Goal: Information Seeking & Learning: Learn about a topic

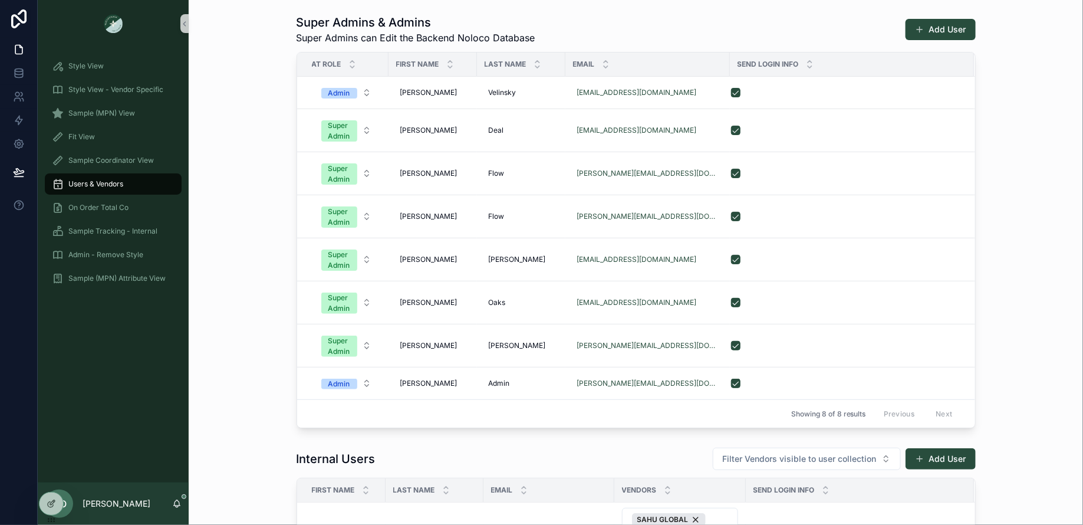
scroll to position [1, 0]
click at [123, 134] on div "Fit View" at bounding box center [113, 136] width 123 height 19
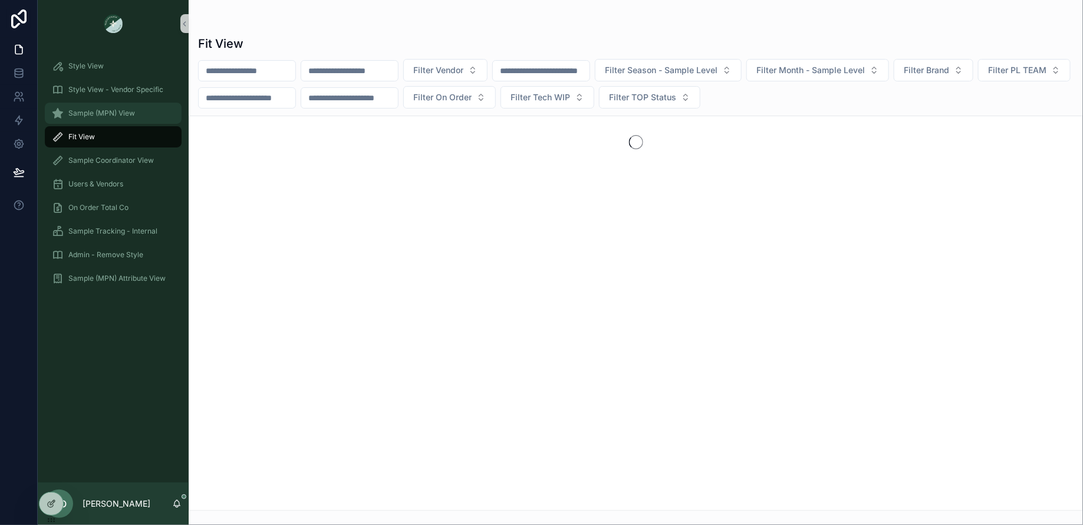
click at [104, 112] on span "Sample (MPN) View" at bounding box center [101, 112] width 67 height 9
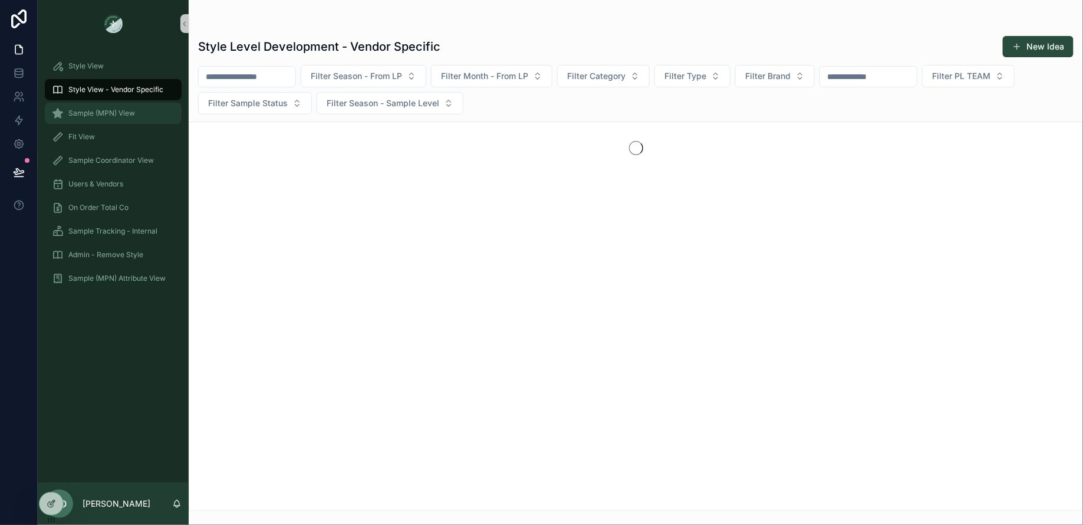
click at [116, 118] on div "Sample (MPN) View" at bounding box center [113, 113] width 123 height 19
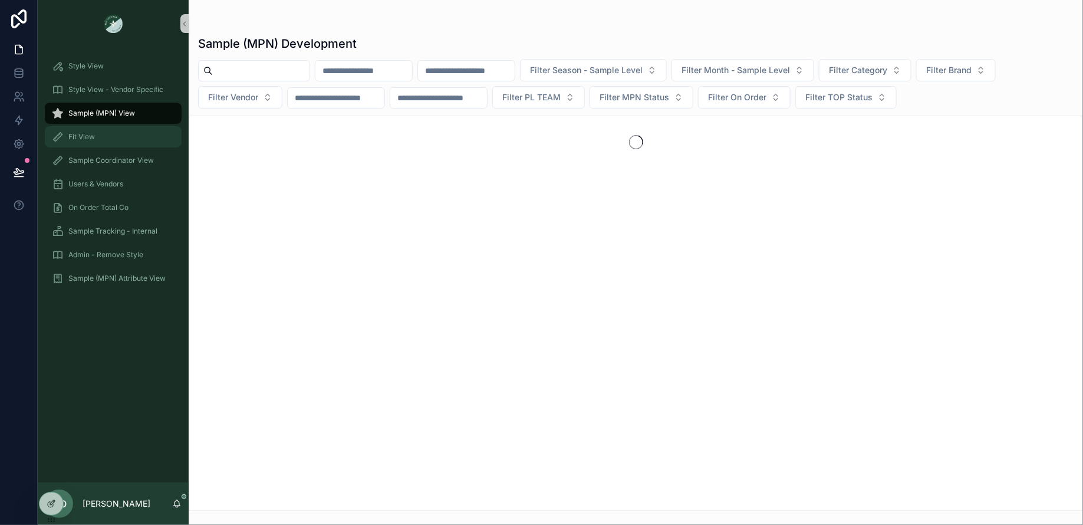
click at [113, 141] on div "Fit View" at bounding box center [113, 136] width 123 height 19
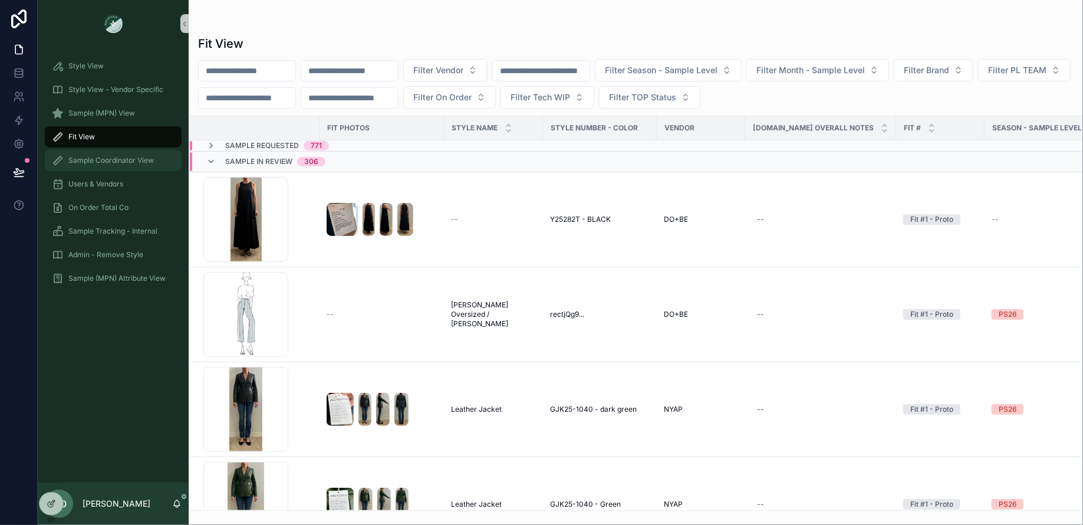
click at [113, 163] on span "Sample Coordinator View" at bounding box center [110, 160] width 85 height 9
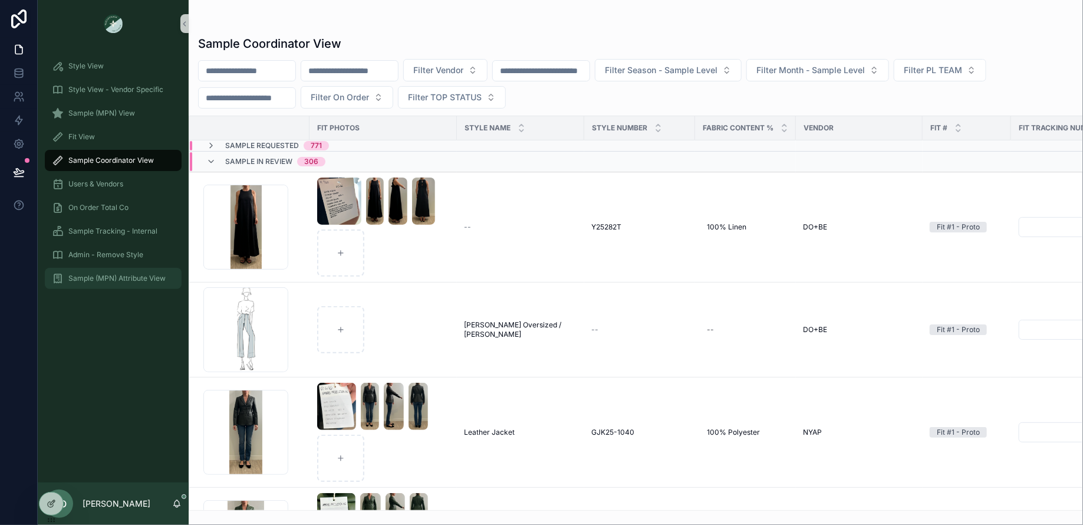
click at [110, 283] on div "Sample (MPN) Attribute View" at bounding box center [113, 278] width 123 height 19
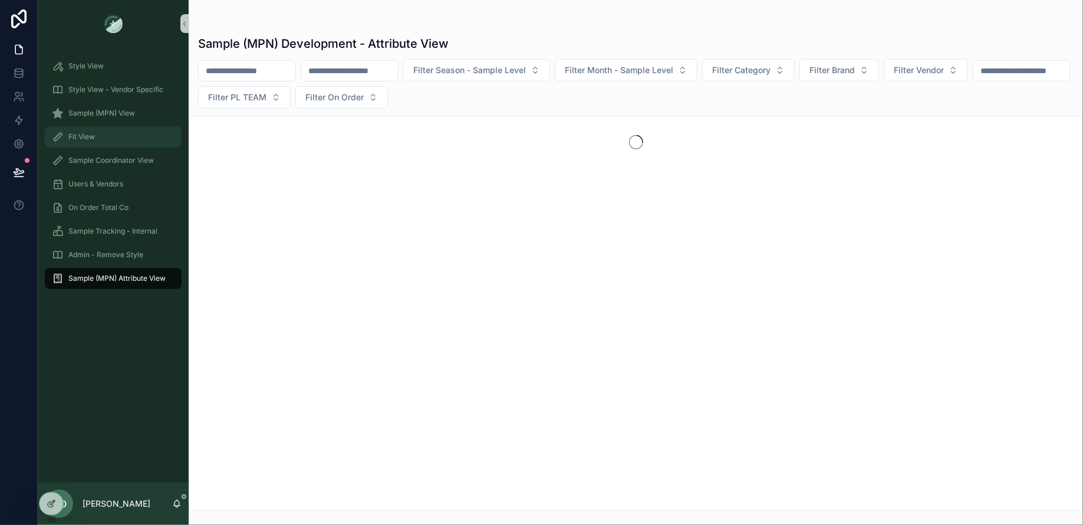
click at [117, 135] on div "Fit View" at bounding box center [113, 136] width 123 height 19
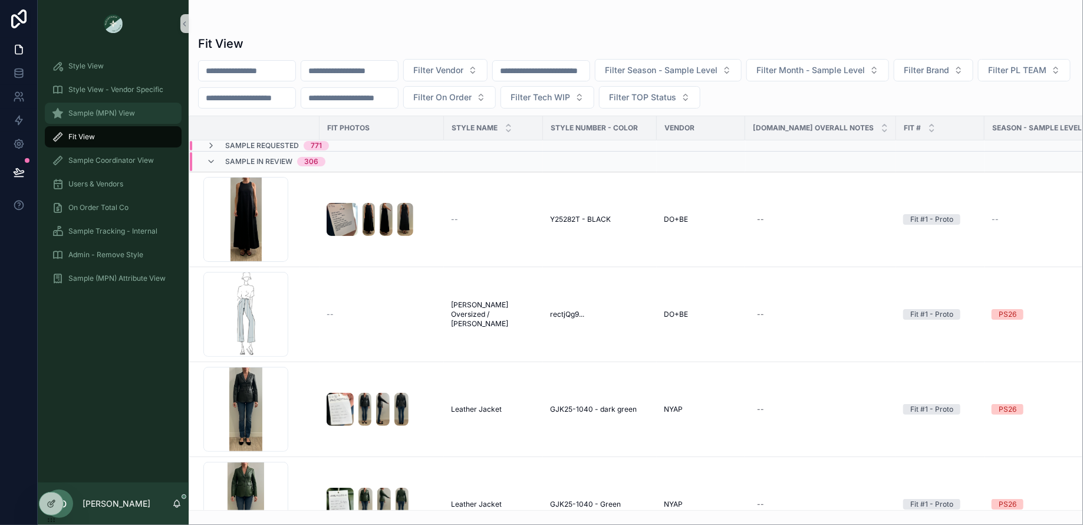
click at [122, 110] on span "Sample (MPN) View" at bounding box center [101, 112] width 67 height 9
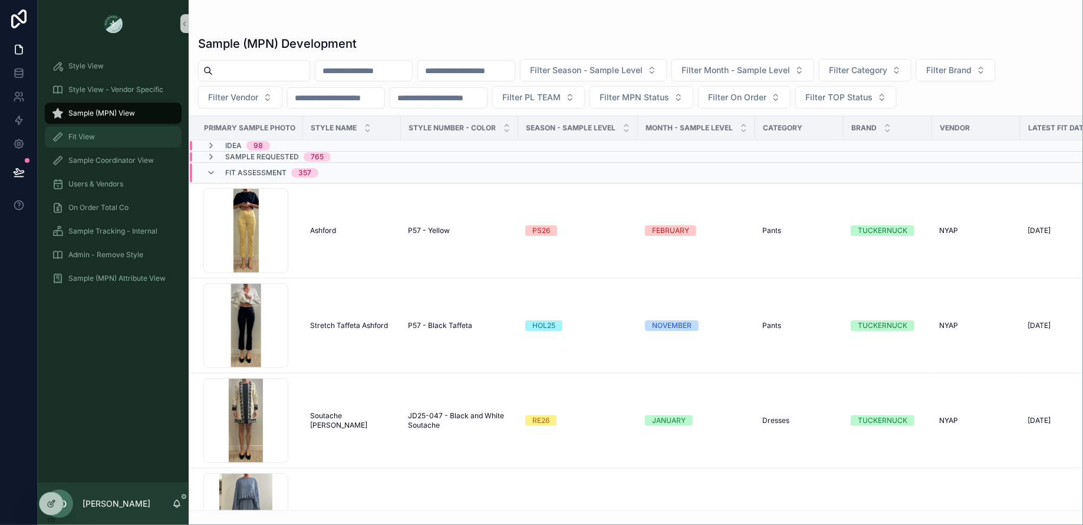
click at [126, 140] on div "Fit View" at bounding box center [113, 136] width 123 height 19
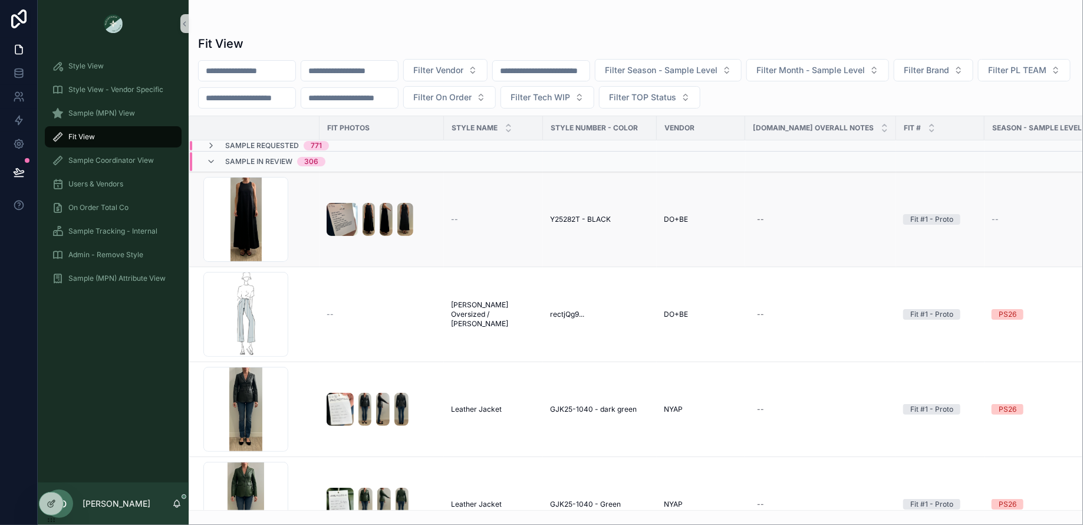
click at [579, 212] on td "Y25282T - BLACK" at bounding box center [600, 219] width 114 height 95
click at [578, 217] on span "Y25282T - BLACK" at bounding box center [580, 219] width 61 height 9
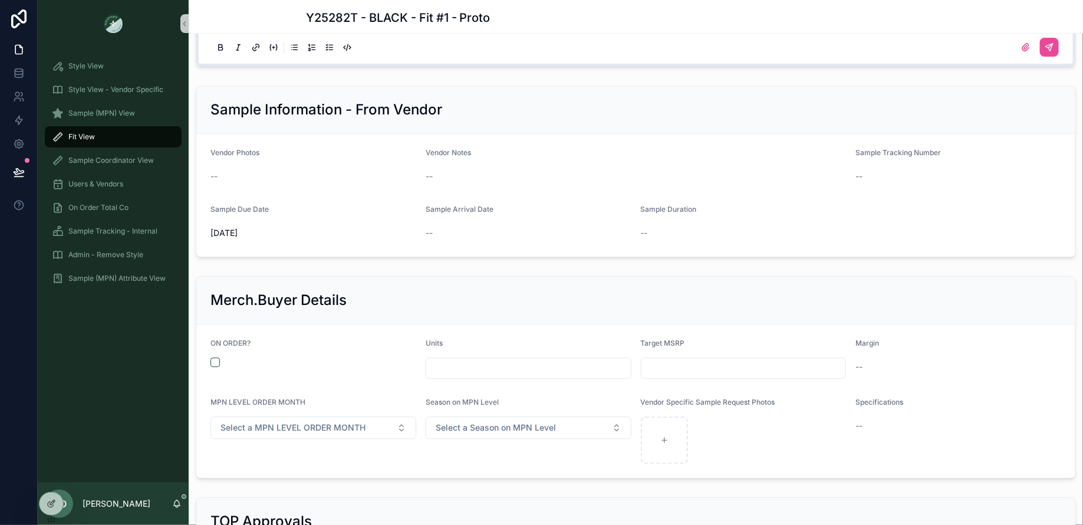
scroll to position [1367, 0]
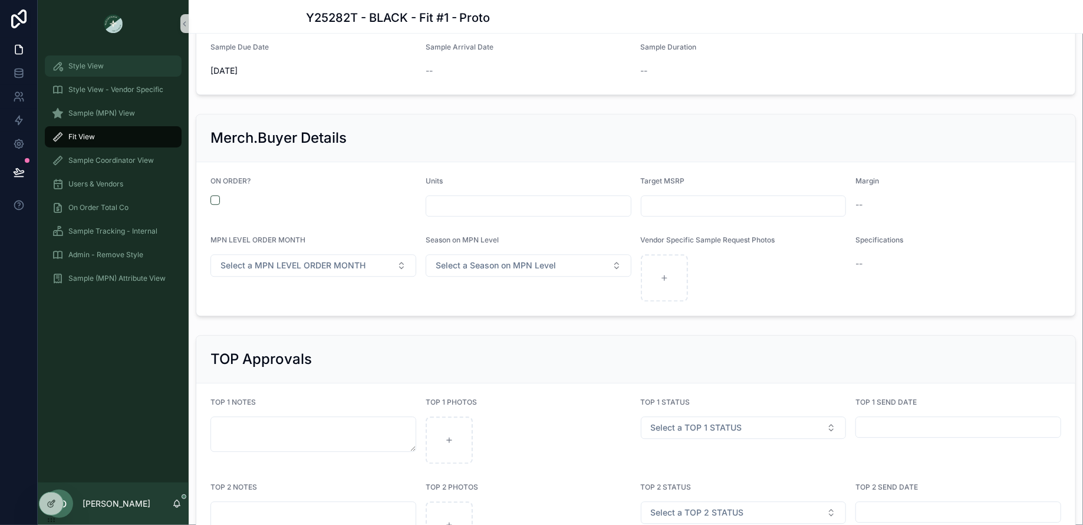
click at [77, 65] on span "Style View" at bounding box center [85, 65] width 35 height 9
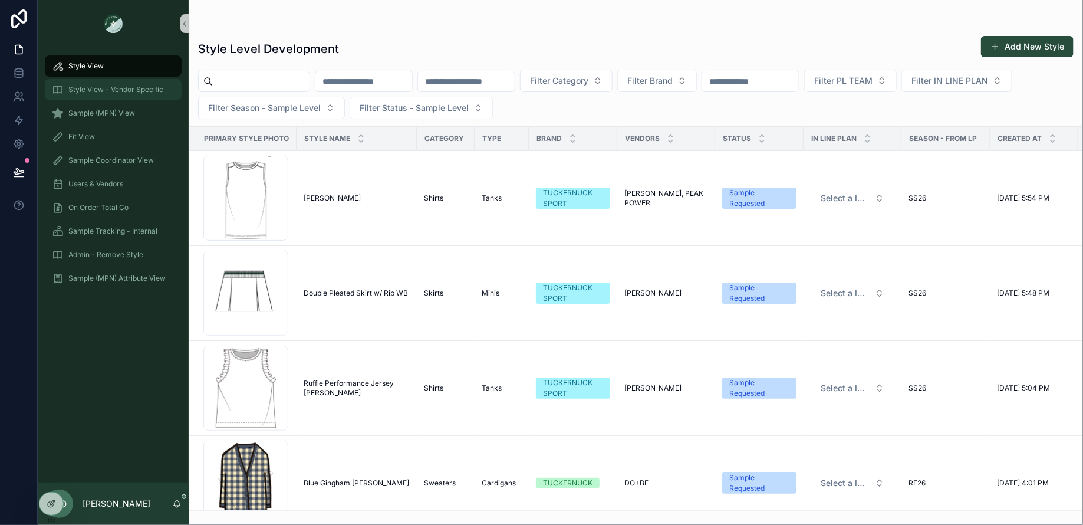
click at [80, 86] on span "Style View - Vendor Specific" at bounding box center [115, 89] width 95 height 9
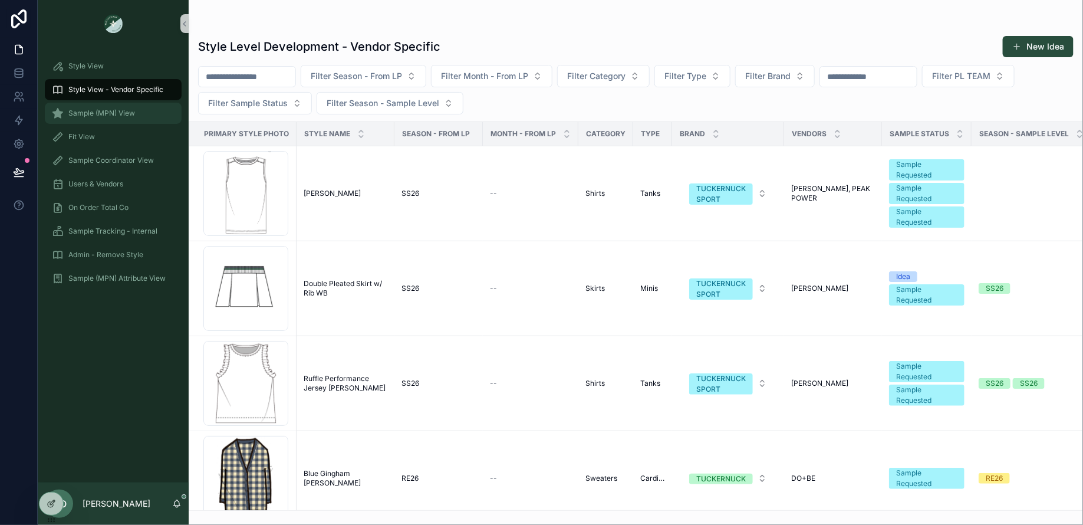
click at [110, 110] on span "Sample (MPN) View" at bounding box center [101, 112] width 67 height 9
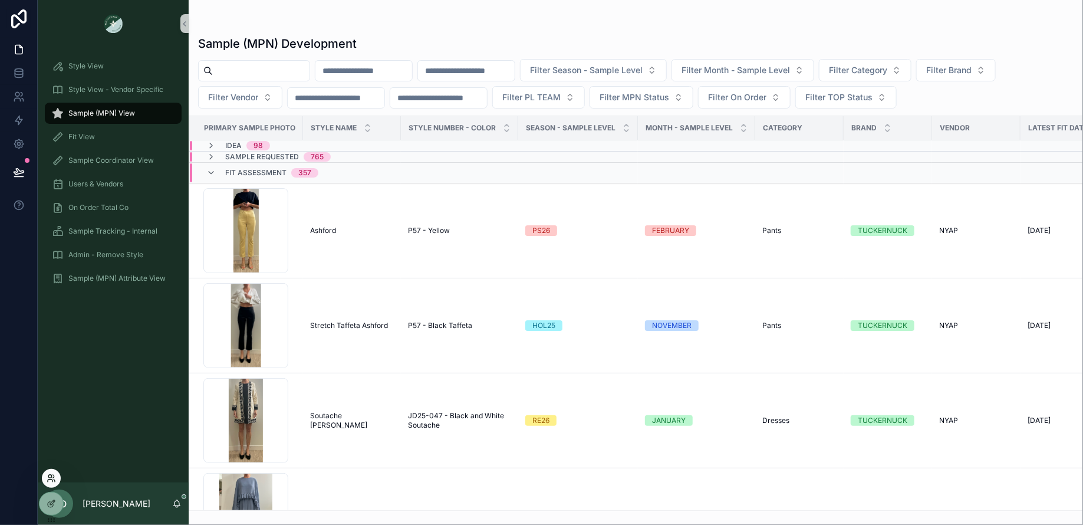
click at [54, 479] on icon at bounding box center [51, 477] width 9 height 9
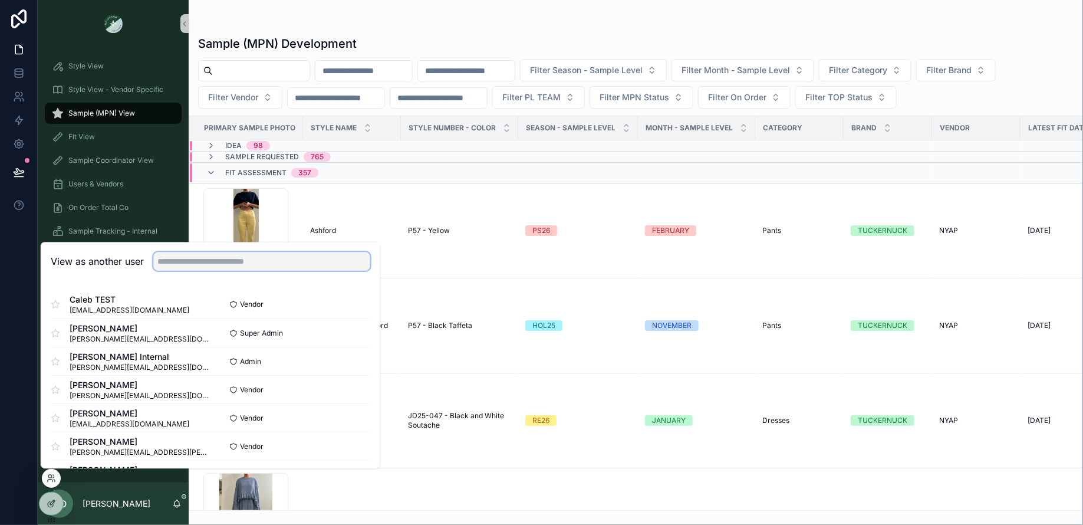
click at [243, 256] on input "text" at bounding box center [261, 261] width 217 height 19
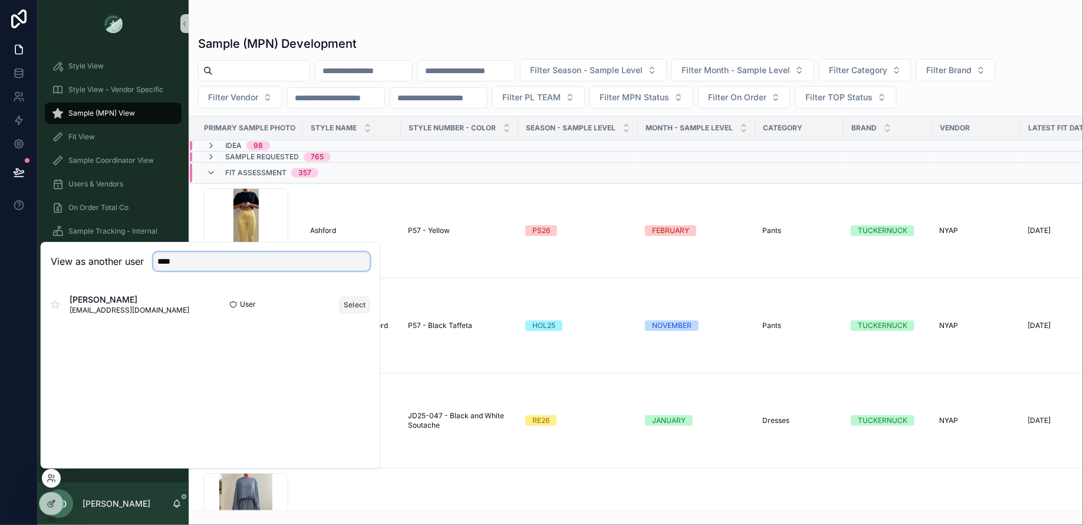
type input "****"
click at [360, 309] on button "Select" at bounding box center [354, 304] width 31 height 17
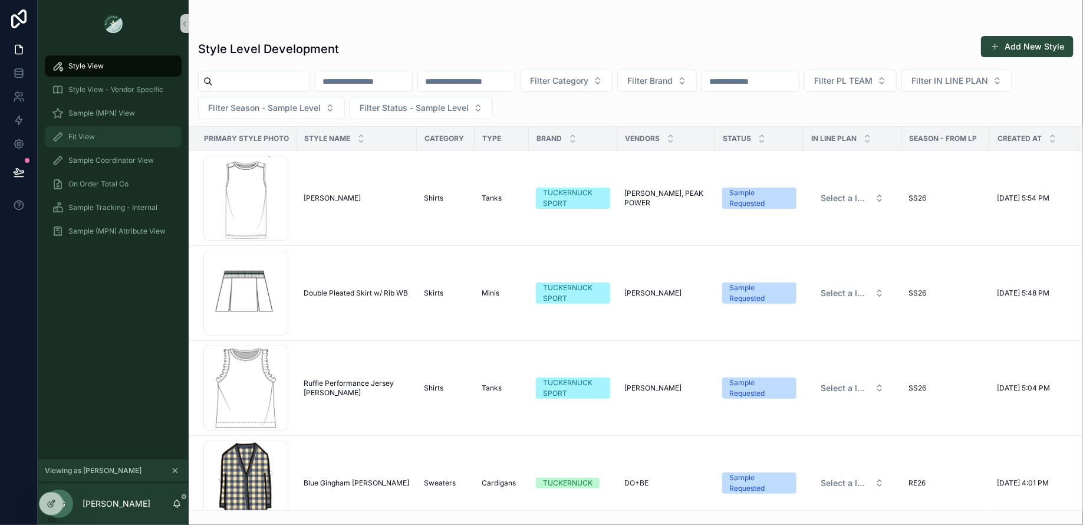
click at [104, 141] on div "Fit View" at bounding box center [113, 136] width 123 height 19
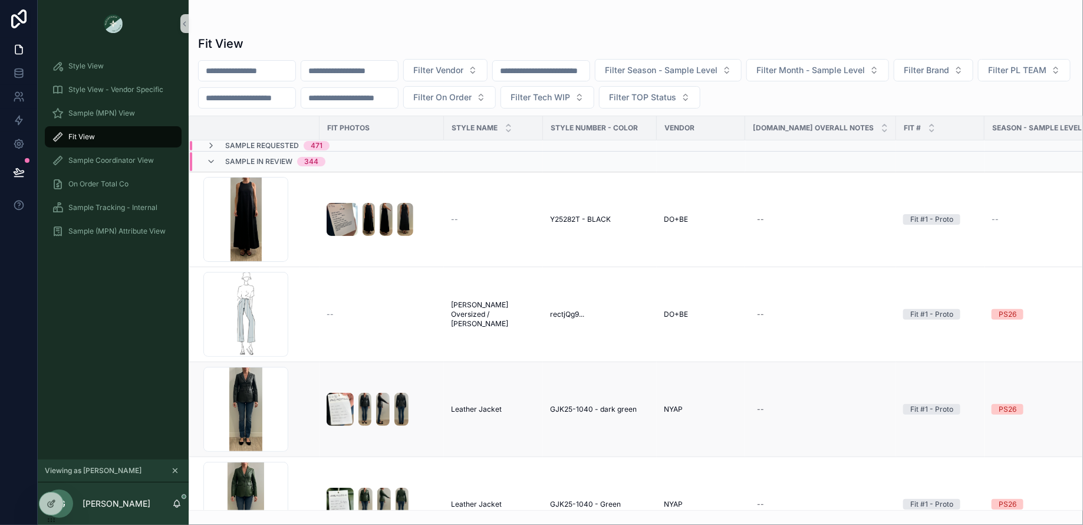
click at [473, 405] on span "Leather Jacket" at bounding box center [476, 408] width 51 height 9
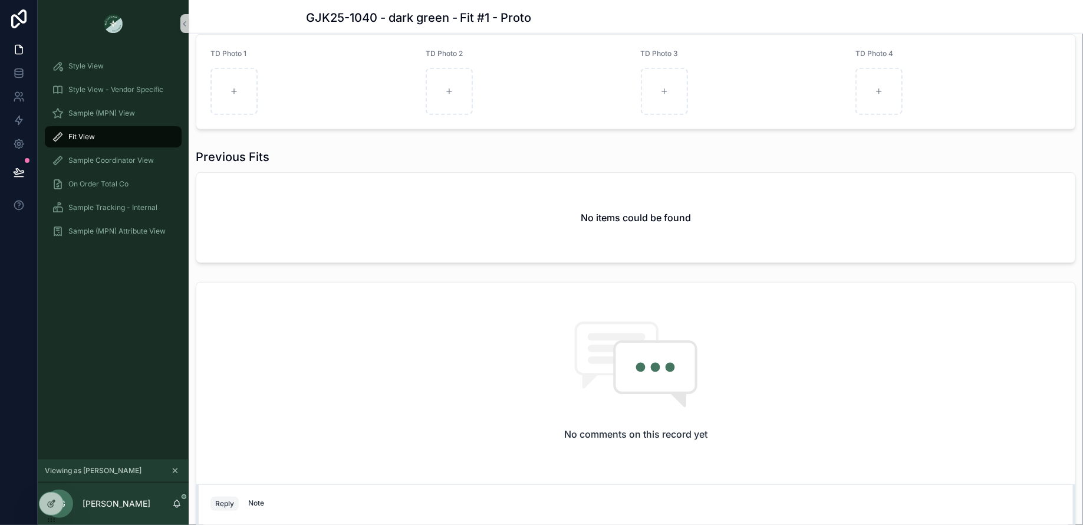
scroll to position [928, 0]
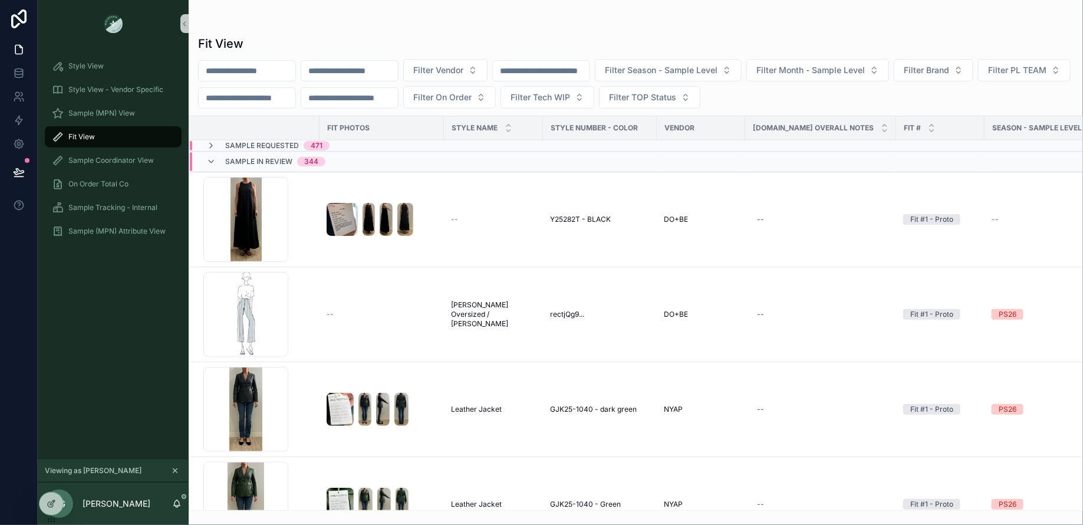
click at [261, 136] on th "scrollable content" at bounding box center [254, 128] width 130 height 24
click at [259, 138] on th "scrollable content" at bounding box center [254, 128] width 130 height 24
click at [255, 141] on span "Sample Requested" at bounding box center [262, 145] width 74 height 9
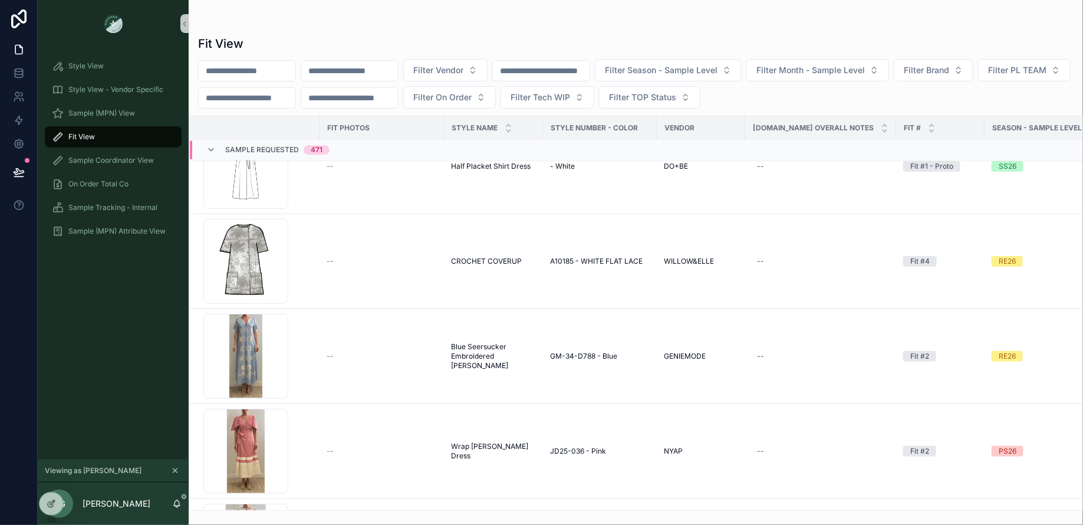
scroll to position [8315, 0]
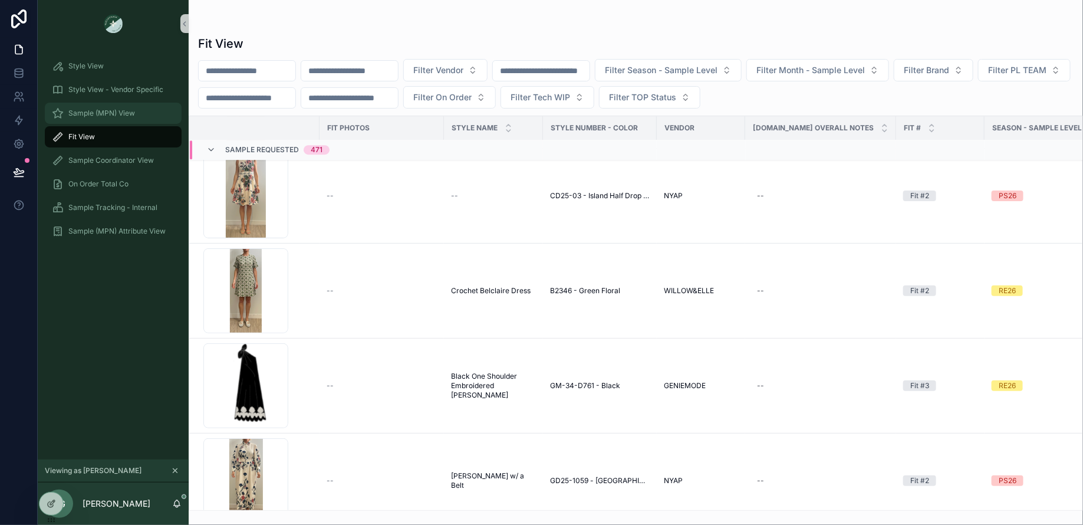
click at [112, 116] on span "Sample (MPN) View" at bounding box center [101, 112] width 67 height 9
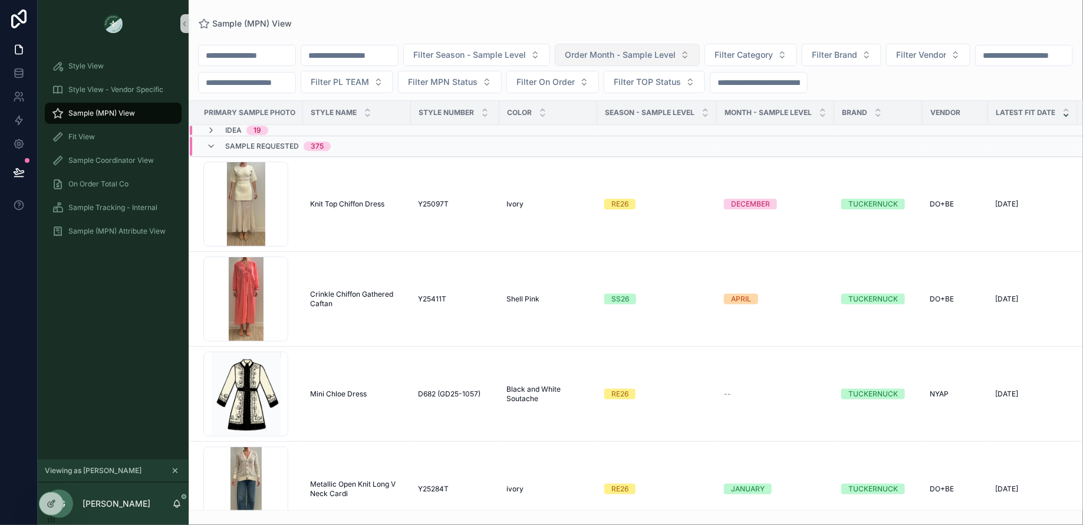
click at [681, 63] on button "Order Month - Sample Level" at bounding box center [627, 55] width 145 height 22
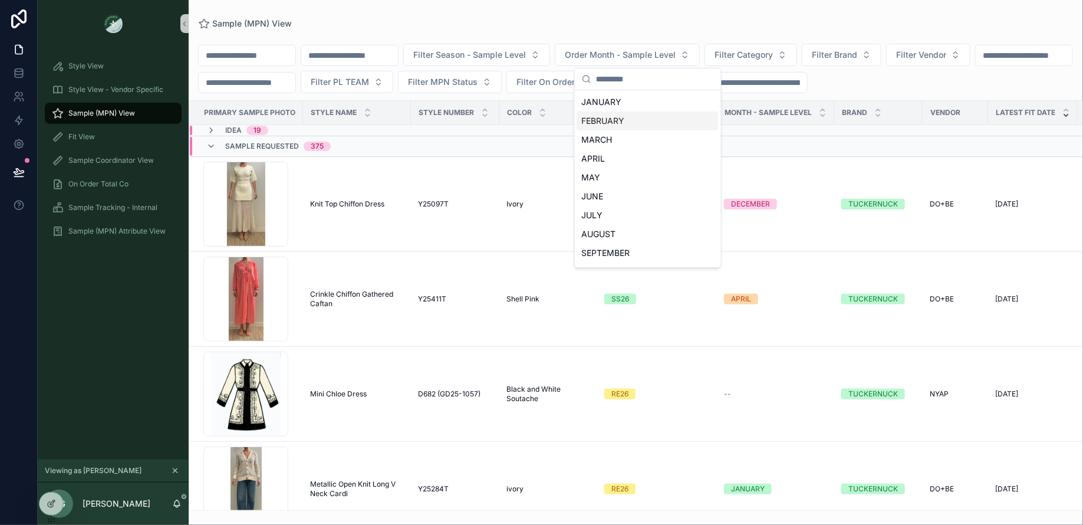
click at [603, 124] on div "FEBRUARY" at bounding box center [647, 120] width 141 height 19
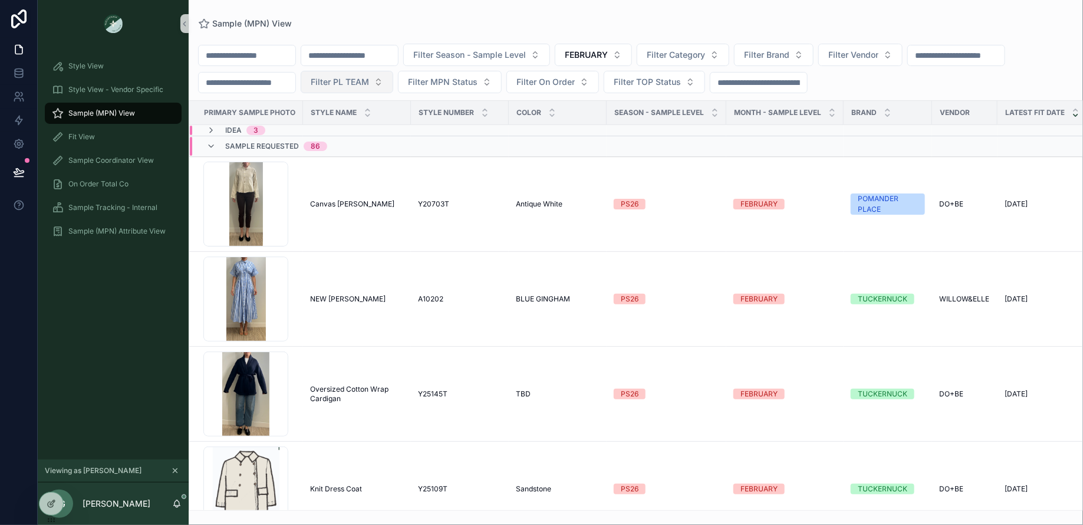
click at [369, 78] on span "Filter PL TEAM" at bounding box center [340, 82] width 58 height 12
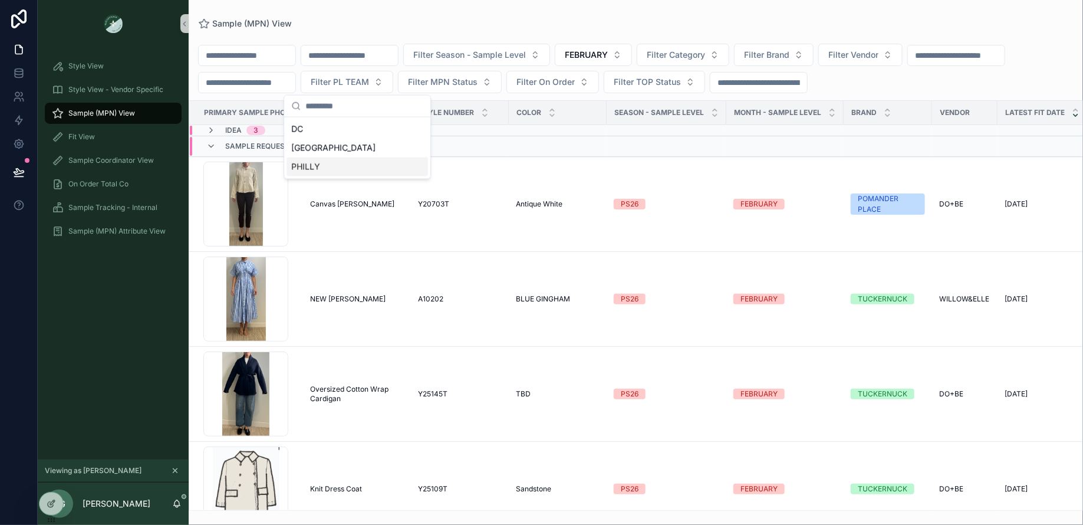
click at [339, 160] on div "PHILLY" at bounding box center [356, 166] width 141 height 19
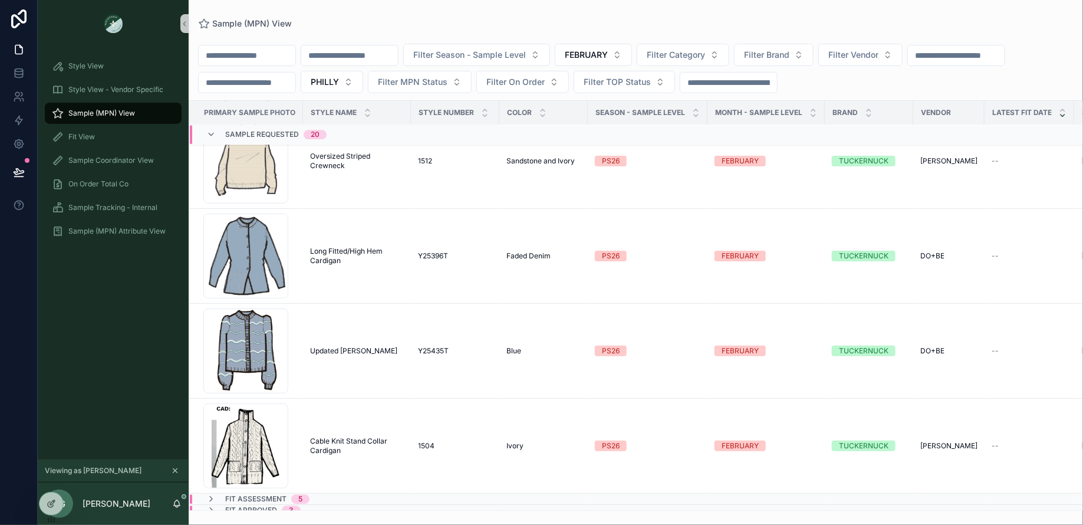
scroll to position [1396, 0]
click at [233, 494] on span "Fit Assessment" at bounding box center [255, 498] width 61 height 9
click at [100, 134] on div "Fit View" at bounding box center [113, 136] width 123 height 19
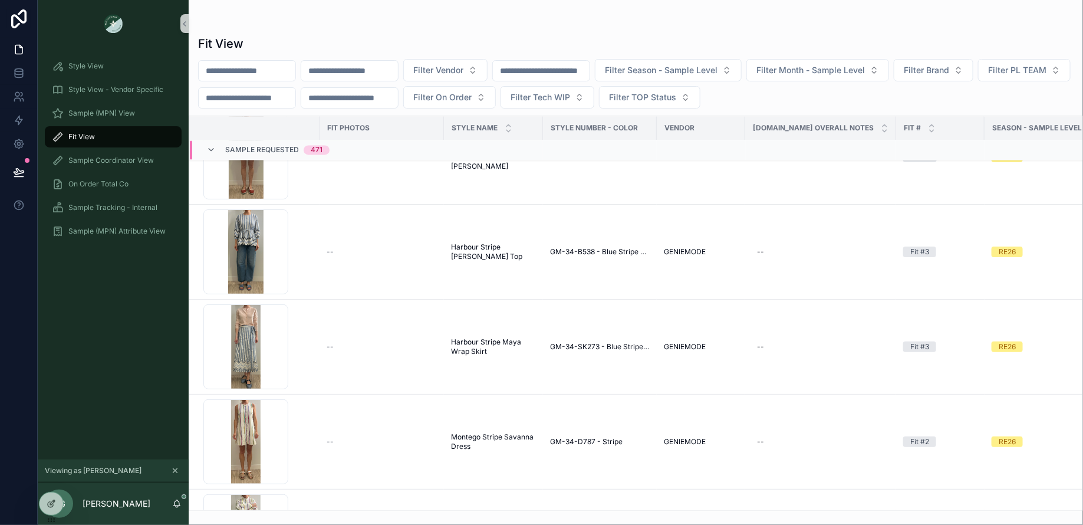
scroll to position [10346, 0]
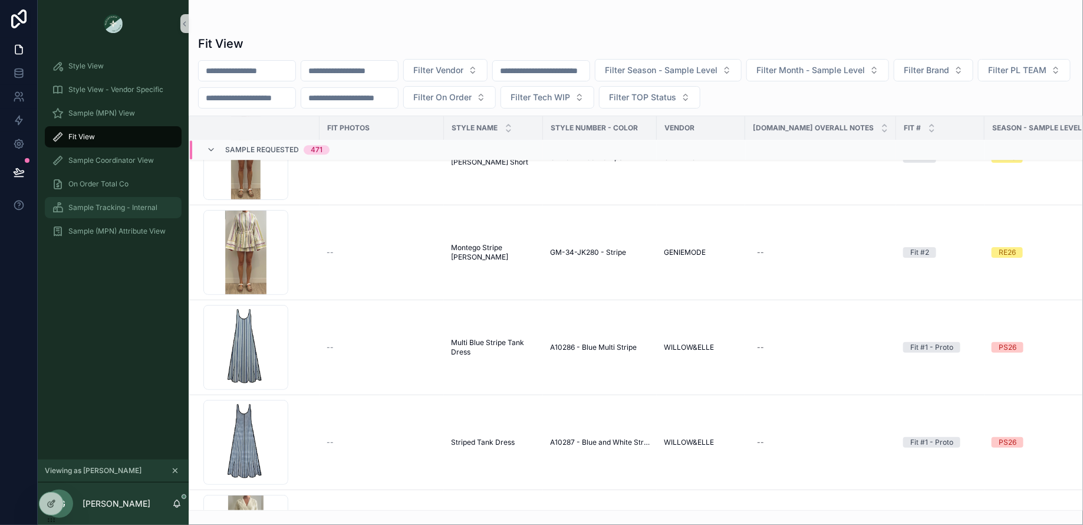
click at [115, 207] on span "Sample Tracking - Internal" at bounding box center [112, 207] width 89 height 9
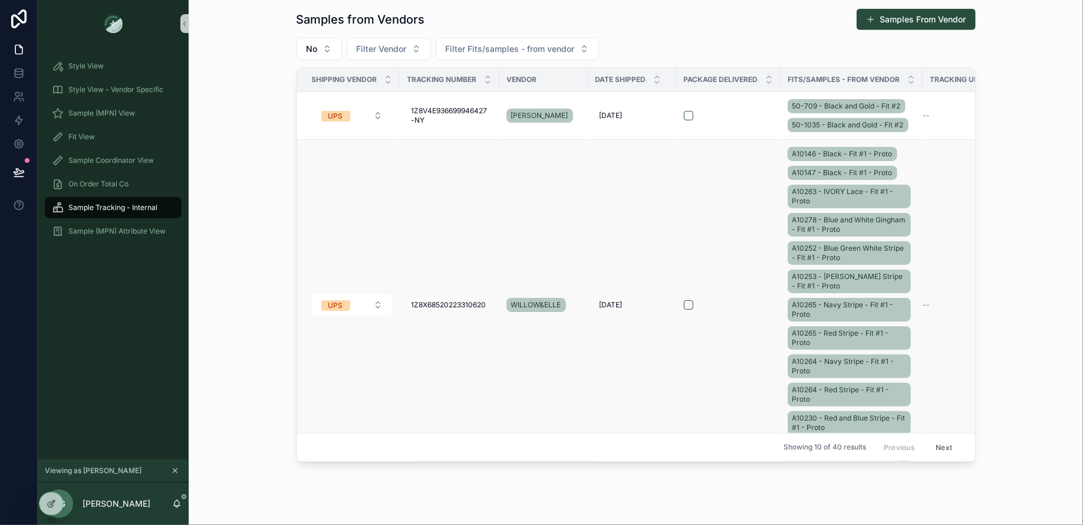
scroll to position [473, 0]
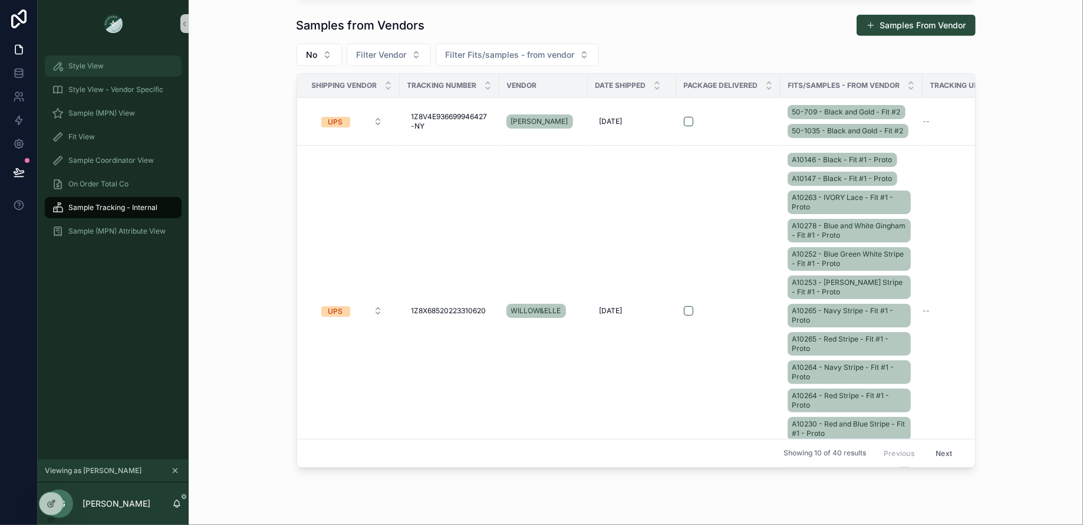
click at [105, 71] on div "Style View" at bounding box center [113, 66] width 123 height 19
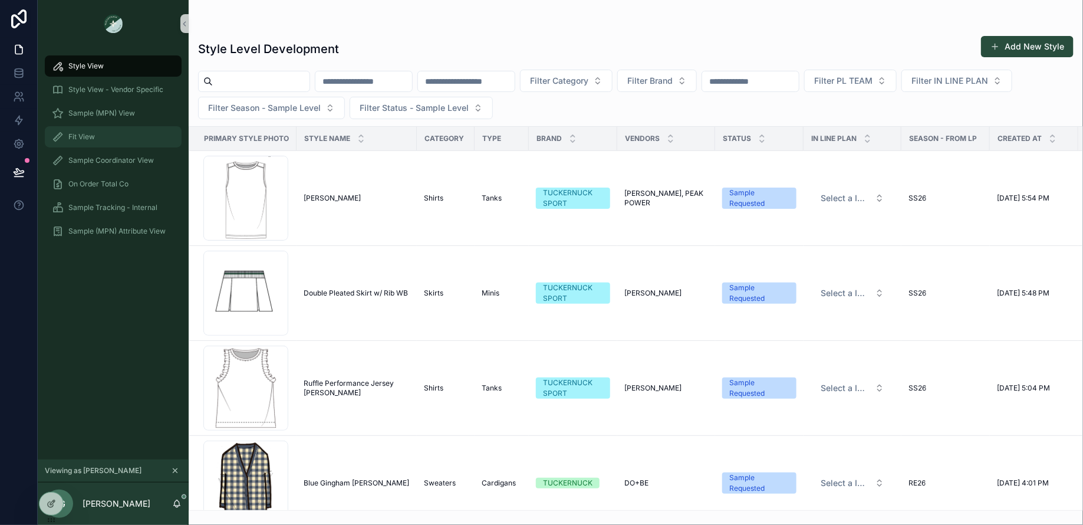
click at [123, 139] on div "Fit View" at bounding box center [113, 136] width 123 height 19
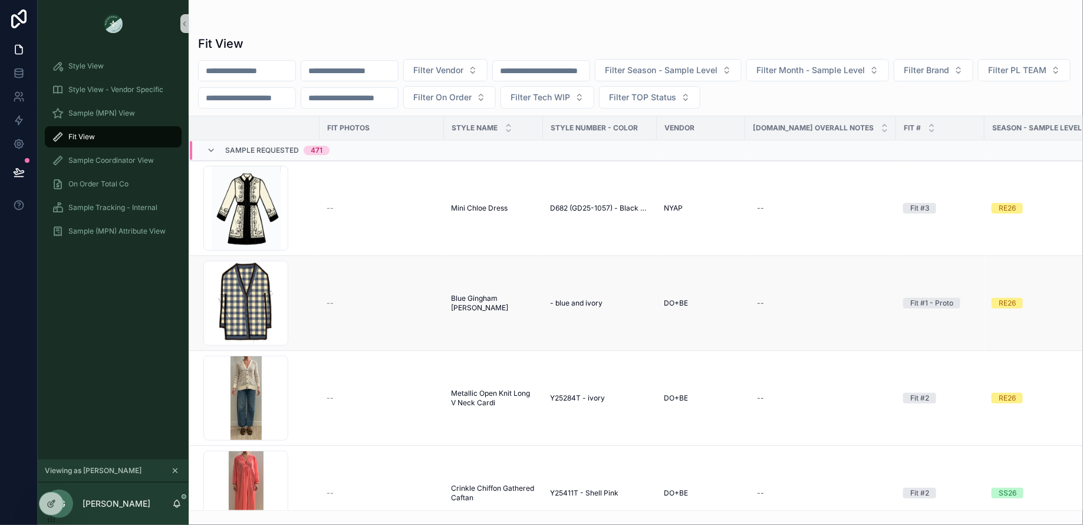
click at [462, 299] on span "Blue Gingham [PERSON_NAME]" at bounding box center [493, 302] width 85 height 19
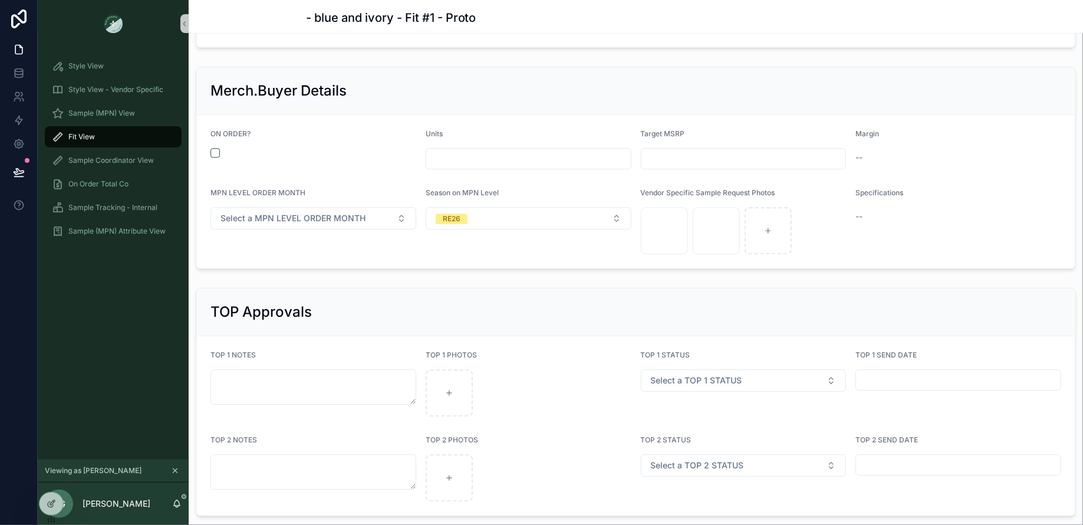
scroll to position [1413, 0]
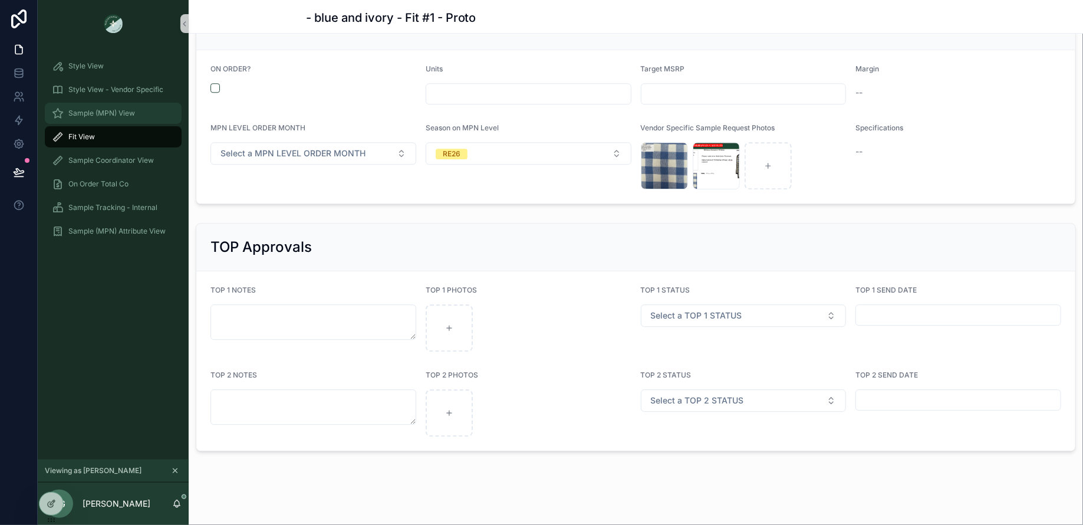
click at [110, 123] on link "Sample (MPN) View" at bounding box center [113, 113] width 137 height 21
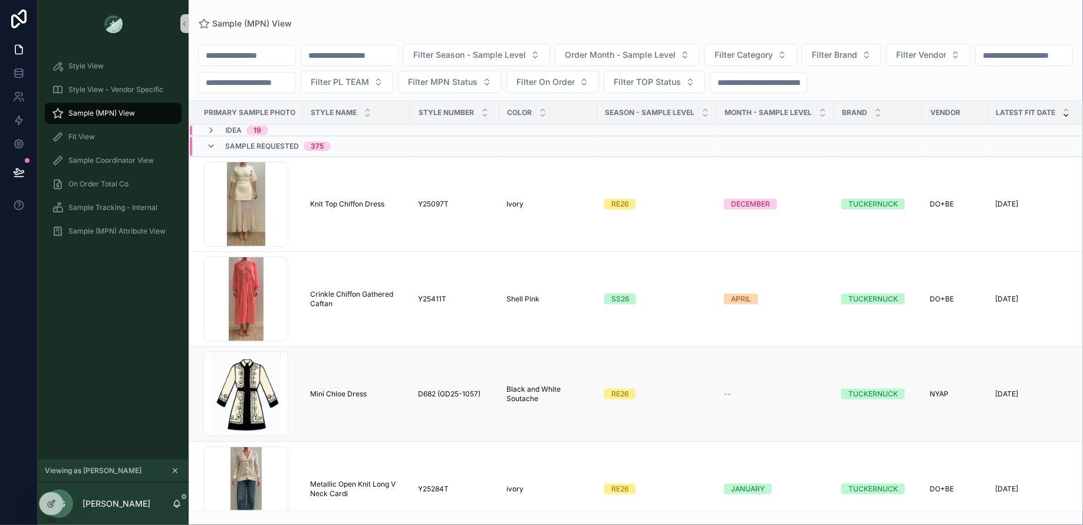
click at [348, 394] on span "Mini Chloe Dress" at bounding box center [338, 393] width 57 height 9
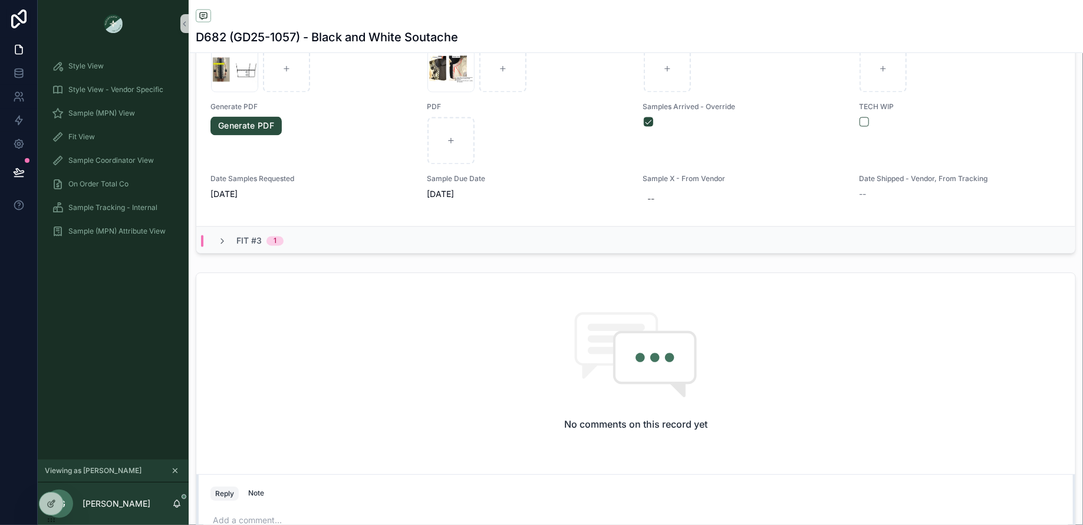
scroll to position [687, 0]
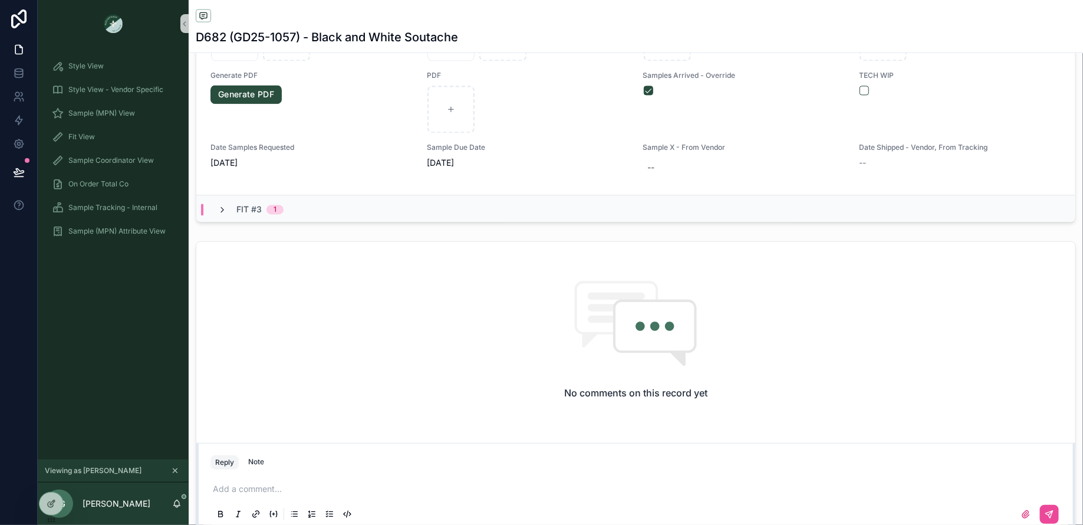
click at [219, 206] on icon "scrollable content" at bounding box center [221, 210] width 9 height 9
click at [225, 206] on icon "scrollable content" at bounding box center [221, 210] width 9 height 9
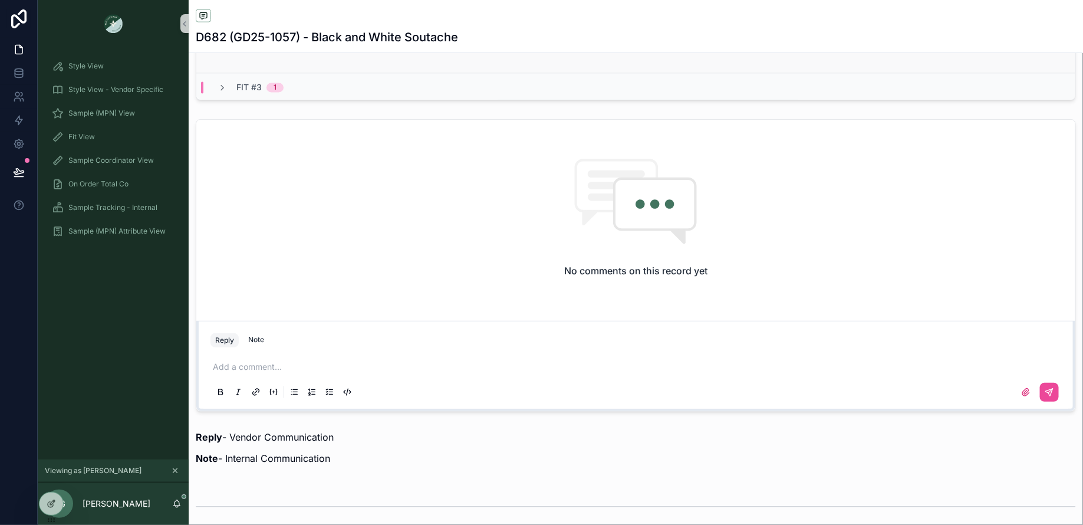
scroll to position [806, 0]
click at [219, 87] on icon "scrollable content" at bounding box center [221, 91] width 9 height 9
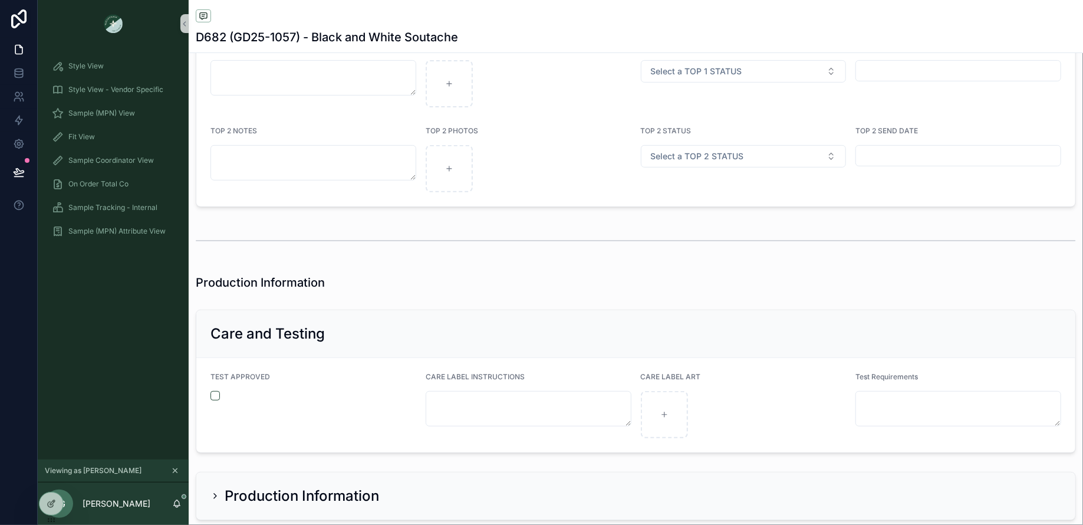
scroll to position [2509, 0]
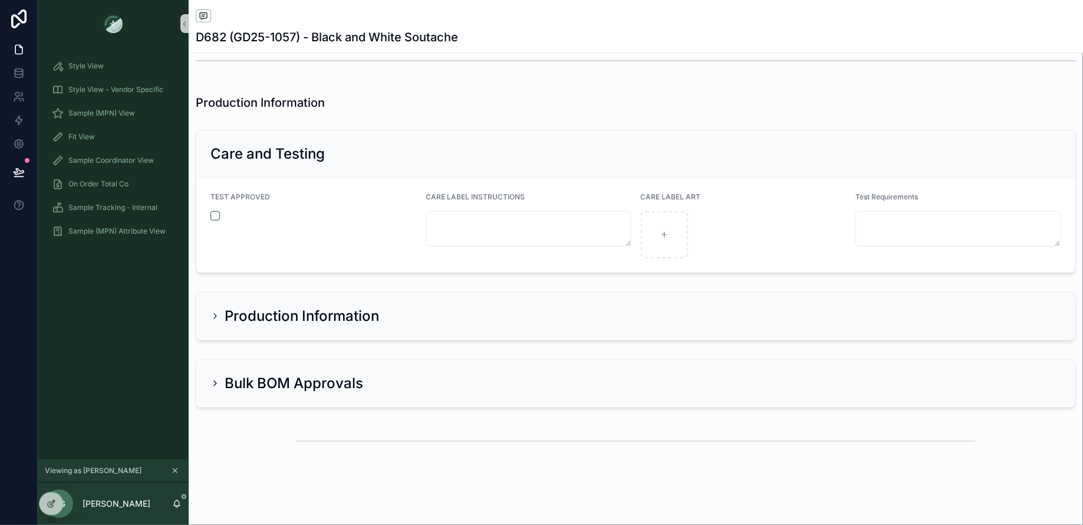
click at [258, 377] on h2 "Bulk BOM Approvals" at bounding box center [294, 383] width 138 height 19
click at [254, 311] on h2 "Production Information" at bounding box center [302, 315] width 154 height 19
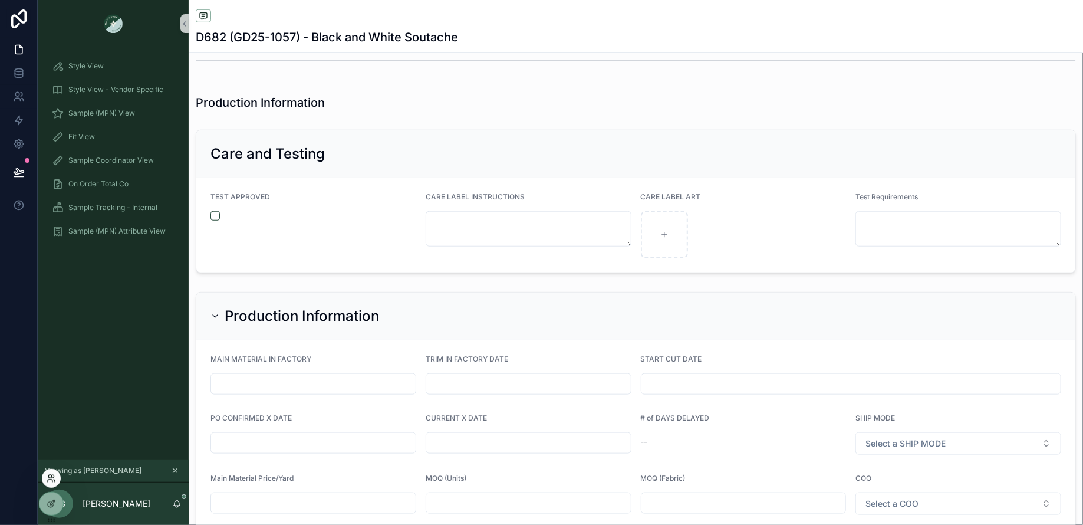
click at [51, 477] on icon at bounding box center [51, 477] width 9 height 9
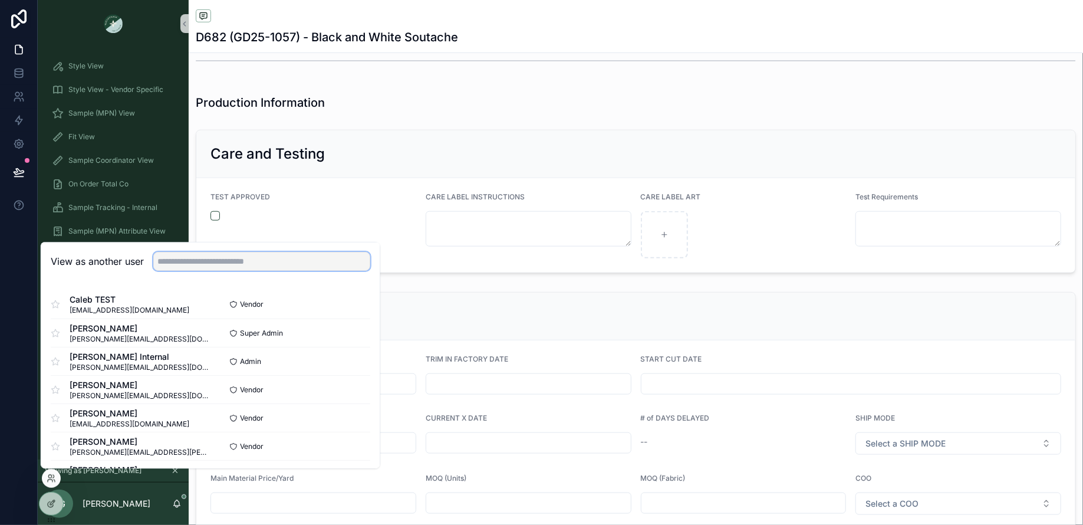
click at [180, 262] on input "text" at bounding box center [261, 261] width 217 height 19
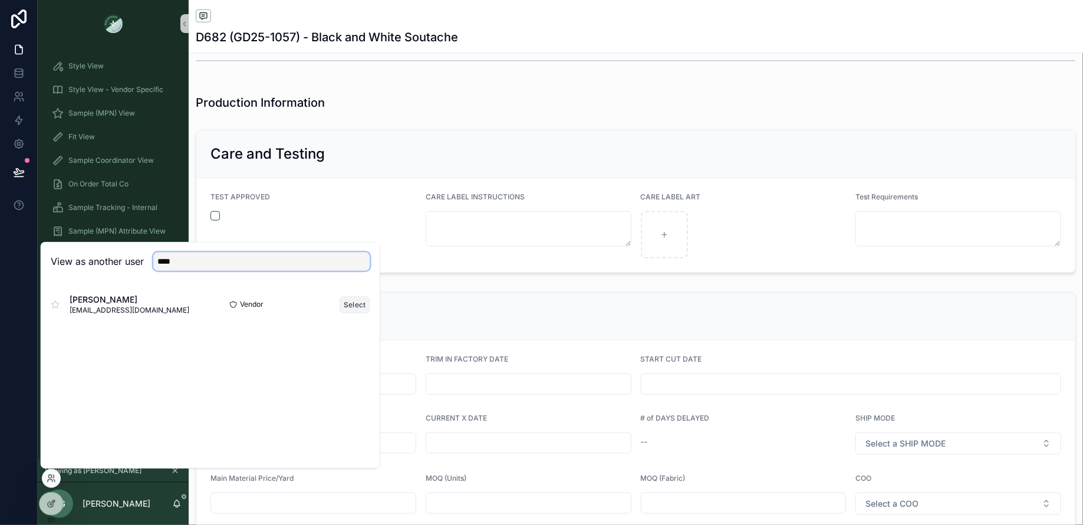
type input "****"
click at [357, 305] on button "Select" at bounding box center [354, 304] width 31 height 17
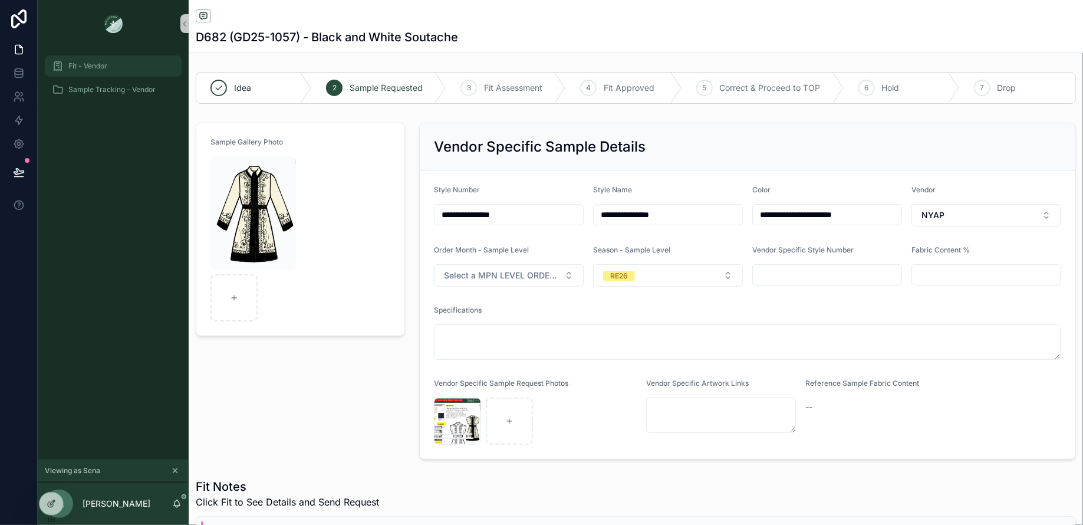
click at [81, 71] on div "Fit - Vendor" at bounding box center [113, 66] width 123 height 19
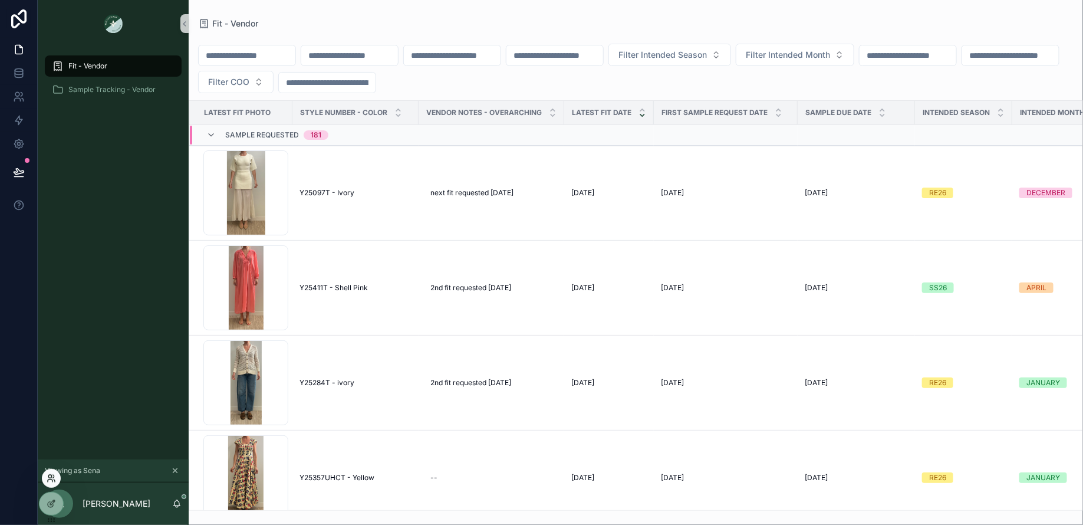
click at [52, 481] on icon at bounding box center [51, 477] width 9 height 9
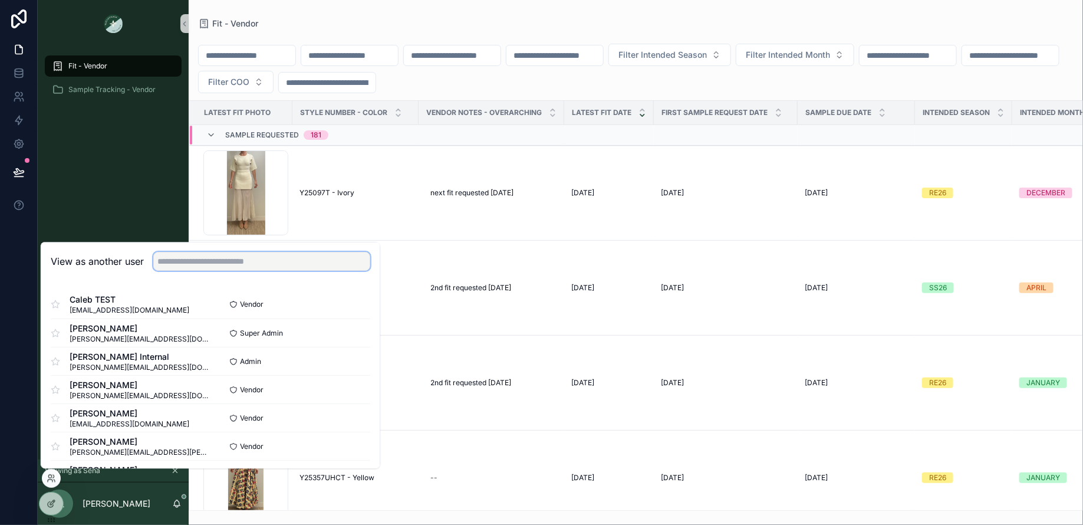
click at [202, 264] on input "text" at bounding box center [261, 261] width 217 height 19
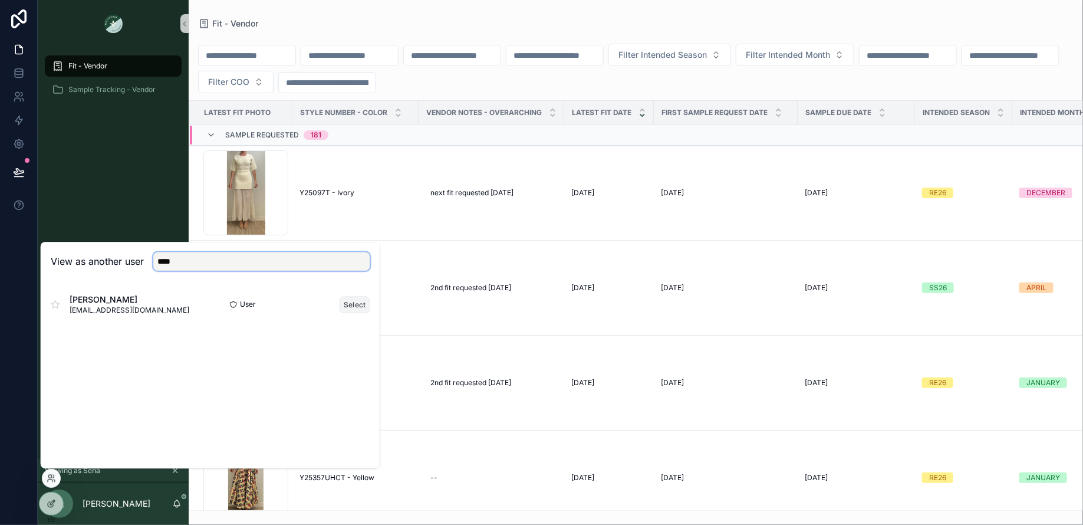
type input "****"
click at [354, 307] on button "Select" at bounding box center [354, 304] width 31 height 17
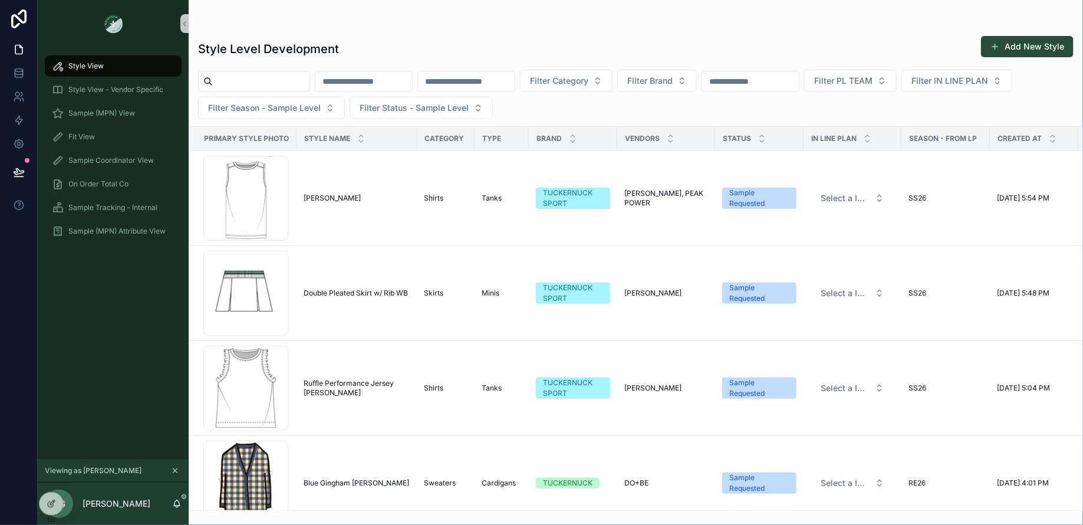
click at [500, 15] on div "Style Level Development Add New Style Filter Category Filter Brand Filter PL TE…" at bounding box center [636, 255] width 894 height 510
click at [49, 473] on icon at bounding box center [51, 477] width 9 height 9
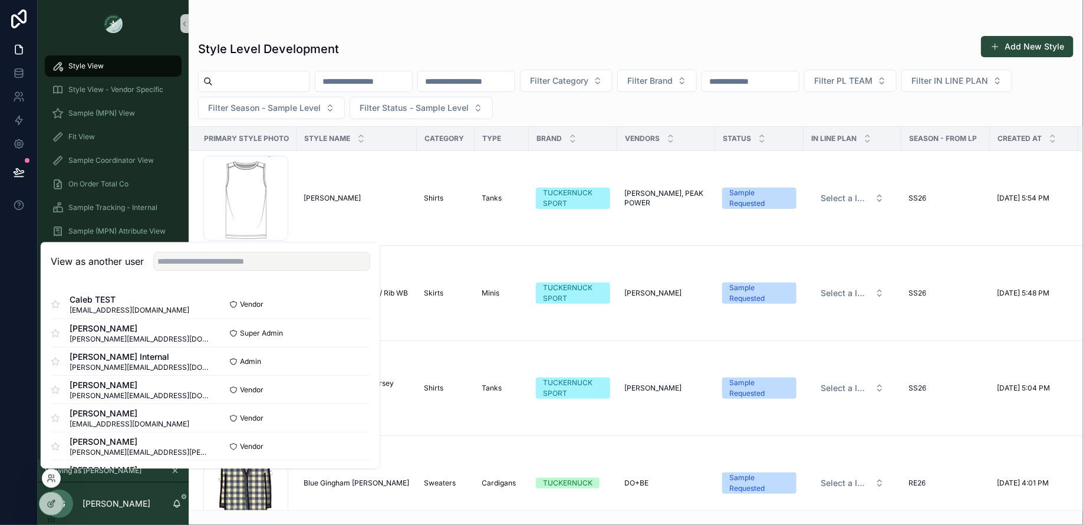
click at [164, 251] on div "View as another user" at bounding box center [210, 261] width 338 height 38
click at [164, 259] on input "text" at bounding box center [261, 261] width 217 height 19
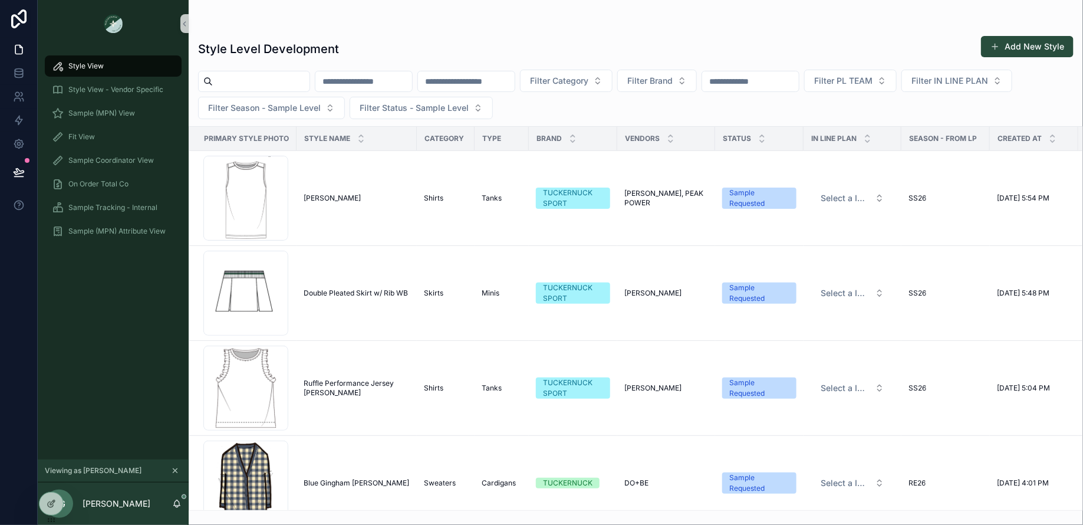
click at [747, 50] on div "Style Level Development Add New Style" at bounding box center [635, 48] width 875 height 27
click at [312, 189] on td "sasha tank sasha tank" at bounding box center [356, 198] width 120 height 95
click at [312, 192] on td "sasha tank sasha tank" at bounding box center [356, 198] width 120 height 95
click at [321, 197] on span "[PERSON_NAME]" at bounding box center [332, 197] width 57 height 9
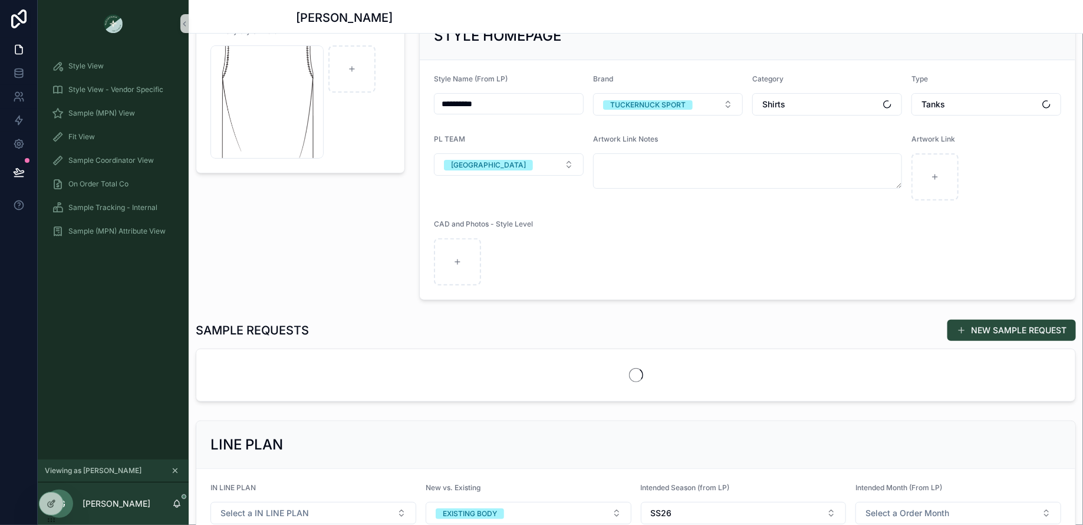
scroll to position [271, 0]
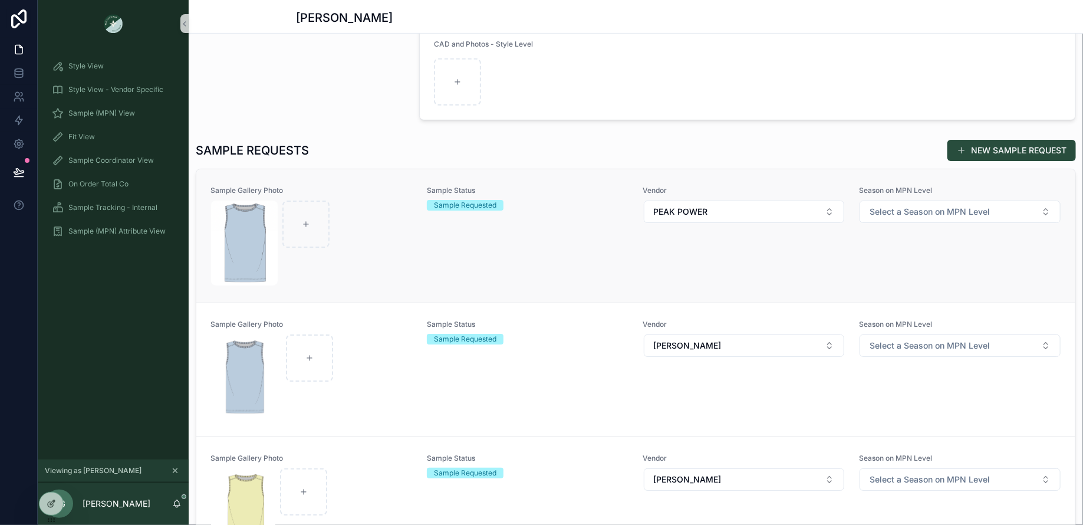
click at [372, 271] on div "scrollable content" at bounding box center [311, 242] width 201 height 85
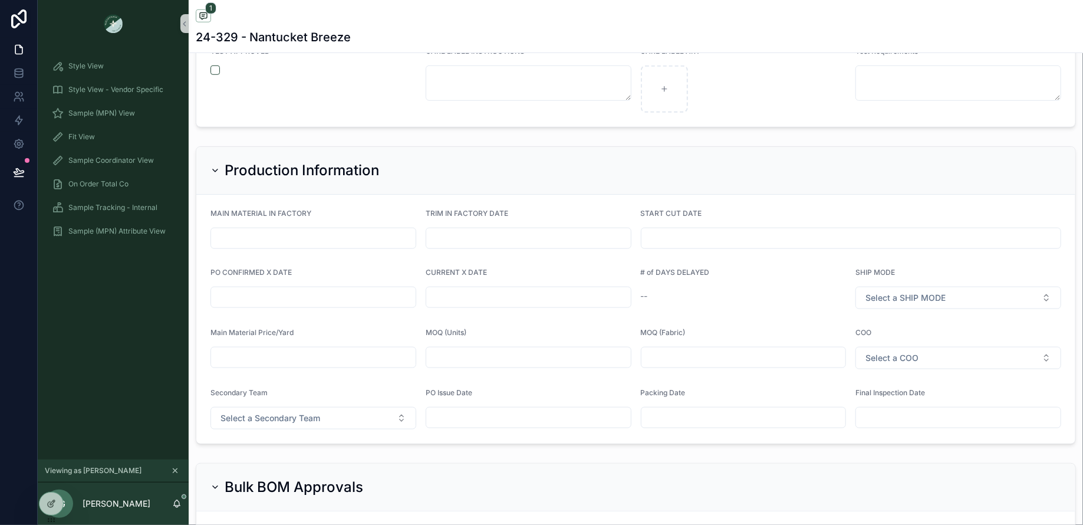
scroll to position [2568, 0]
click at [52, 502] on icon at bounding box center [51, 503] width 9 height 9
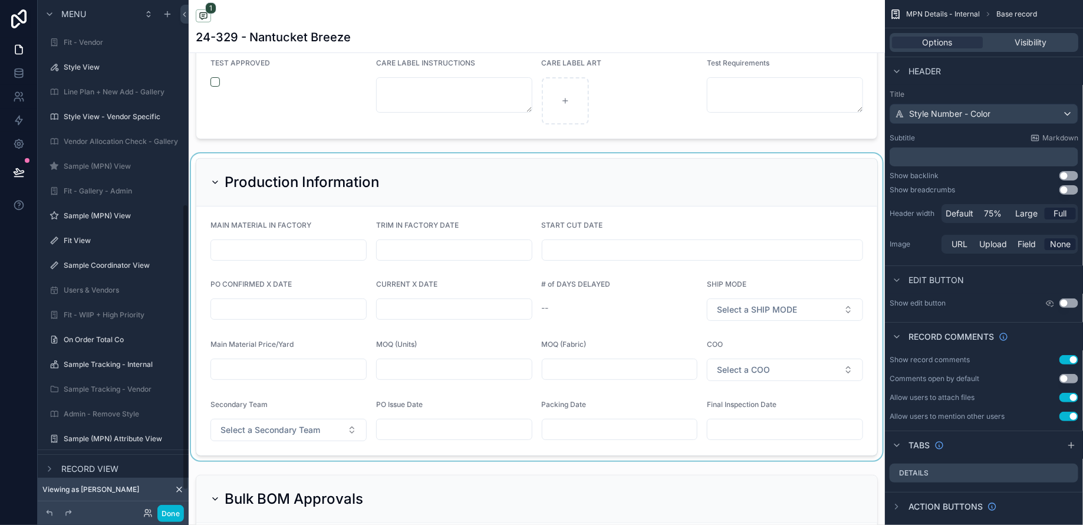
scroll to position [364, 0]
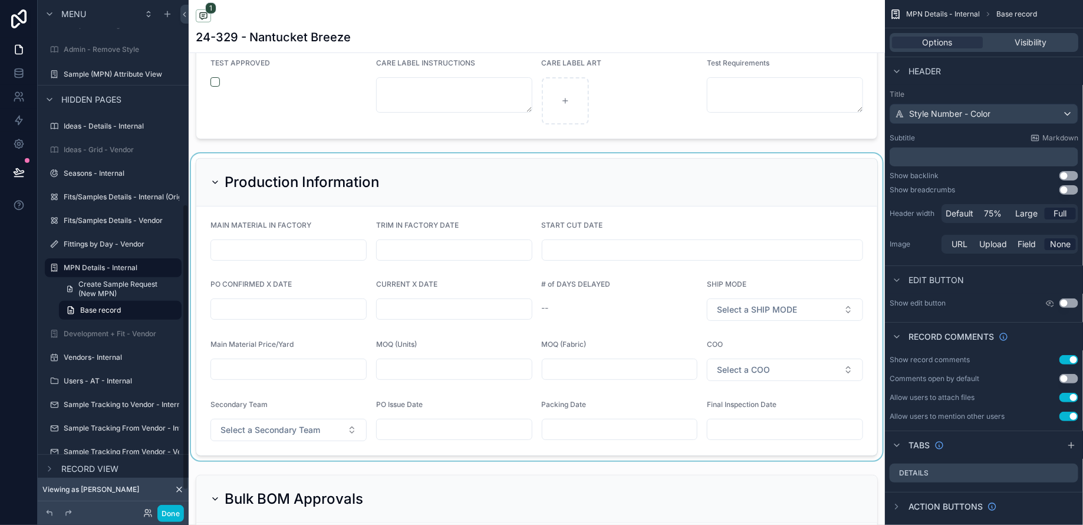
click at [668, 223] on div "scrollable content" at bounding box center [537, 306] width 696 height 307
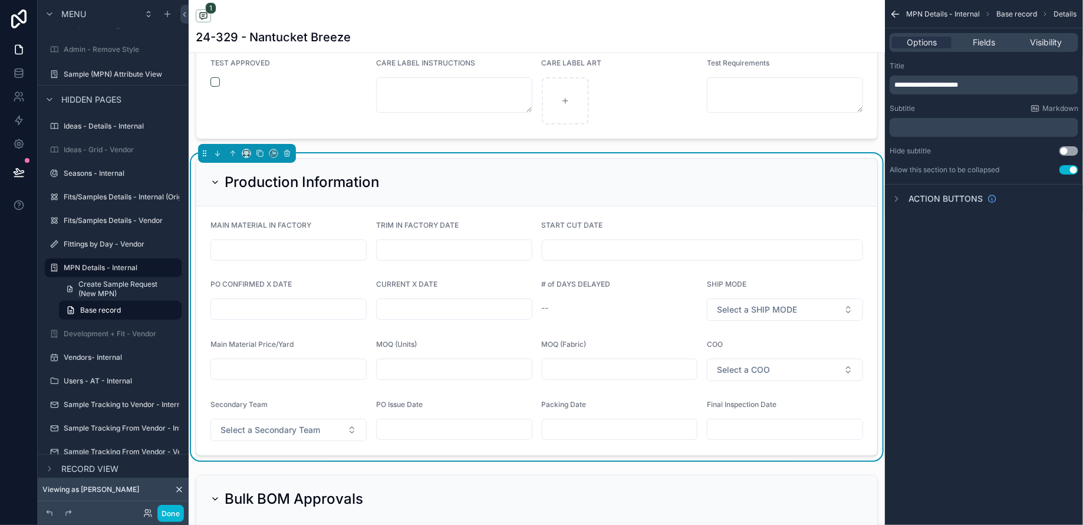
scroll to position [2557, 0]
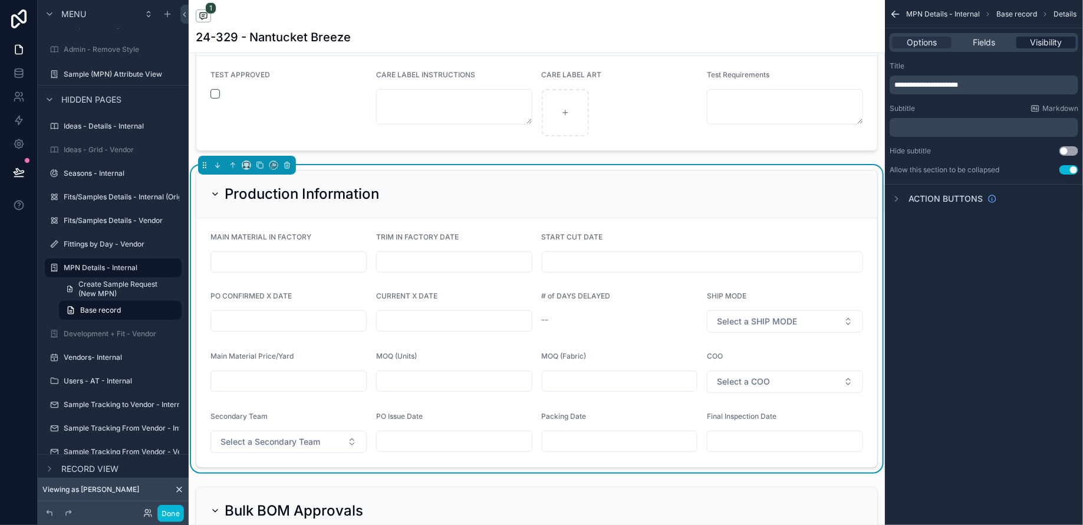
click at [1054, 41] on span "Visibility" at bounding box center [1046, 43] width 32 height 12
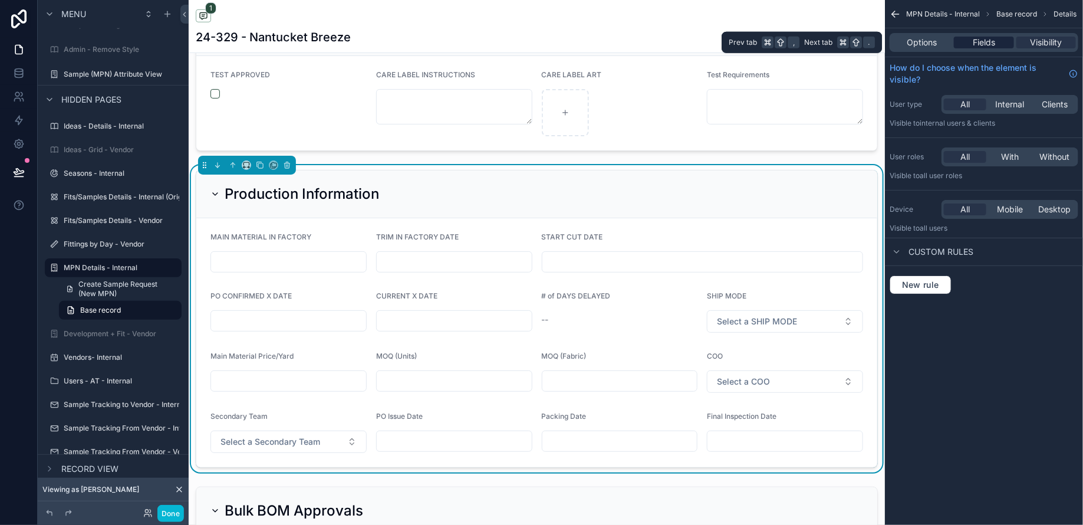
click at [994, 42] on span "Fields" at bounding box center [983, 43] width 22 height 12
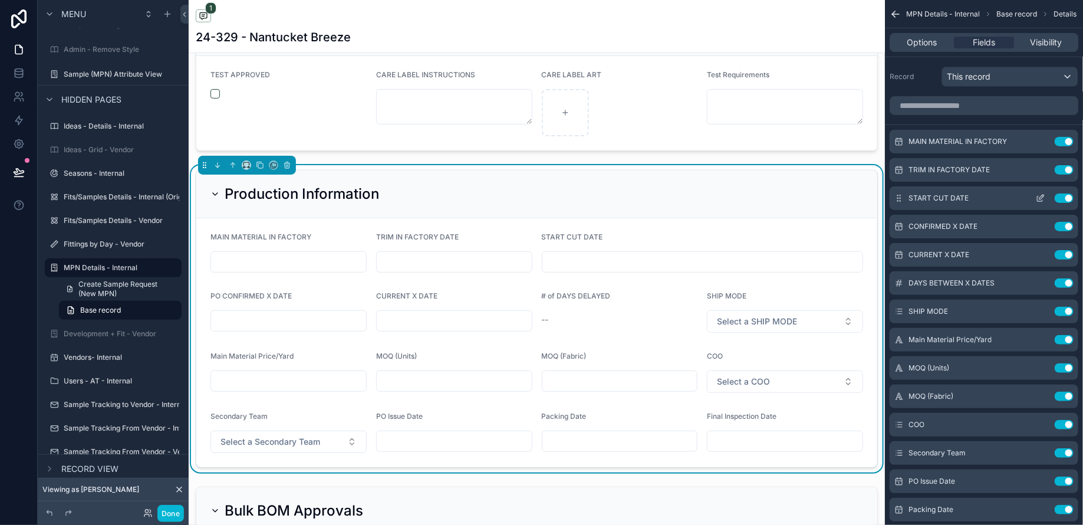
click at [1042, 197] on icon "scrollable content" at bounding box center [1039, 197] width 9 height 9
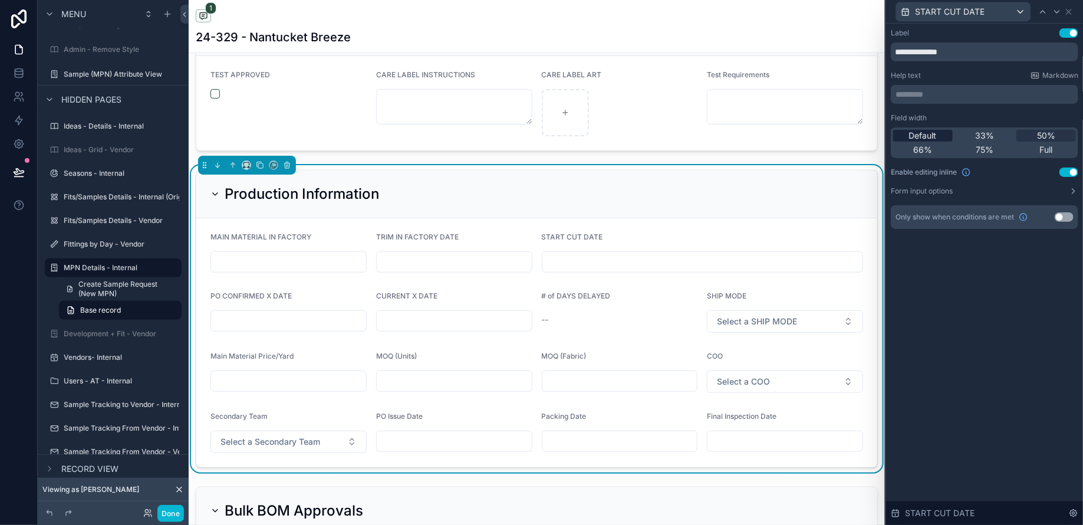
click at [934, 137] on span "Default" at bounding box center [923, 136] width 28 height 12
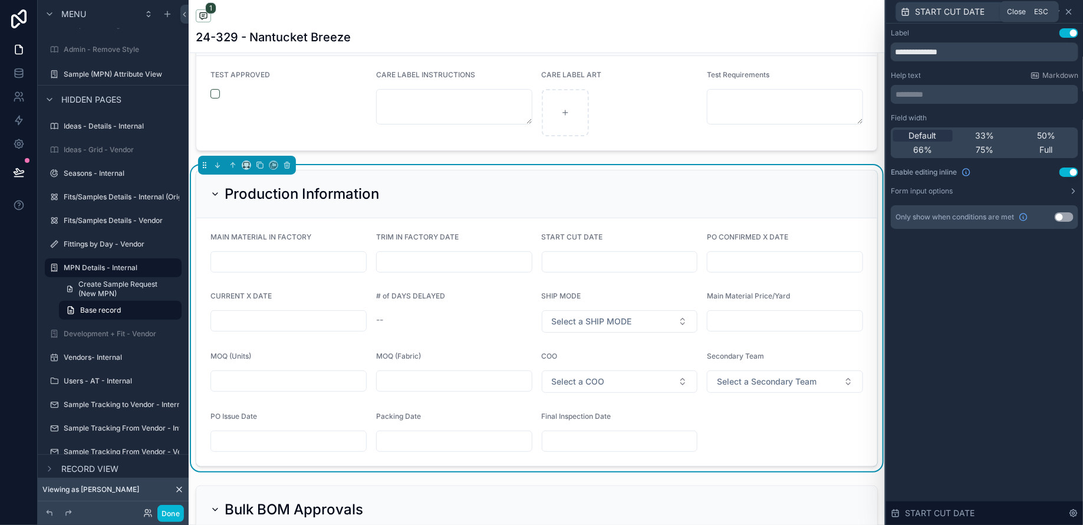
click at [1072, 15] on icon at bounding box center [1068, 11] width 9 height 9
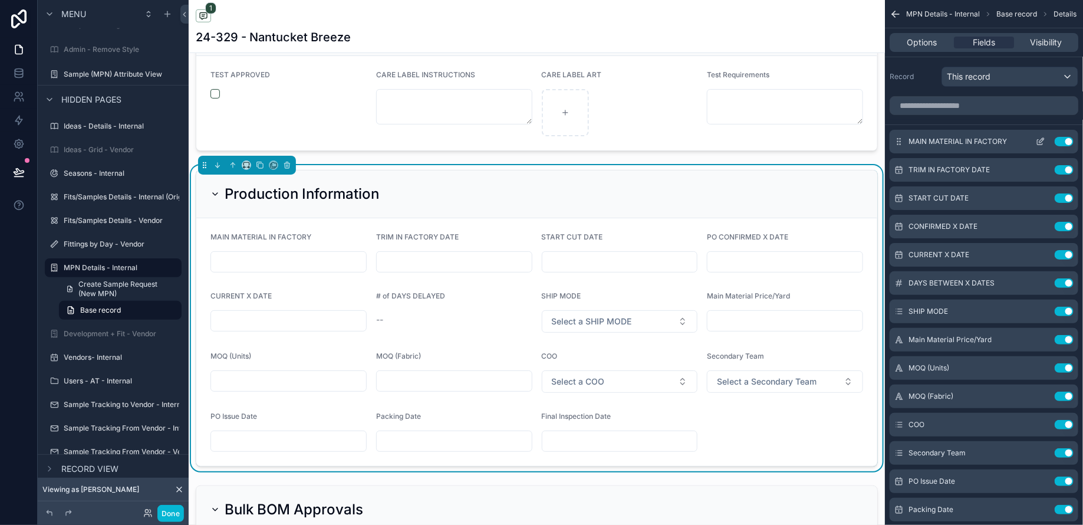
click at [1041, 140] on icon "scrollable content" at bounding box center [1039, 141] width 9 height 9
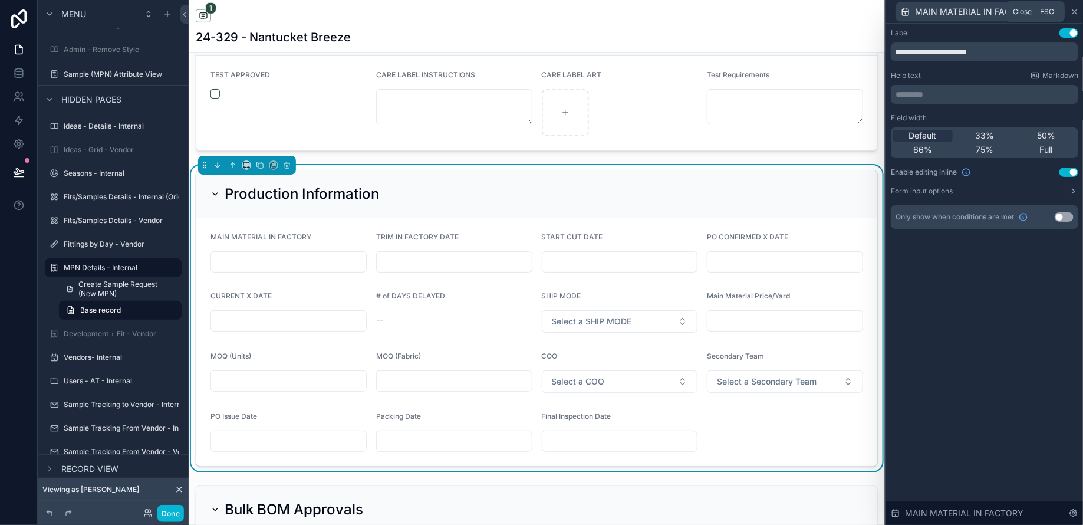
click at [1076, 13] on icon at bounding box center [1074, 11] width 5 height 5
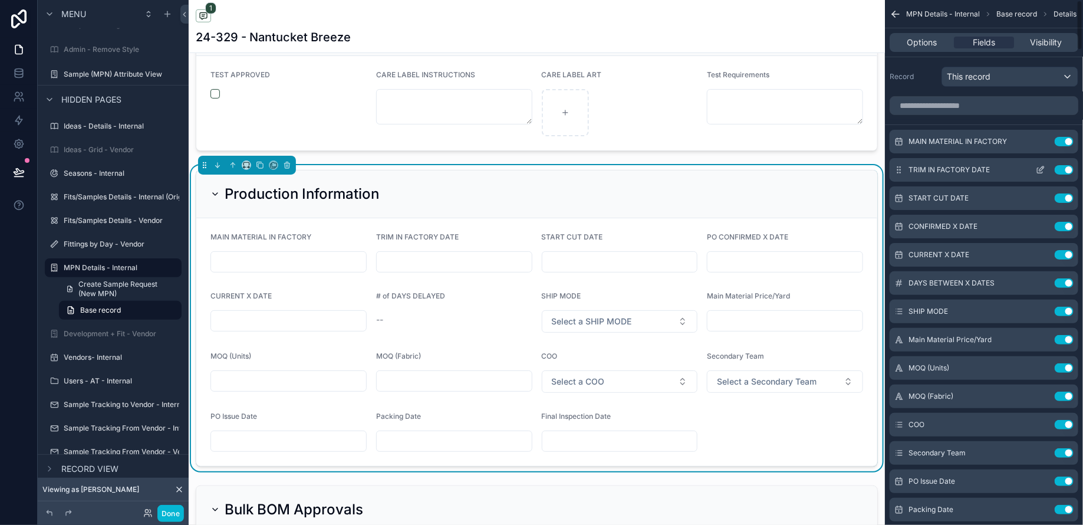
click at [1038, 167] on icon "scrollable content" at bounding box center [1039, 169] width 9 height 9
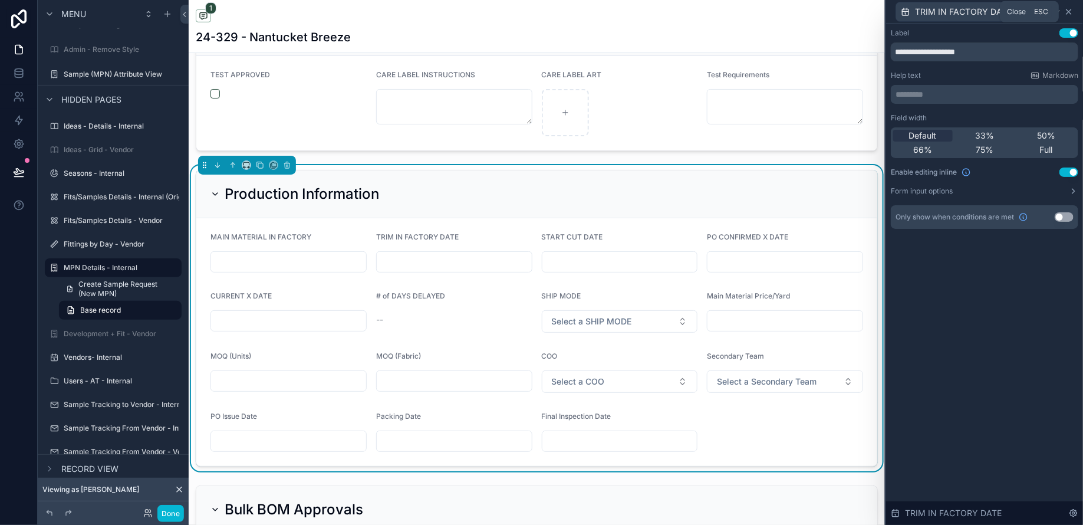
click at [1071, 11] on icon at bounding box center [1068, 11] width 9 height 9
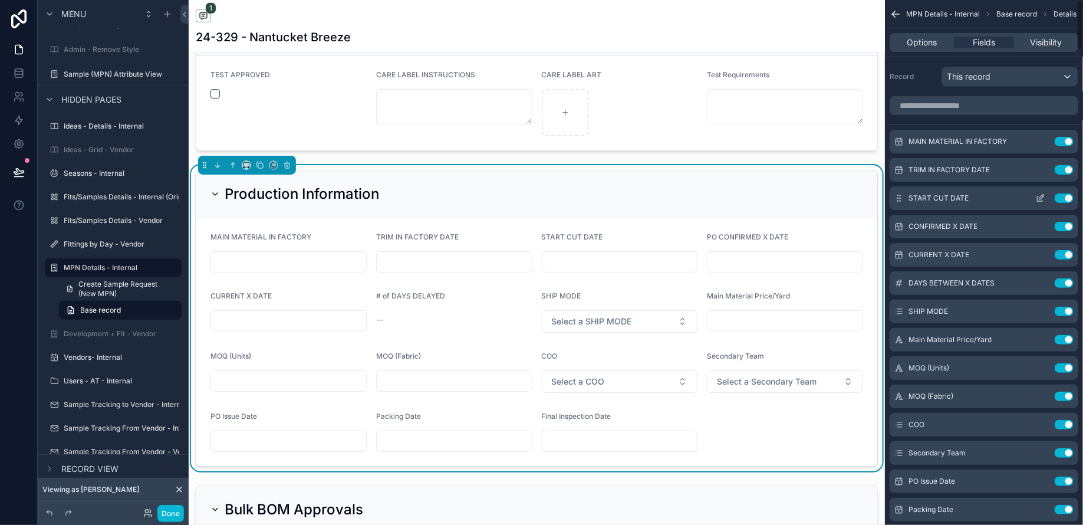
click at [1043, 197] on icon "scrollable content" at bounding box center [1039, 197] width 9 height 9
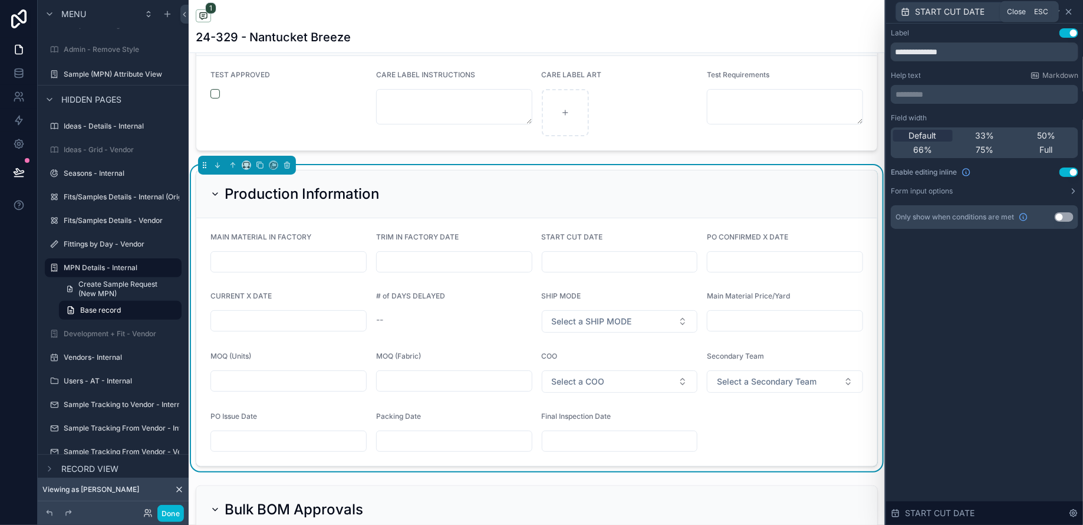
click at [1068, 12] on icon at bounding box center [1068, 11] width 5 height 5
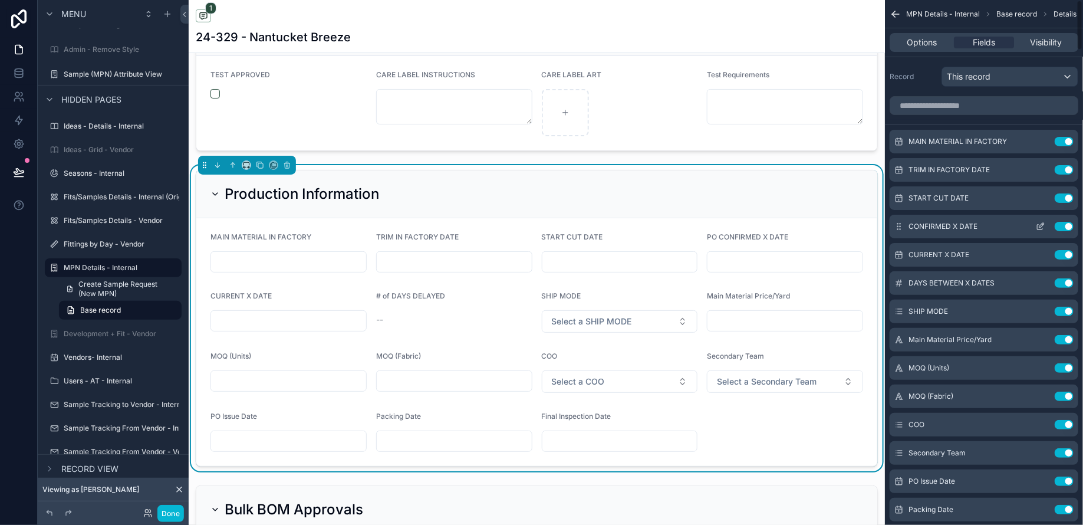
click at [1040, 227] on icon "scrollable content" at bounding box center [1039, 226] width 9 height 9
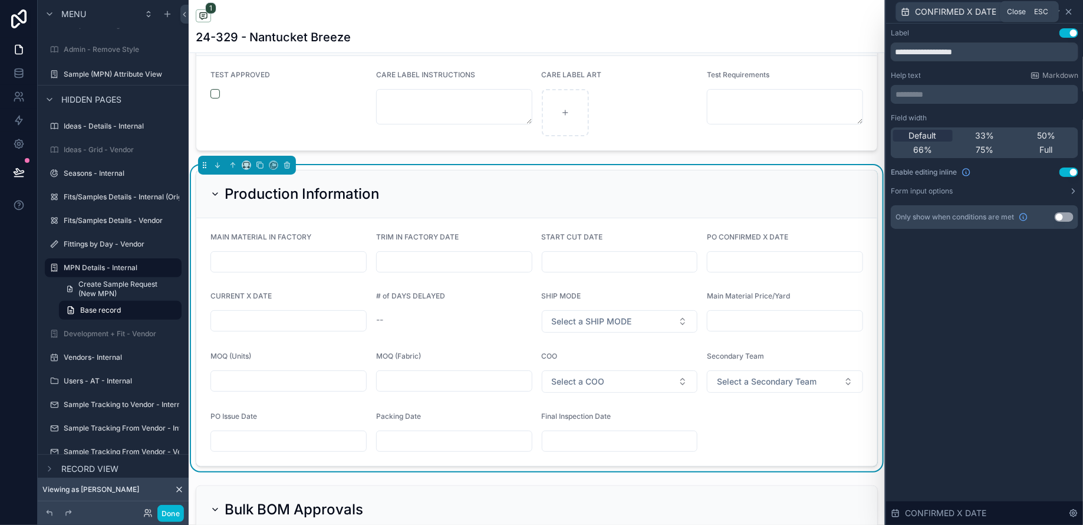
click at [1071, 15] on icon at bounding box center [1068, 11] width 9 height 9
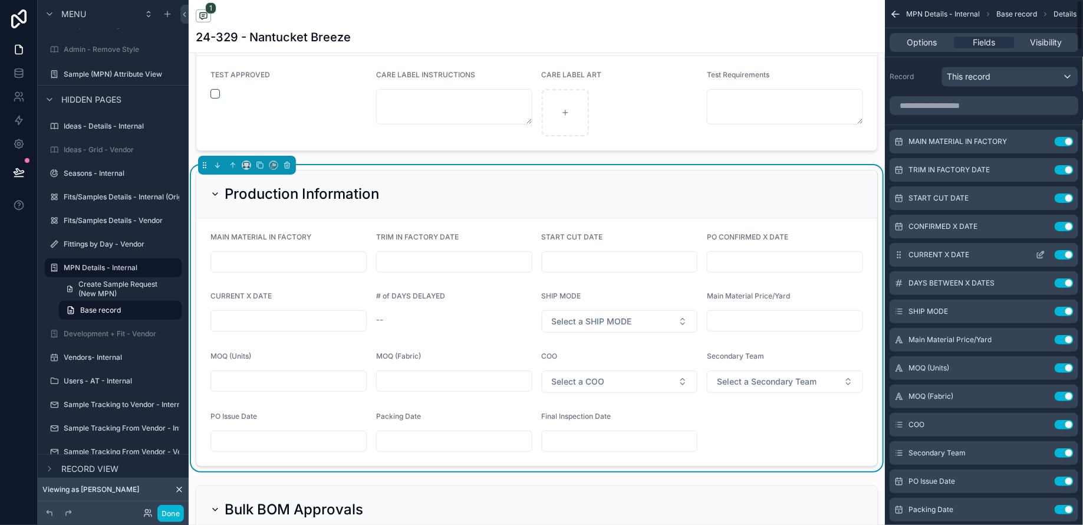
click at [1039, 258] on icon "scrollable content" at bounding box center [1039, 254] width 9 height 9
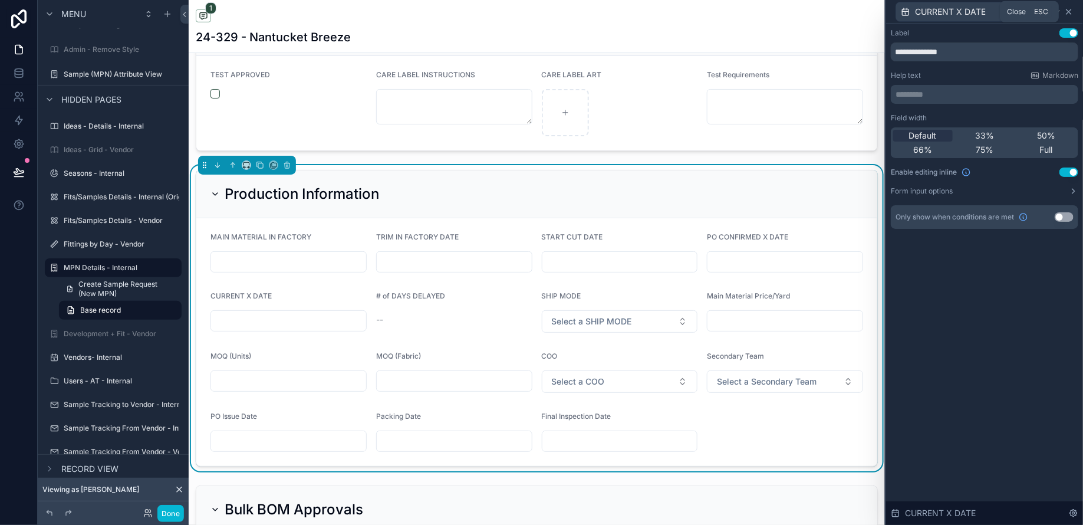
click at [1070, 12] on icon at bounding box center [1068, 11] width 9 height 9
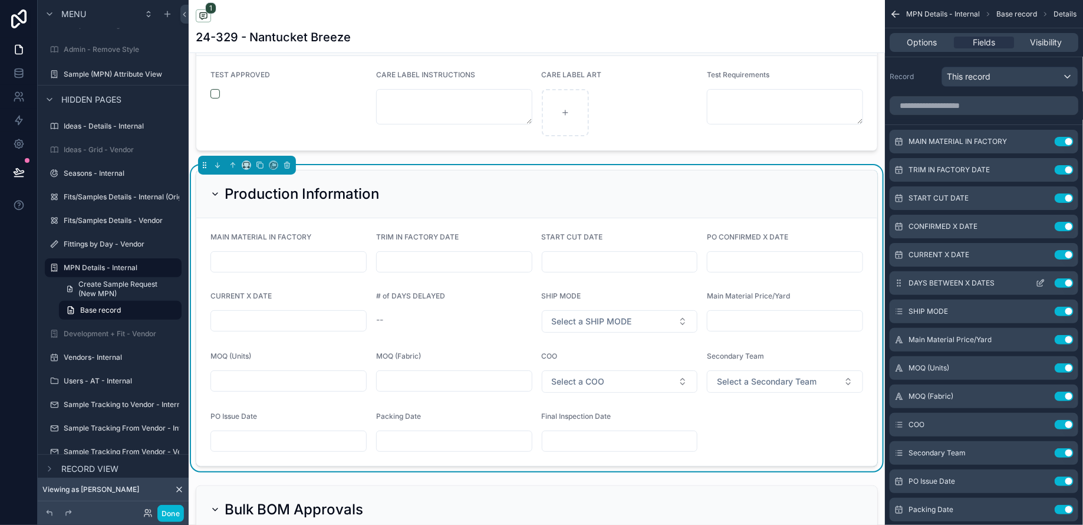
click at [1043, 281] on icon "scrollable content" at bounding box center [1041, 281] width 5 height 5
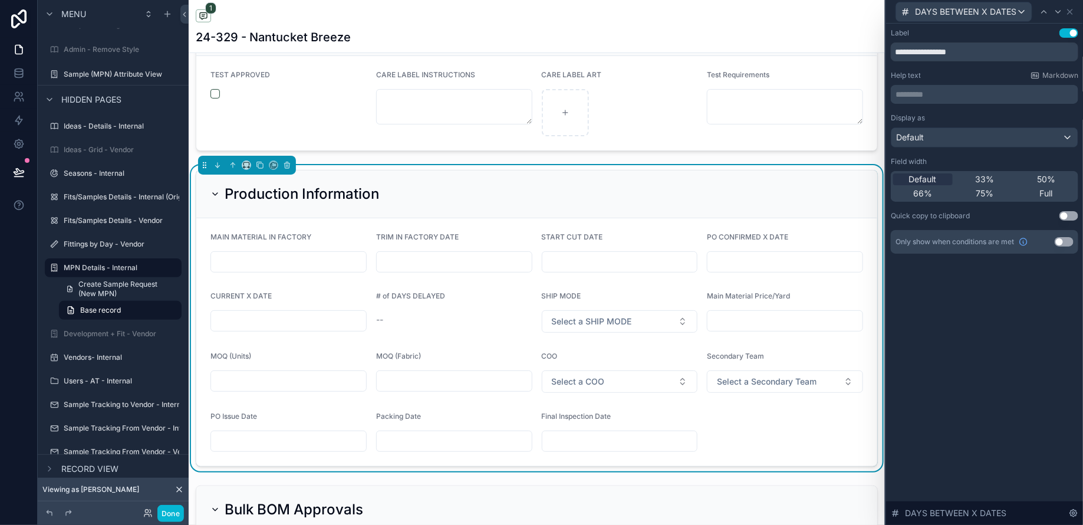
click at [1073, 10] on div "DAYS BETWEEN X DATES" at bounding box center [984, 11] width 187 height 23
click at [1068, 13] on icon at bounding box center [1069, 11] width 9 height 9
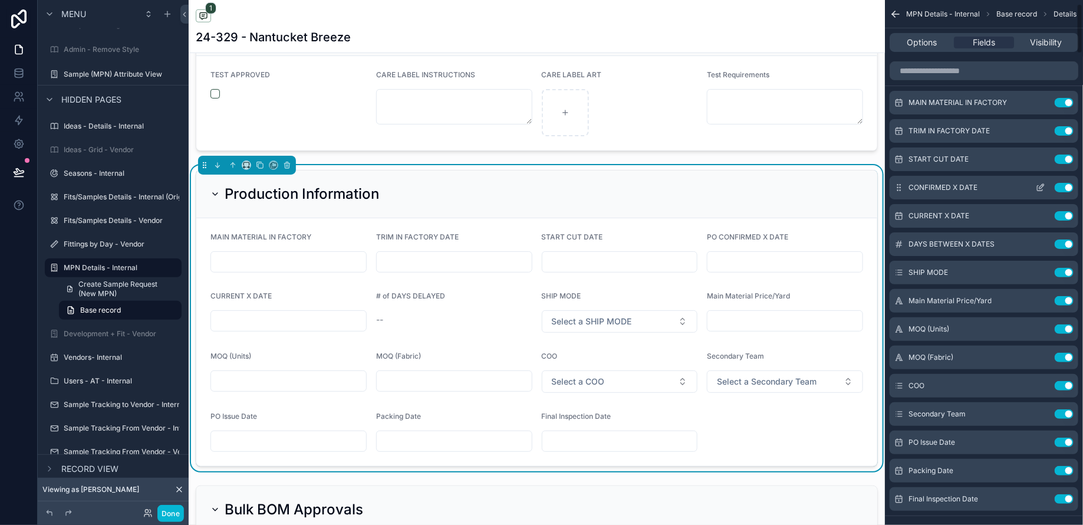
scroll to position [39, 0]
click at [1043, 271] on icon "scrollable content" at bounding box center [1039, 271] width 9 height 9
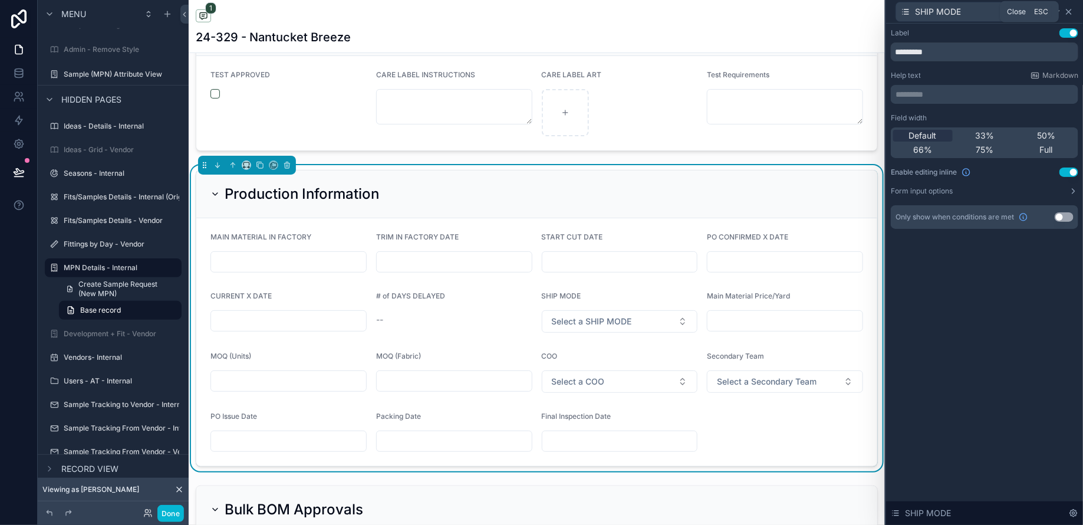
click at [1070, 13] on icon at bounding box center [1068, 11] width 5 height 5
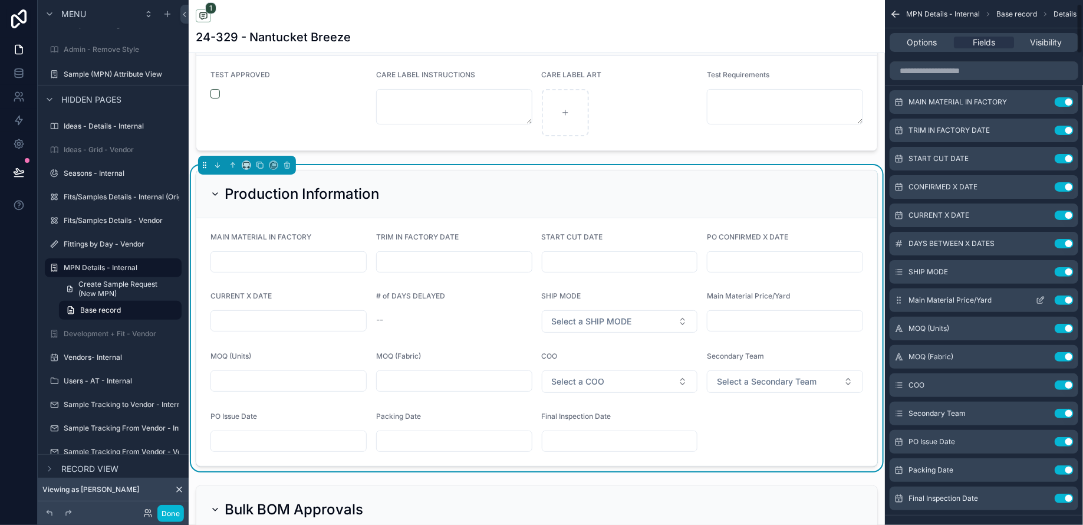
click at [1040, 301] on icon "scrollable content" at bounding box center [1039, 299] width 9 height 9
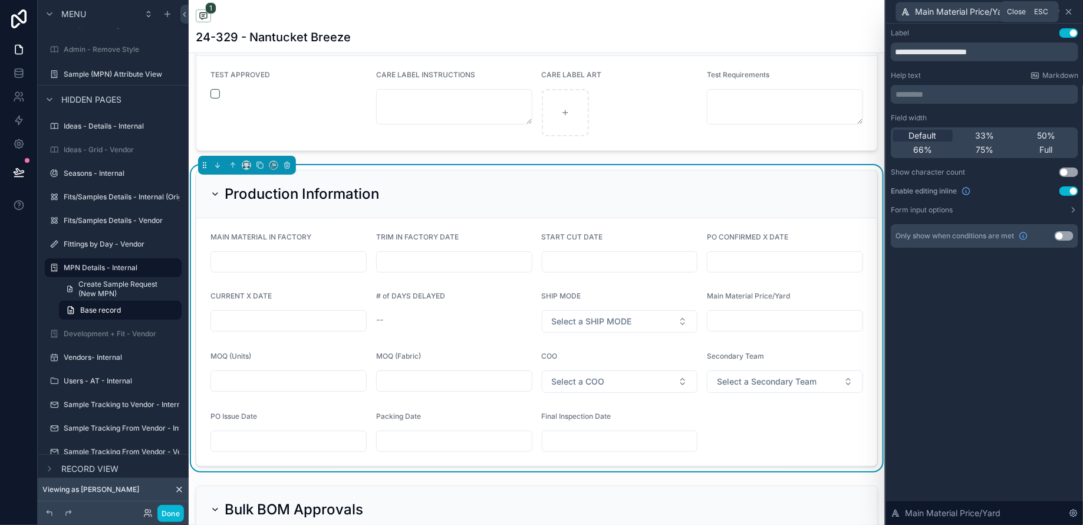
click at [1071, 13] on icon at bounding box center [1068, 11] width 9 height 9
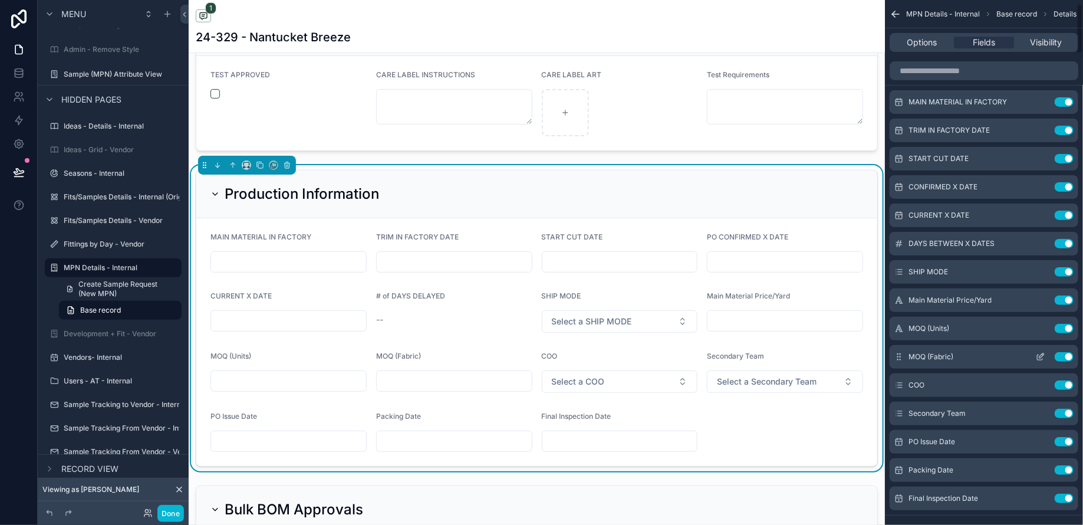
click at [1041, 356] on icon "scrollable content" at bounding box center [1041, 355] width 5 height 5
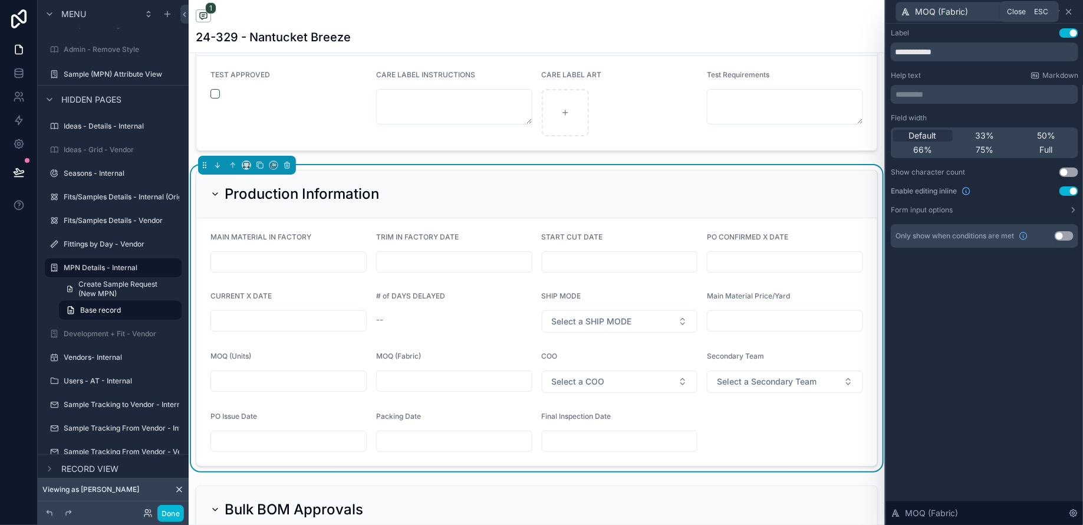
click at [1068, 14] on icon at bounding box center [1068, 11] width 9 height 9
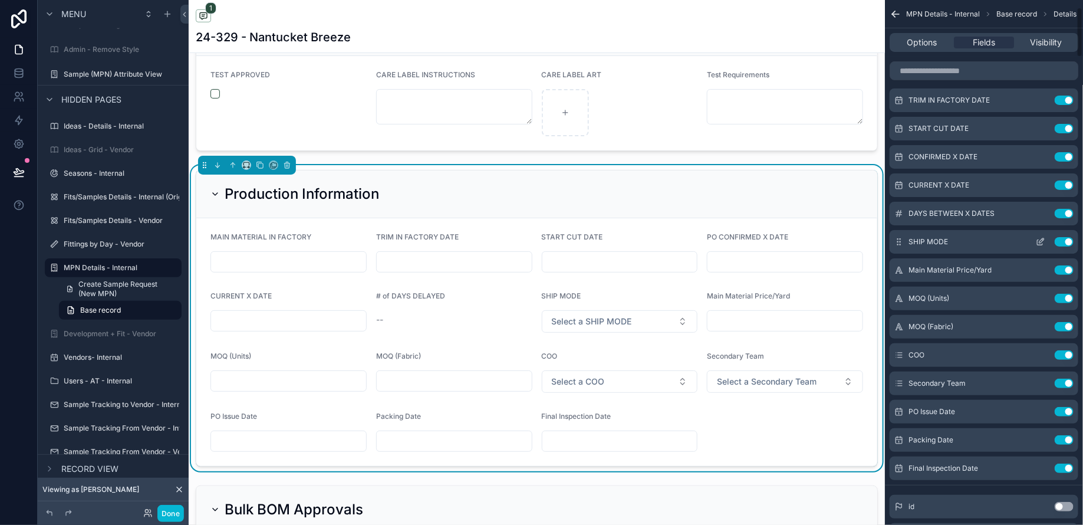
scroll to position [78, 0]
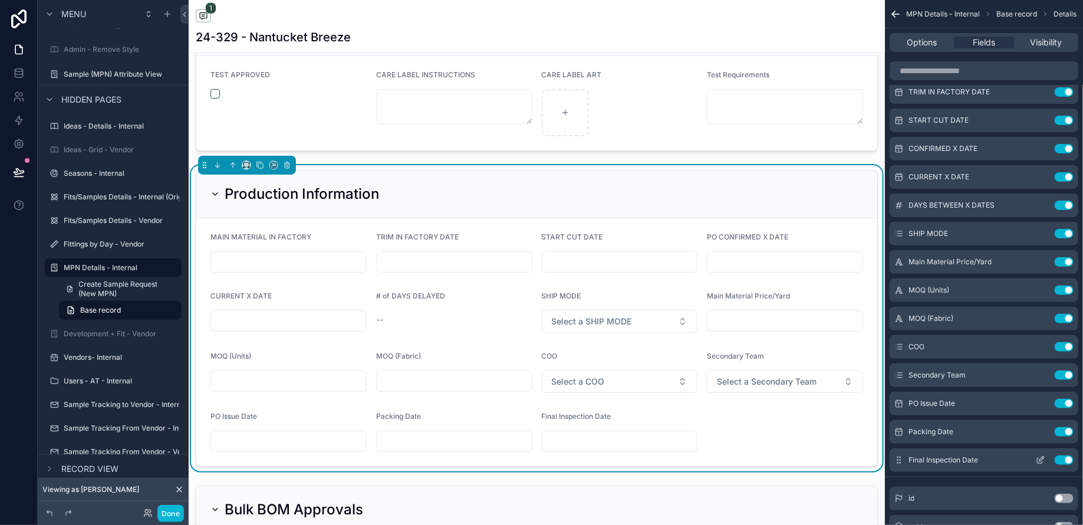
click at [1040, 459] on icon "scrollable content" at bounding box center [1041, 458] width 5 height 5
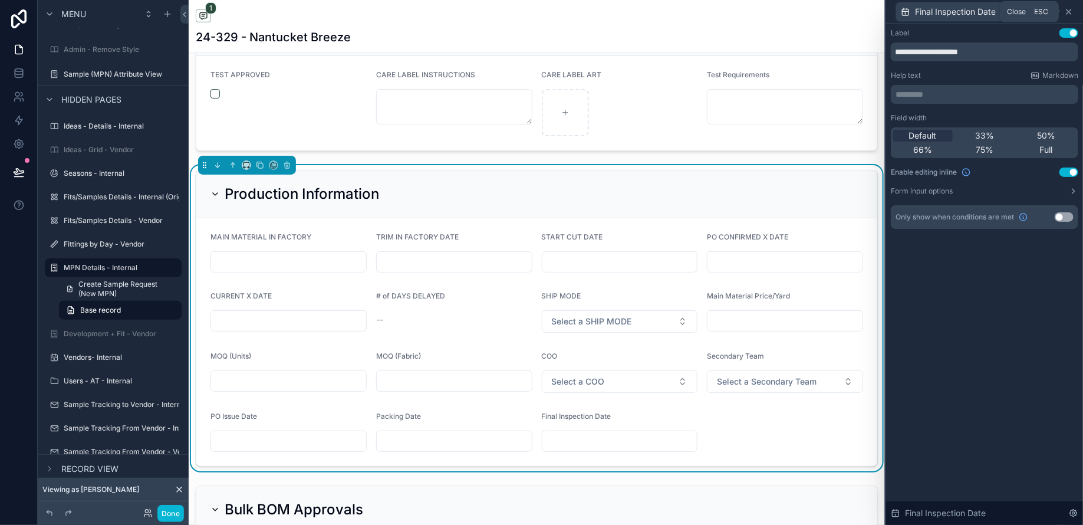
click at [1072, 8] on icon at bounding box center [1068, 11] width 9 height 9
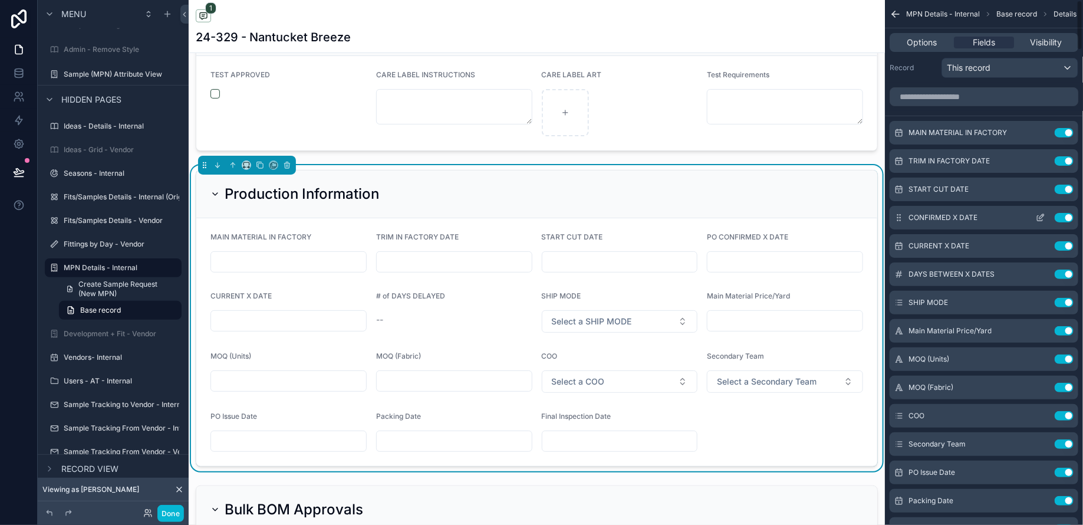
scroll to position [0, 0]
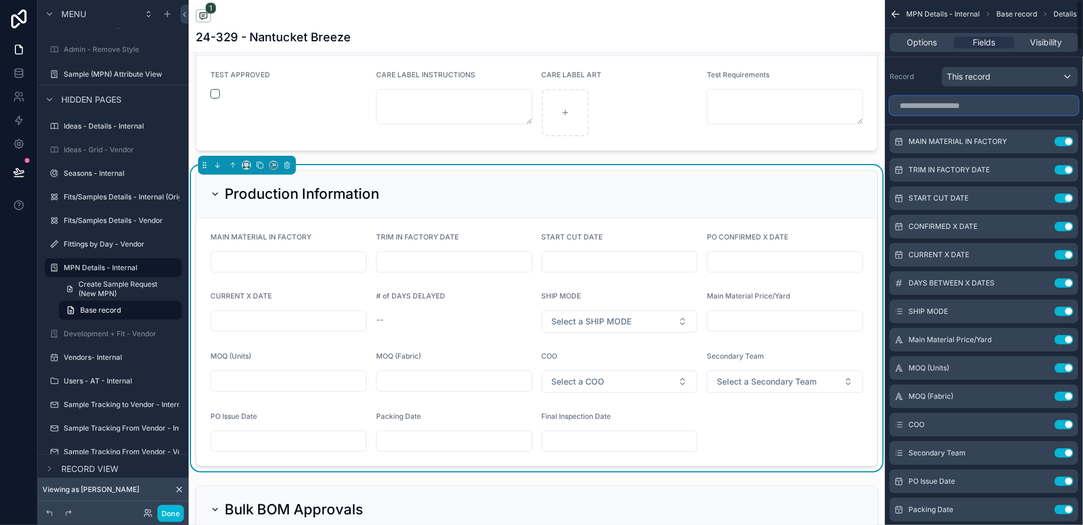
click at [950, 107] on input "scrollable content" at bounding box center [983, 105] width 189 height 19
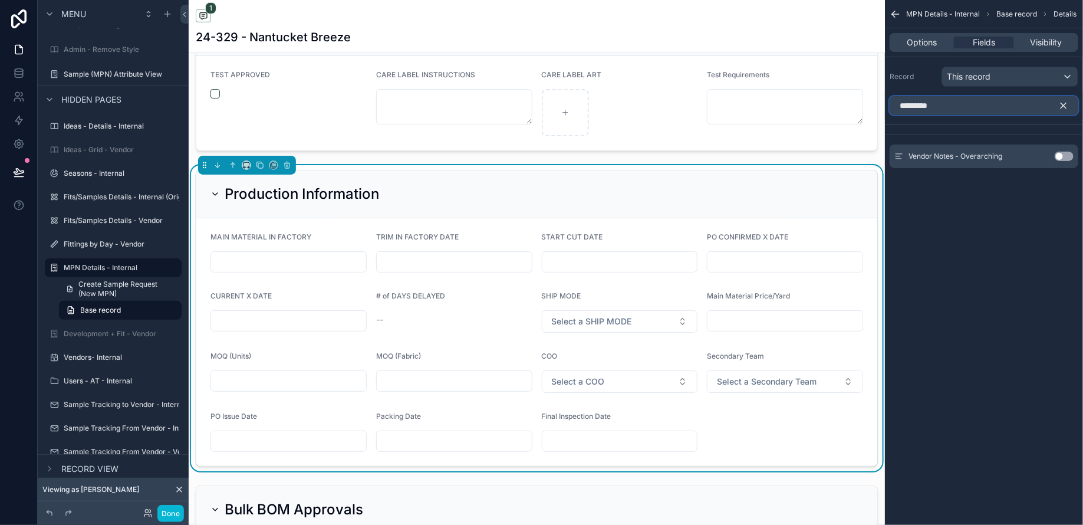
type input "*********"
click at [1068, 104] on icon "scrollable content" at bounding box center [1063, 105] width 11 height 11
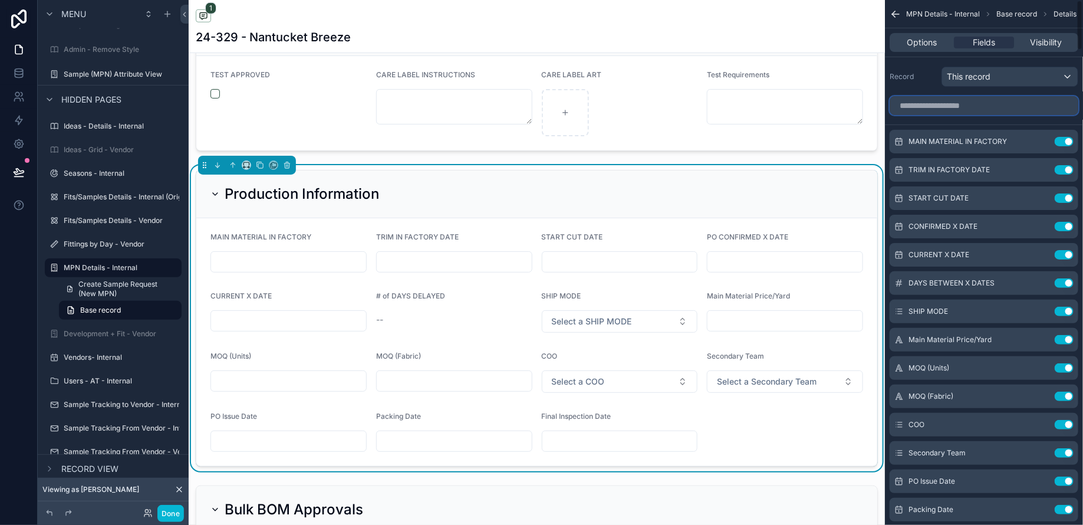
click at [941, 111] on input "scrollable content" at bounding box center [983, 105] width 189 height 19
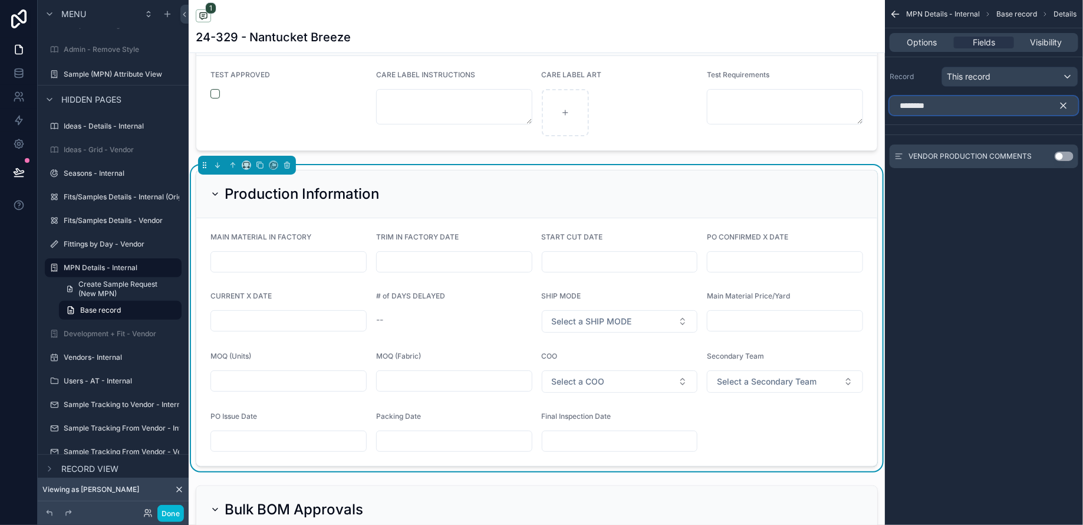
type input "********"
click at [1070, 154] on button "Use setting" at bounding box center [1063, 155] width 19 height 9
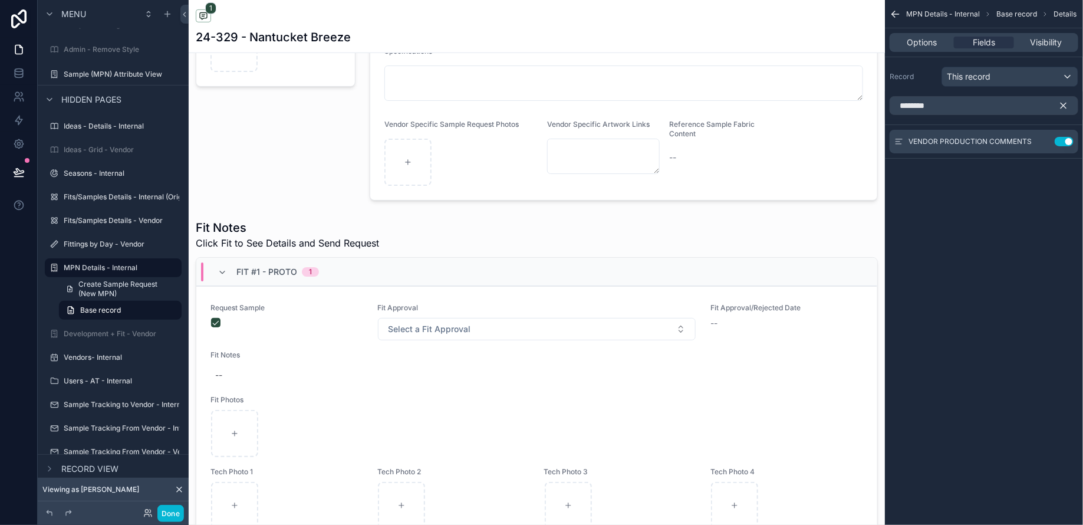
scroll to position [2557, 0]
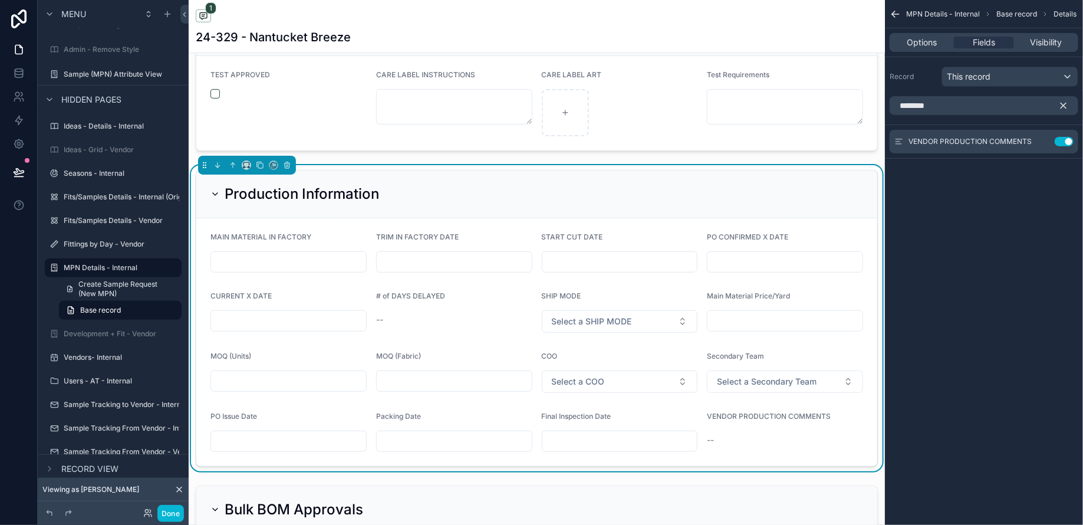
click at [1066, 106] on icon "scrollable content" at bounding box center [1063, 105] width 11 height 11
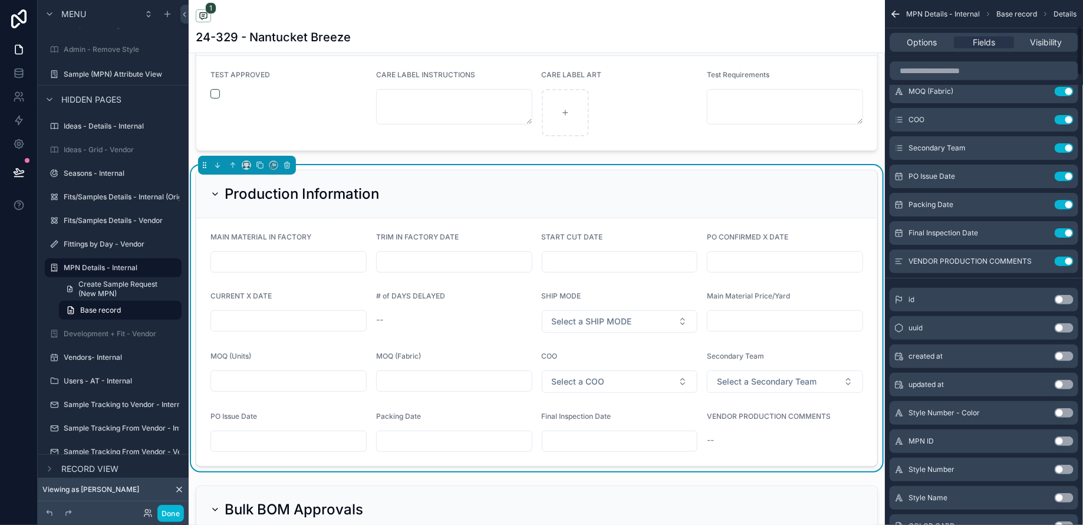
scroll to position [423, 0]
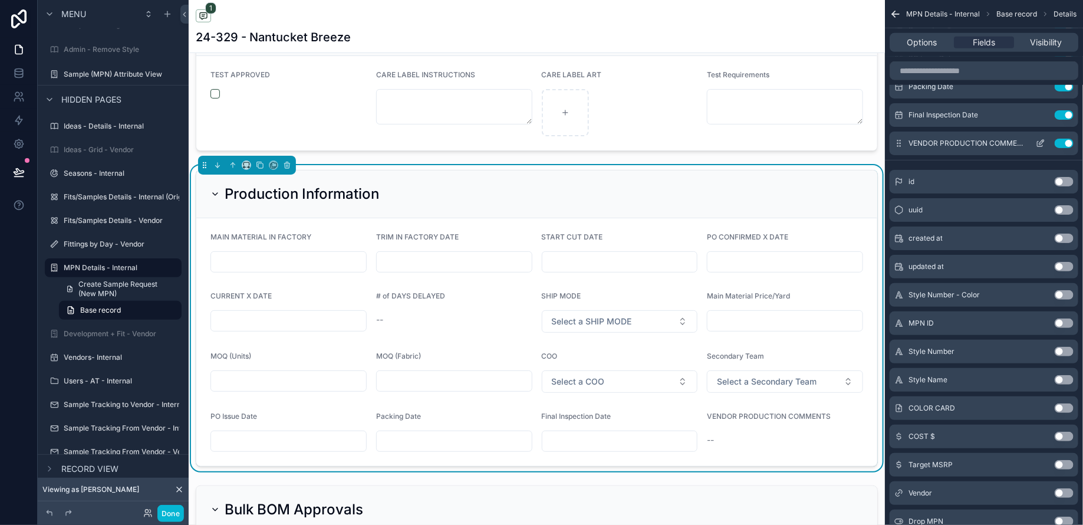
click at [1044, 143] on icon "scrollable content" at bounding box center [1039, 142] width 9 height 9
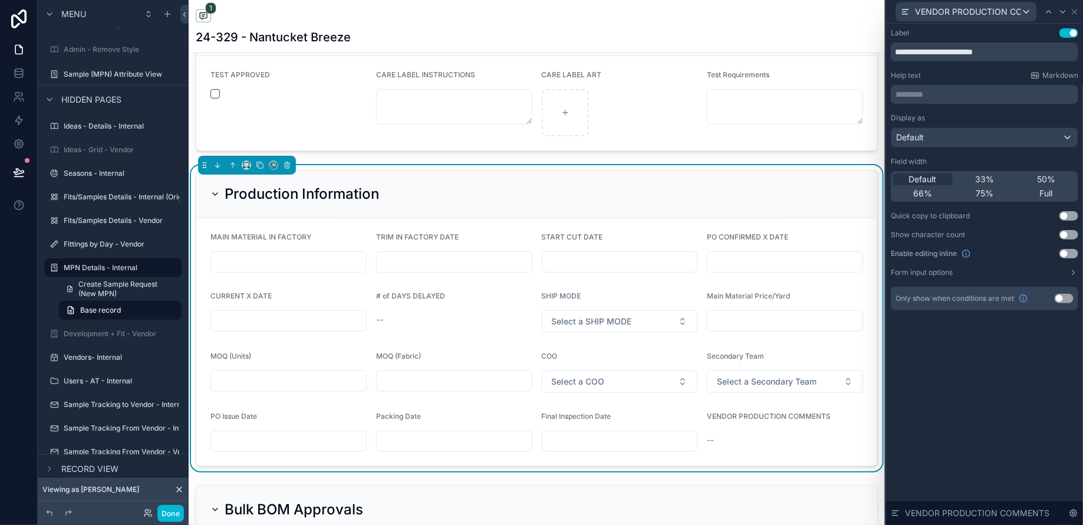
click at [1068, 255] on button "Use setting" at bounding box center [1068, 253] width 19 height 9
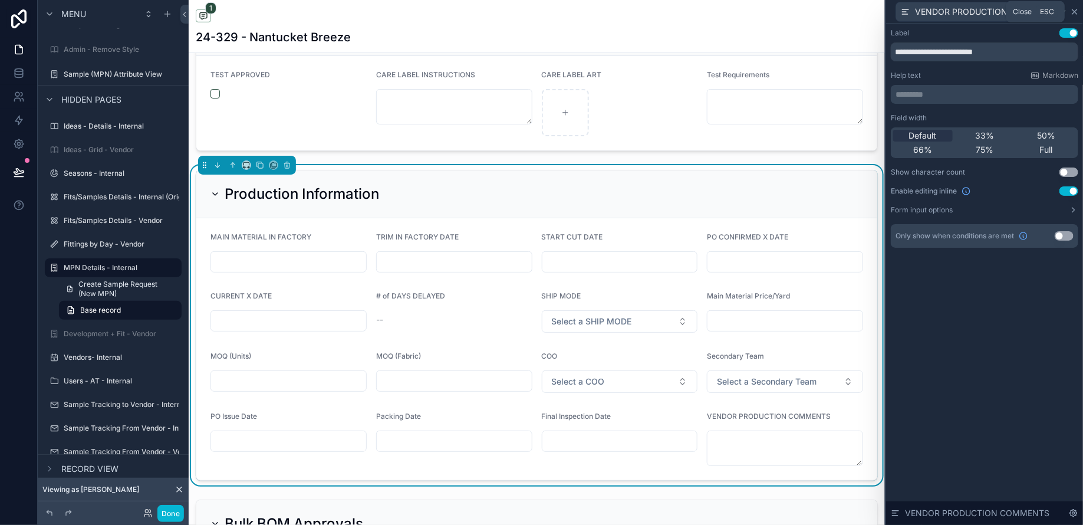
click at [1075, 12] on icon at bounding box center [1074, 11] width 5 height 5
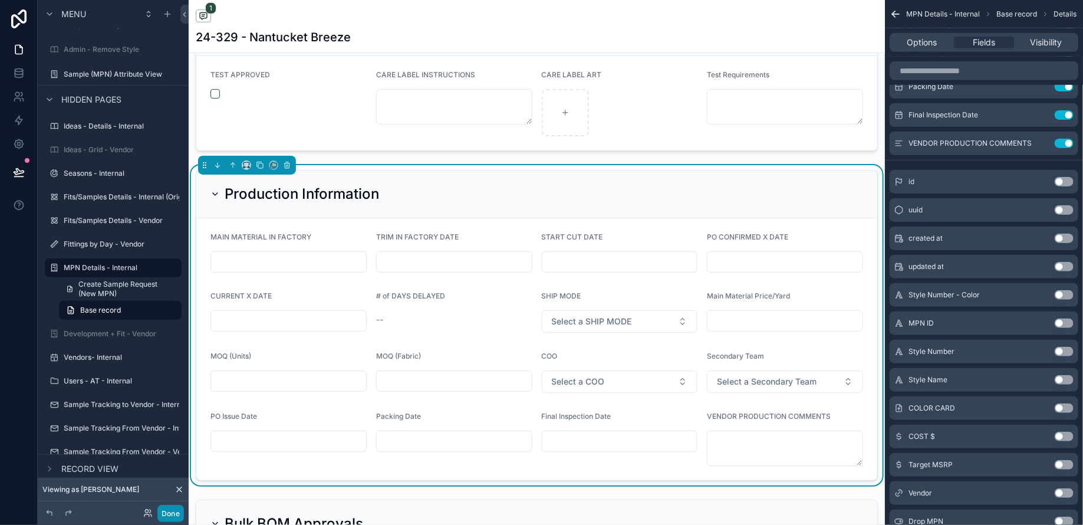
click at [175, 506] on button "Done" at bounding box center [170, 512] width 27 height 17
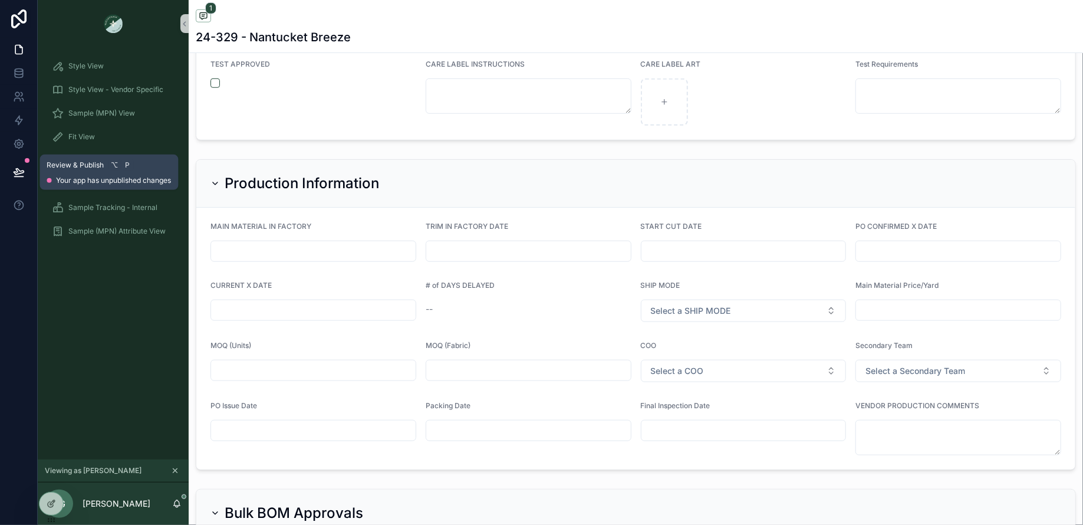
click at [20, 175] on icon at bounding box center [19, 172] width 12 height 12
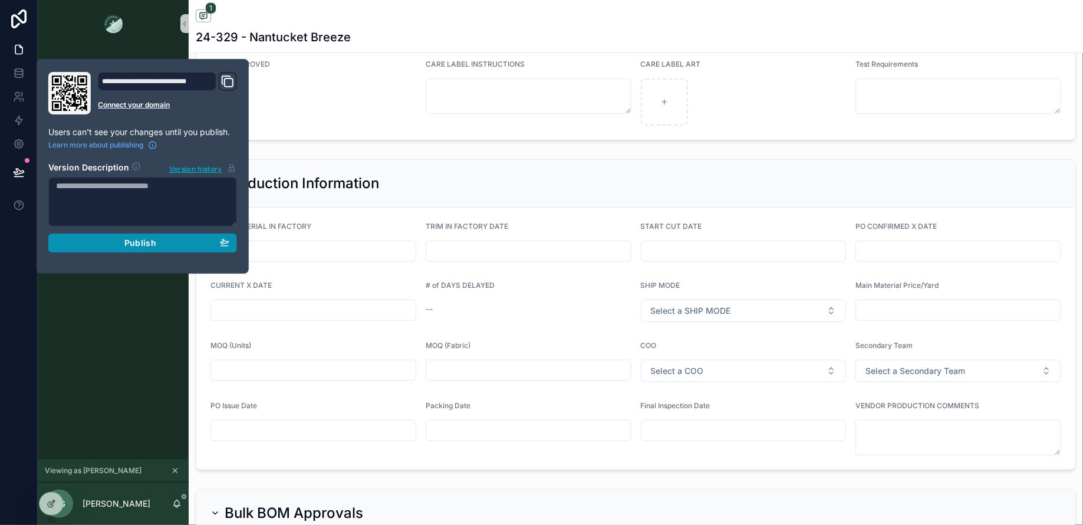
click at [98, 246] on div "Publish" at bounding box center [142, 243] width 173 height 11
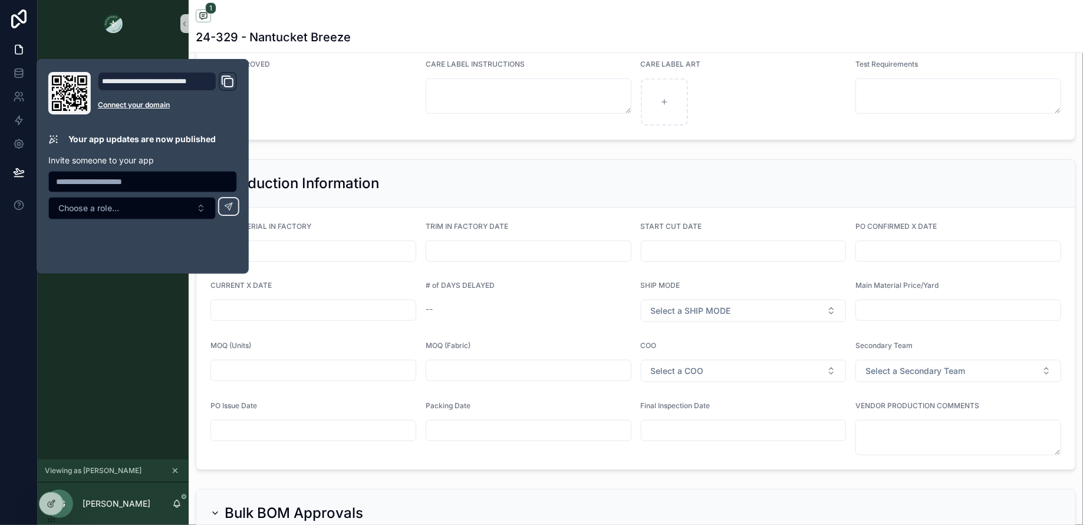
click at [133, 385] on div "Style View Style View - Vendor Specific Sample (MPN) View Fit View Sample Coord…" at bounding box center [113, 253] width 151 height 412
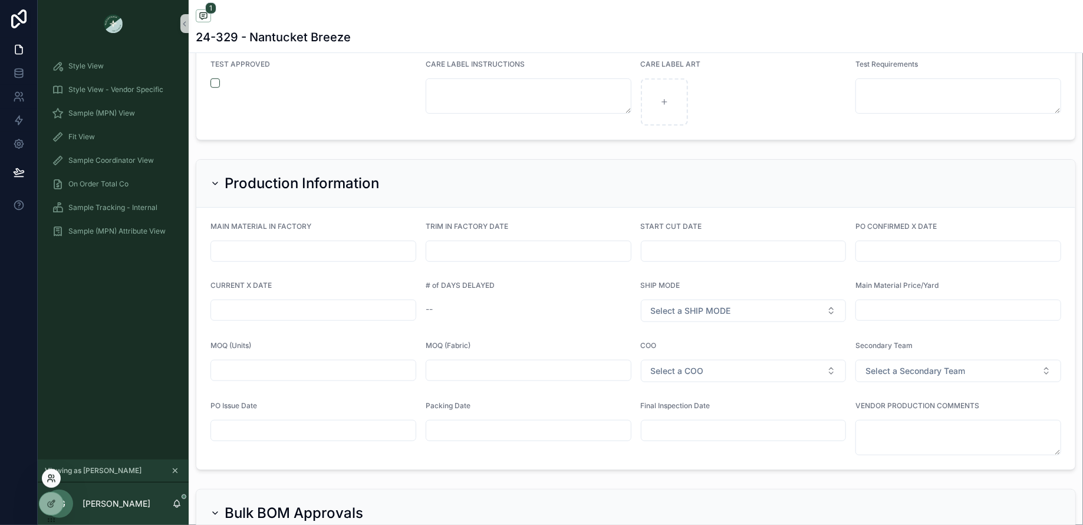
click at [52, 480] on icon at bounding box center [50, 480] width 5 height 2
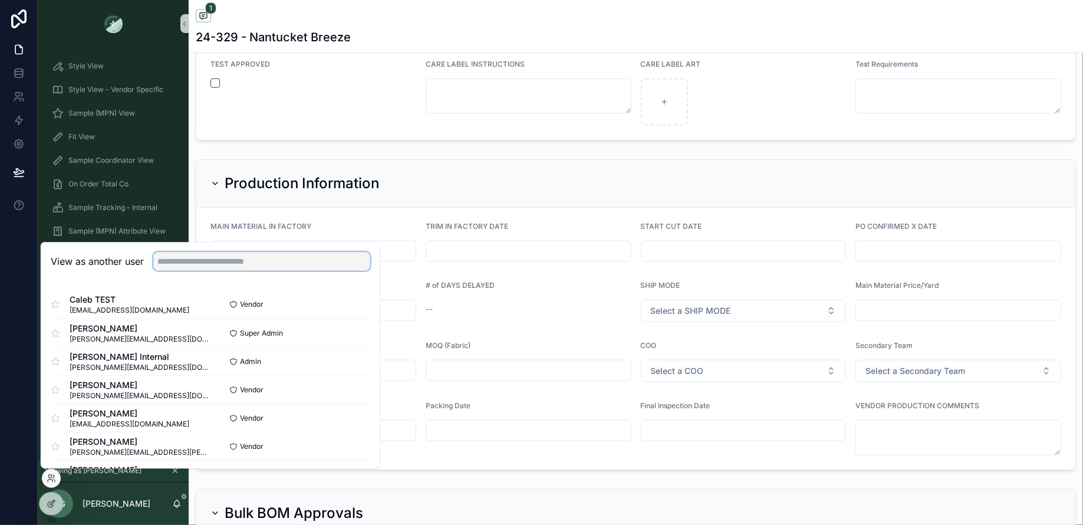
click at [241, 260] on input "text" at bounding box center [261, 261] width 217 height 19
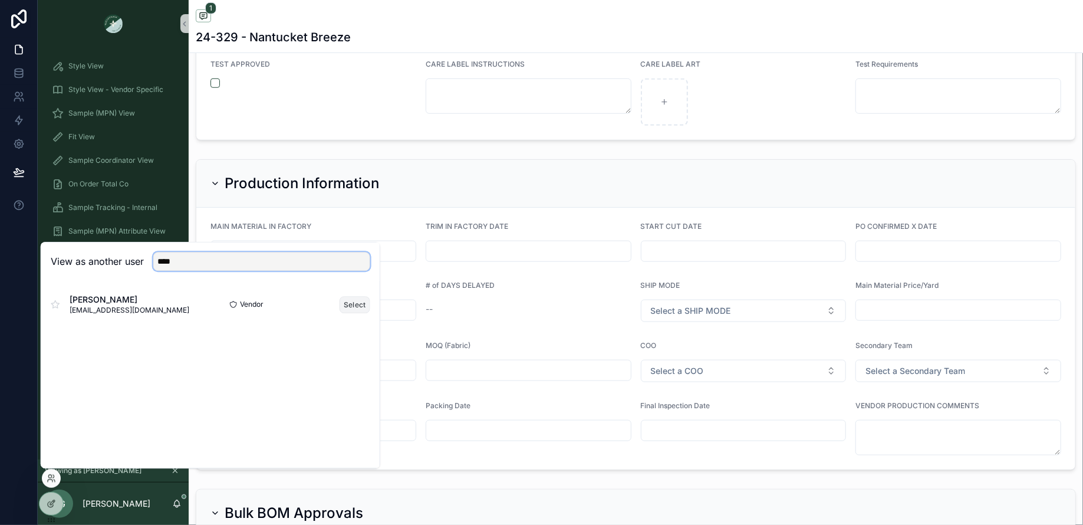
type input "****"
click at [355, 305] on button "Select" at bounding box center [354, 304] width 31 height 17
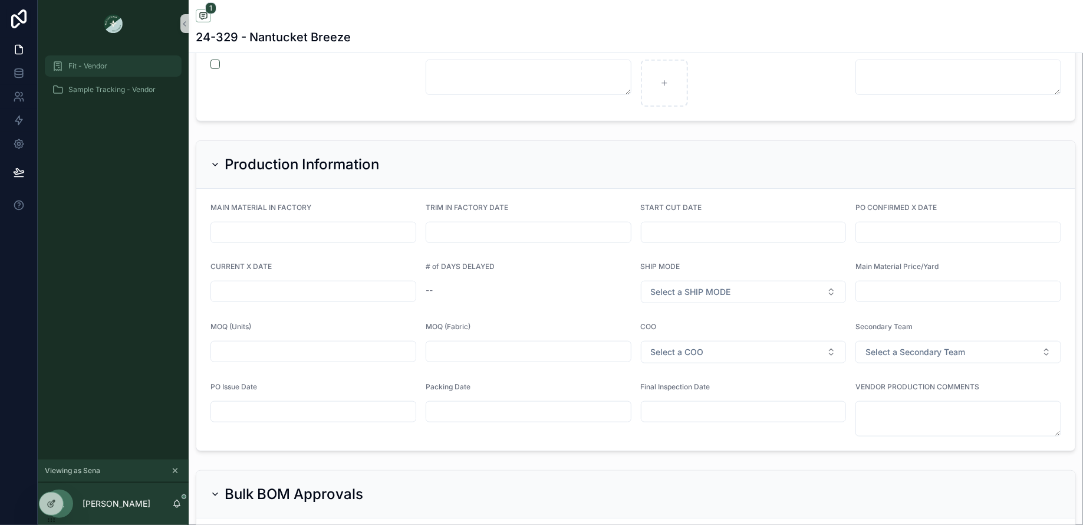
click at [125, 62] on div "Fit - Vendor" at bounding box center [113, 66] width 123 height 19
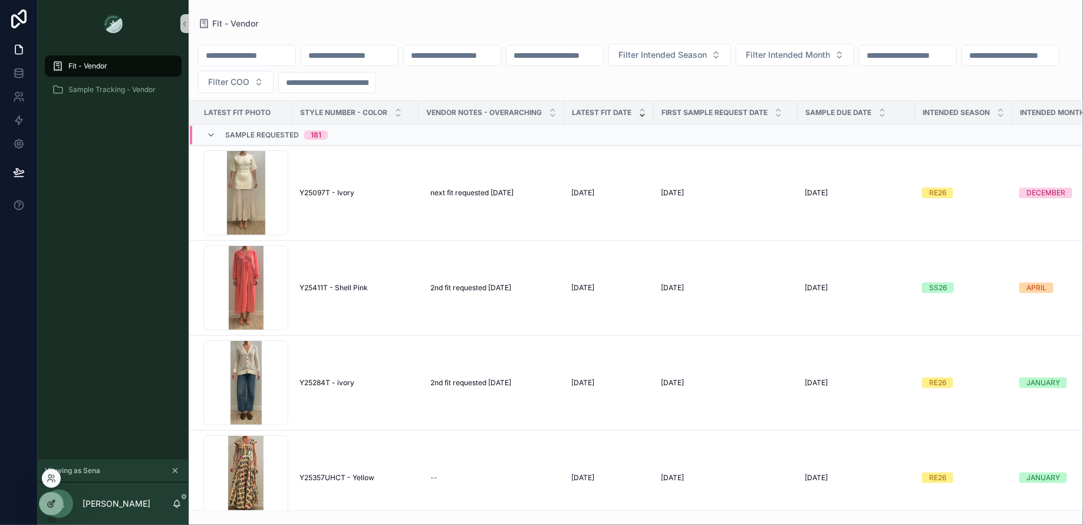
click at [52, 502] on icon at bounding box center [51, 503] width 9 height 9
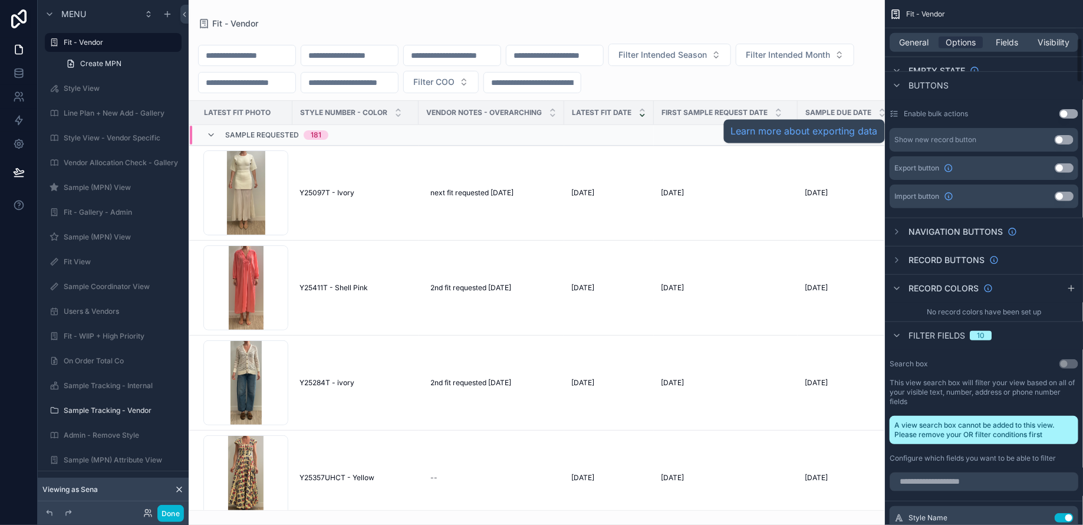
scroll to position [438, 0]
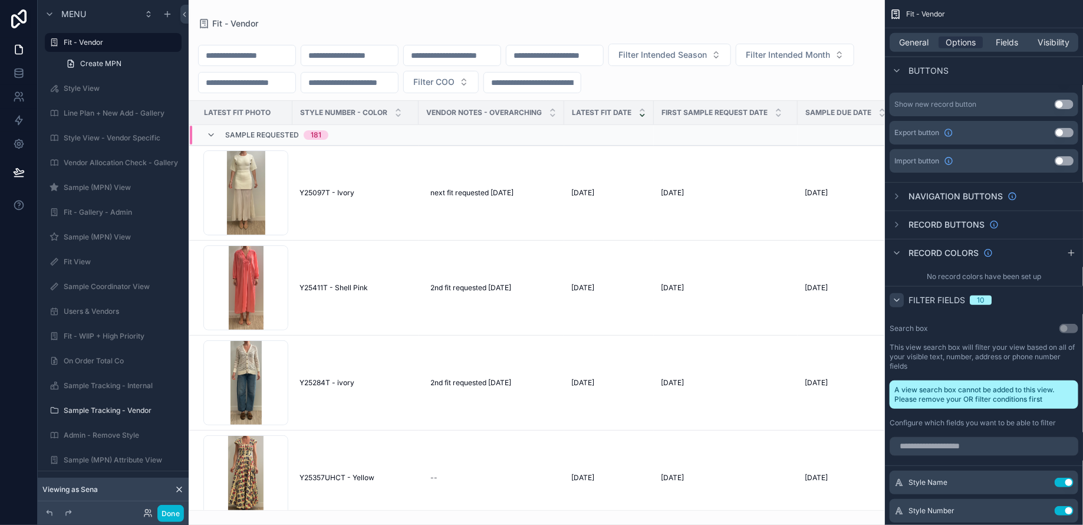
click at [899, 301] on icon "scrollable content" at bounding box center [896, 299] width 9 height 9
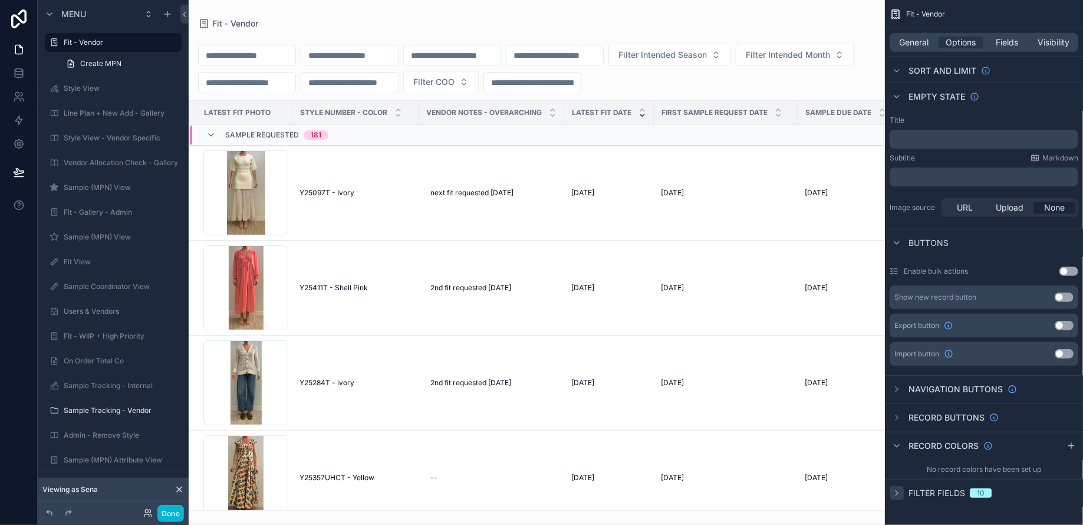
click at [900, 492] on icon "scrollable content" at bounding box center [896, 492] width 9 height 9
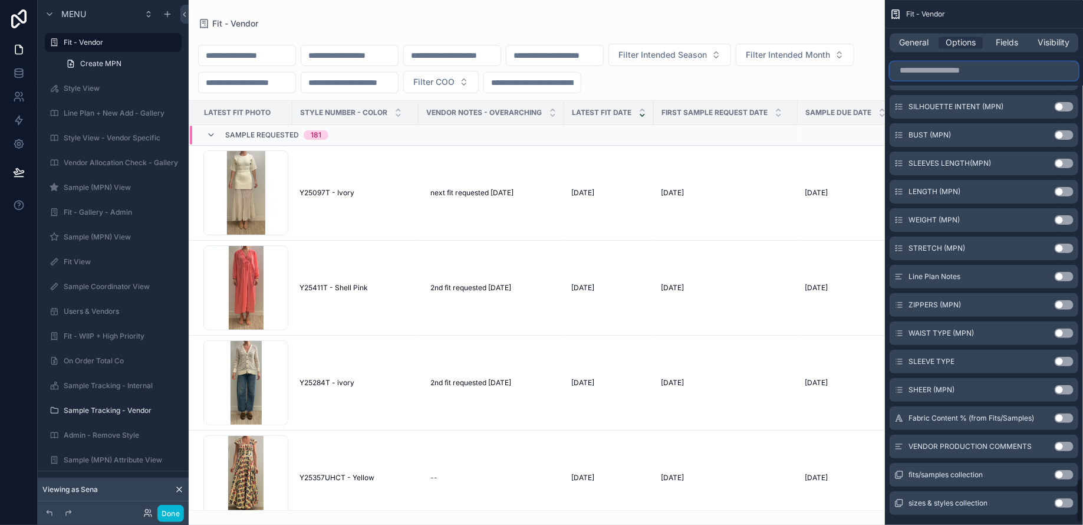
click at [957, 72] on input "scrollable content" at bounding box center [983, 70] width 189 height 19
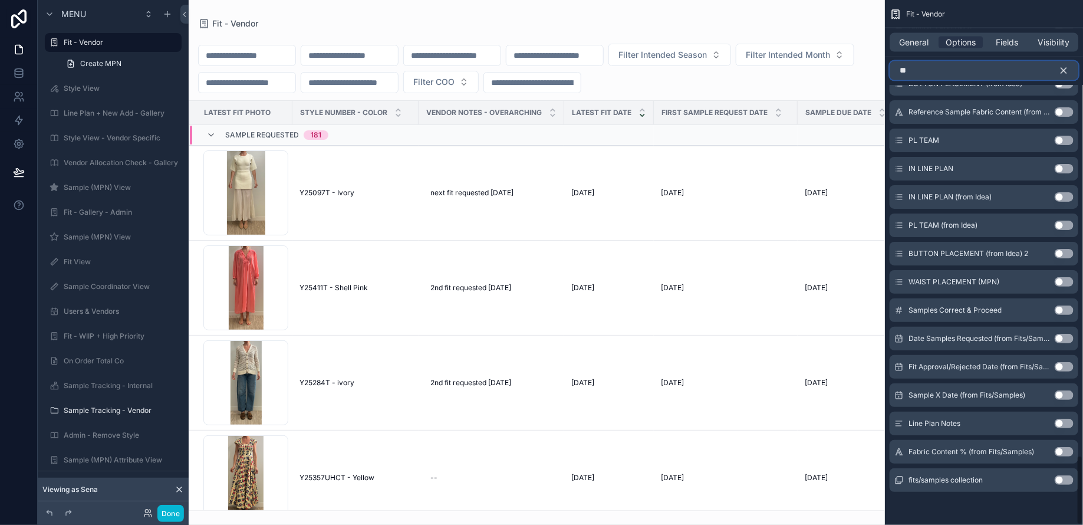
scroll to position [986, 0]
type input "**"
click at [1068, 138] on button "Use setting" at bounding box center [1063, 141] width 19 height 9
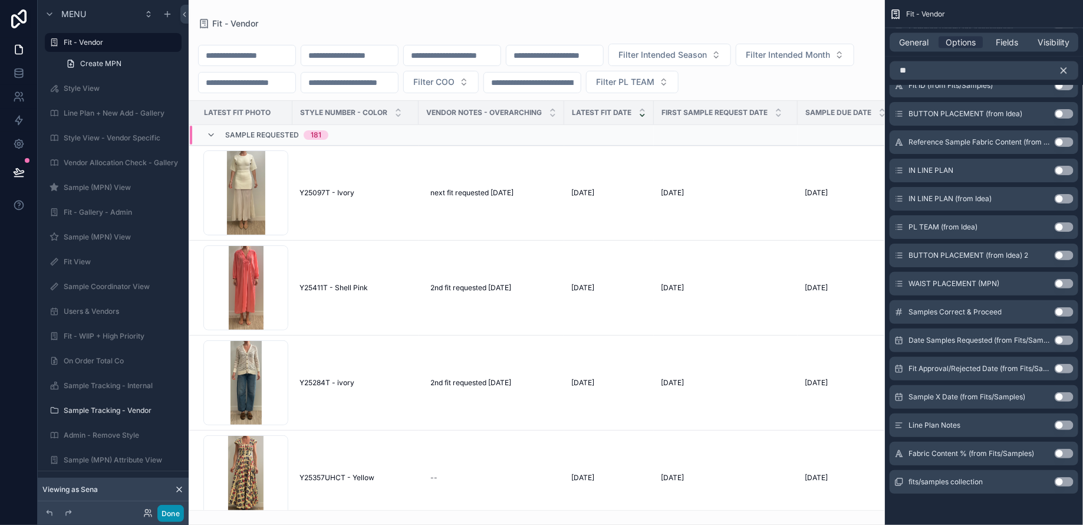
click at [166, 509] on button "Done" at bounding box center [170, 512] width 27 height 17
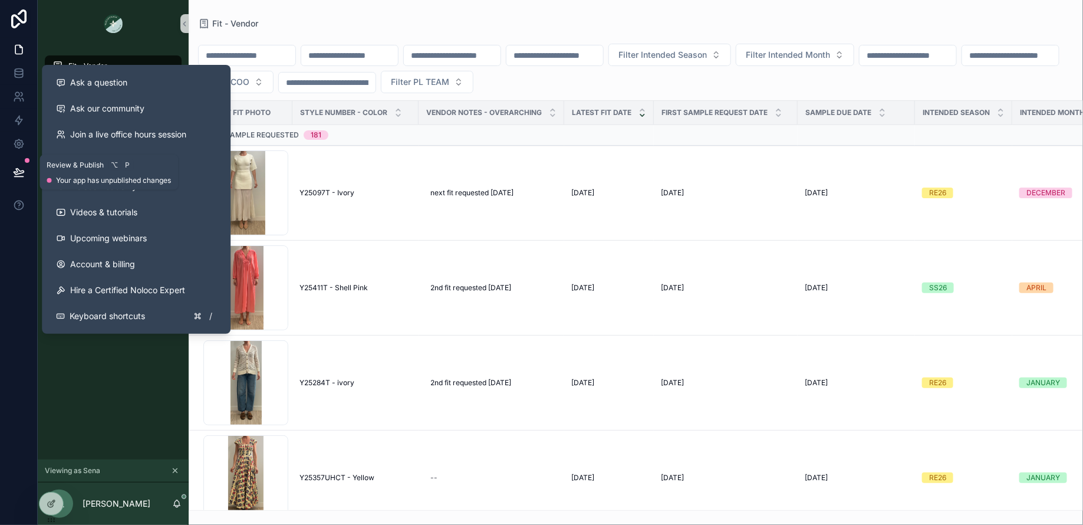
click at [19, 173] on icon at bounding box center [19, 172] width 10 height 6
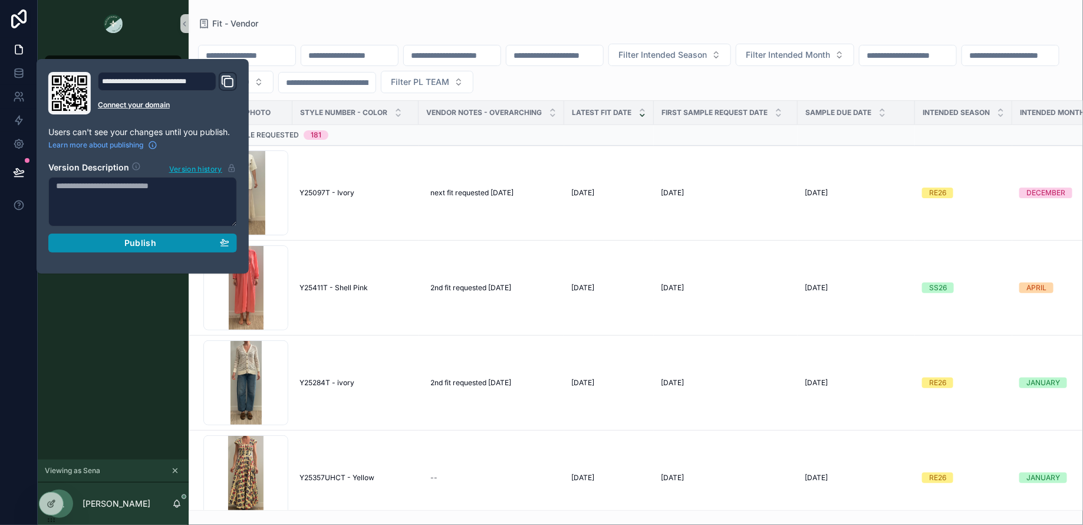
click at [85, 239] on div "Publish" at bounding box center [142, 243] width 173 height 11
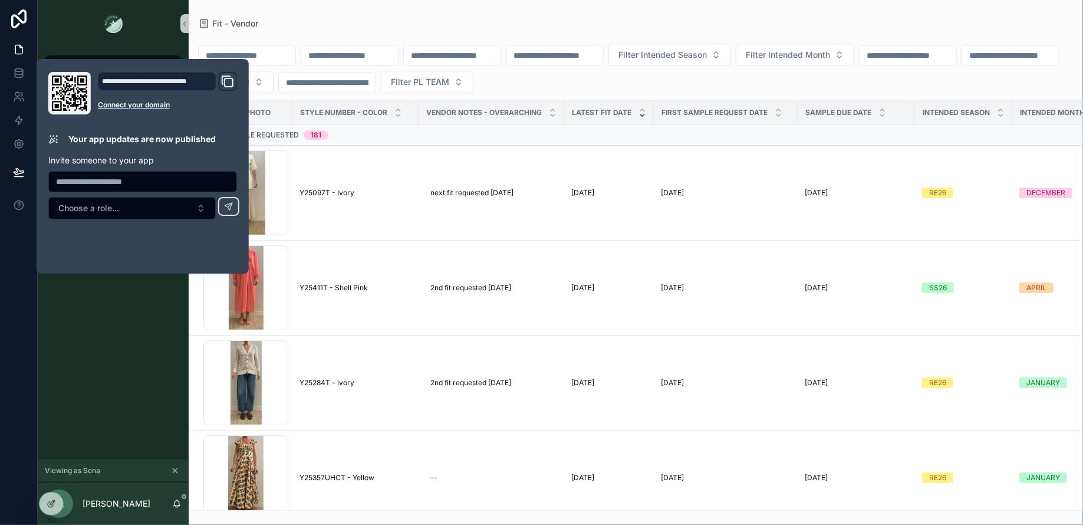
click at [104, 326] on div "Fit - Vendor Sample Tracking - Vendor" at bounding box center [113, 253] width 151 height 412
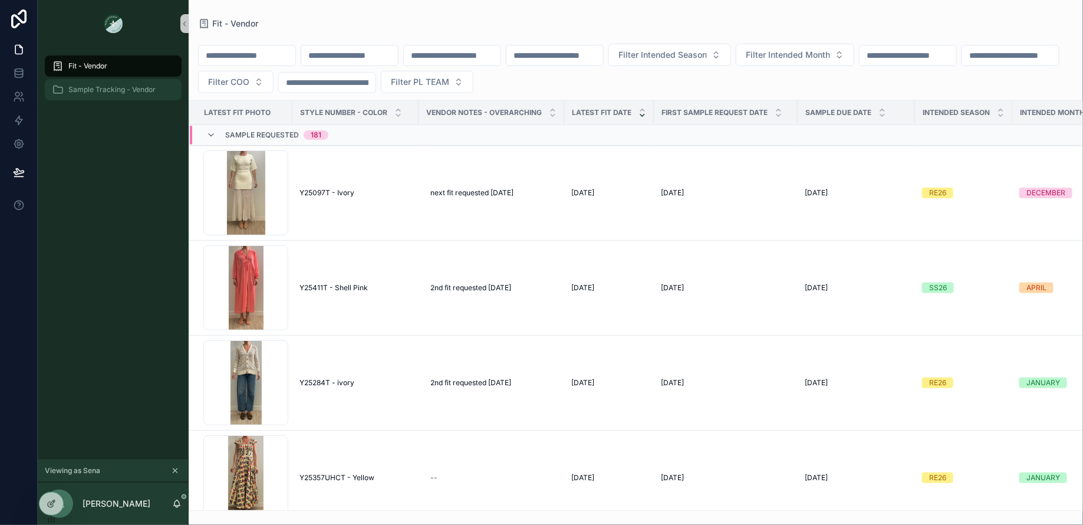
click at [116, 93] on span "Sample Tracking - Vendor" at bounding box center [111, 89] width 87 height 9
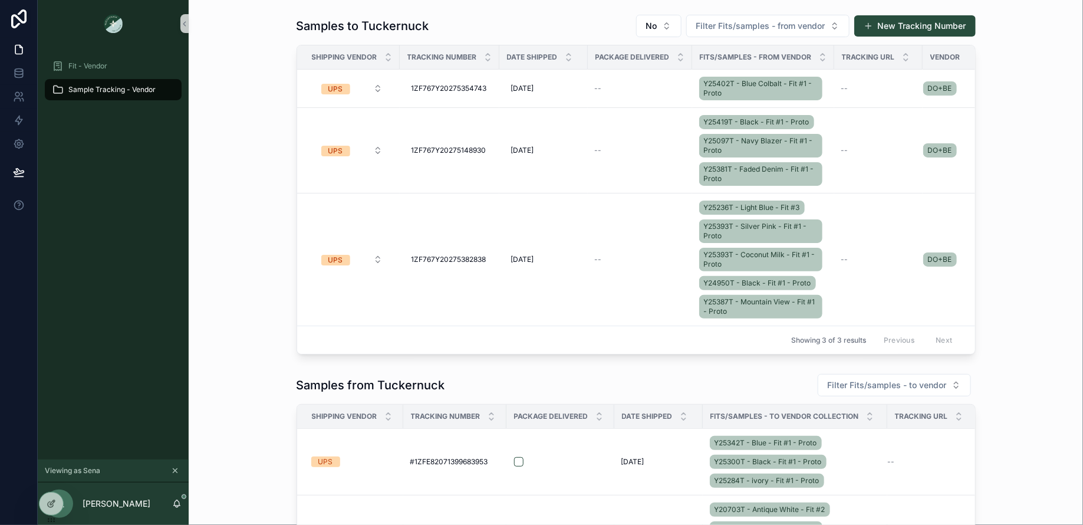
click at [176, 471] on icon "scrollable content" at bounding box center [175, 471] width 4 height 4
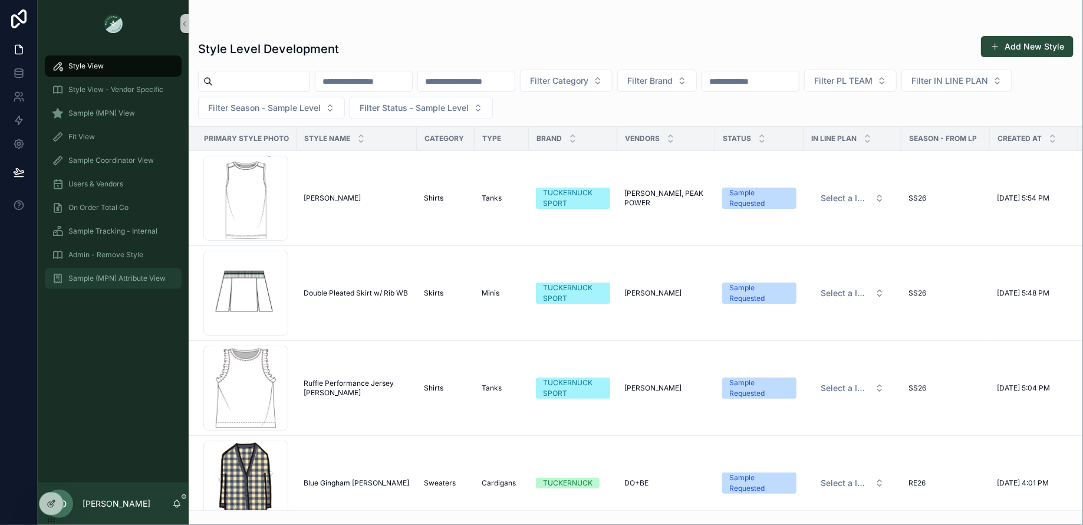
click at [123, 273] on span "Sample (MPN) Attribute View" at bounding box center [116, 277] width 97 height 9
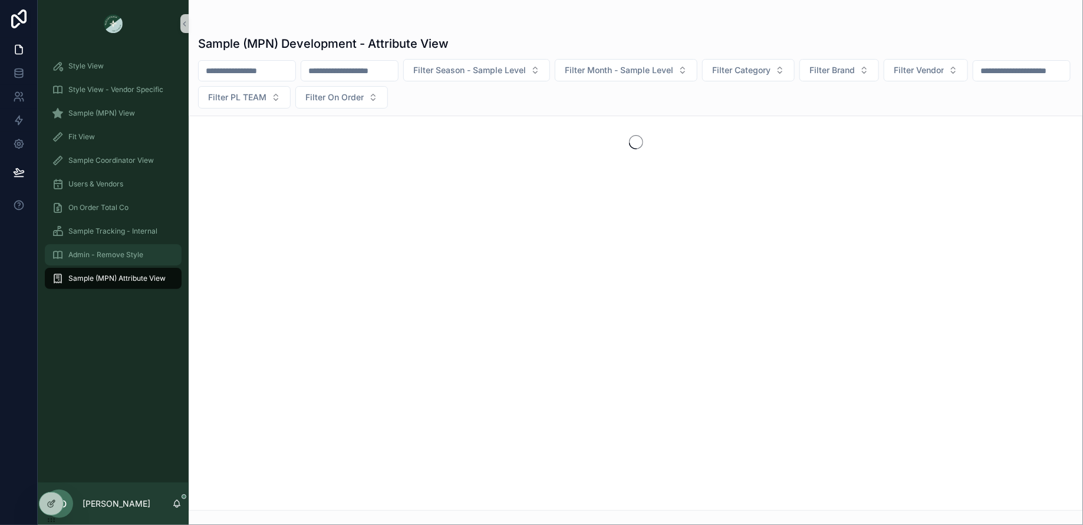
click at [120, 257] on span "Admin - Remove Style" at bounding box center [105, 254] width 75 height 9
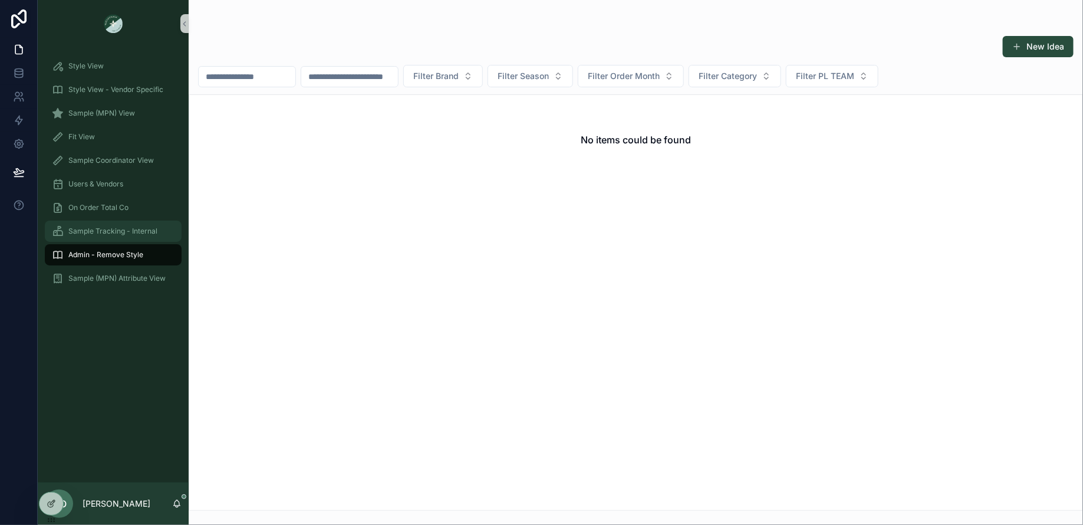
click at [120, 233] on span "Sample Tracking - Internal" at bounding box center [112, 230] width 89 height 9
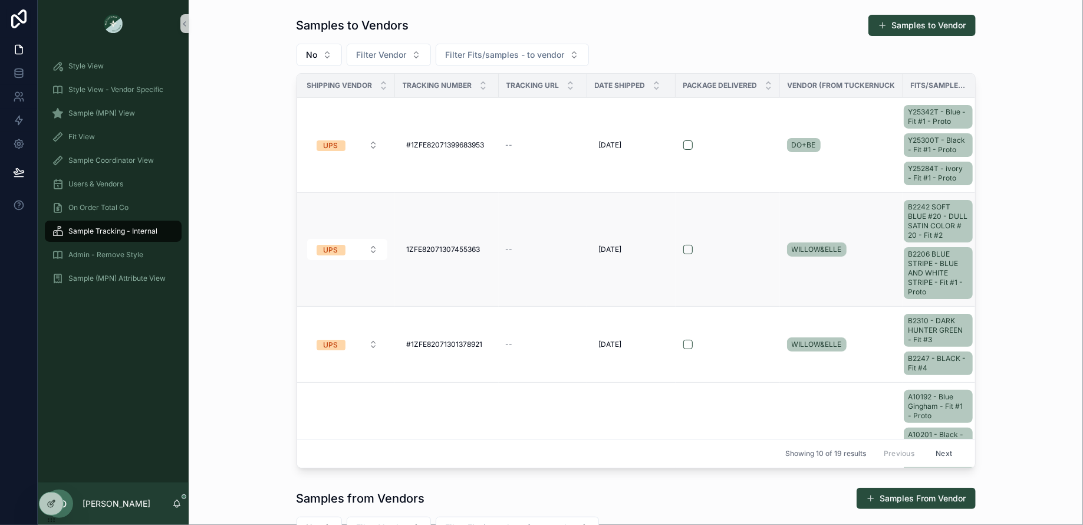
scroll to position [0, 21]
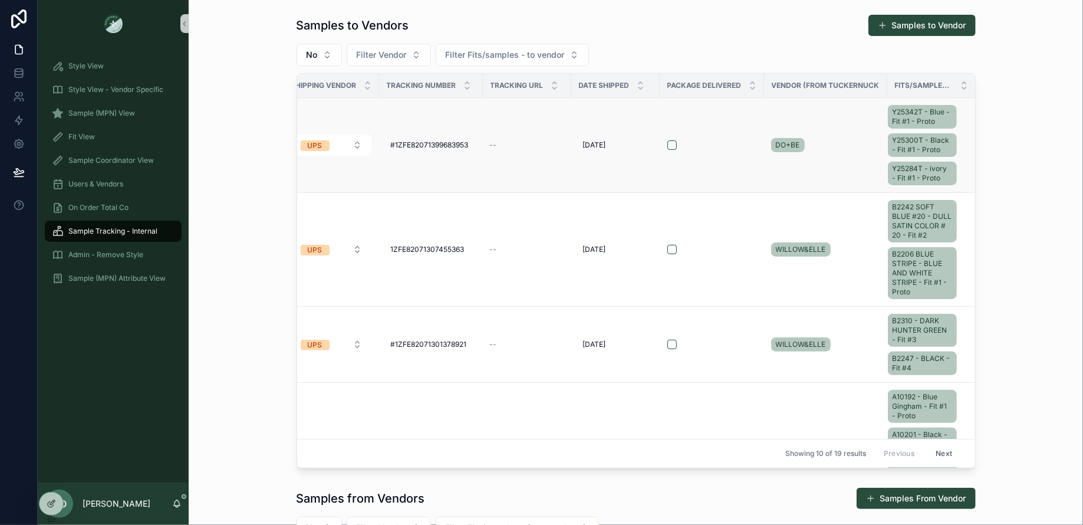
click at [958, 130] on div "Y25342T - Blue - Fit #1 - Proto Y25300T - Black - Fit #1 - Proto Y25284T - ivor…" at bounding box center [925, 145] width 74 height 85
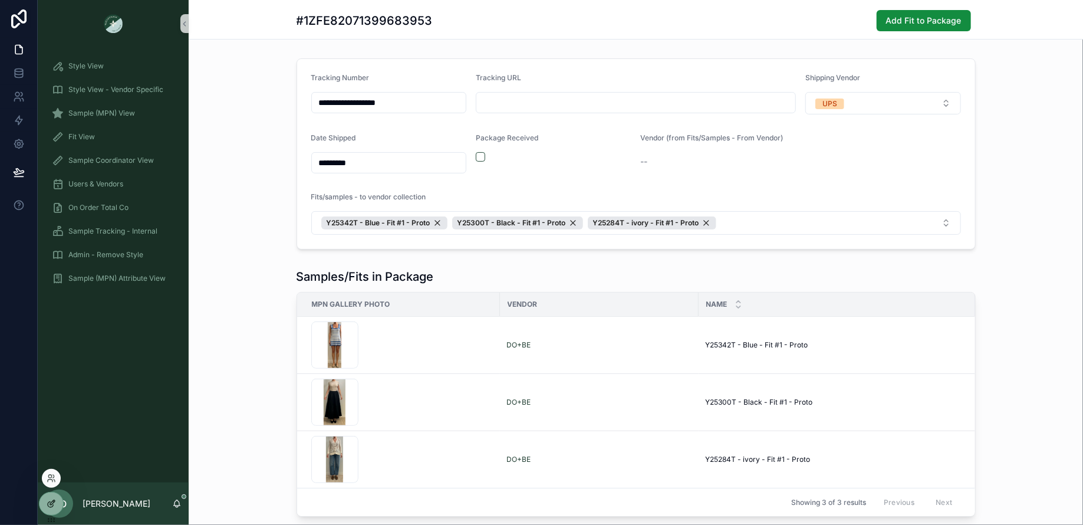
click at [49, 500] on icon at bounding box center [51, 503] width 9 height 9
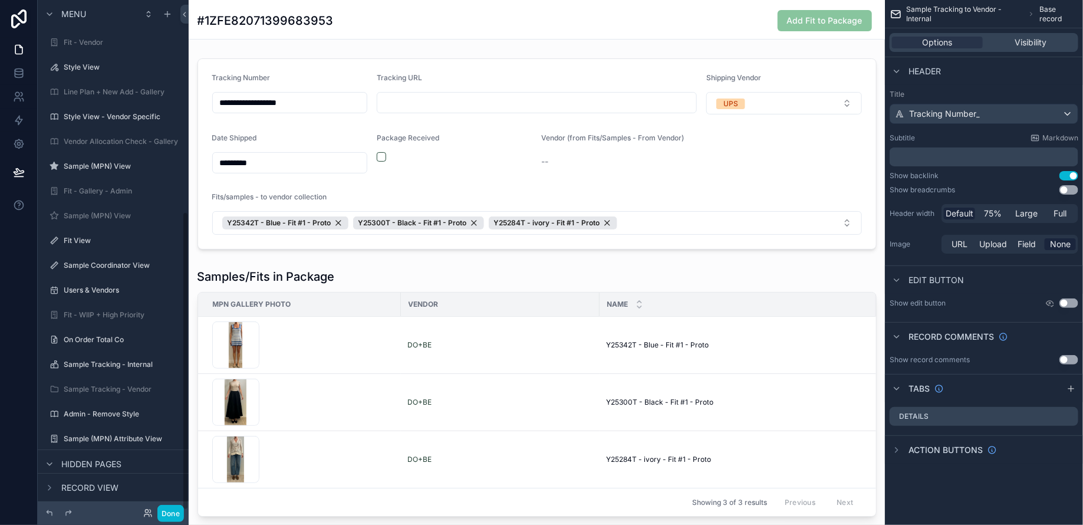
scroll to position [362, 0]
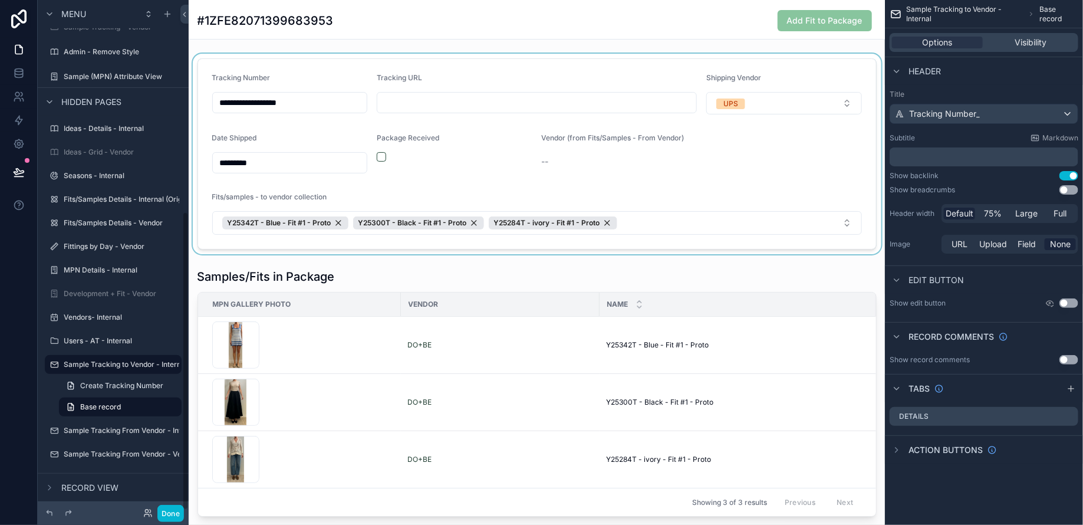
click at [776, 164] on div "scrollable content" at bounding box center [537, 154] width 696 height 200
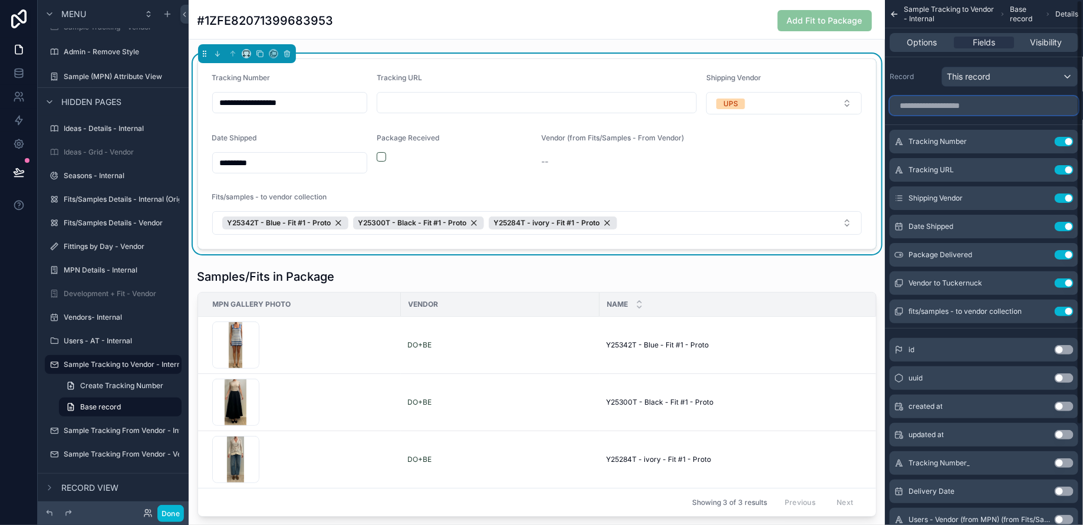
click at [961, 102] on input "scrollable content" at bounding box center [983, 105] width 189 height 19
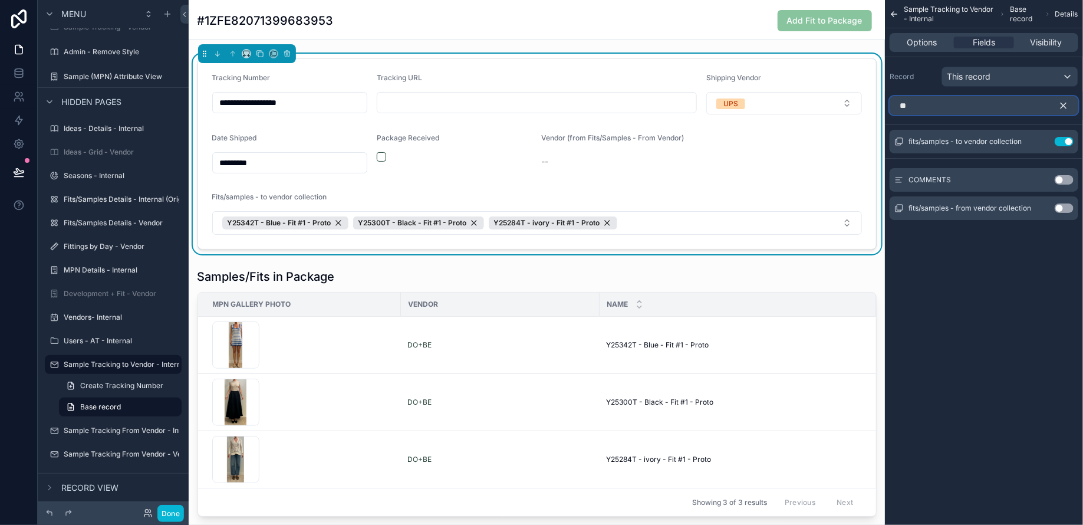
type input "*"
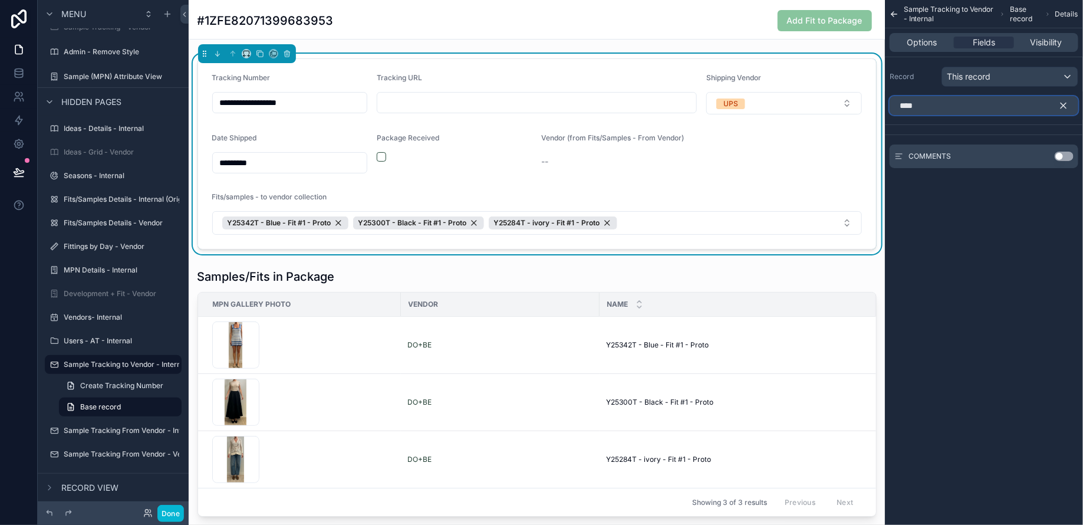
type input "****"
click at [1066, 155] on button "Use setting" at bounding box center [1063, 155] width 19 height 9
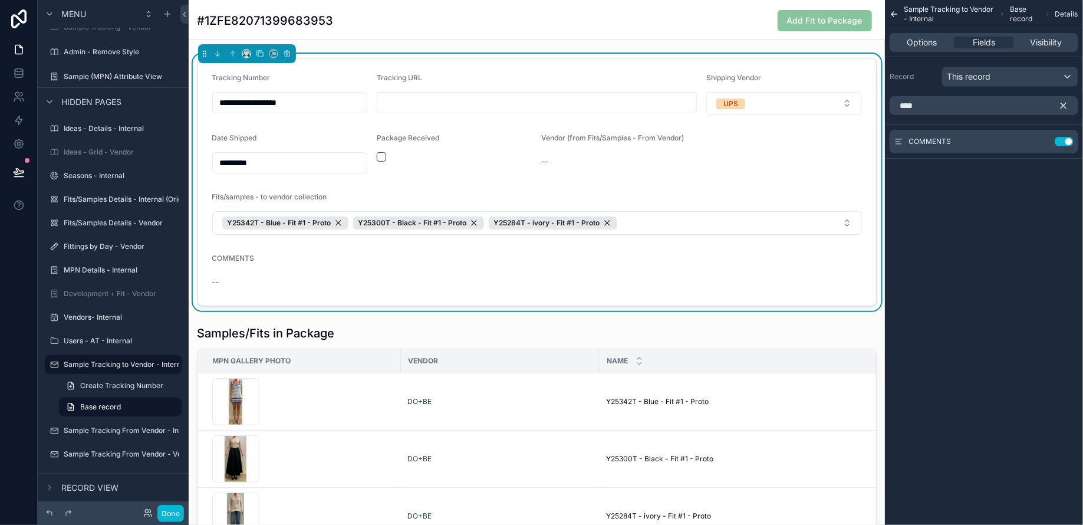
click at [1066, 99] on button "scrollable content" at bounding box center [1068, 105] width 20 height 19
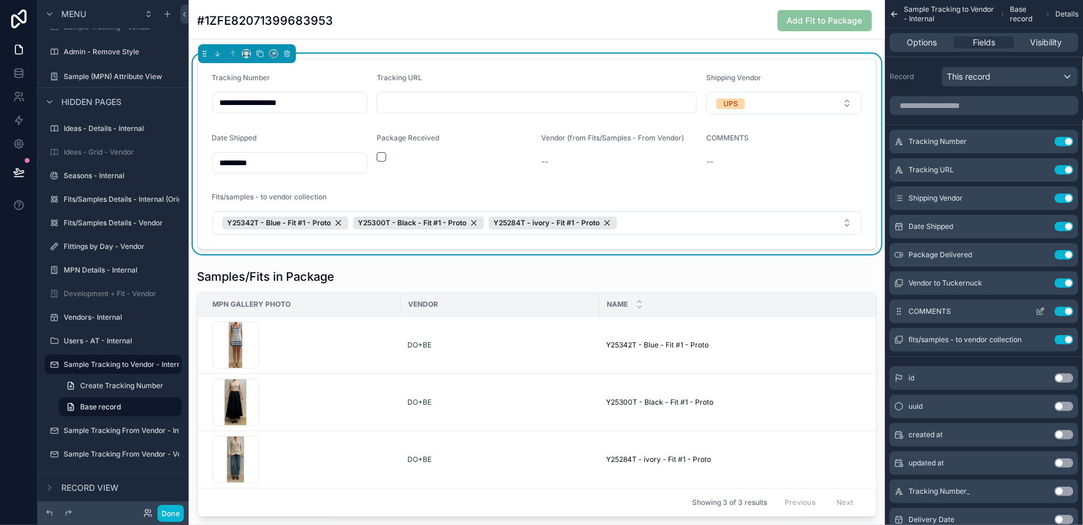
click at [1042, 310] on icon "scrollable content" at bounding box center [1039, 310] width 9 height 9
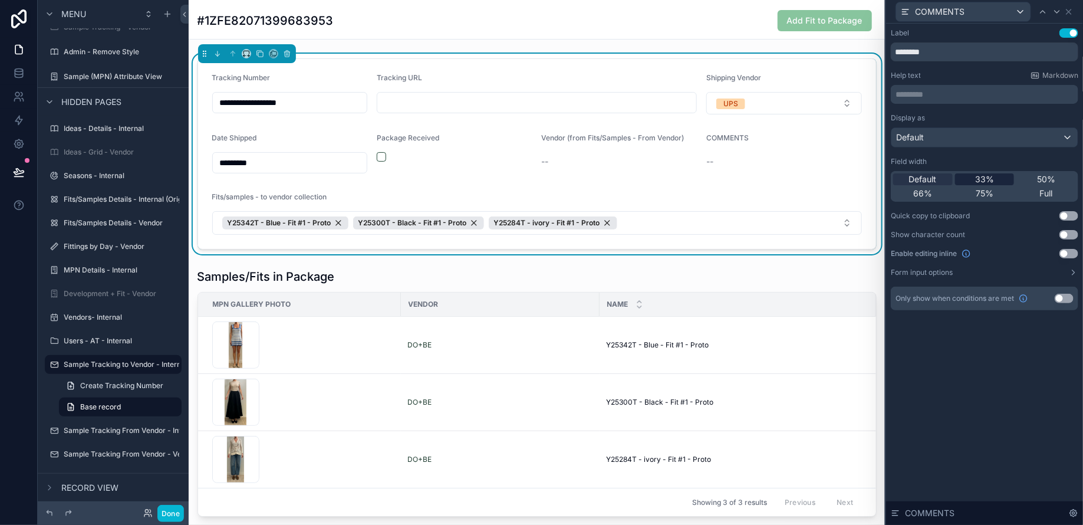
click at [983, 174] on span "33%" at bounding box center [984, 179] width 19 height 12
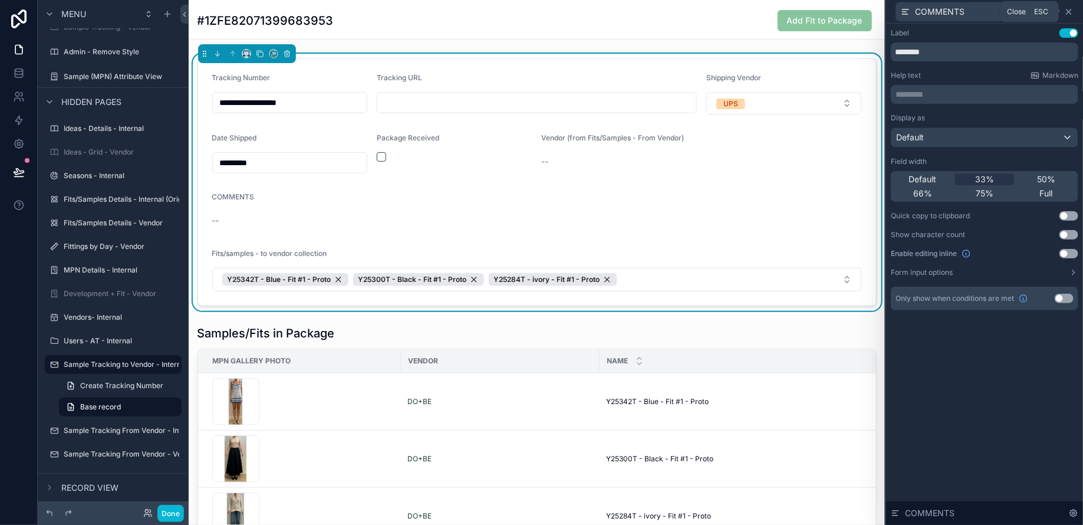
click at [1070, 9] on icon at bounding box center [1068, 11] width 9 height 9
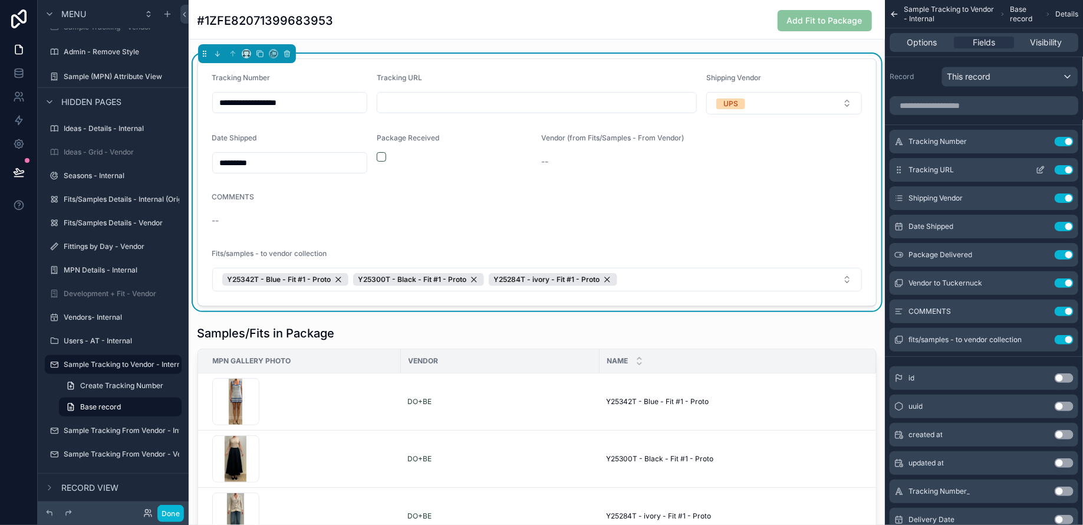
click at [1038, 170] on icon "scrollable content" at bounding box center [1039, 169] width 9 height 9
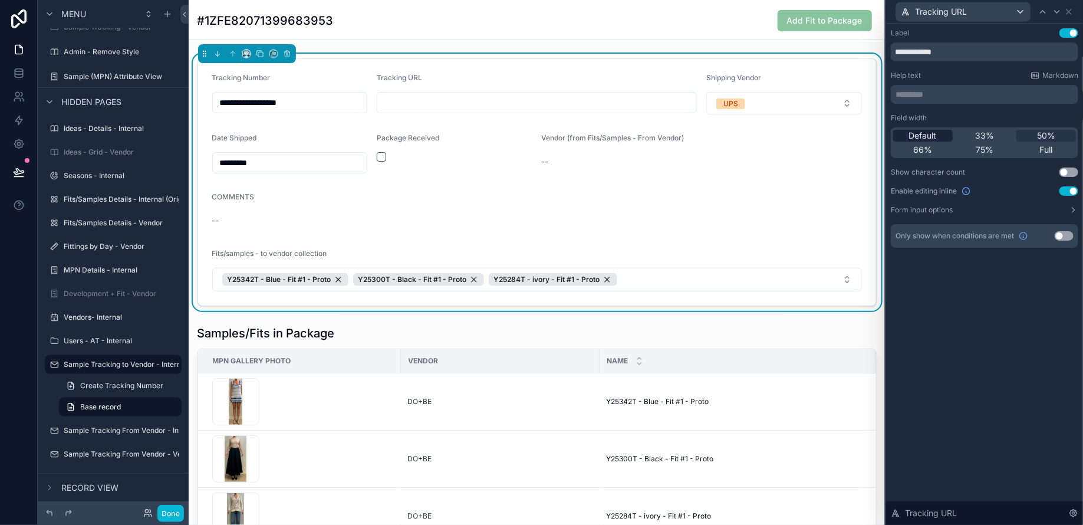
click at [929, 133] on span "Default" at bounding box center [923, 136] width 28 height 12
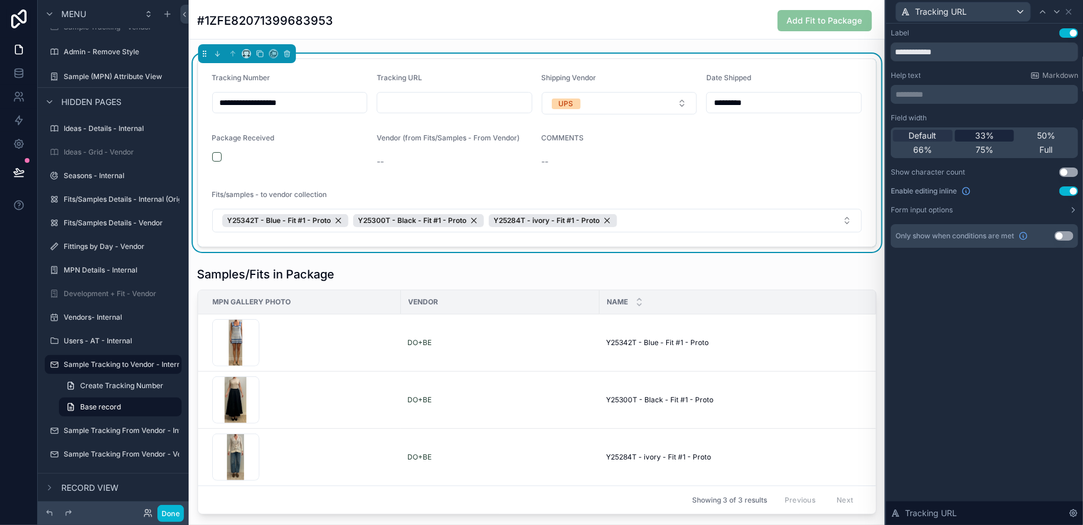
click at [974, 134] on div "33%" at bounding box center [985, 136] width 60 height 12
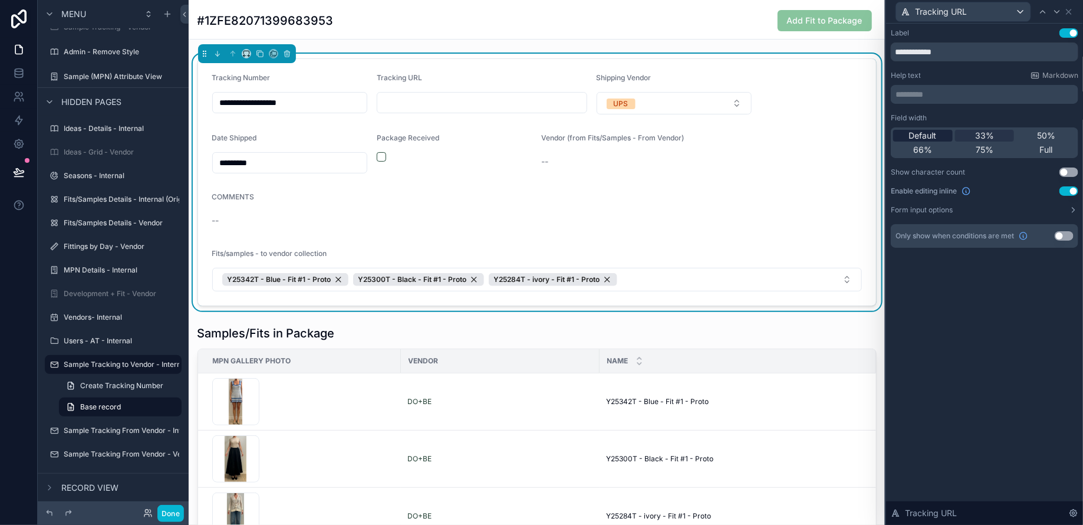
click at [925, 137] on span "Default" at bounding box center [923, 136] width 28 height 12
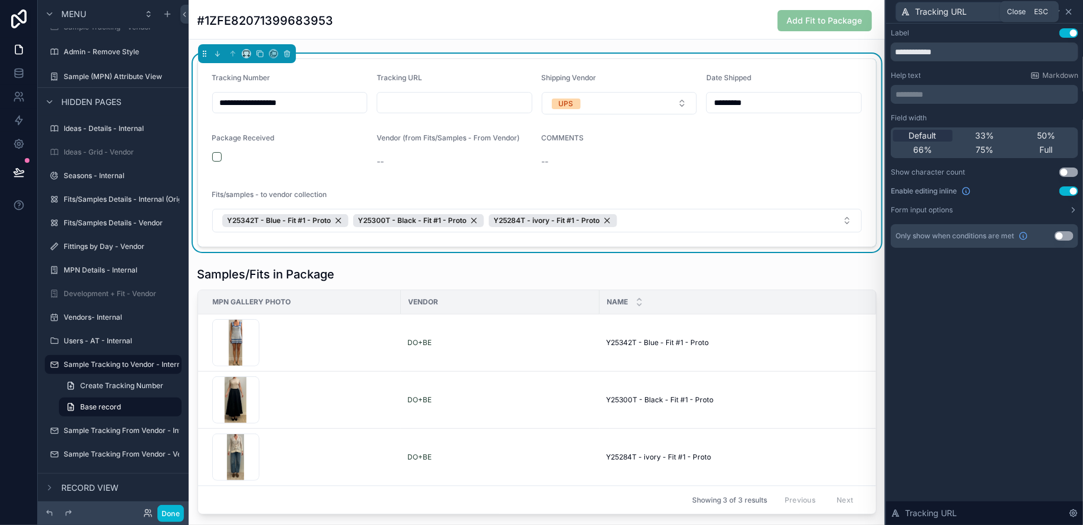
click at [1070, 11] on icon at bounding box center [1068, 11] width 9 height 9
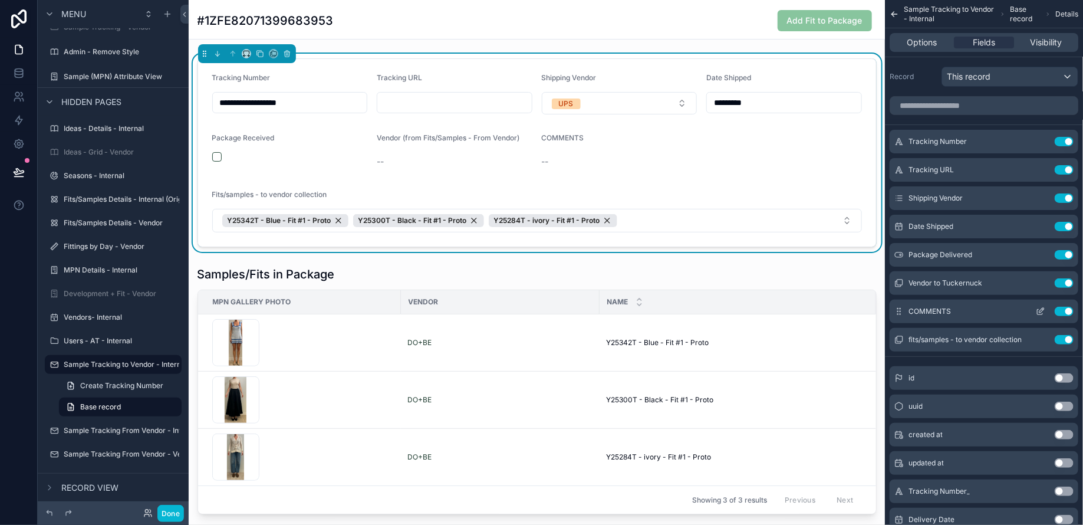
click at [1041, 306] on icon "scrollable content" at bounding box center [1039, 310] width 9 height 9
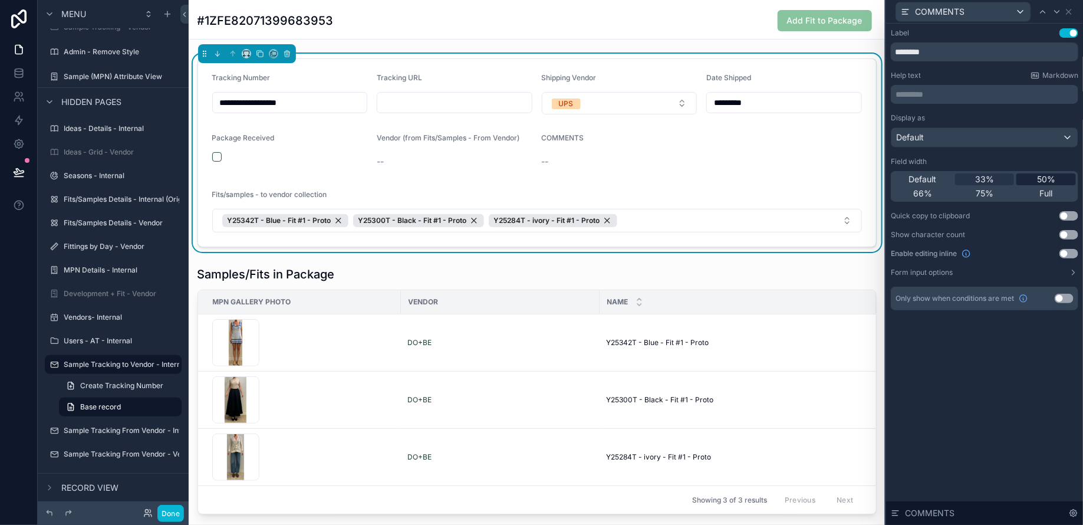
click at [1046, 176] on span "50%" at bounding box center [1046, 179] width 18 height 12
click at [1073, 254] on button "Use setting" at bounding box center [1068, 253] width 19 height 9
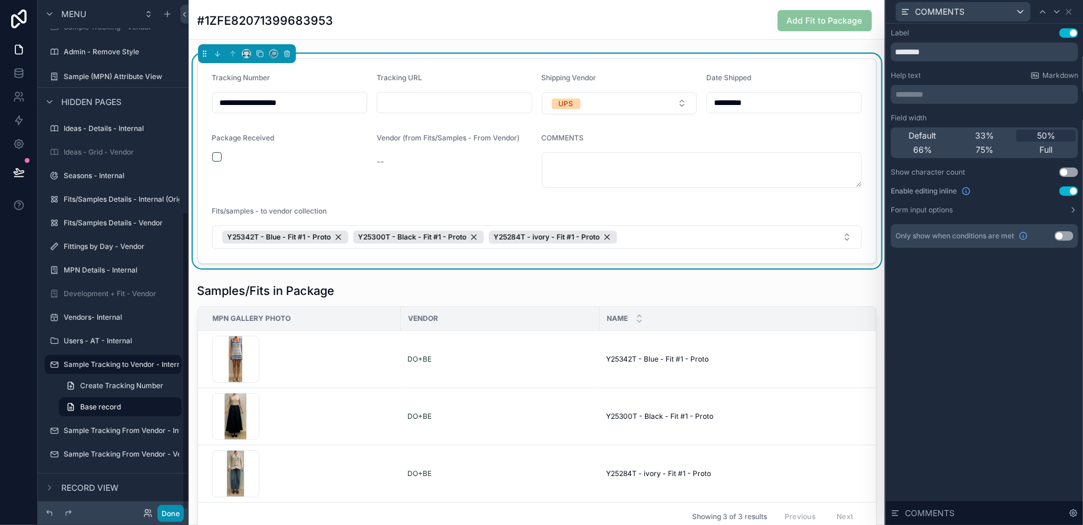
click at [174, 512] on button "Done" at bounding box center [170, 512] width 27 height 17
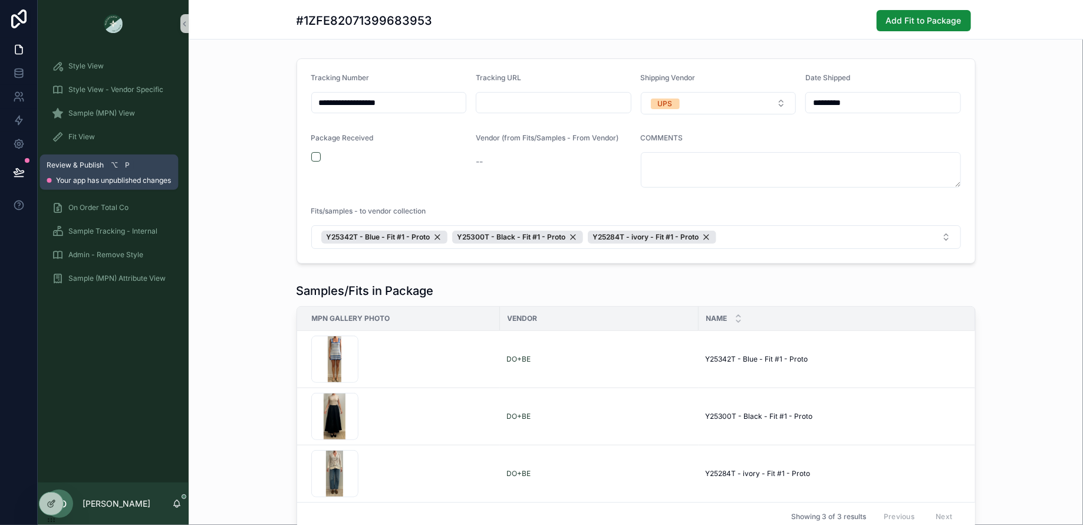
click at [16, 173] on icon at bounding box center [19, 172] width 12 height 12
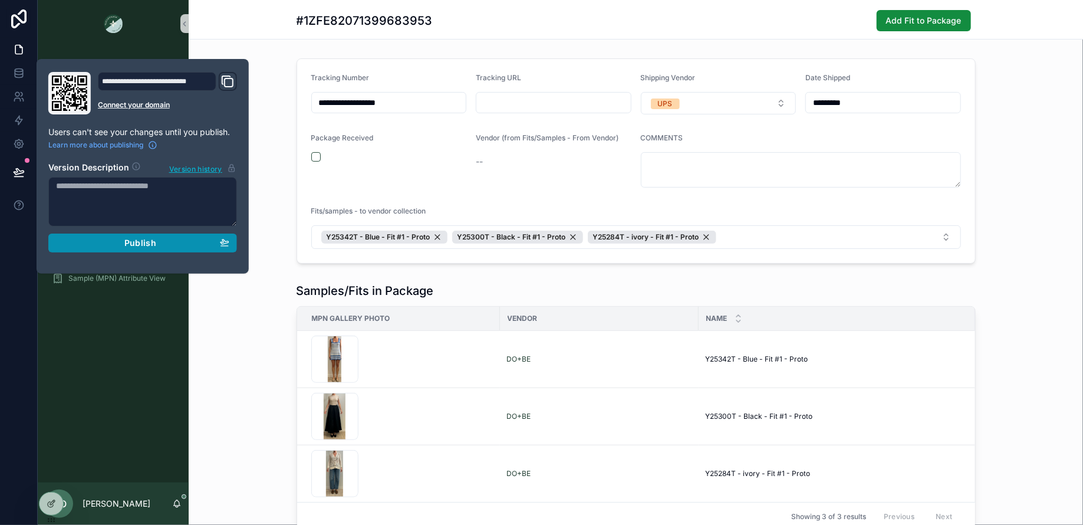
click at [123, 243] on div "Publish" at bounding box center [142, 243] width 173 height 11
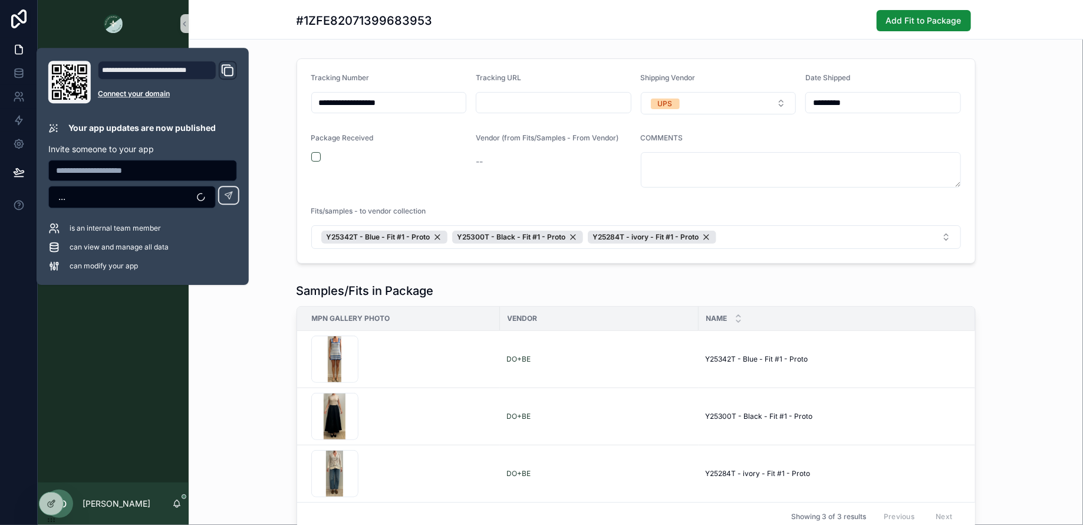
click at [1031, 208] on div "**********" at bounding box center [636, 161] width 894 height 215
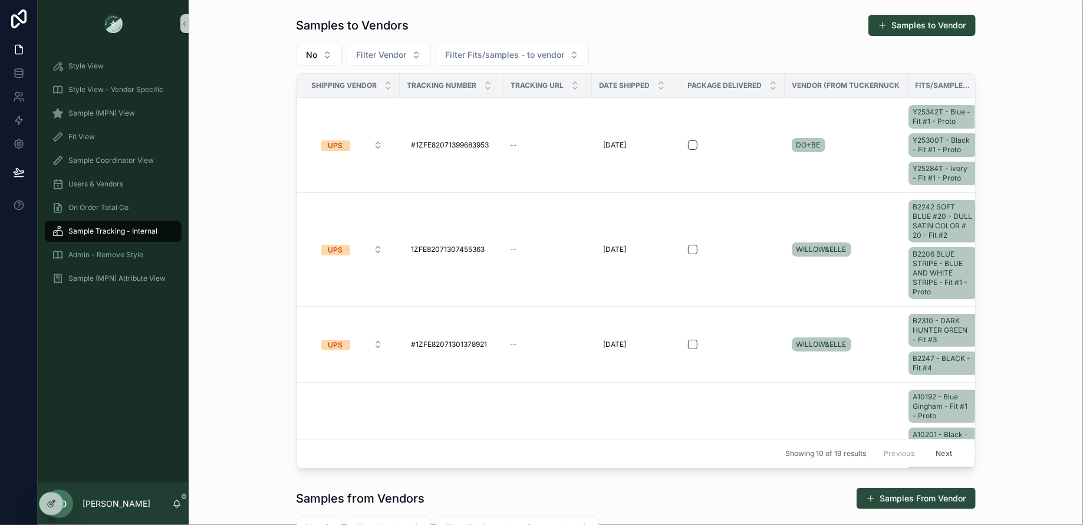
scroll to position [348, 0]
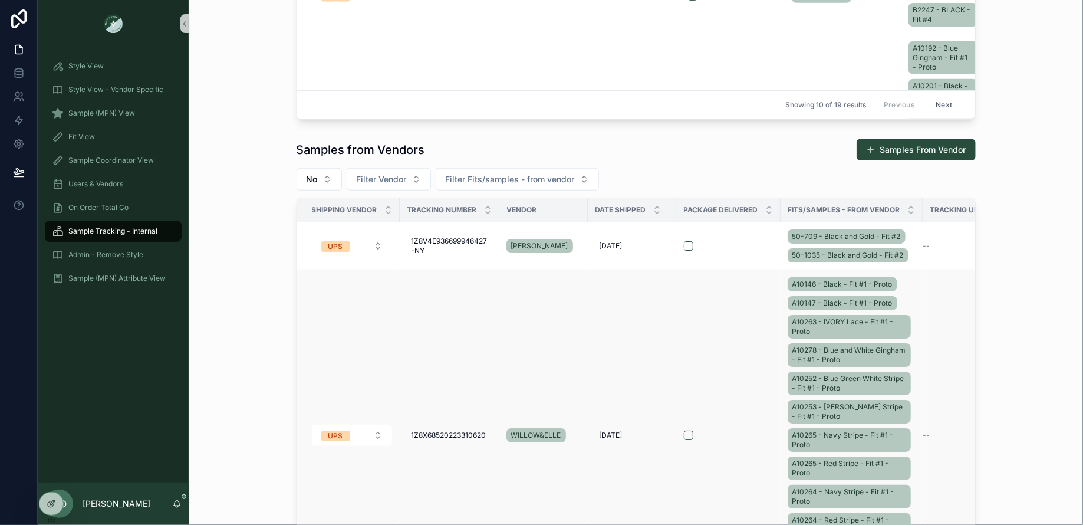
click at [921, 280] on td "A10146 - Black - Fit #1 - Proto A10147 - Black - Fit #1 - Proto A10263 - IVORY …" at bounding box center [851, 434] width 142 height 331
click at [916, 294] on td "A10146 - Black - Fit #1 - Proto A10147 - Black - Fit #1 - Proto A10263 - IVORY …" at bounding box center [851, 434] width 142 height 331
click at [906, 305] on div "A10146 - Black - Fit #1 - Proto A10147 - Black - Fit #1 - Proto A10263 - IVORY …" at bounding box center [851, 435] width 128 height 321
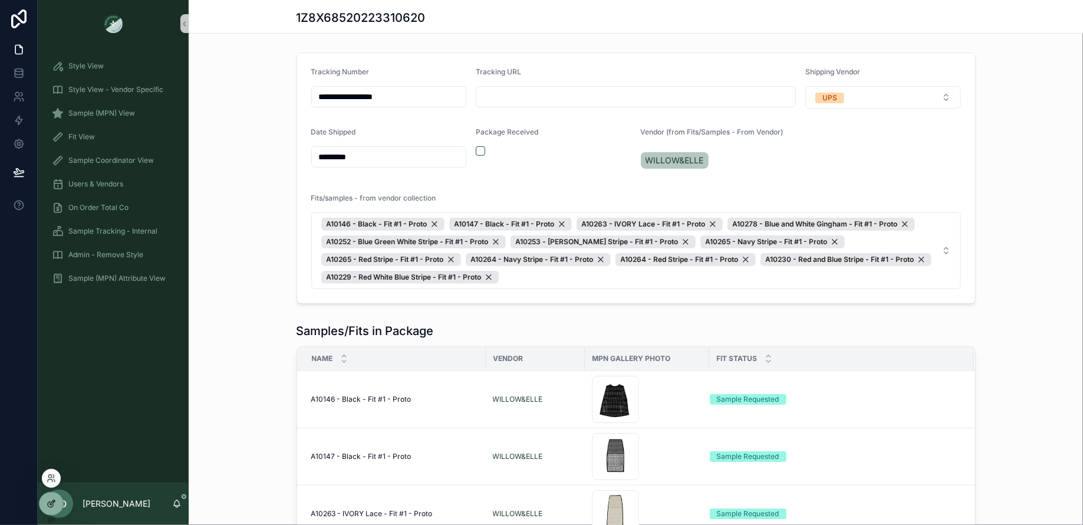
click at [52, 503] on icon at bounding box center [51, 503] width 9 height 9
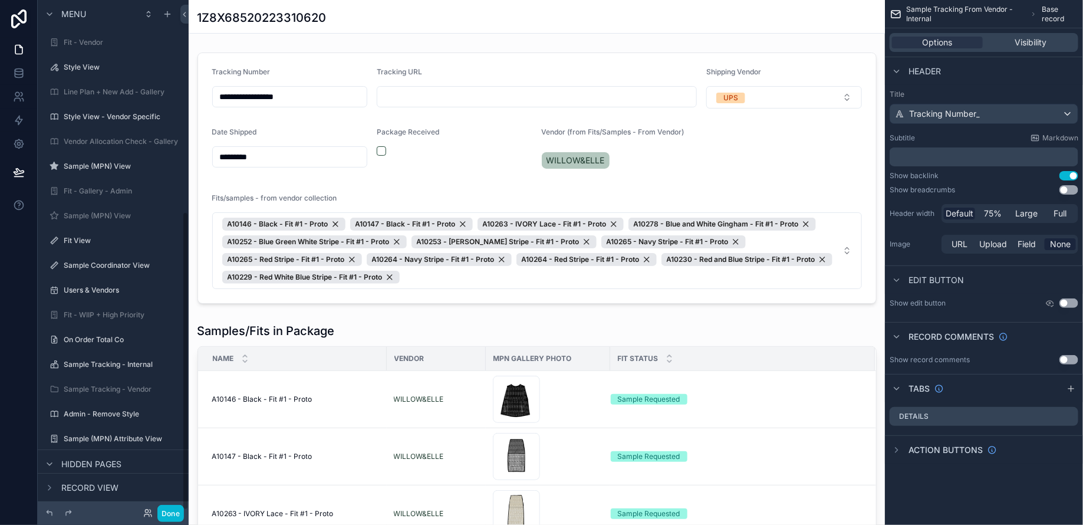
scroll to position [362, 0]
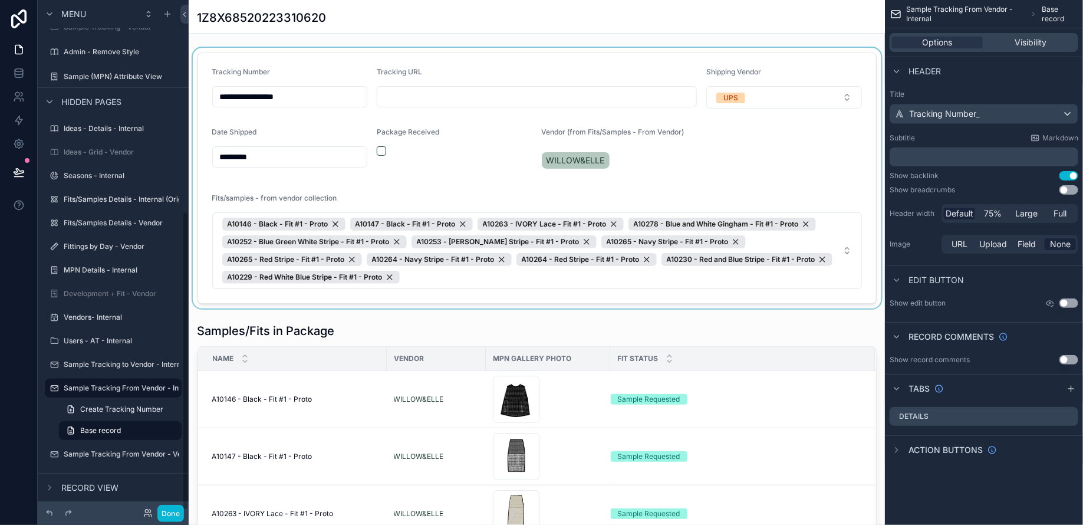
click at [796, 172] on div "scrollable content" at bounding box center [537, 178] width 696 height 260
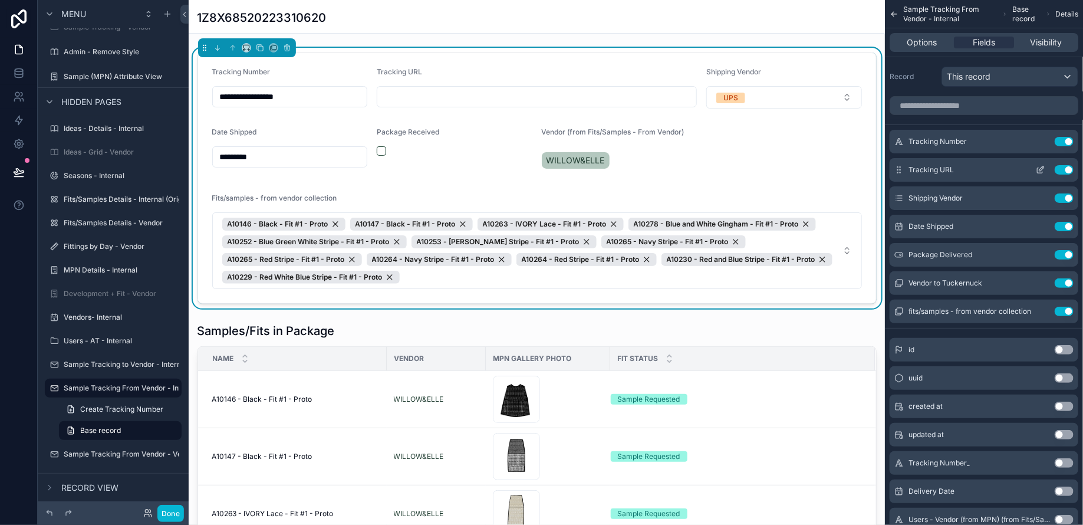
click at [1040, 169] on icon "scrollable content" at bounding box center [1041, 168] width 5 height 5
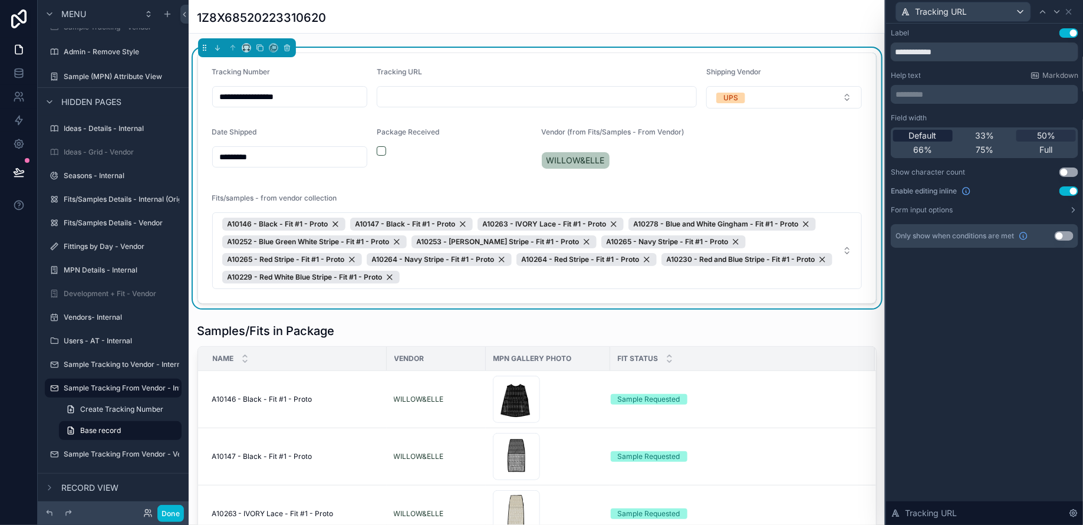
click at [939, 140] on div "Default" at bounding box center [923, 136] width 60 height 12
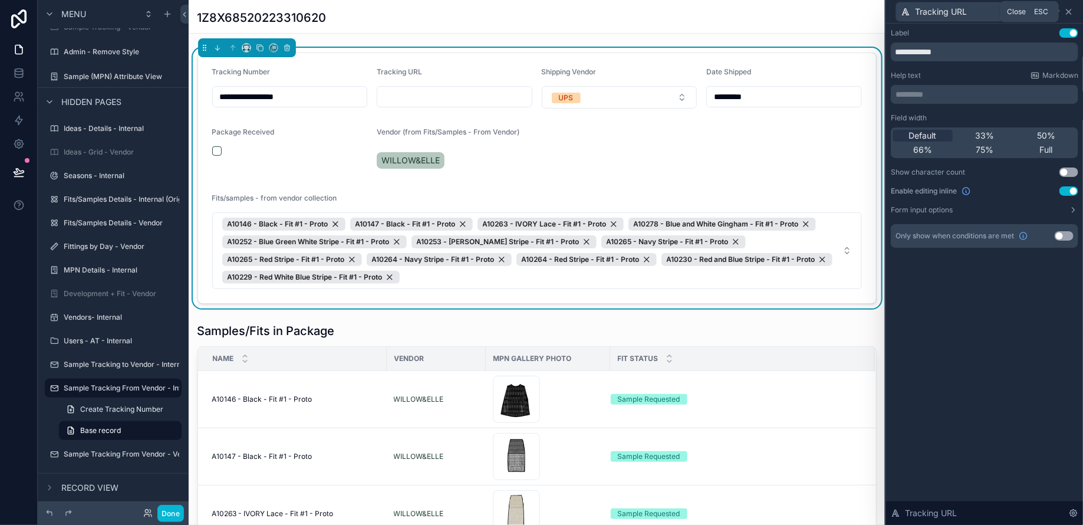
click at [1072, 12] on icon at bounding box center [1068, 11] width 9 height 9
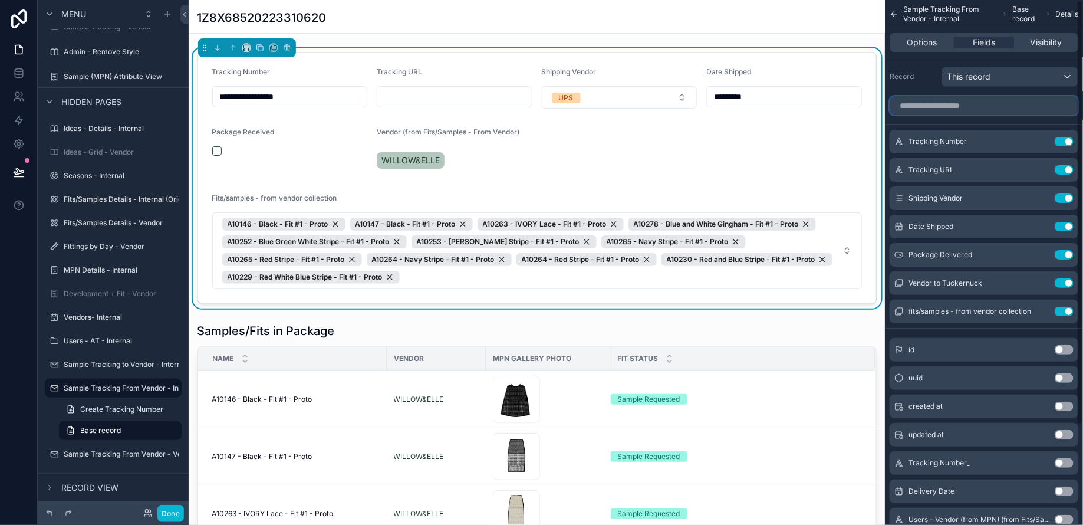
click at [963, 109] on input "scrollable content" at bounding box center [983, 105] width 189 height 19
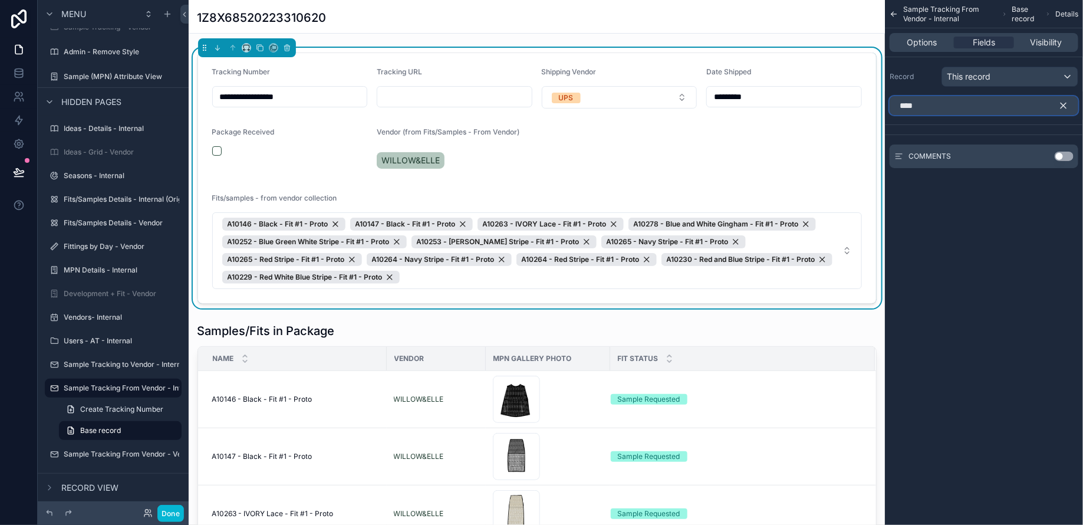
type input "****"
click at [1069, 150] on div "COMMENTS Use setting" at bounding box center [983, 156] width 189 height 24
click at [1065, 159] on button "Use setting" at bounding box center [1063, 155] width 19 height 9
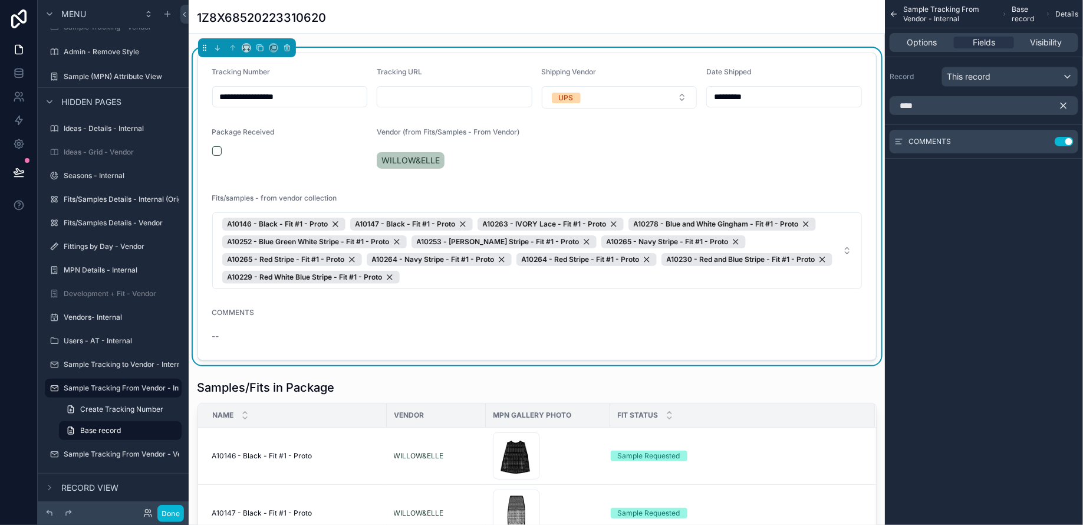
click at [1067, 105] on icon "scrollable content" at bounding box center [1063, 105] width 11 height 11
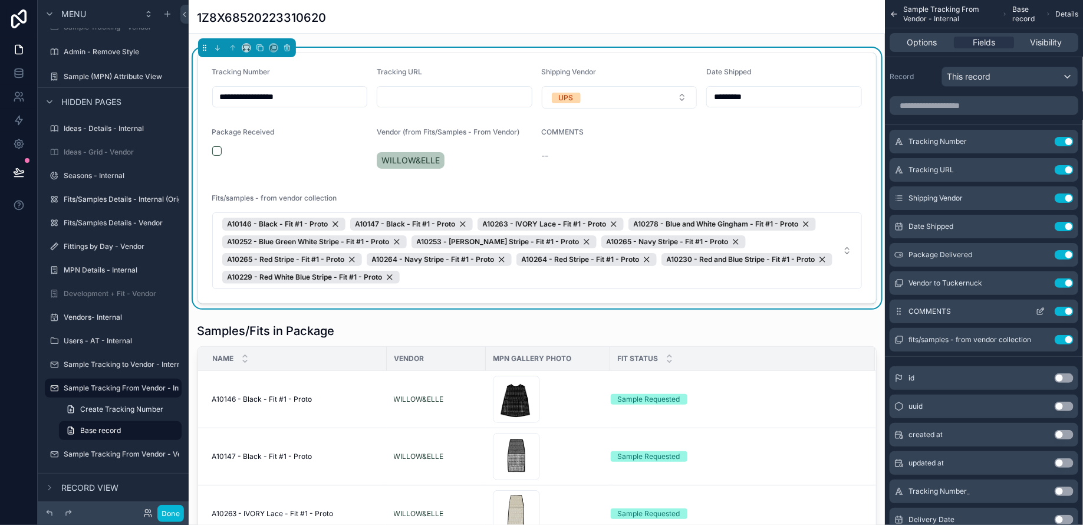
click at [1039, 309] on icon "scrollable content" at bounding box center [1039, 310] width 9 height 9
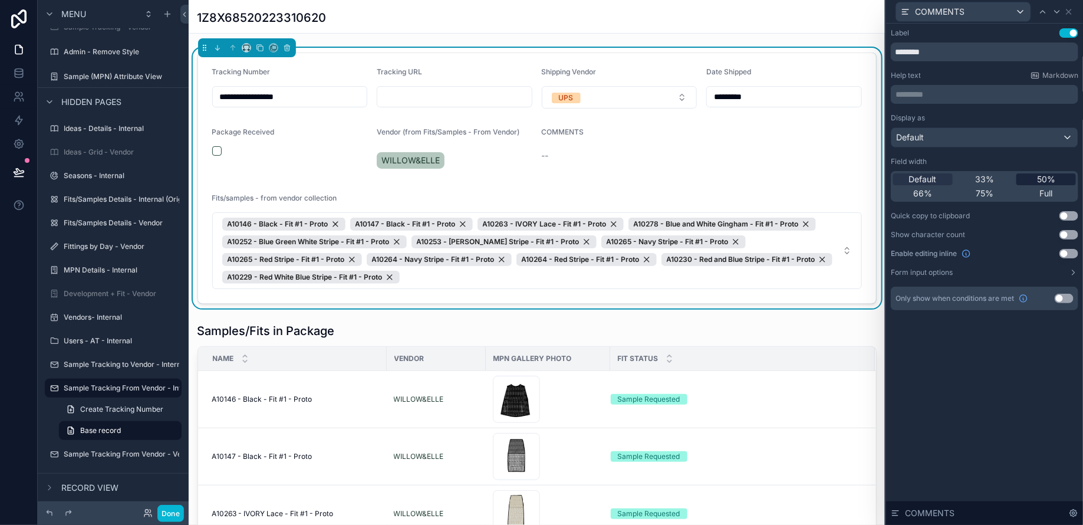
click at [1031, 179] on div "50%" at bounding box center [1046, 179] width 60 height 12
click at [1068, 253] on button "Use setting" at bounding box center [1068, 253] width 19 height 9
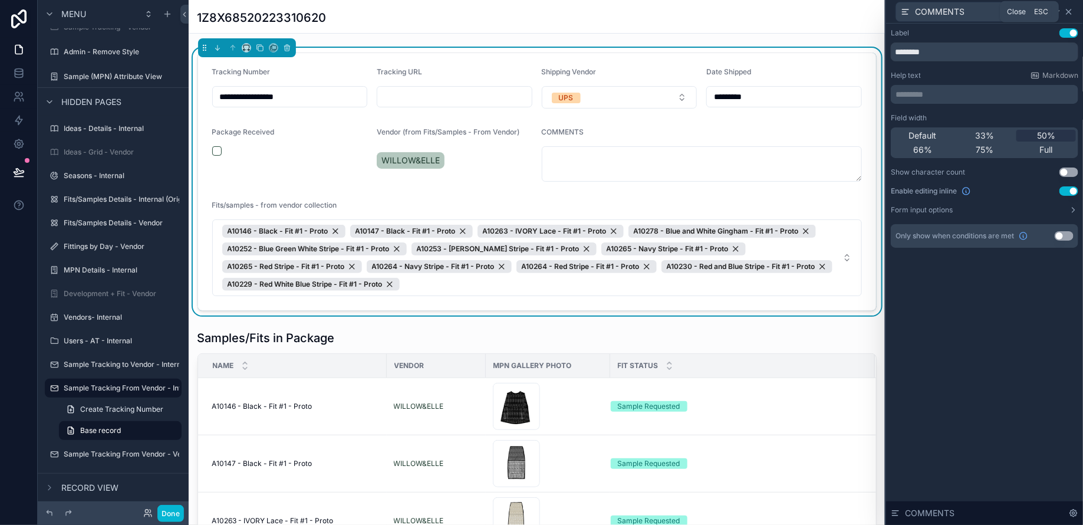
click at [1070, 11] on icon at bounding box center [1068, 11] width 5 height 5
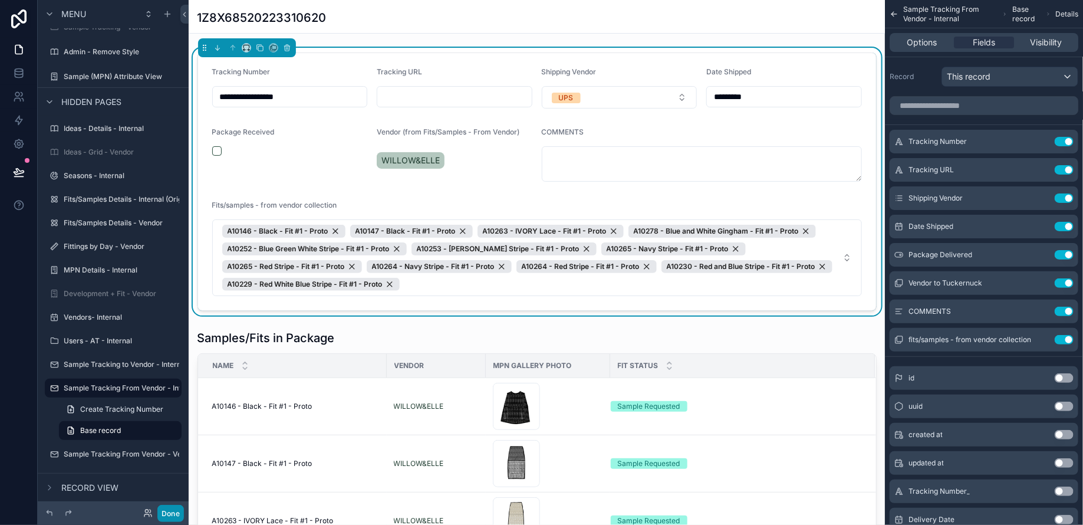
click at [171, 512] on button "Done" at bounding box center [170, 512] width 27 height 17
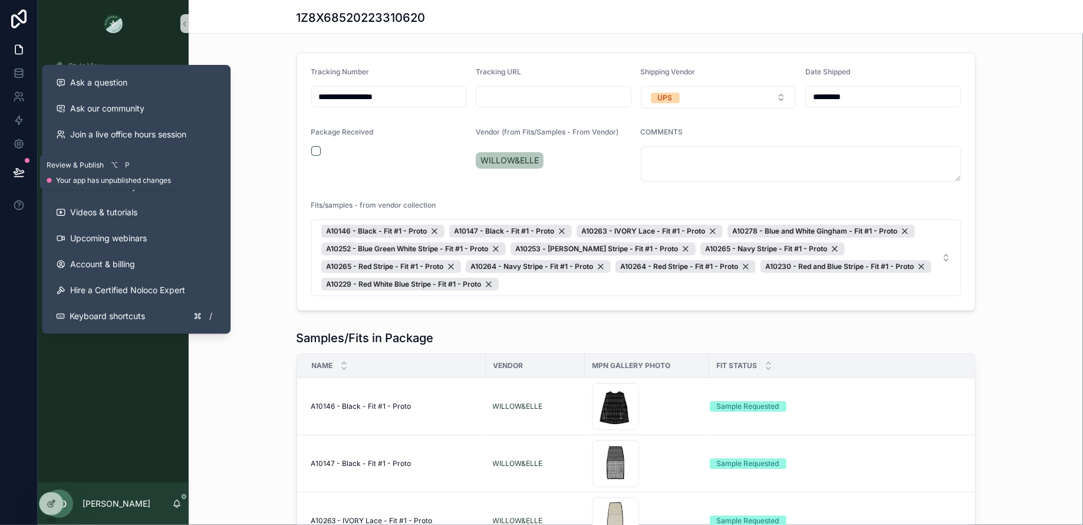
click at [16, 169] on icon at bounding box center [19, 172] width 10 height 6
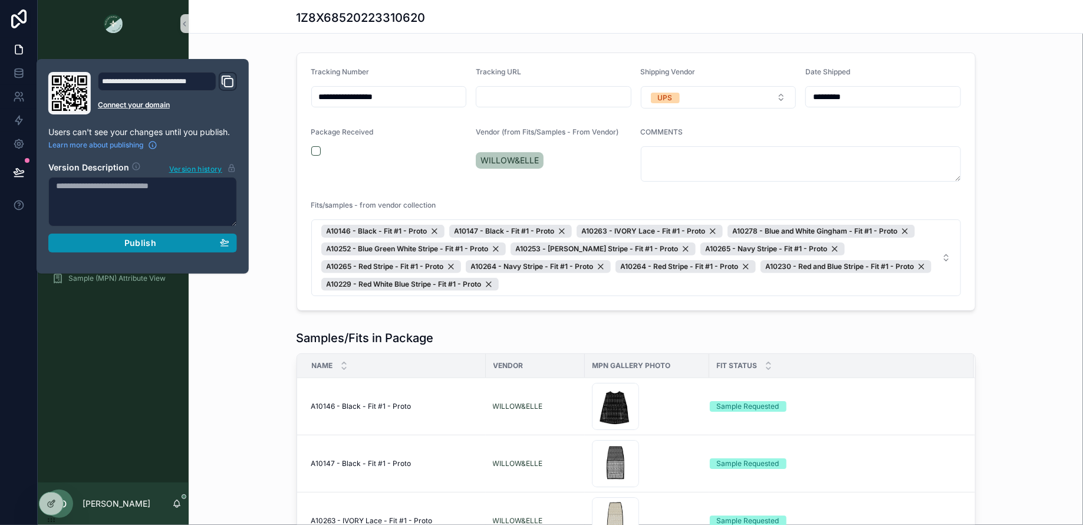
click at [186, 247] on button "Publish" at bounding box center [142, 242] width 189 height 19
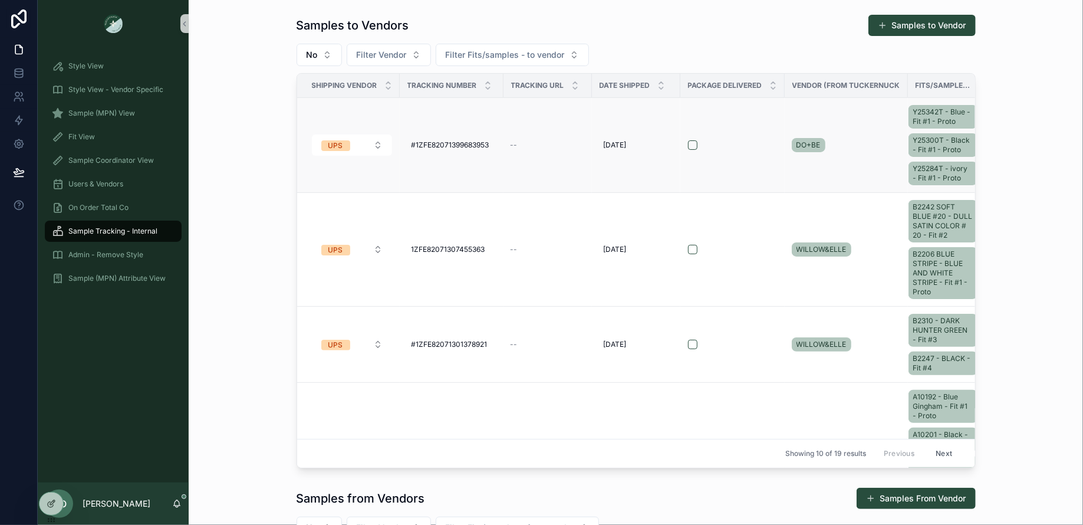
scroll to position [0, 21]
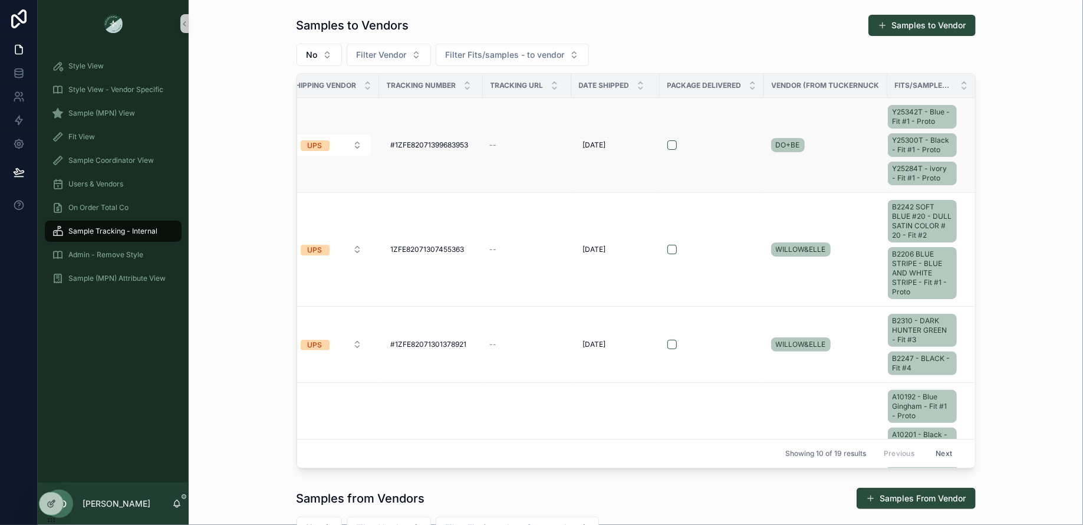
click at [957, 130] on div "Y25342T - Blue - Fit #1 - Proto Y25300T - Black - Fit #1 - Proto Y25284T - ivor…" at bounding box center [925, 145] width 74 height 85
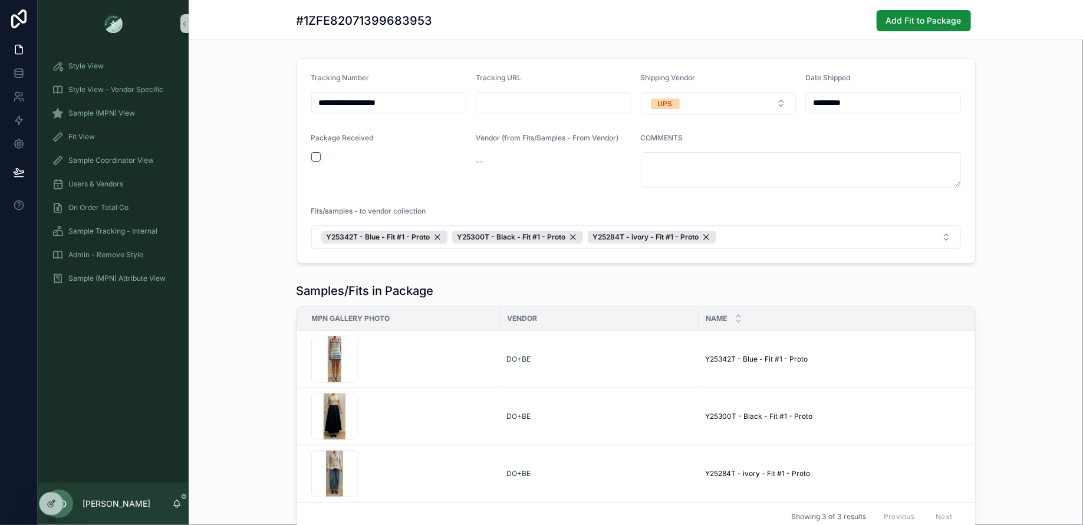
scroll to position [83, 0]
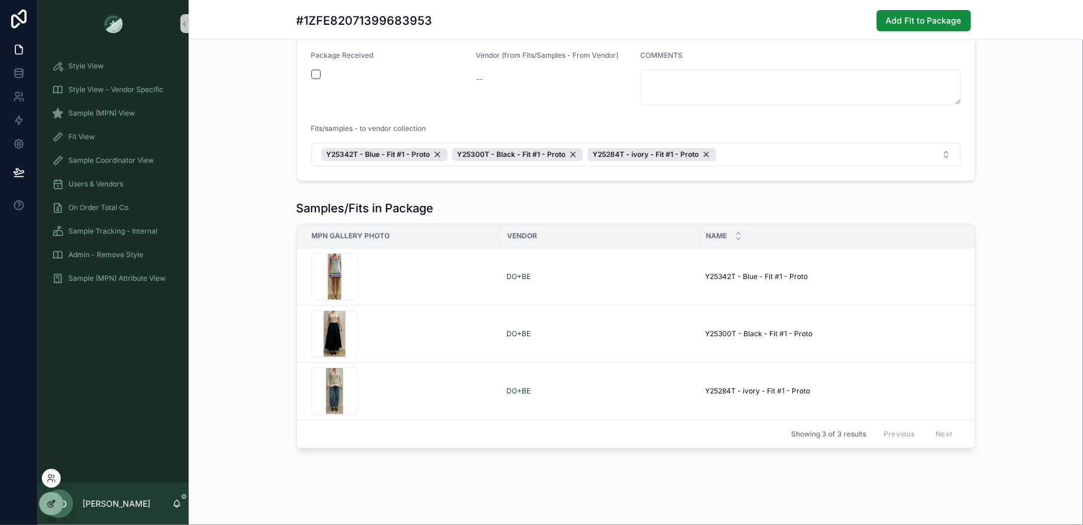
click at [47, 503] on icon at bounding box center [51, 503] width 9 height 9
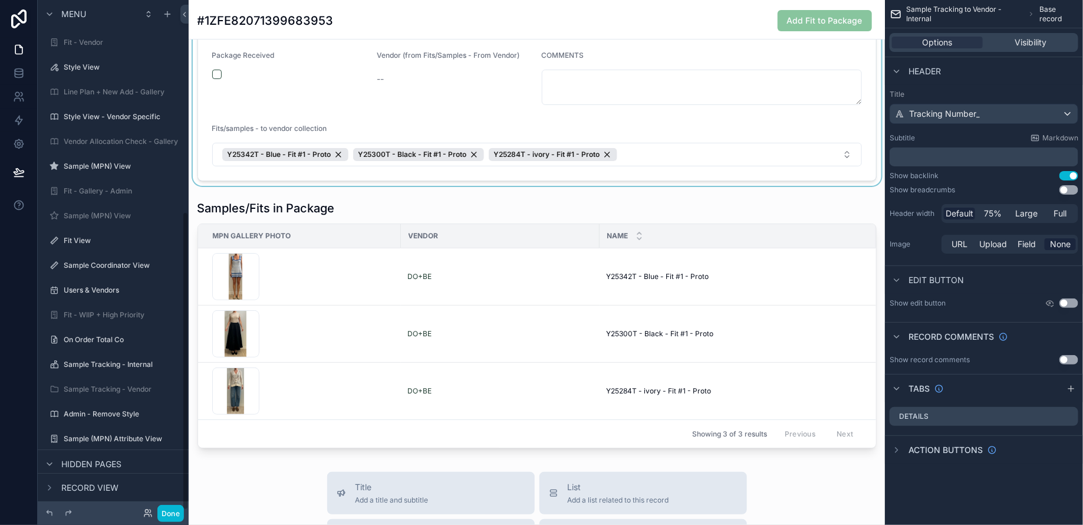
scroll to position [362, 0]
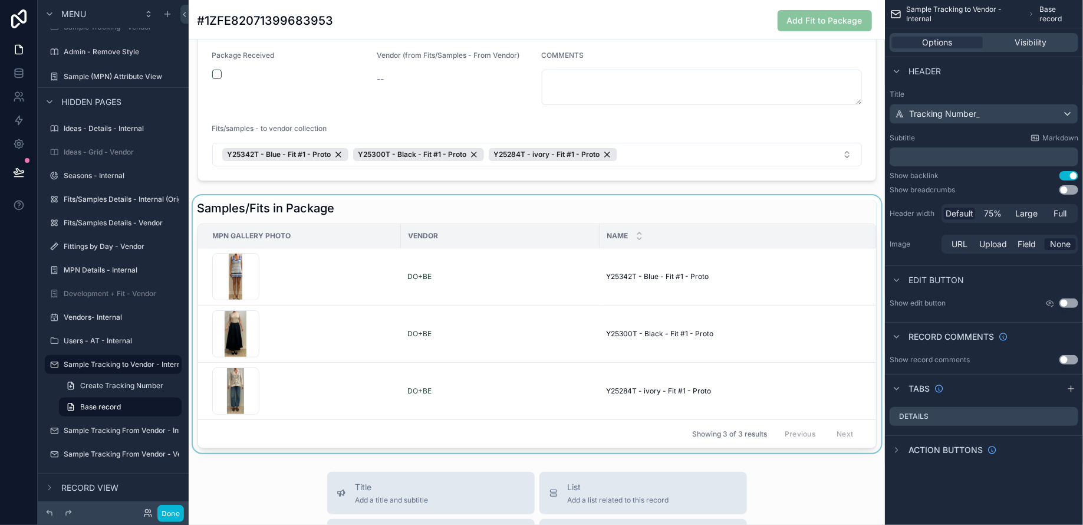
click at [816, 298] on div "scrollable content" at bounding box center [537, 324] width 696 height 258
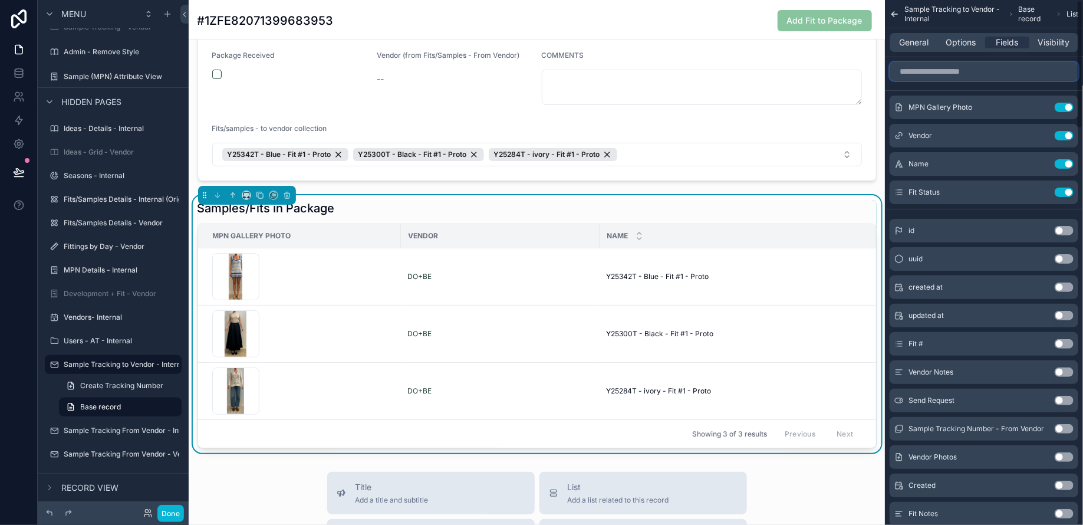
click at [955, 65] on input "scrollable content" at bounding box center [983, 71] width 189 height 19
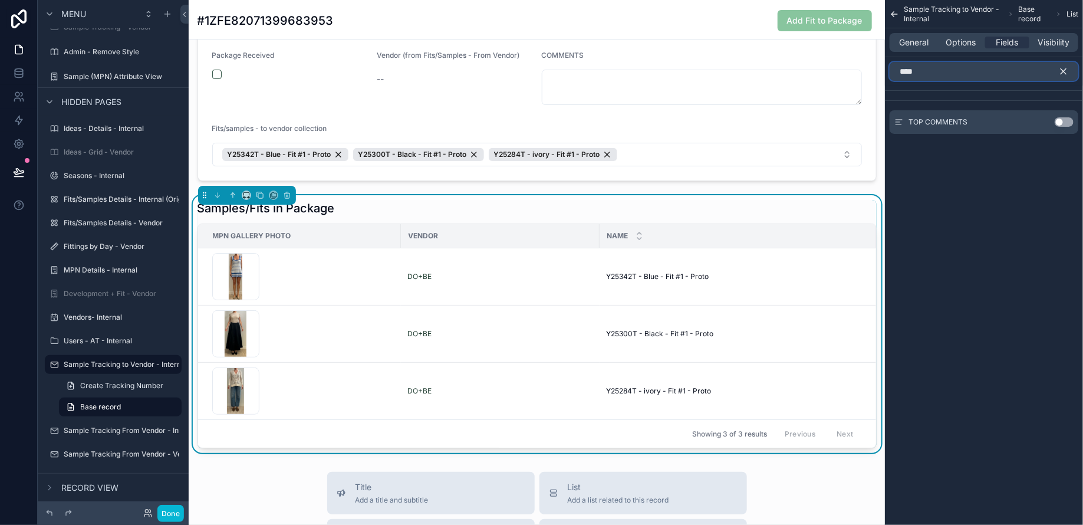
type input "****"
click at [1064, 72] on icon "scrollable content" at bounding box center [1063, 71] width 5 height 5
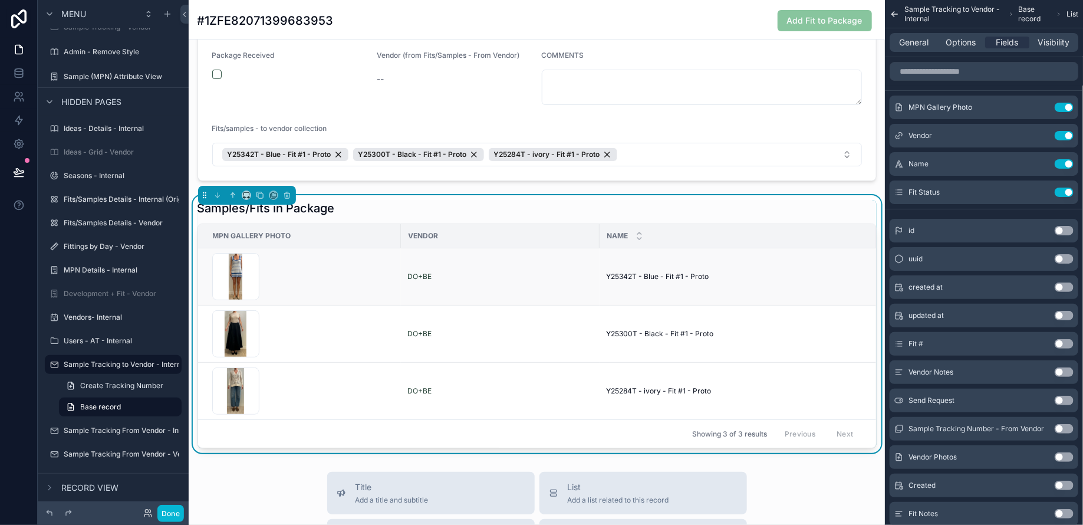
click at [783, 274] on div "Y25342T - Blue - Fit #1 - Proto Y25342T - Blue - Fit #1 - Proto" at bounding box center [737, 276] width 262 height 9
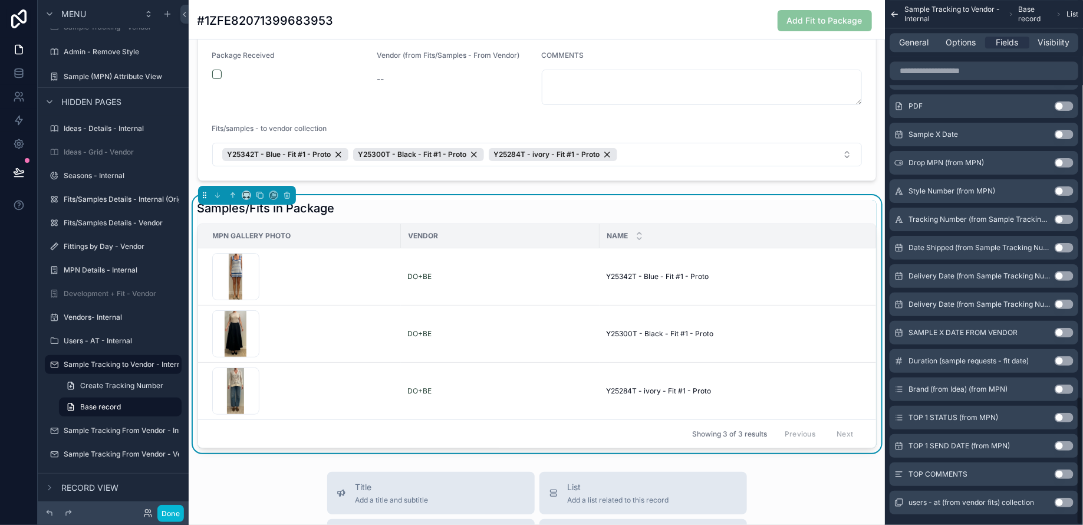
scroll to position [1616, 0]
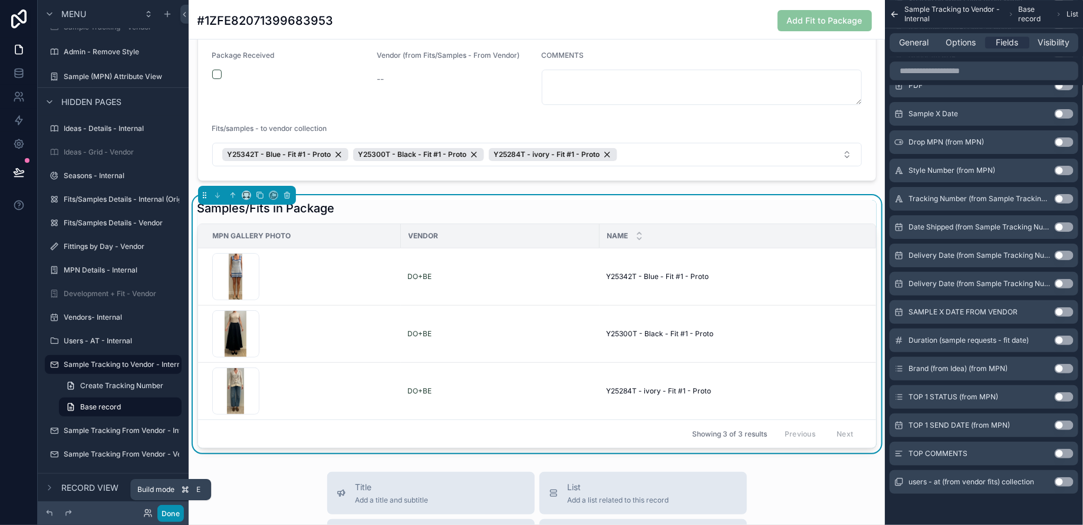
click at [171, 509] on button "Done" at bounding box center [170, 512] width 27 height 17
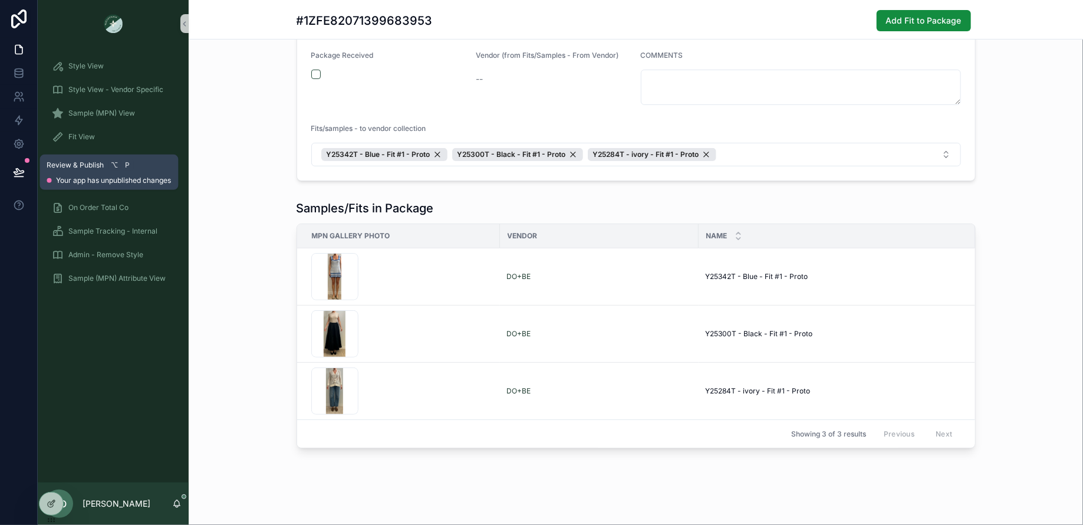
click at [14, 176] on icon at bounding box center [19, 172] width 12 height 12
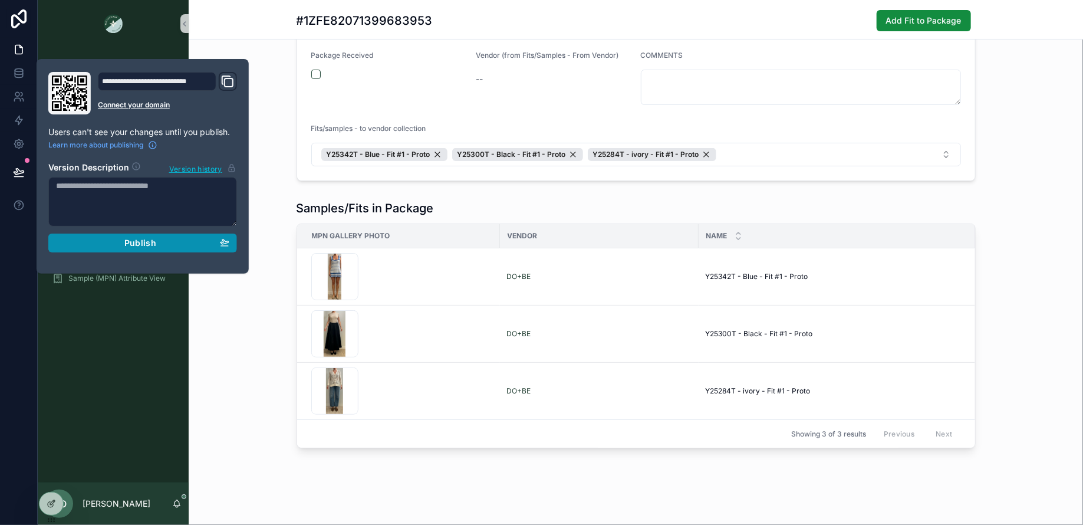
click at [126, 239] on span "Publish" at bounding box center [140, 243] width 32 height 11
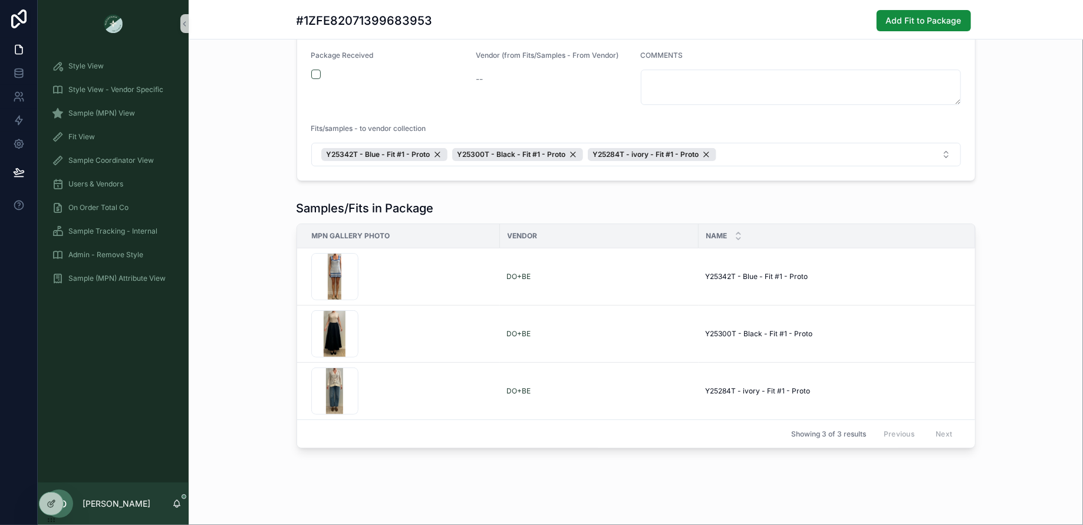
click at [233, 371] on div "Samples/Fits in Package MPN Gallery Photo Vendor Name Fit Status Screenshot-202…" at bounding box center [636, 324] width 894 height 258
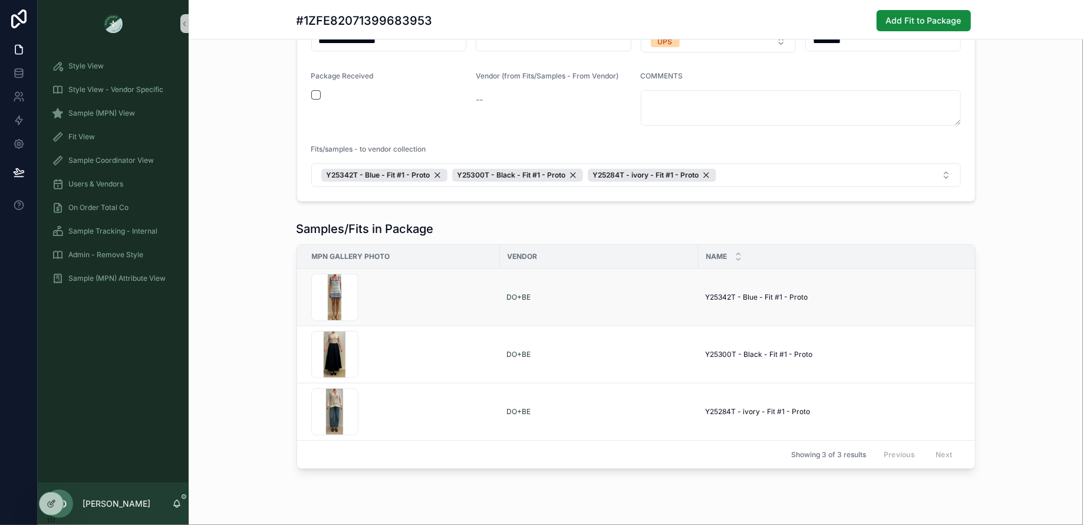
scroll to position [62, 0]
click at [50, 503] on icon at bounding box center [52, 502] width 5 height 5
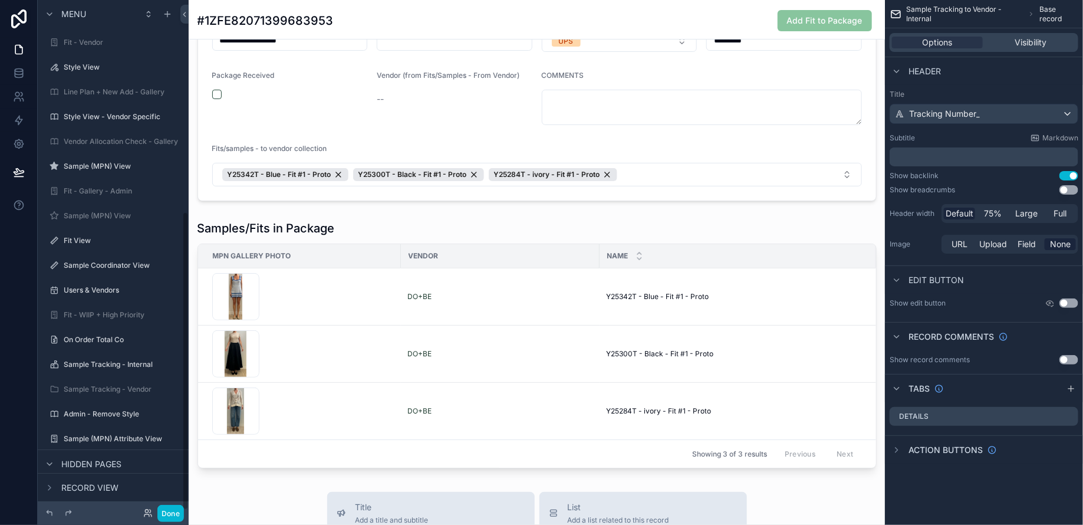
scroll to position [362, 0]
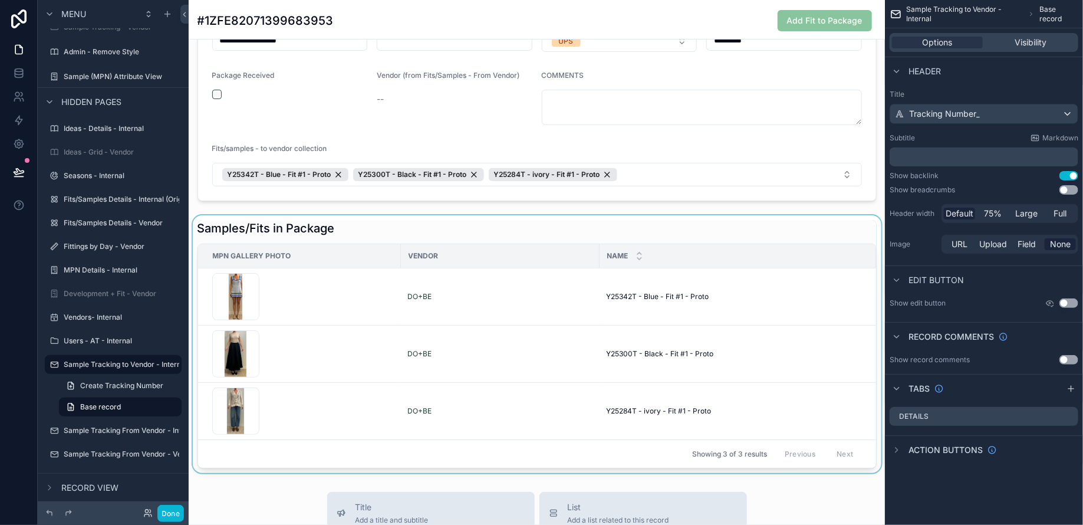
click at [772, 329] on div "scrollable content" at bounding box center [537, 344] width 696 height 258
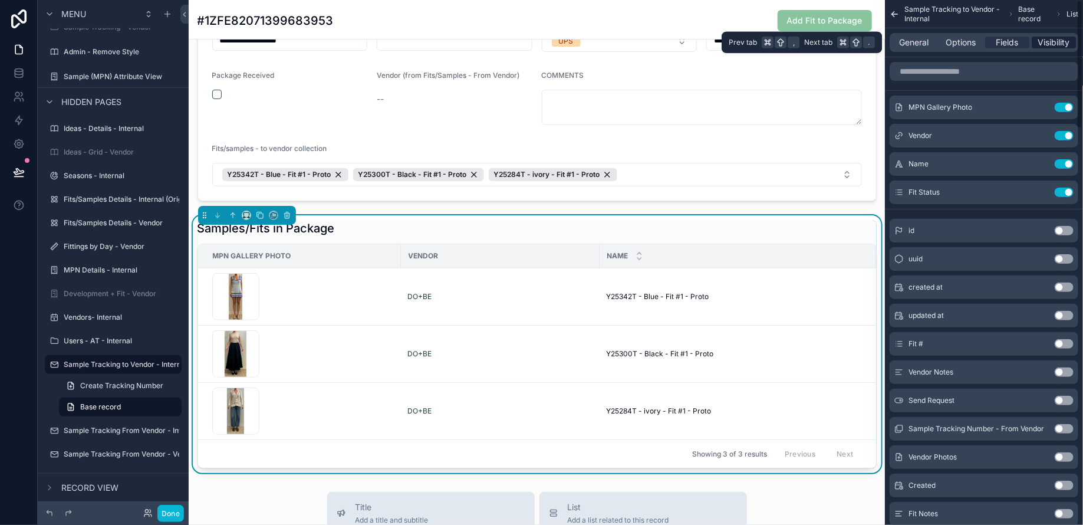
click at [1043, 45] on span "Visibility" at bounding box center [1054, 43] width 32 height 12
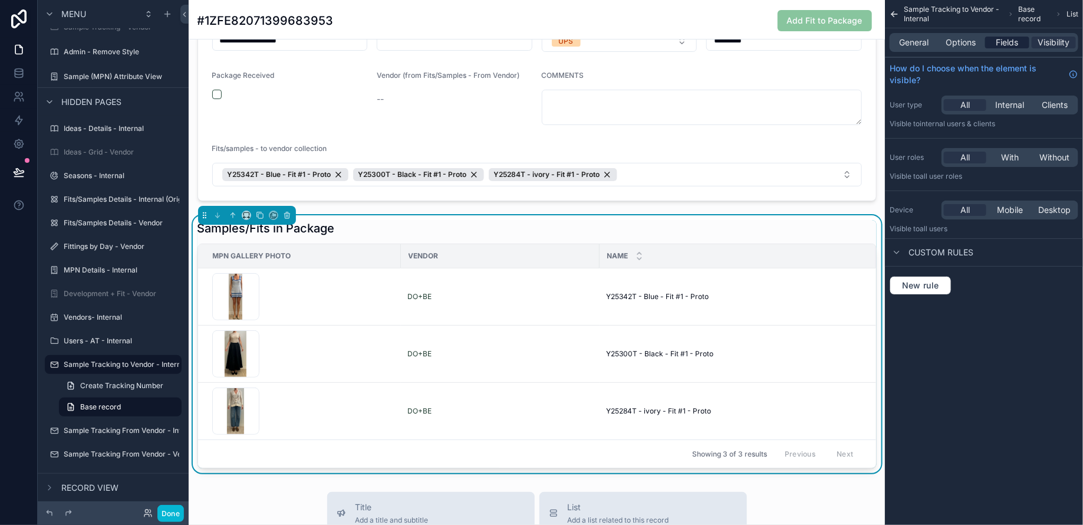
click at [1011, 47] on span "Fields" at bounding box center [1007, 43] width 22 height 12
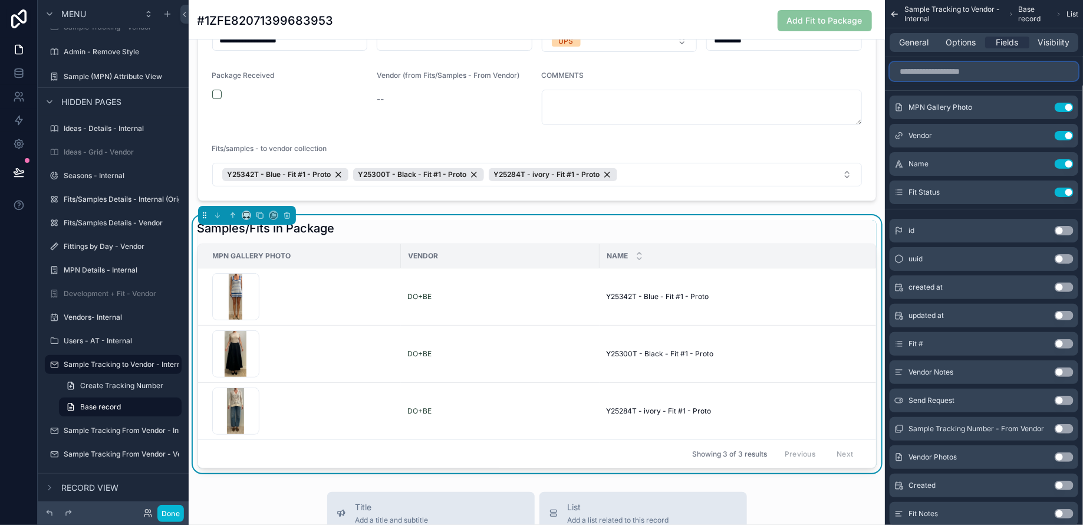
click at [970, 73] on input "scrollable content" at bounding box center [983, 71] width 189 height 19
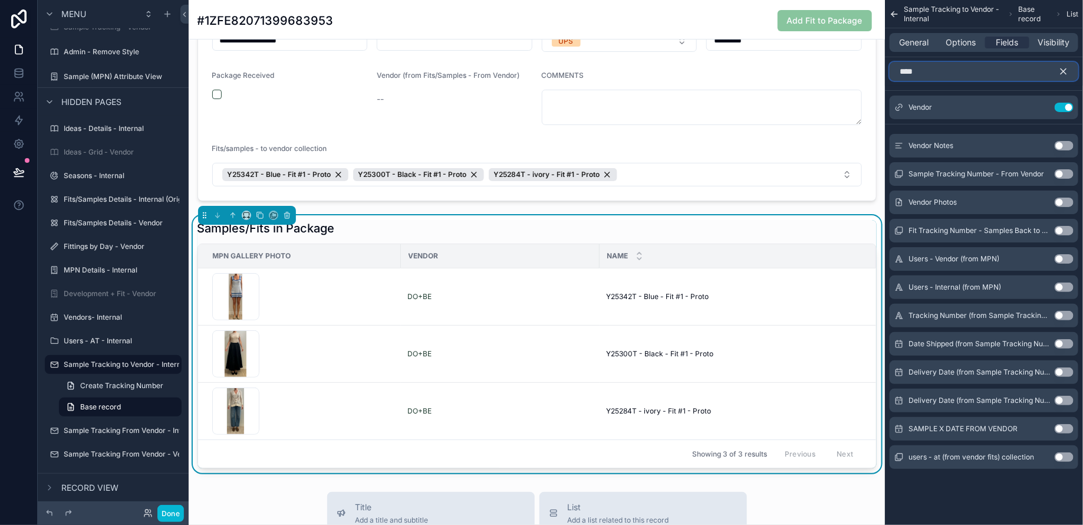
type input "****"
click at [1065, 146] on button "Use setting" at bounding box center [1063, 145] width 19 height 9
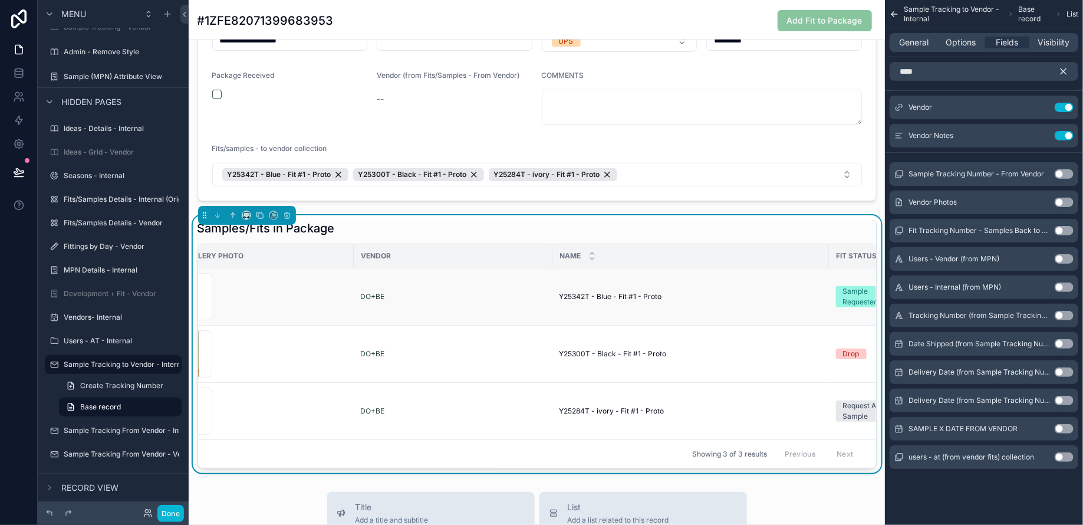
scroll to position [0, 0]
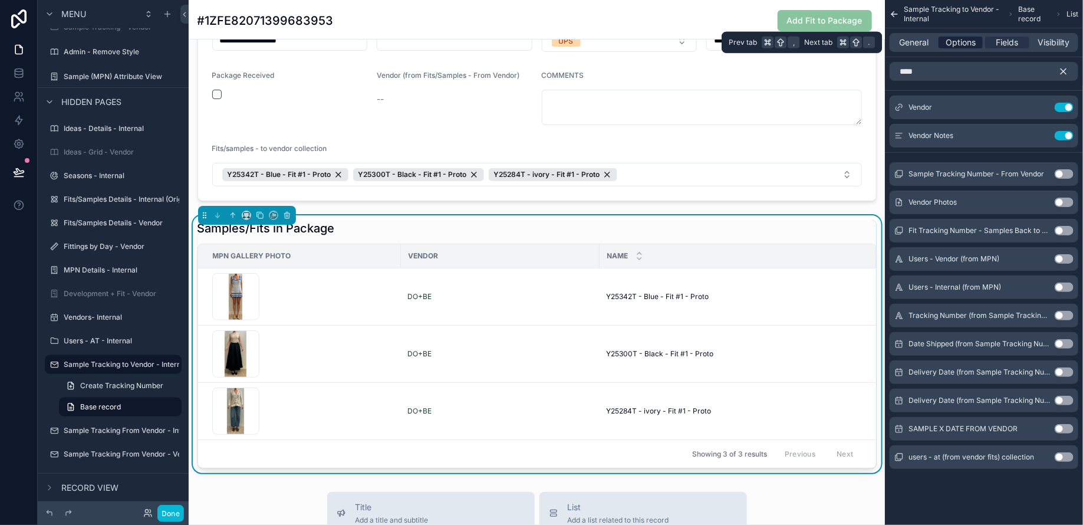
click at [952, 41] on span "Options" at bounding box center [960, 43] width 30 height 12
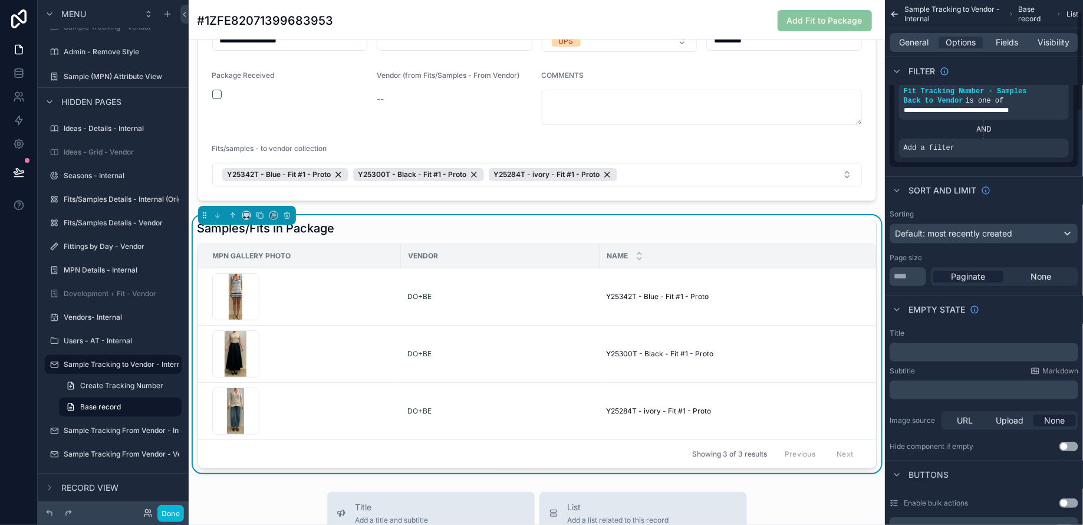
scroll to position [81, 0]
click at [910, 272] on input "**" at bounding box center [907, 275] width 37 height 19
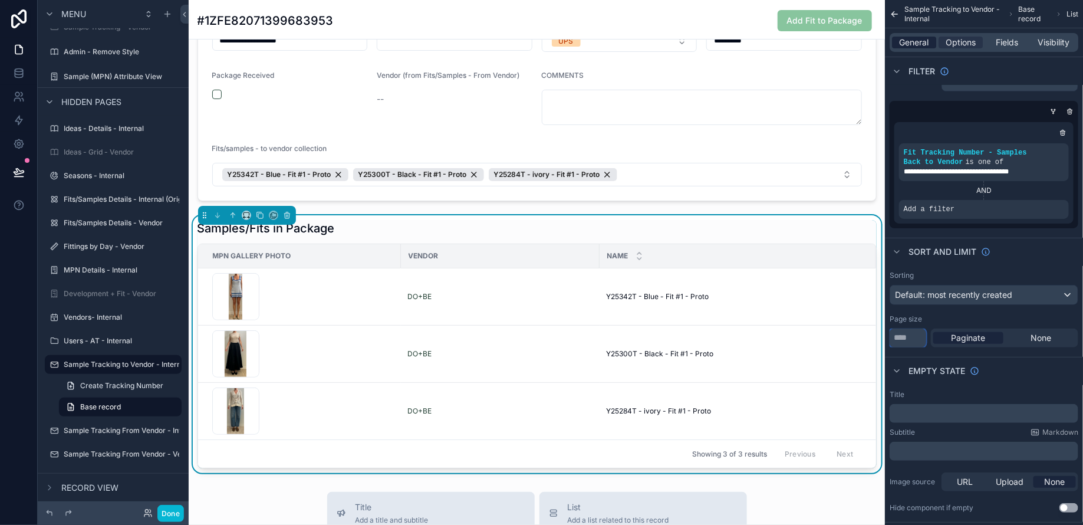
type input "***"
click at [918, 41] on span "General" at bounding box center [913, 43] width 29 height 12
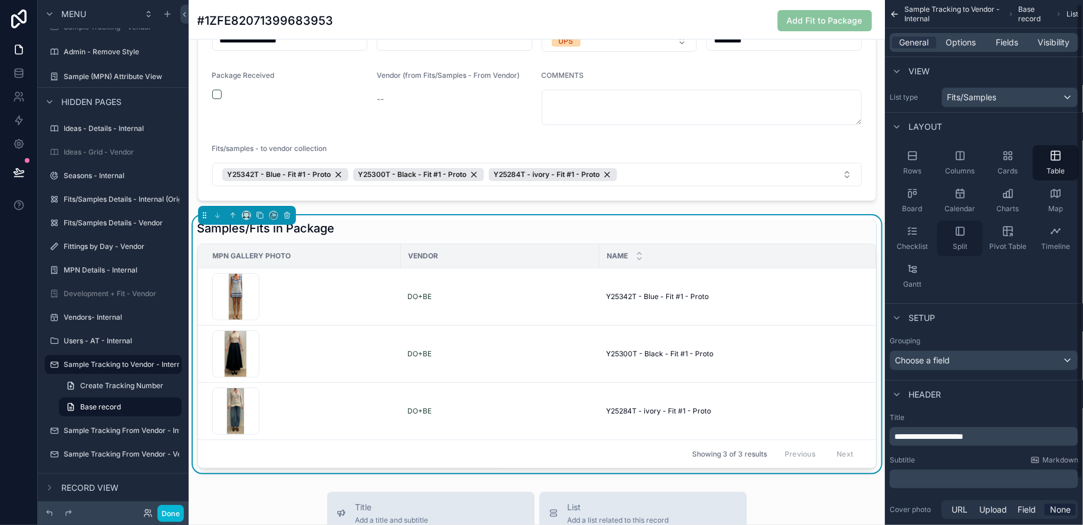
scroll to position [0, 0]
click at [961, 44] on span "Options" at bounding box center [960, 43] width 30 height 12
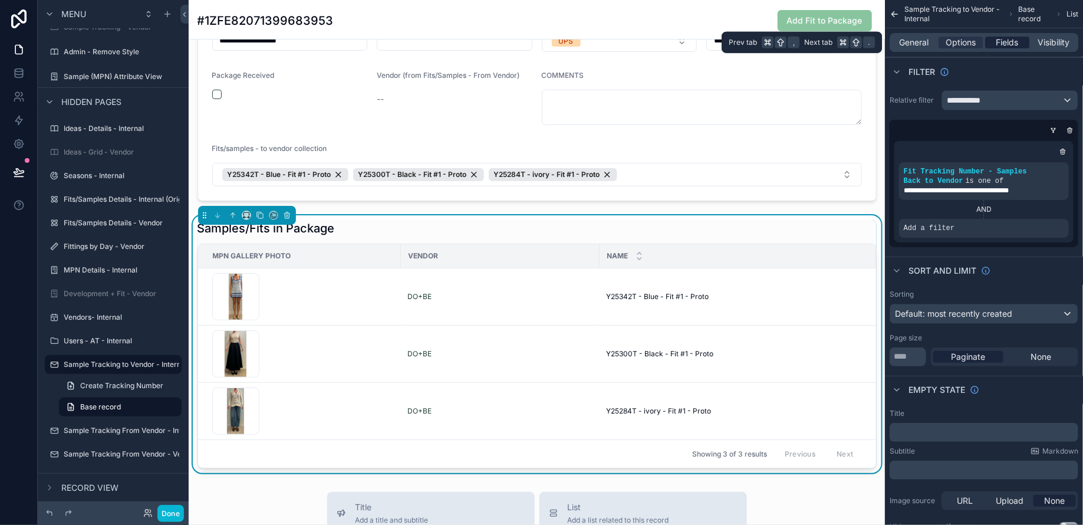
click at [1005, 45] on span "Fields" at bounding box center [1007, 43] width 22 height 12
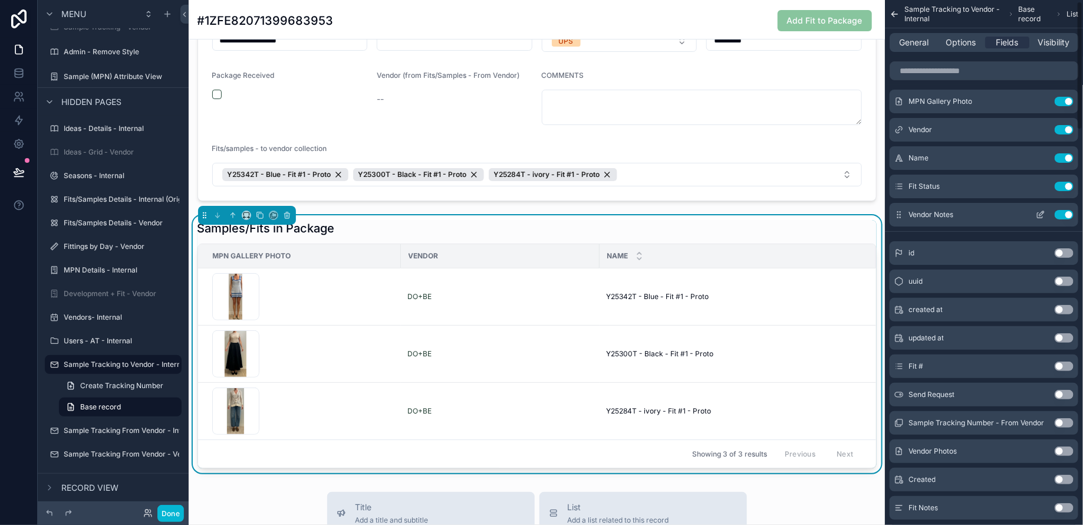
scroll to position [6, 0]
click at [1041, 102] on icon "scrollable content" at bounding box center [1039, 100] width 9 height 9
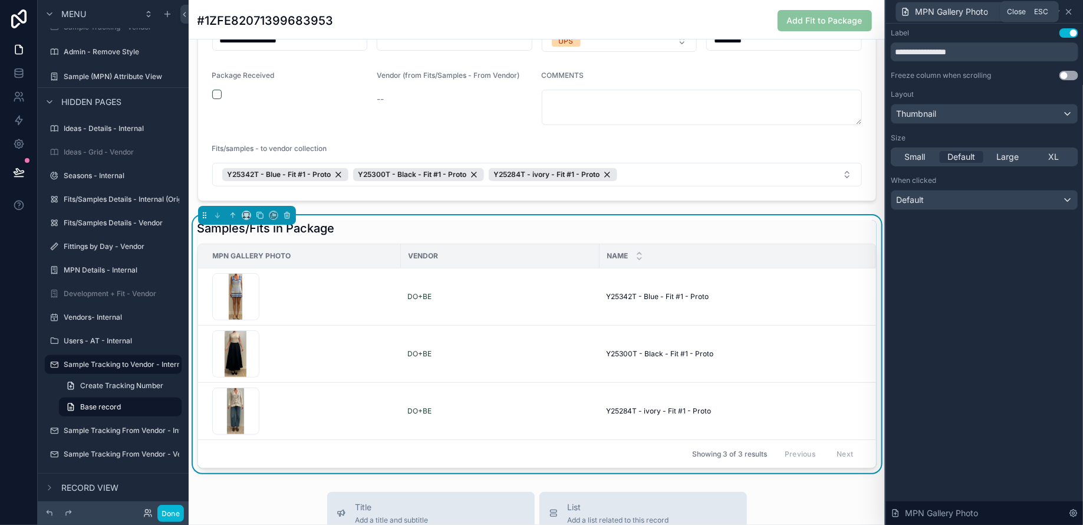
click at [1072, 12] on icon at bounding box center [1068, 11] width 9 height 9
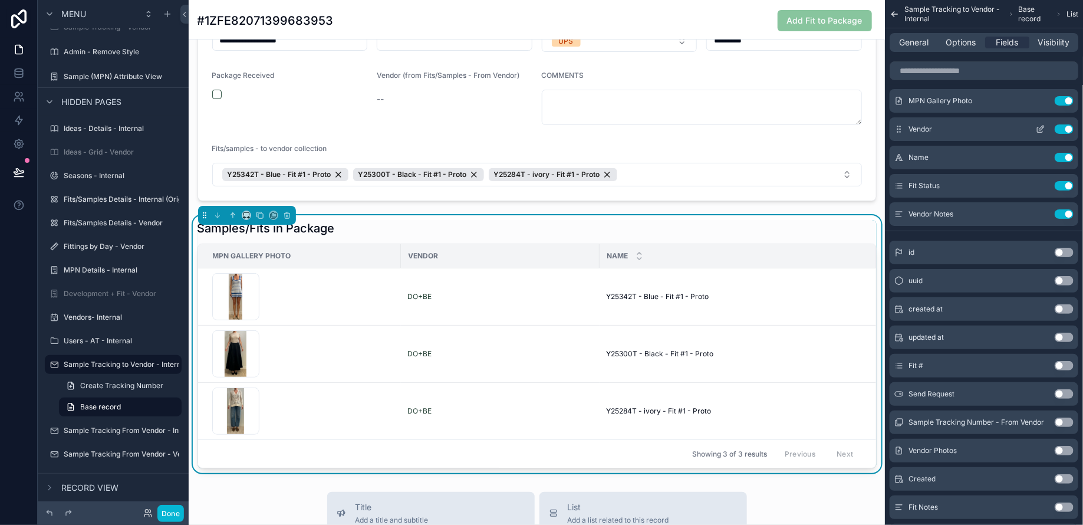
click at [1042, 132] on icon "scrollable content" at bounding box center [1039, 128] width 9 height 9
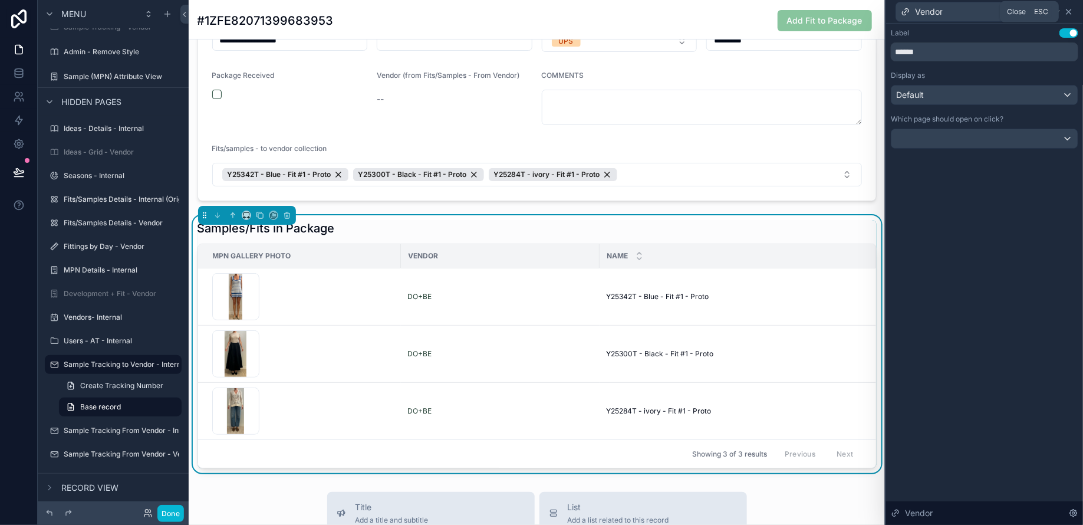
click at [1072, 10] on icon at bounding box center [1068, 11] width 9 height 9
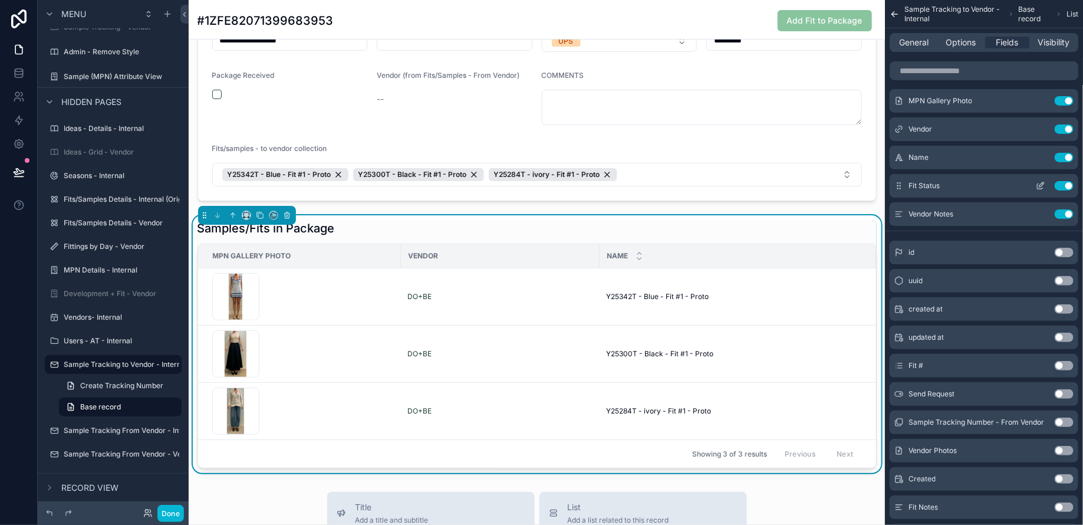
click at [1041, 186] on icon "scrollable content" at bounding box center [1041, 184] width 5 height 5
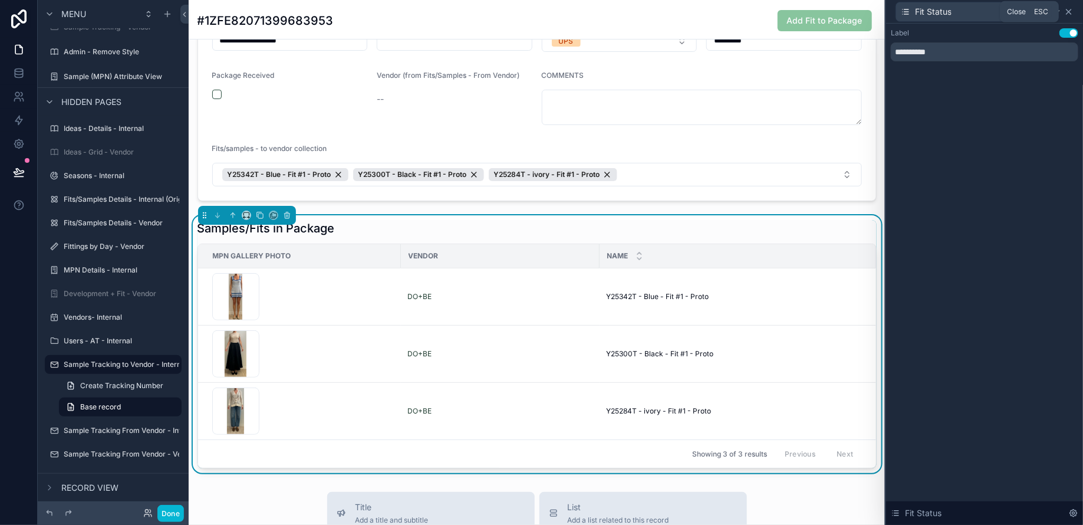
click at [1069, 15] on icon at bounding box center [1068, 11] width 9 height 9
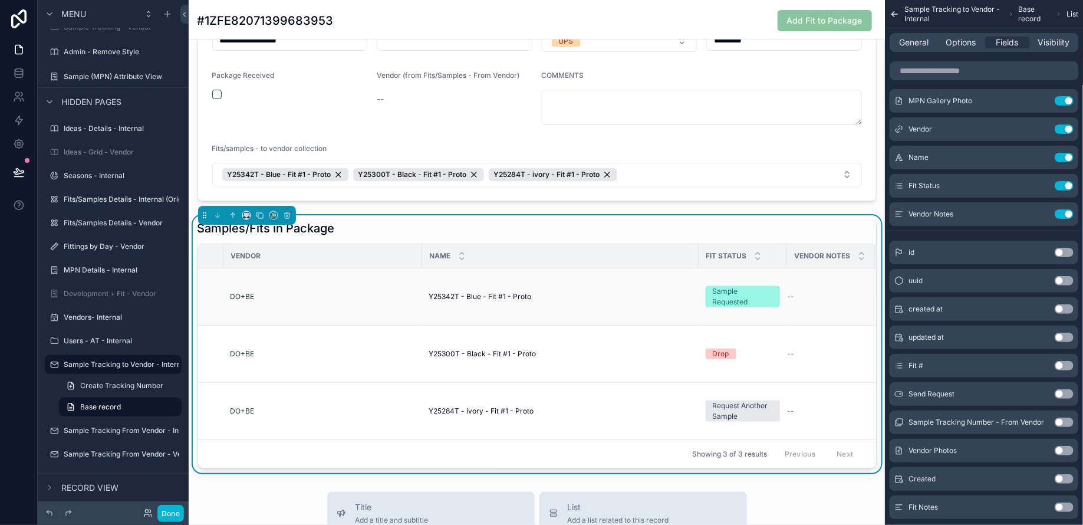
scroll to position [0, 0]
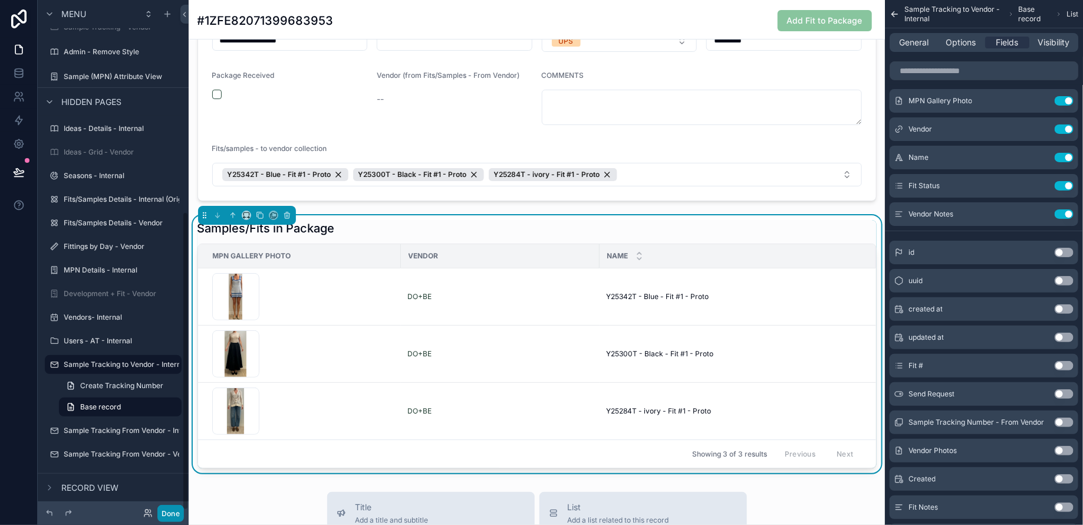
click at [177, 510] on button "Done" at bounding box center [170, 512] width 27 height 17
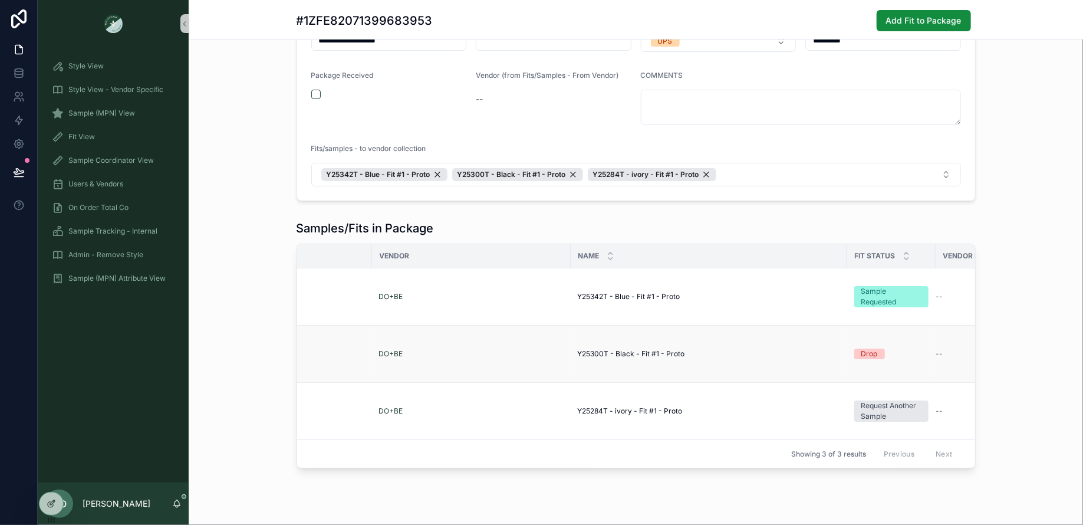
scroll to position [0, 177]
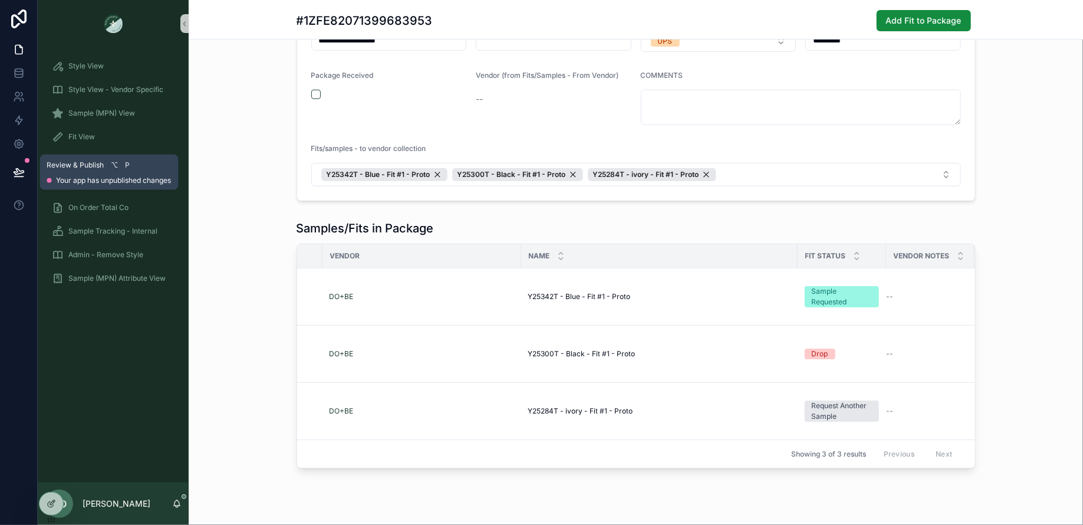
click at [15, 175] on icon at bounding box center [19, 172] width 12 height 12
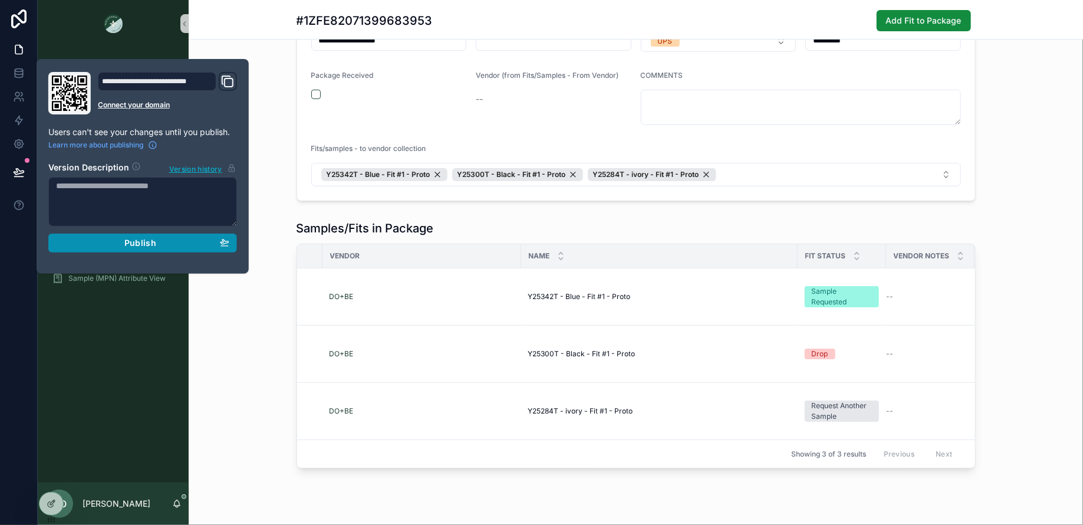
click at [105, 245] on div "Publish" at bounding box center [142, 243] width 173 height 11
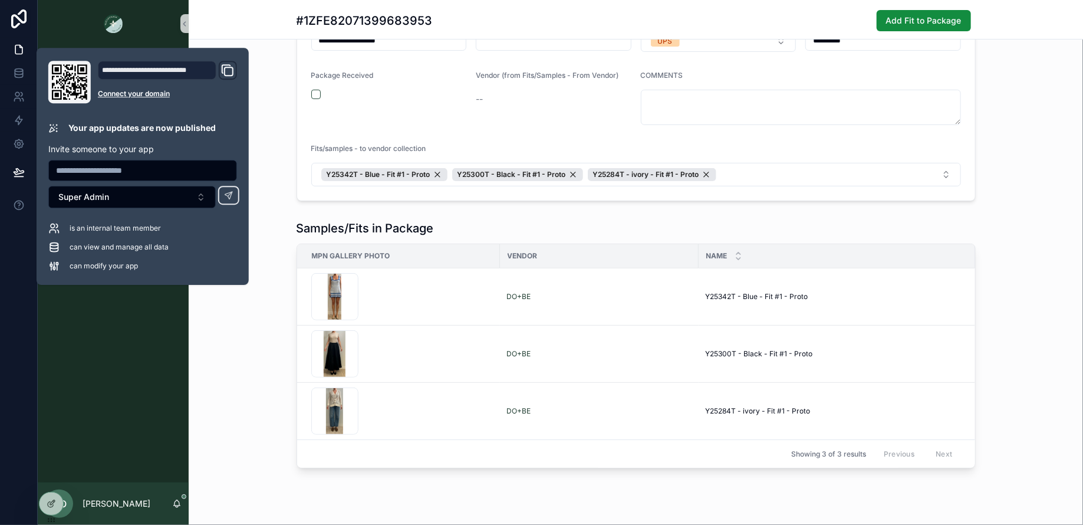
click at [253, 424] on div "Samples/Fits in Package MPN Gallery Photo Vendor Name Fit Status Vendor Notes S…" at bounding box center [636, 344] width 894 height 258
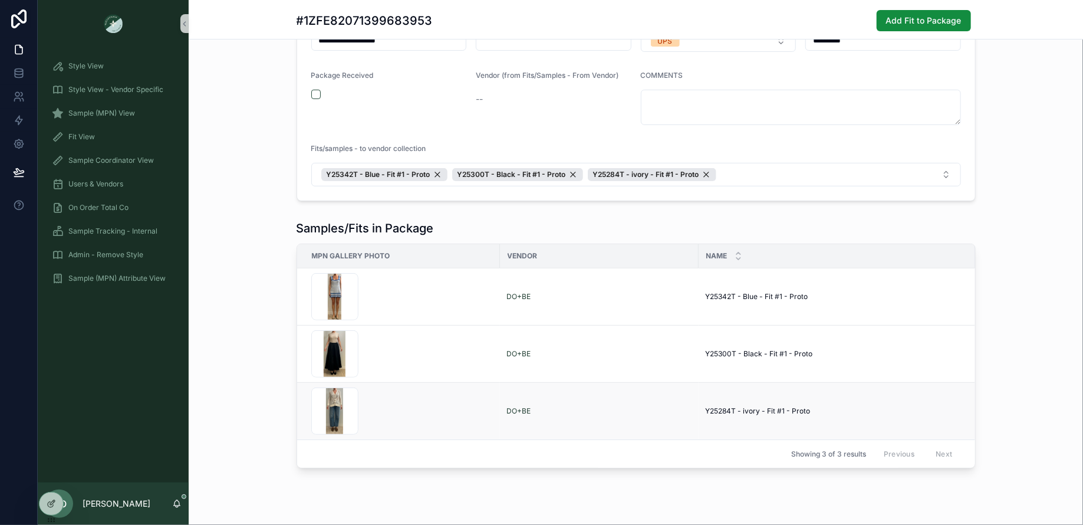
scroll to position [0, 21]
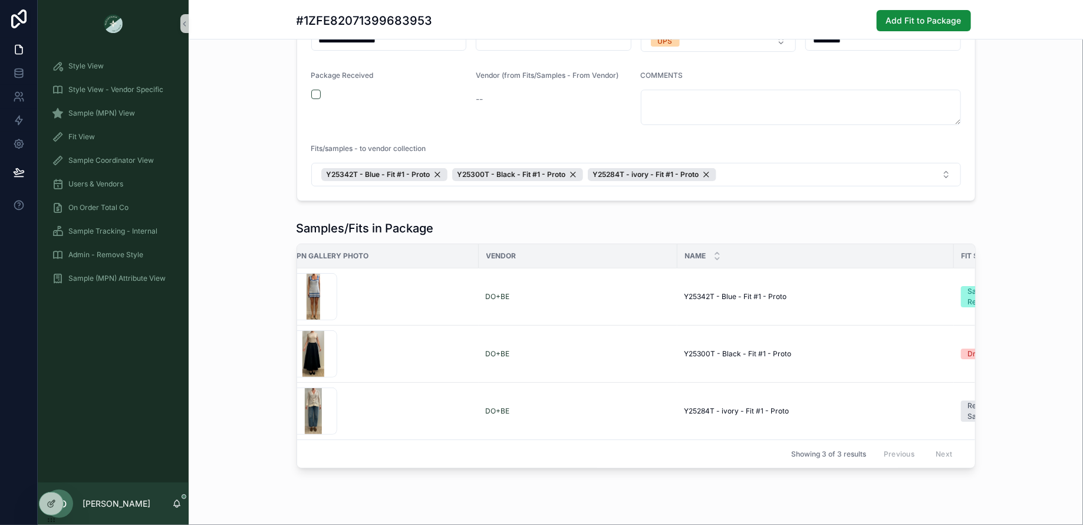
click at [678, 255] on div "Name" at bounding box center [815, 256] width 275 height 22
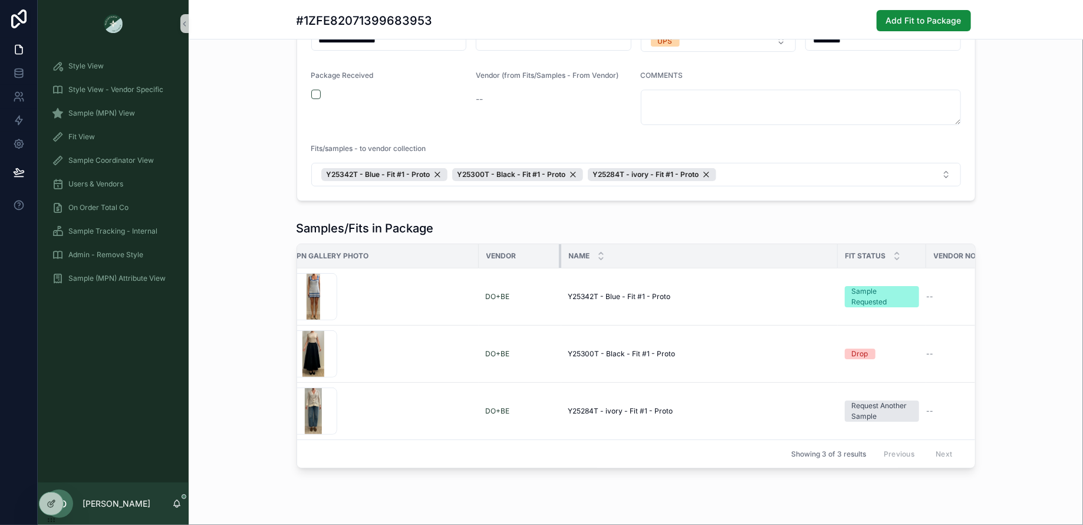
drag, startPoint x: 675, startPoint y: 250, endPoint x: 559, endPoint y: 251, distance: 116.1
click at [559, 251] on div "scrollable content" at bounding box center [561, 256] width 5 height 24
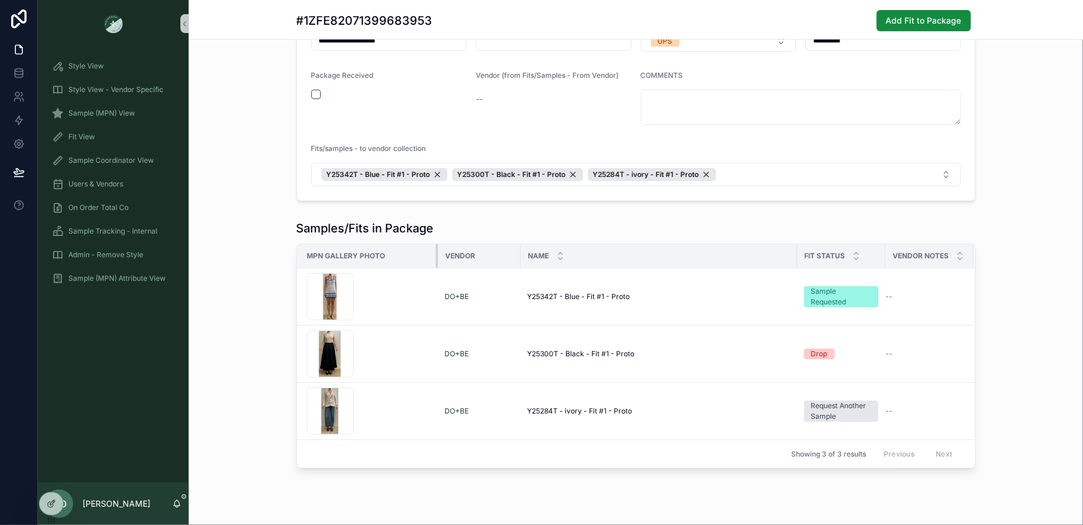
scroll to position [0, 4]
drag, startPoint x: 476, startPoint y: 253, endPoint x: 418, endPoint y: 254, distance: 57.8
click at [418, 254] on th "MPN Gallery Photo" at bounding box center [366, 256] width 146 height 24
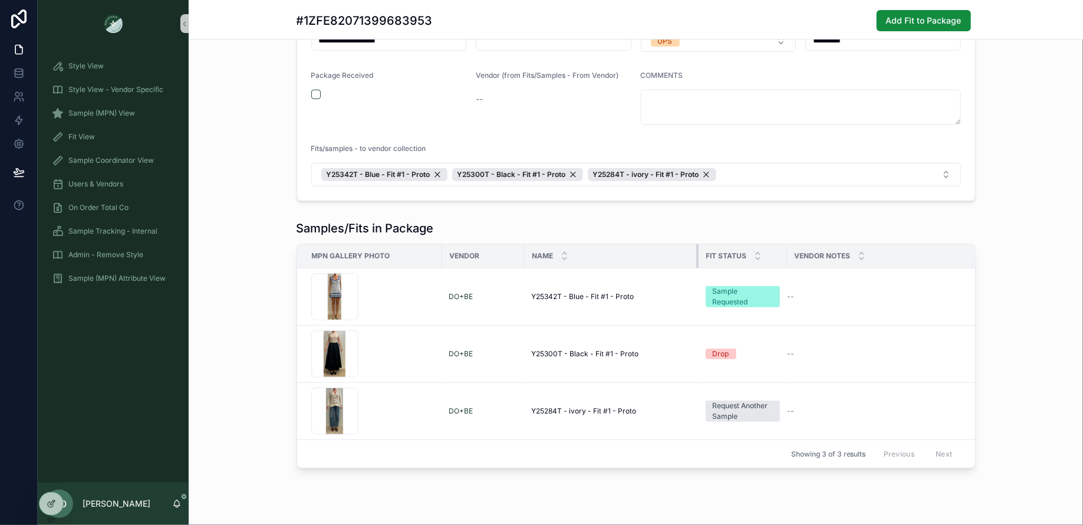
drag, startPoint x: 796, startPoint y: 253, endPoint x: 693, endPoint y: 262, distance: 103.0
click at [693, 262] on th "Name" at bounding box center [612, 256] width 174 height 24
click at [1077, 256] on div "Samples/Fits in Package MPN Gallery Photo Vendor Name Fit Status Vendor Notes S…" at bounding box center [636, 344] width 894 height 258
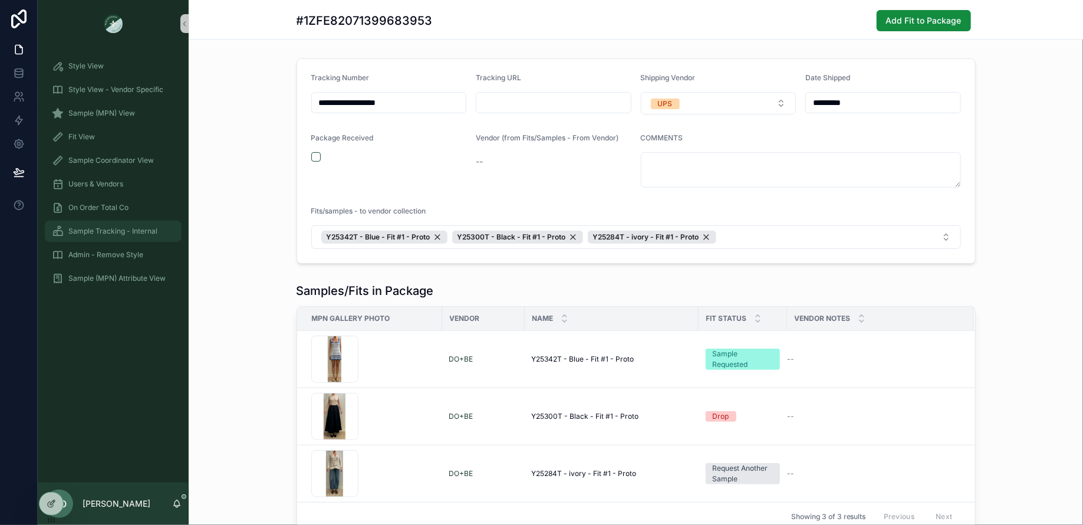
click at [114, 233] on span "Sample Tracking - Internal" at bounding box center [112, 230] width 89 height 9
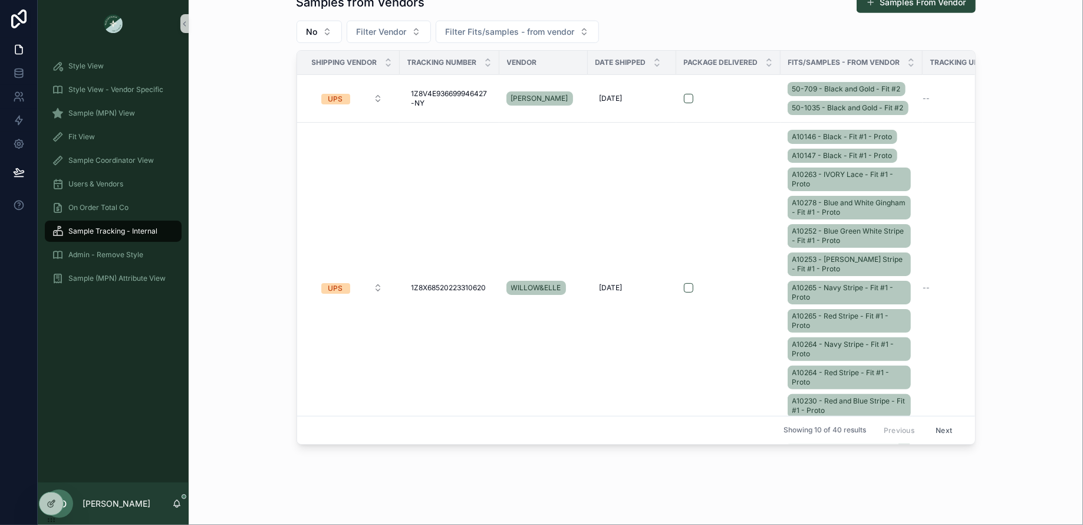
scroll to position [513, 0]
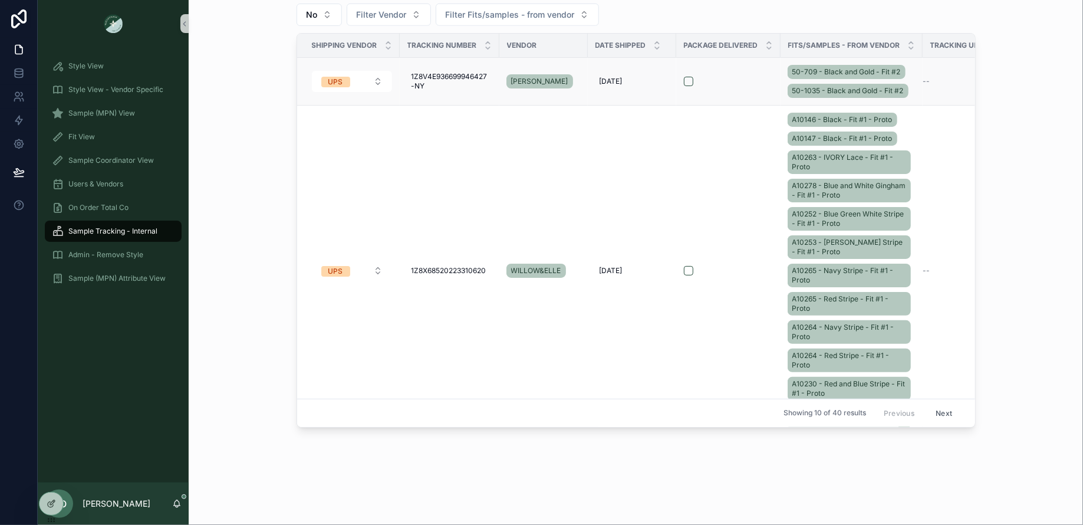
click at [925, 98] on td "--" at bounding box center [966, 81] width 88 height 48
click at [959, 67] on td "--" at bounding box center [966, 81] width 88 height 48
click at [911, 77] on div "50-709 - Black and Gold - Fit #2 50-1035 - Black and Gold - Fit #2" at bounding box center [851, 81] width 128 height 38
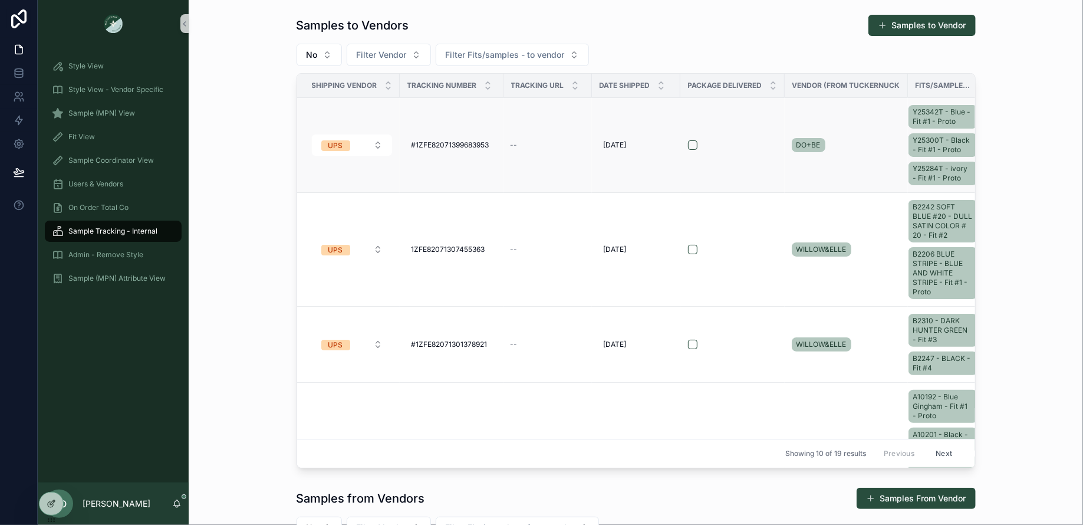
scroll to position [0, 21]
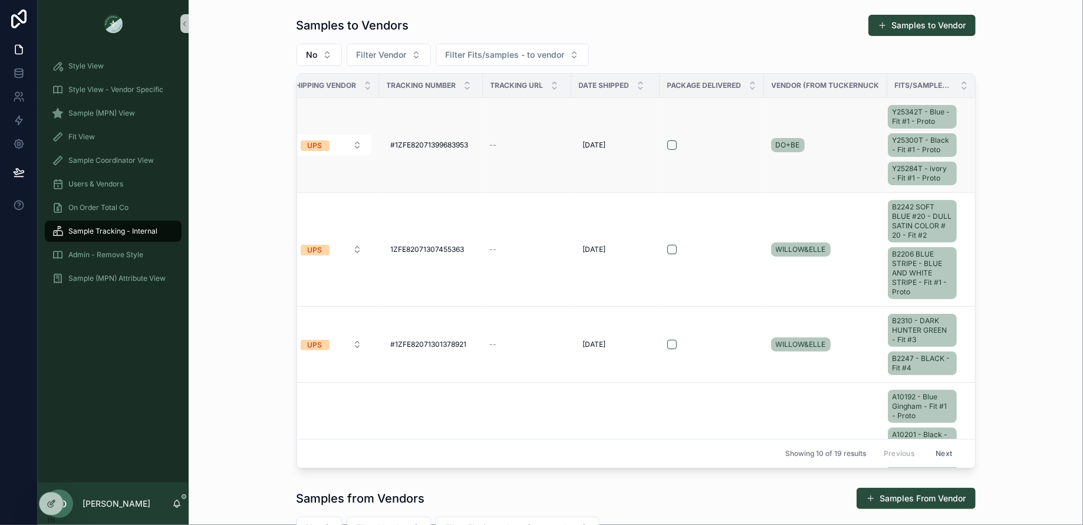
click at [956, 130] on div "Y25342T - Blue - Fit #1 - Proto Y25300T - Black - Fit #1 - Proto Y25284T - ivor…" at bounding box center [925, 145] width 74 height 85
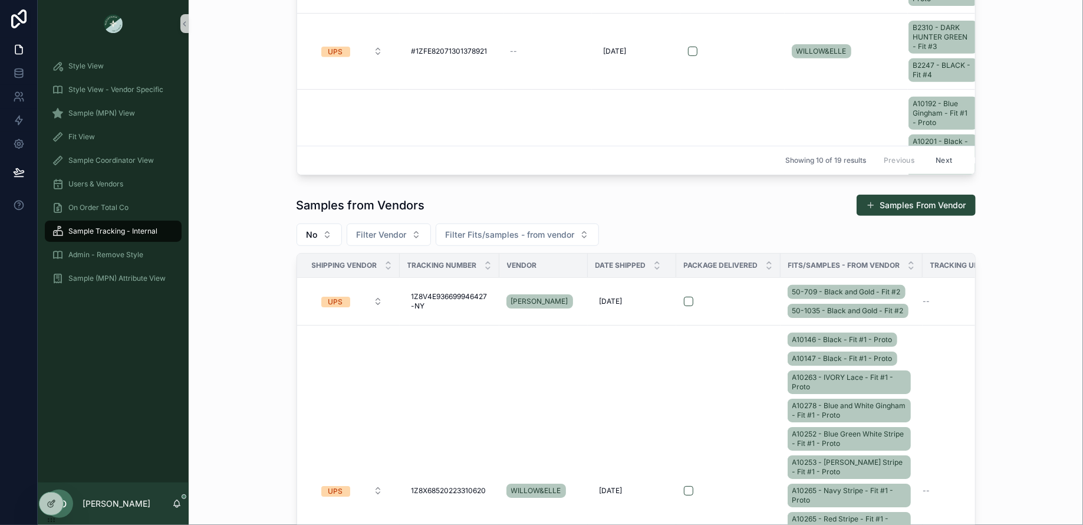
scroll to position [513, 0]
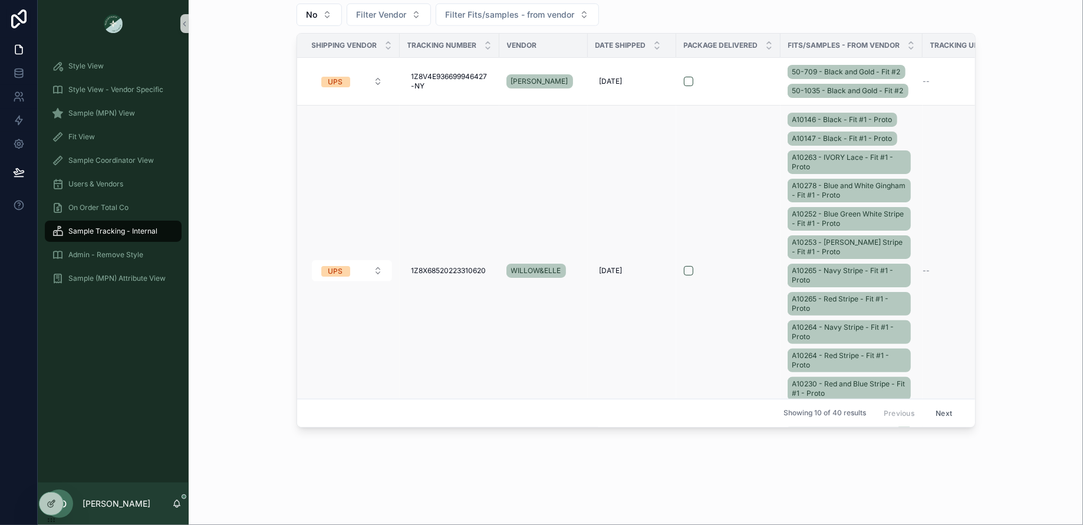
click at [901, 133] on div "A10146 - Black - Fit #1 - Proto A10147 - Black - Fit #1 - Proto A10263 - IVORY …" at bounding box center [851, 270] width 128 height 321
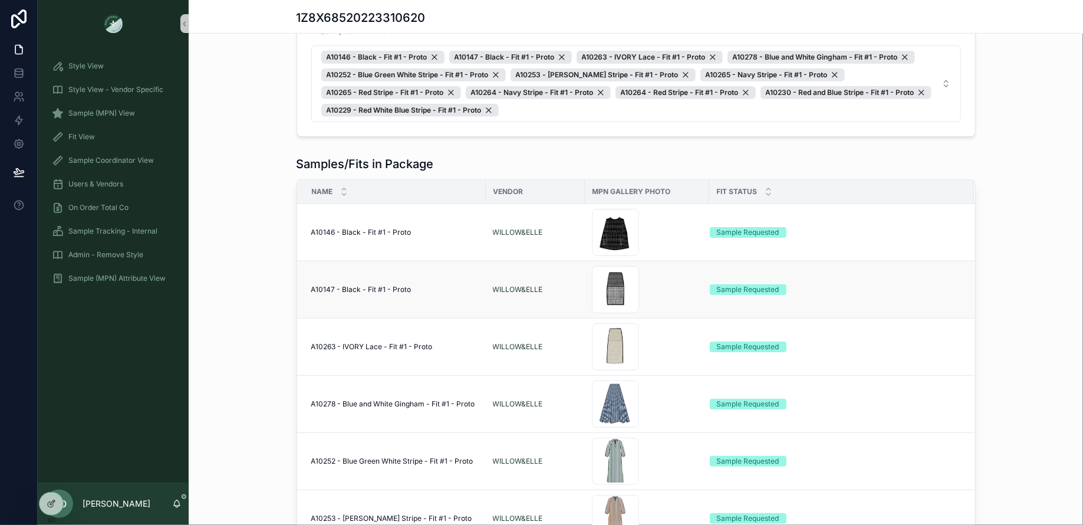
scroll to position [180, 0]
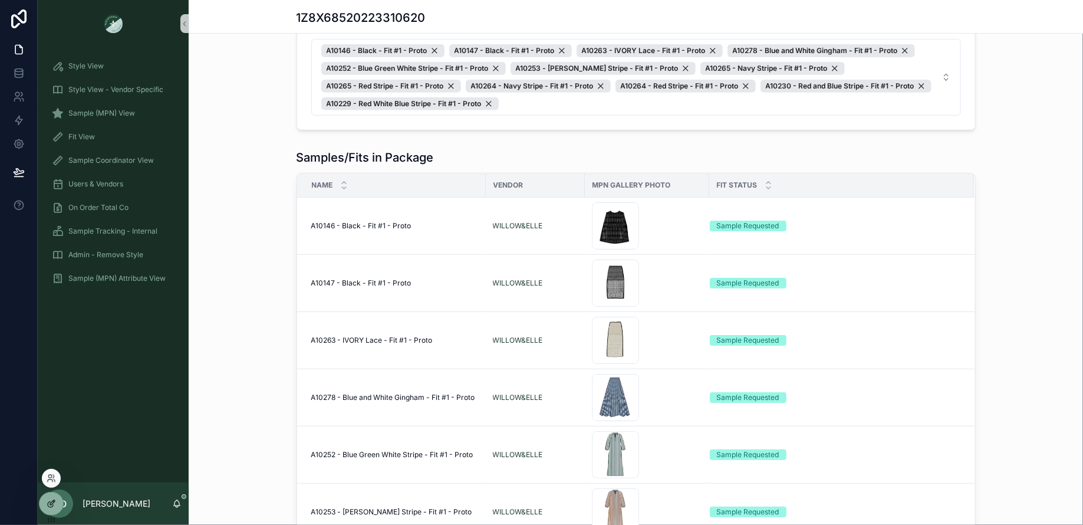
click at [55, 500] on icon at bounding box center [51, 503] width 9 height 9
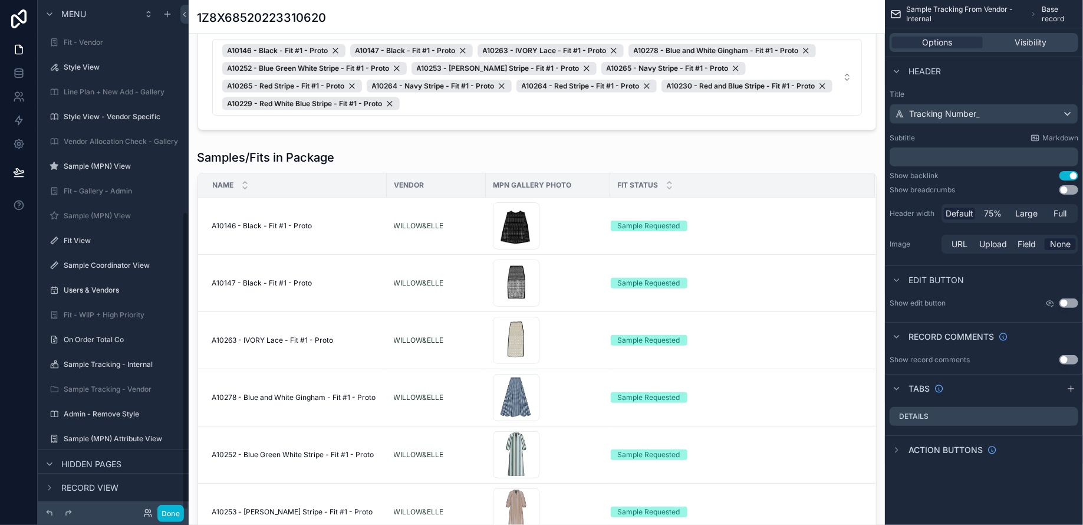
scroll to position [362, 0]
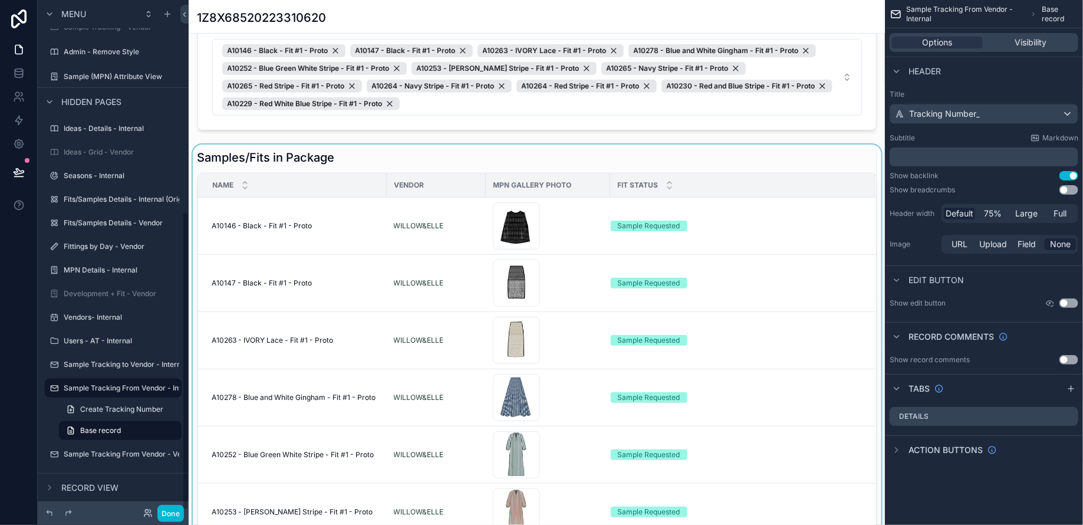
click at [774, 208] on div "scrollable content" at bounding box center [537, 358] width 696 height 428
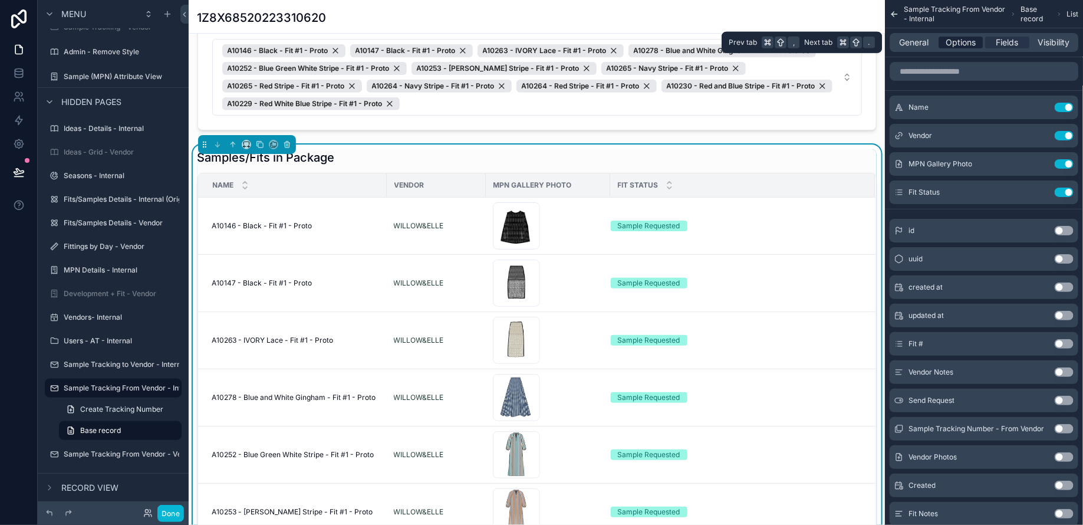
click at [965, 45] on span "Options" at bounding box center [960, 43] width 30 height 12
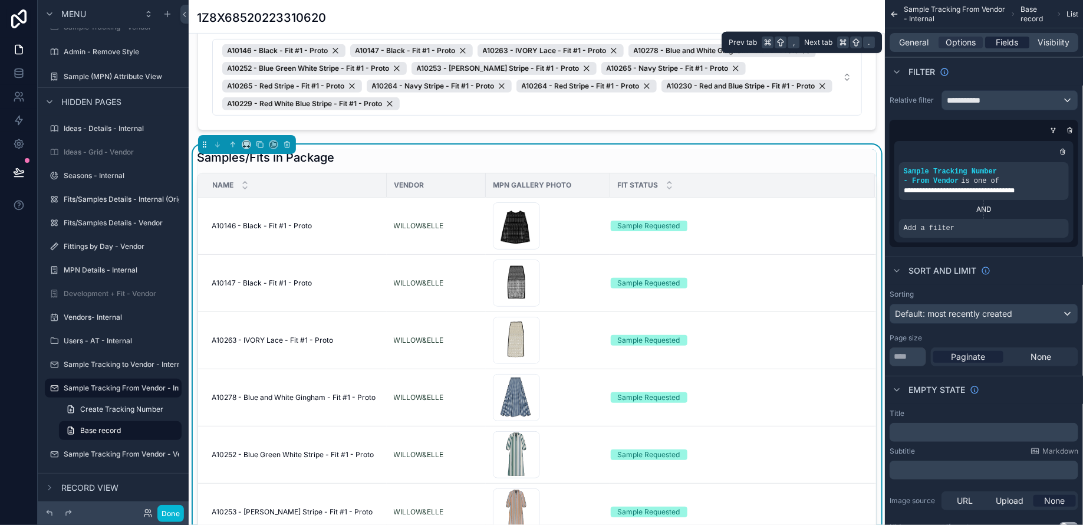
click at [997, 43] on span "Fields" at bounding box center [1007, 43] width 22 height 12
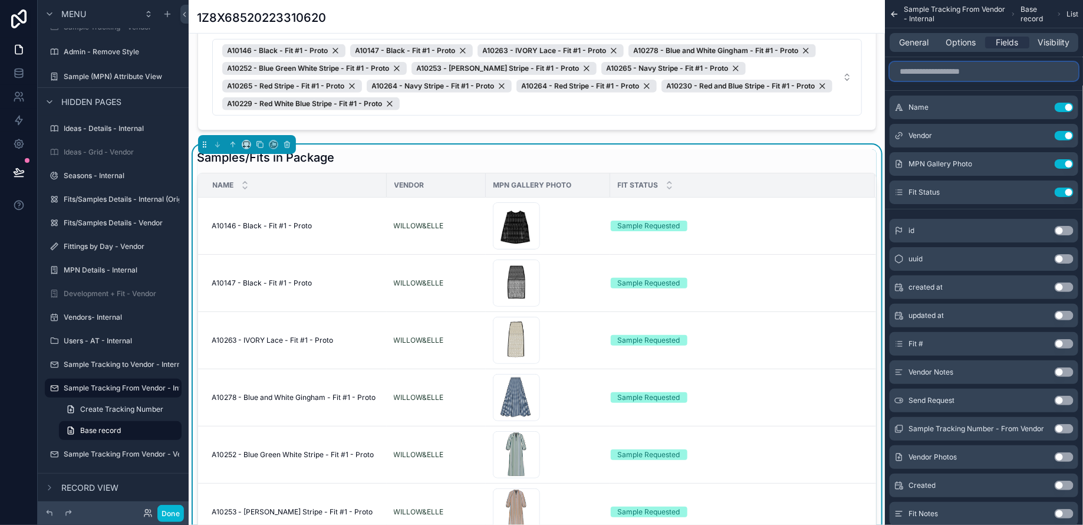
click at [948, 68] on input "scrollable content" at bounding box center [983, 71] width 189 height 19
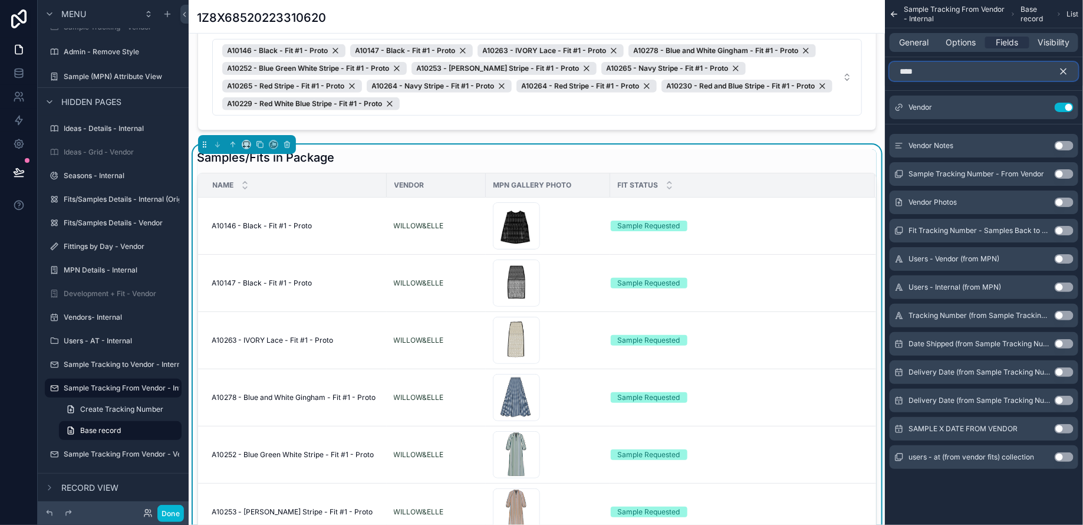
type input "****"
click at [1068, 144] on button "Use setting" at bounding box center [1063, 145] width 19 height 9
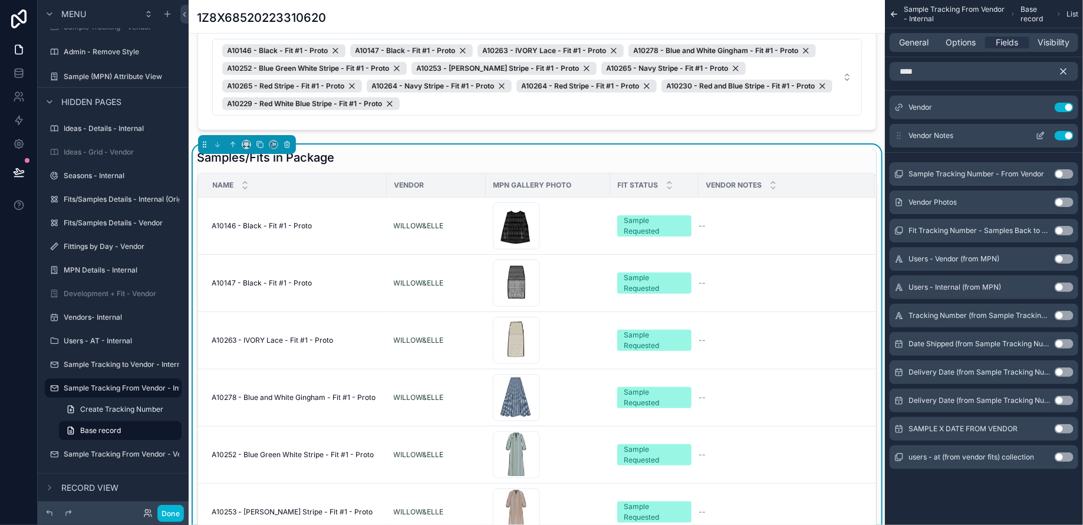
click at [1038, 134] on icon "scrollable content" at bounding box center [1039, 136] width 5 height 5
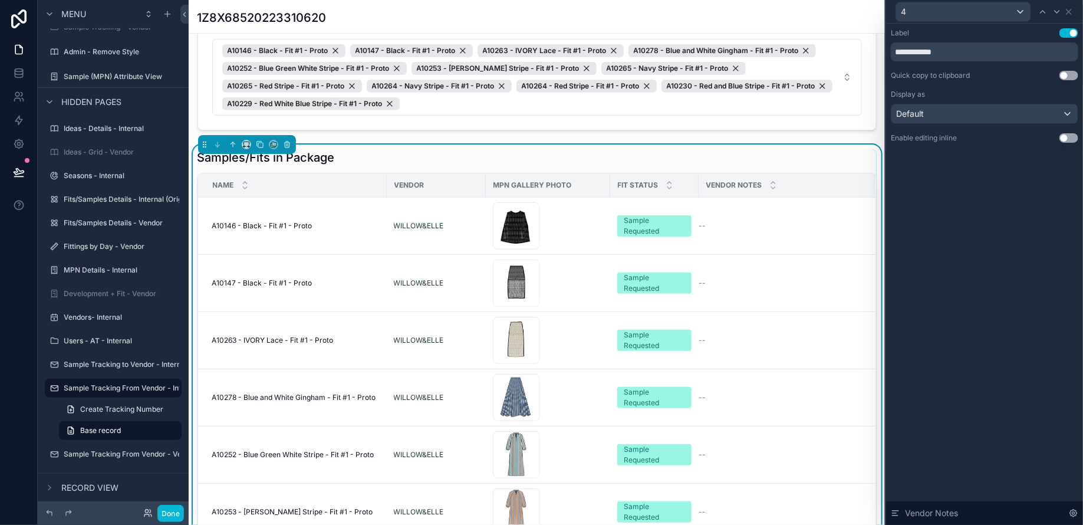
click at [1072, 137] on button "Use setting" at bounding box center [1068, 137] width 19 height 9
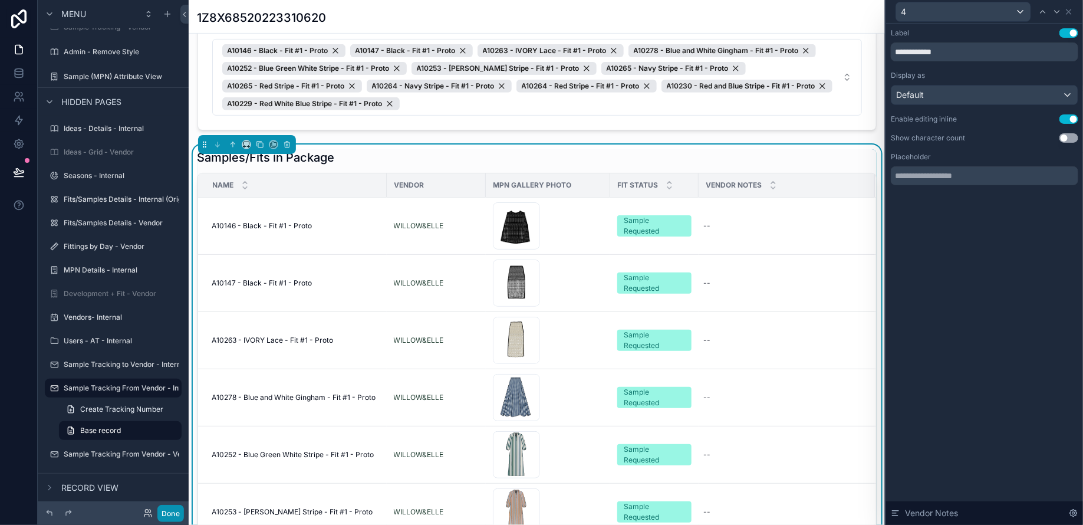
click at [167, 509] on button "Done" at bounding box center [170, 512] width 27 height 17
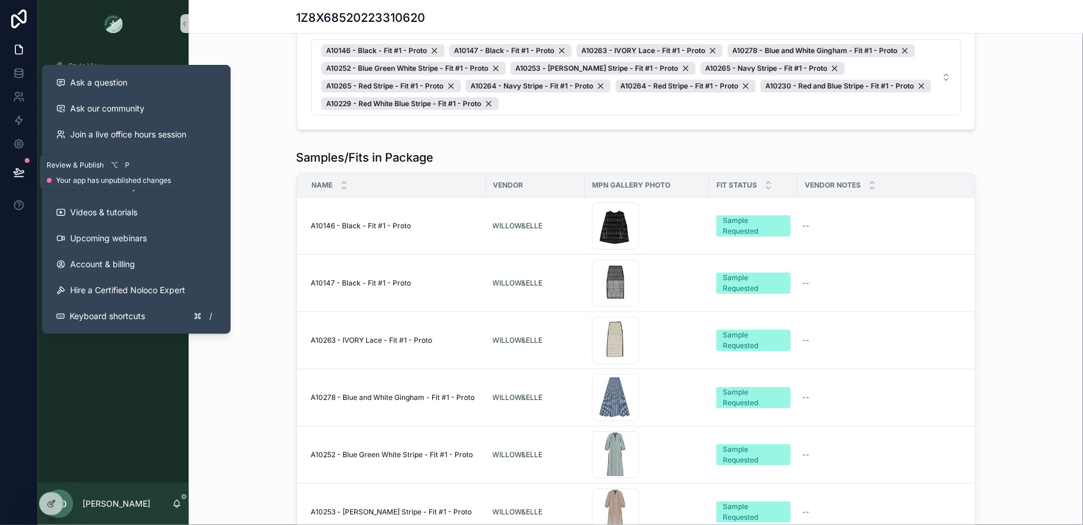
click at [17, 177] on icon at bounding box center [18, 177] width 9 height 0
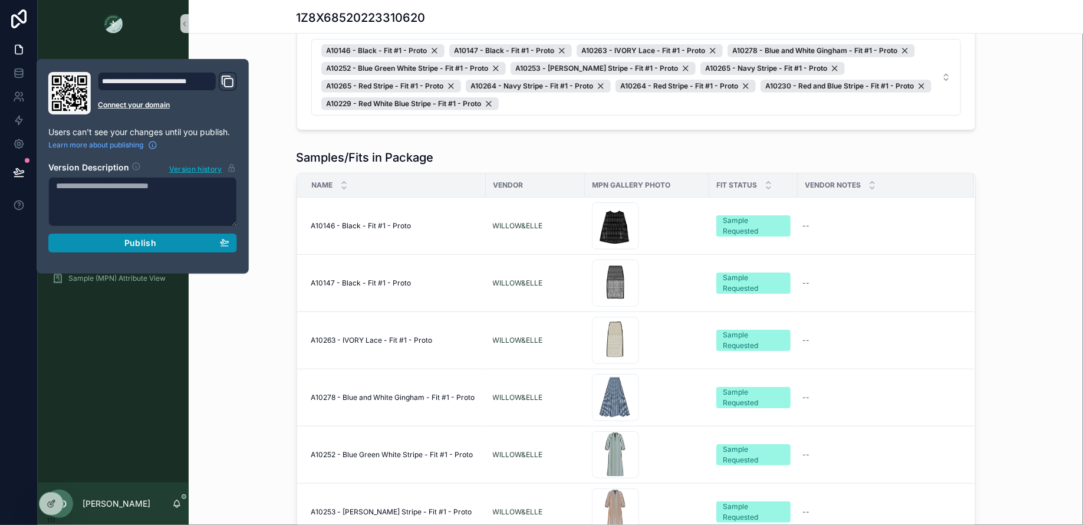
click at [142, 238] on span "Publish" at bounding box center [140, 243] width 32 height 11
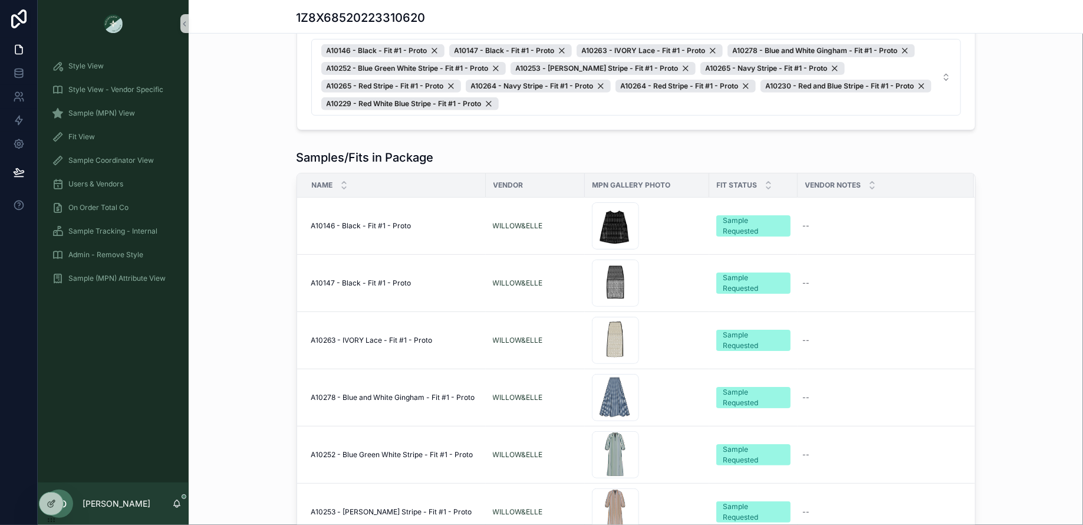
click at [1013, 262] on div "Samples/Fits in Package Name Vendor MPN Gallery Photo Fit Status Vendor Notes A…" at bounding box center [636, 358] width 894 height 428
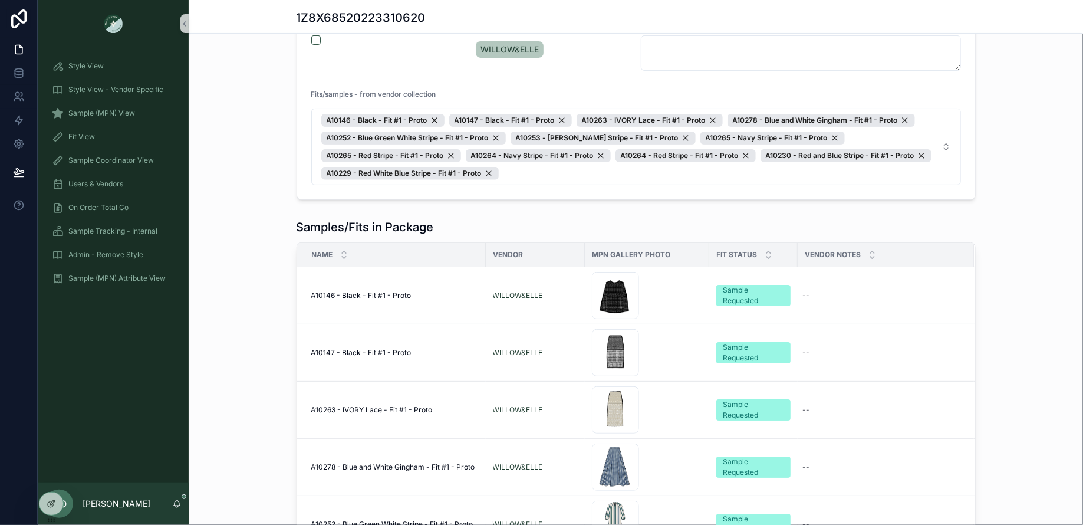
scroll to position [117, 0]
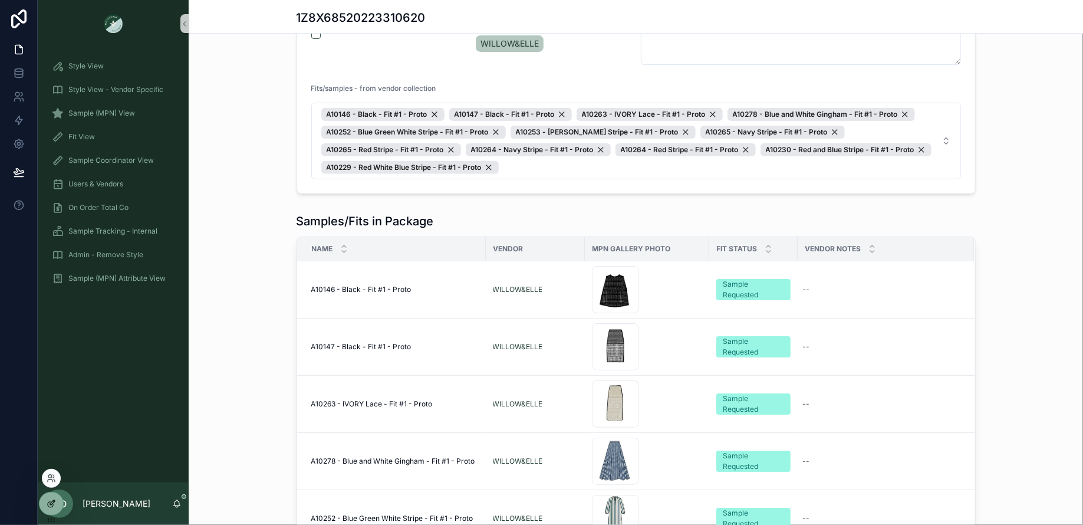
click at [51, 503] on icon at bounding box center [51, 503] width 9 height 9
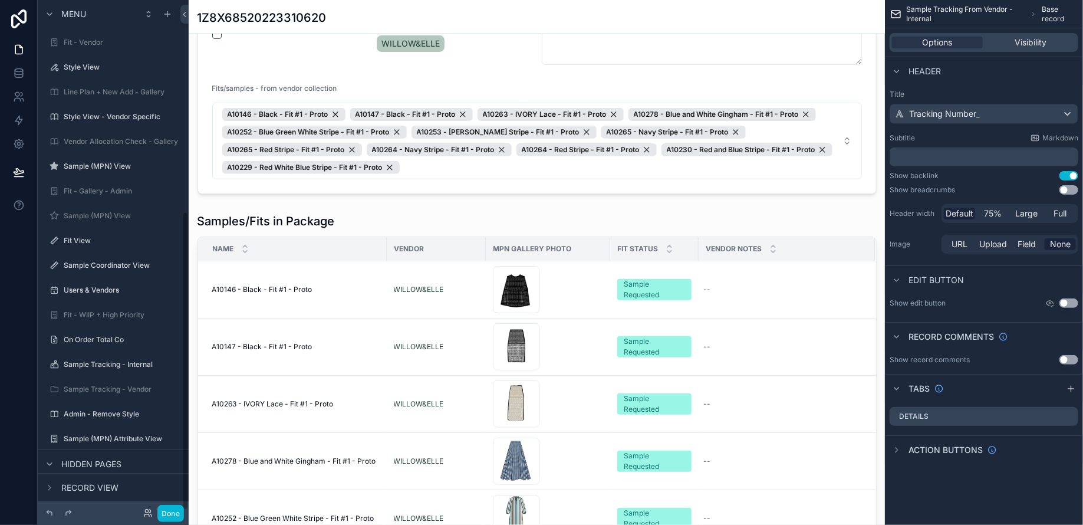
scroll to position [362, 0]
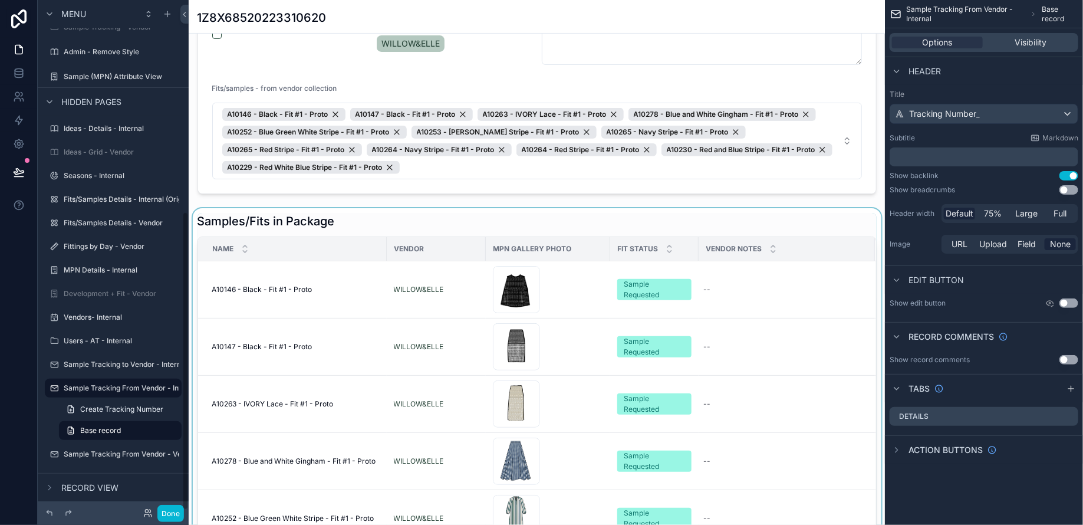
click at [282, 212] on div "scrollable content" at bounding box center [537, 422] width 696 height 428
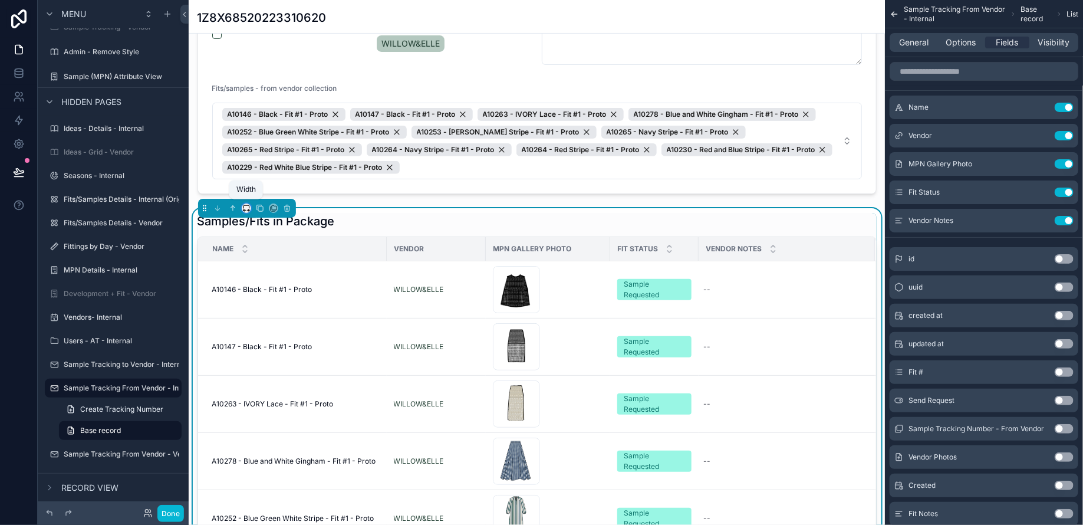
click at [245, 207] on icon "scrollable content" at bounding box center [246, 208] width 8 height 8
click at [271, 327] on span "Full width" at bounding box center [270, 330] width 37 height 14
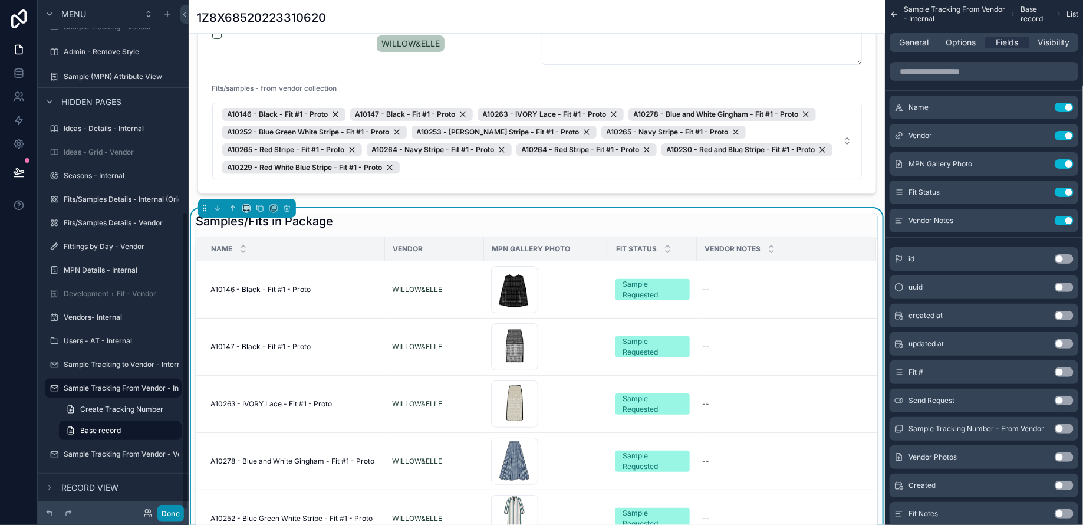
click at [175, 512] on button "Done" at bounding box center [170, 512] width 27 height 17
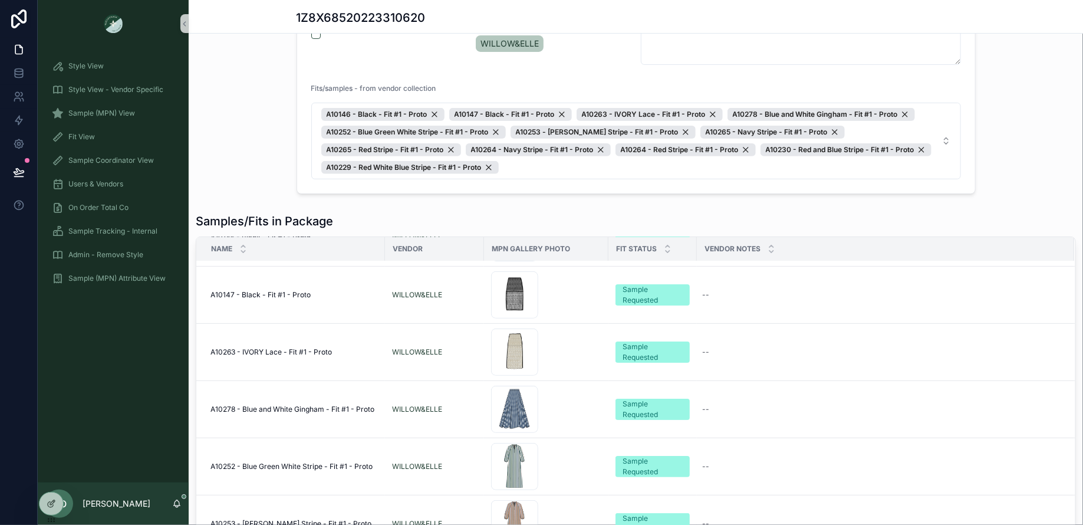
scroll to position [0, 0]
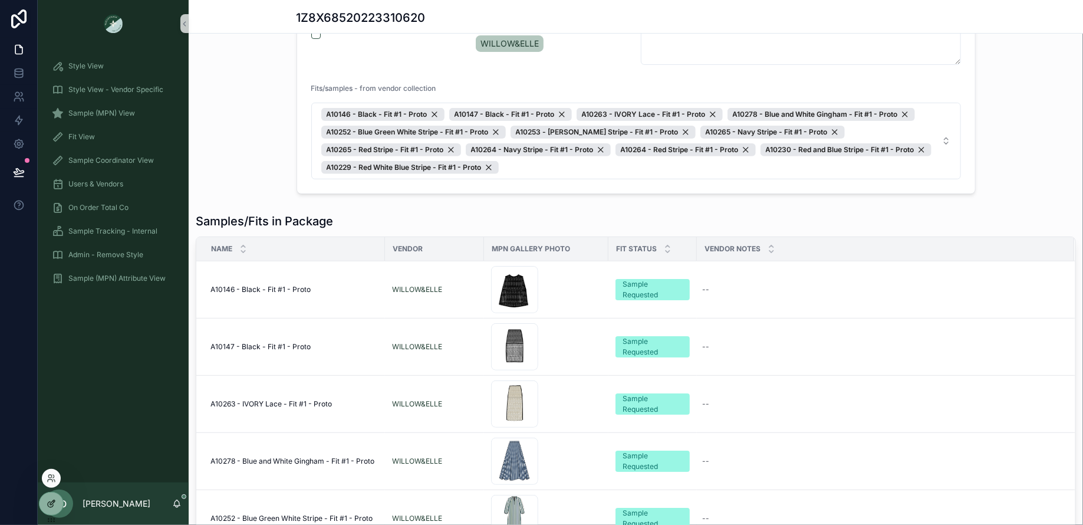
click at [50, 502] on icon at bounding box center [51, 503] width 9 height 9
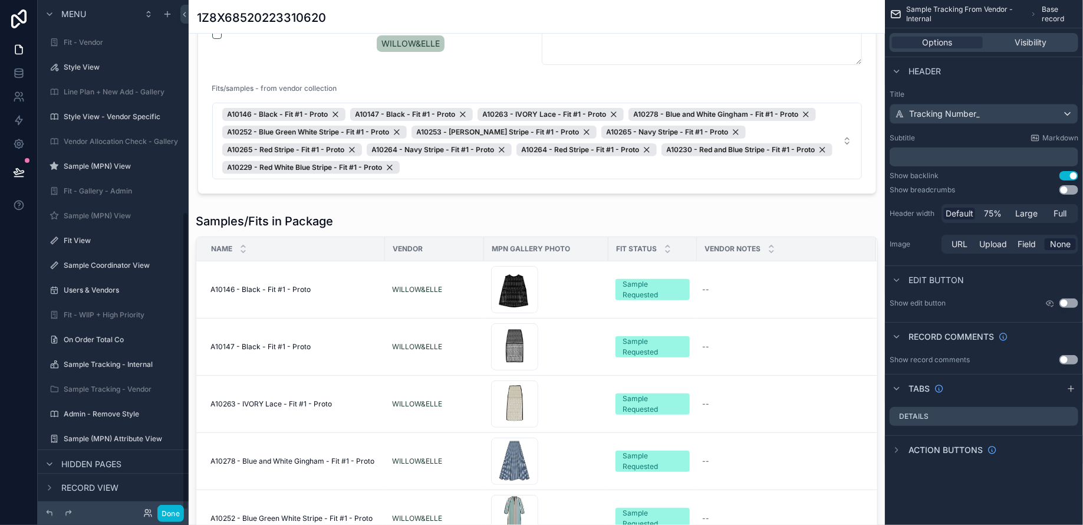
scroll to position [362, 0]
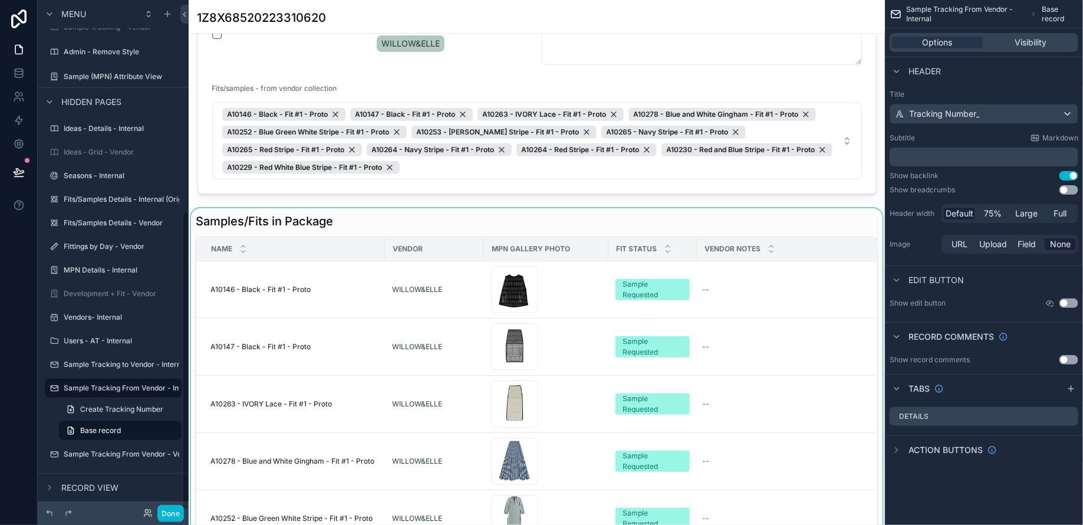
click at [314, 217] on div "scrollable content" at bounding box center [537, 422] width 696 height 428
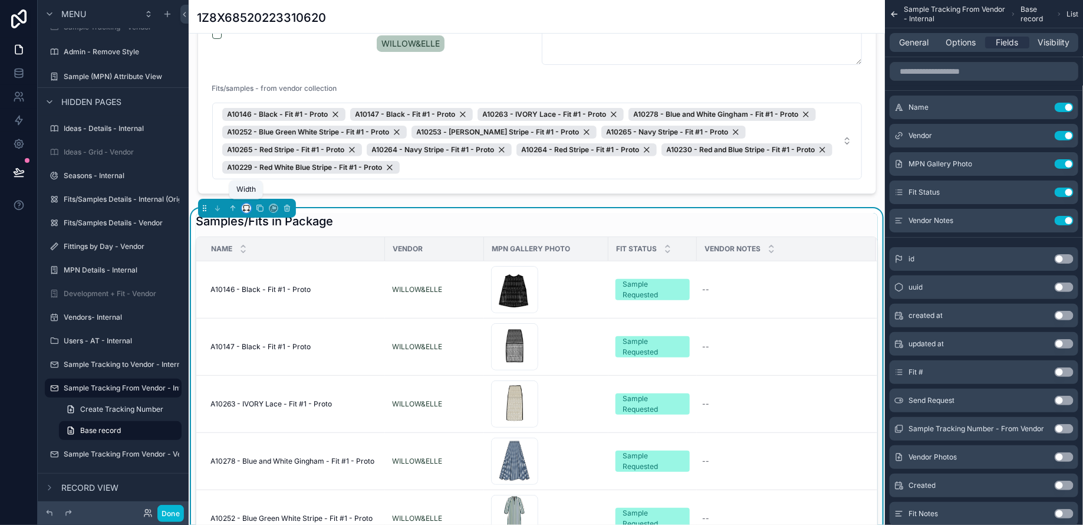
click at [248, 206] on icon "scrollable content" at bounding box center [246, 208] width 8 height 8
click at [262, 332] on span "75%" at bounding box center [261, 339] width 18 height 14
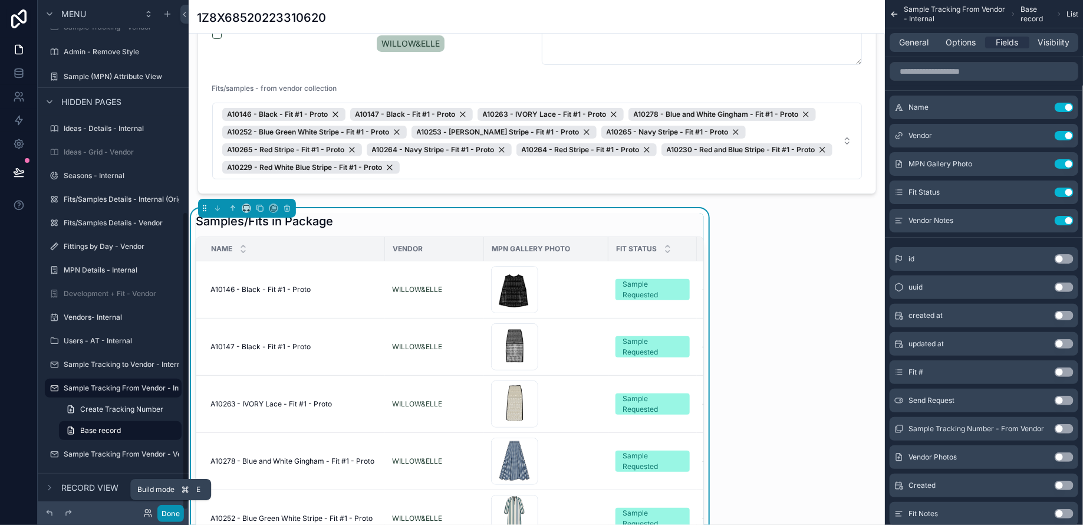
click at [171, 513] on button "Done" at bounding box center [170, 512] width 27 height 17
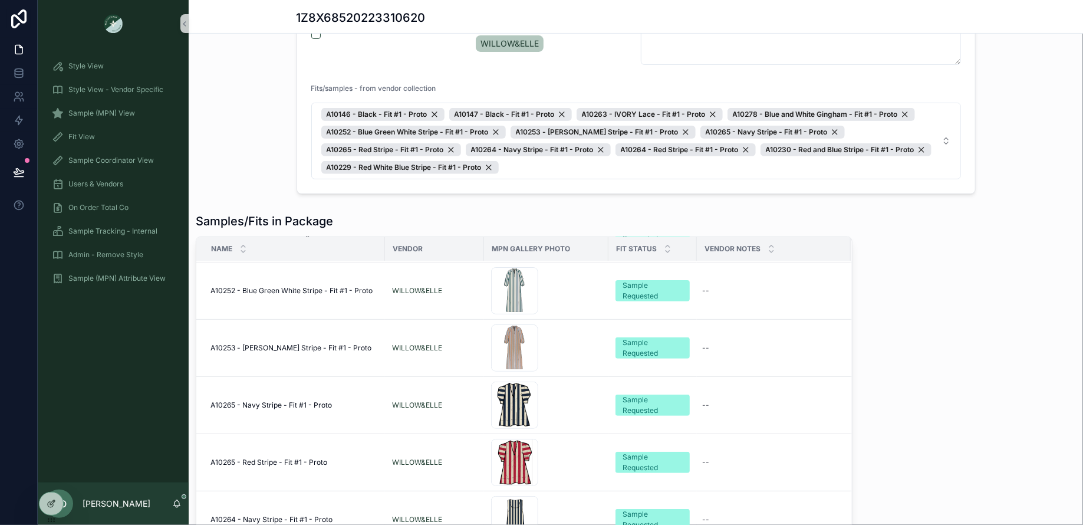
scroll to position [187, 0]
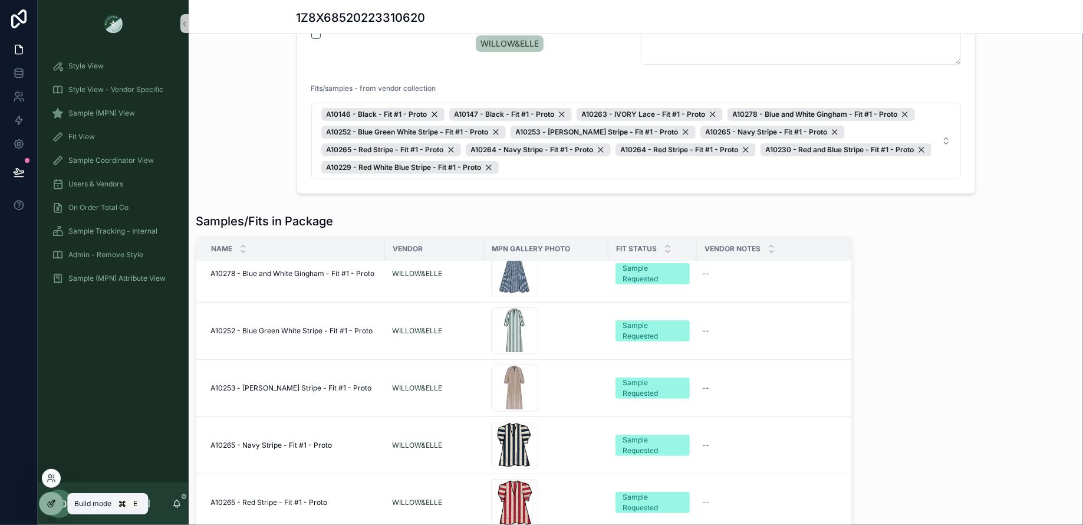
click at [50, 504] on icon at bounding box center [52, 502] width 5 height 5
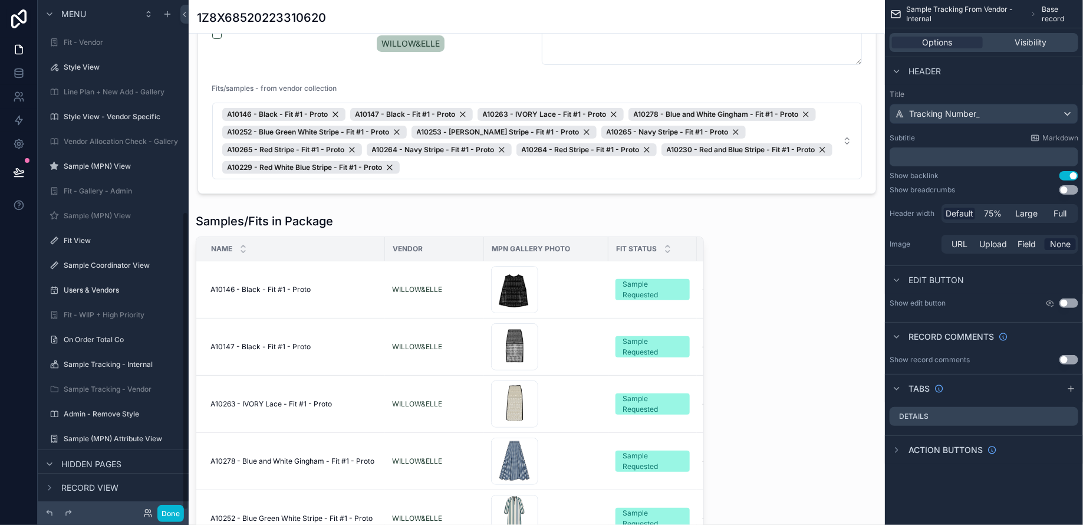
scroll to position [362, 0]
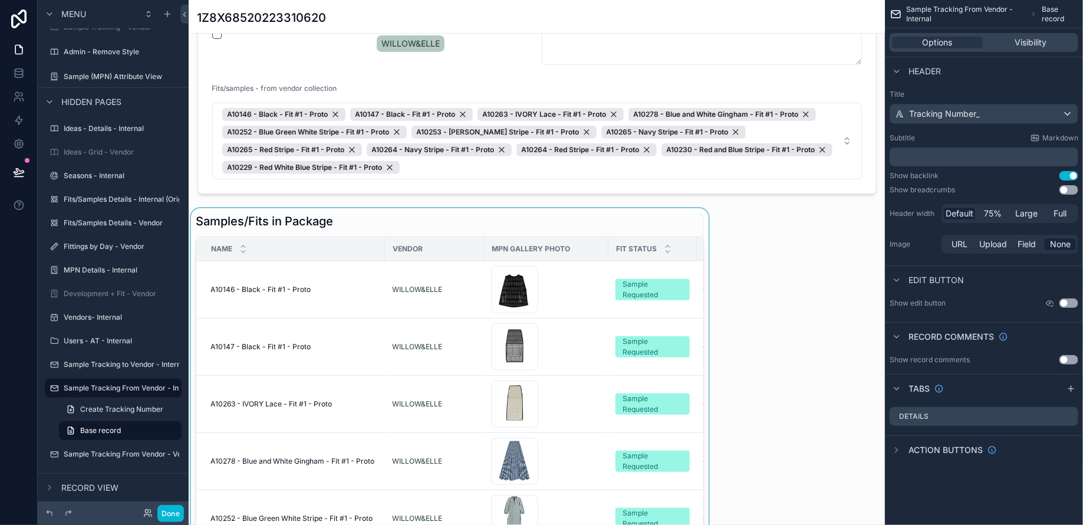
click at [371, 223] on div "scrollable content" at bounding box center [450, 422] width 522 height 428
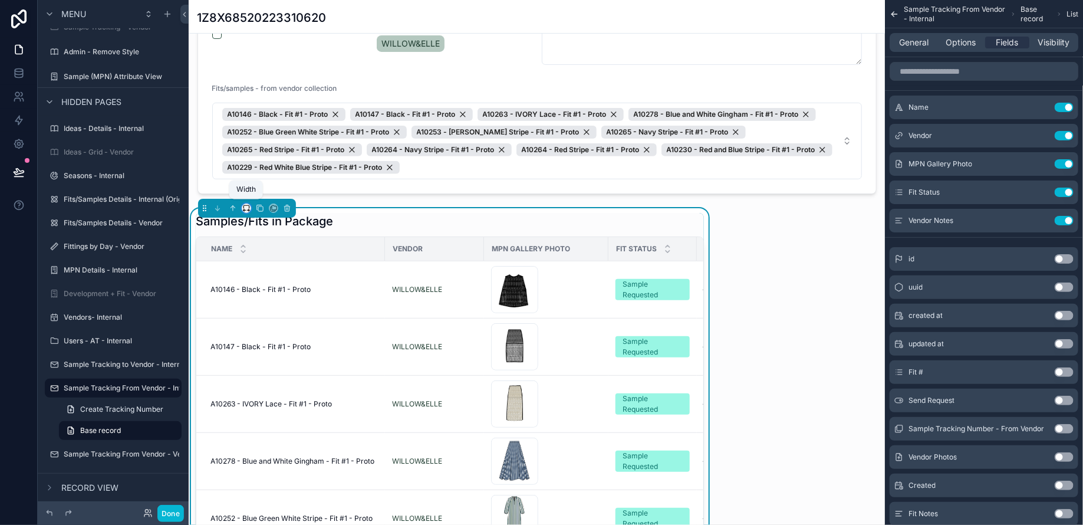
click at [244, 210] on icon "scrollable content" at bounding box center [244, 210] width 2 height 0
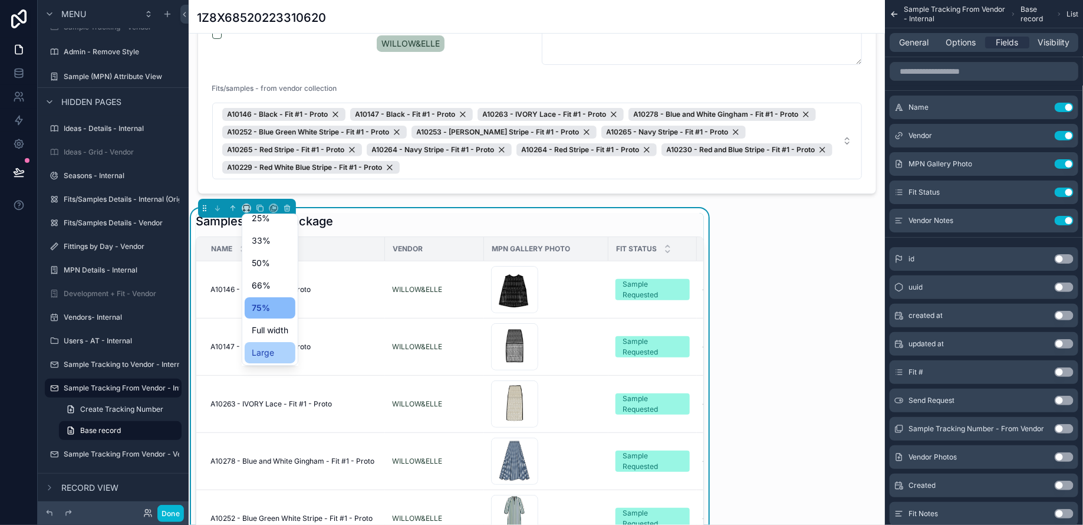
click at [259, 350] on span "Large" at bounding box center [263, 352] width 22 height 14
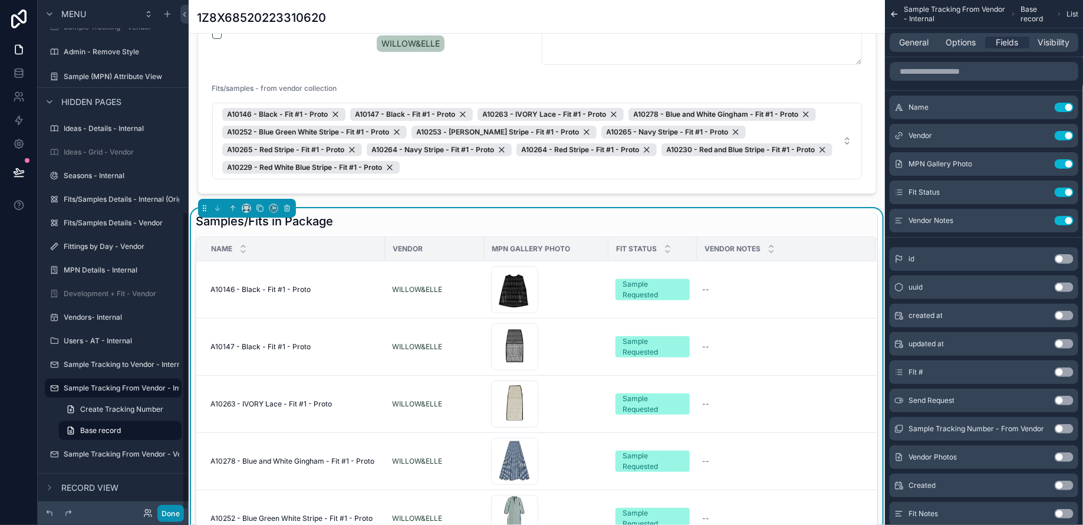
click at [166, 507] on button "Done" at bounding box center [170, 512] width 27 height 17
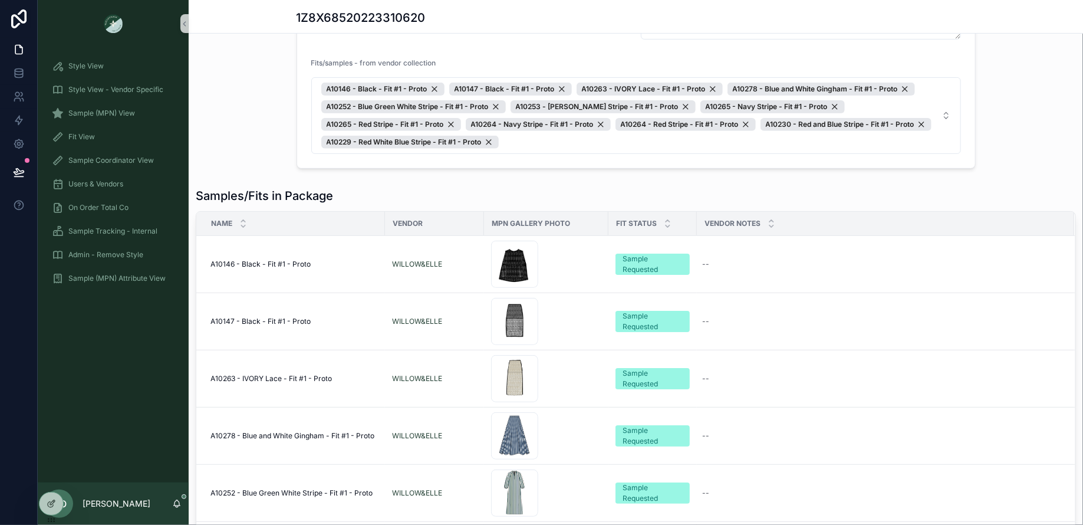
scroll to position [0, 0]
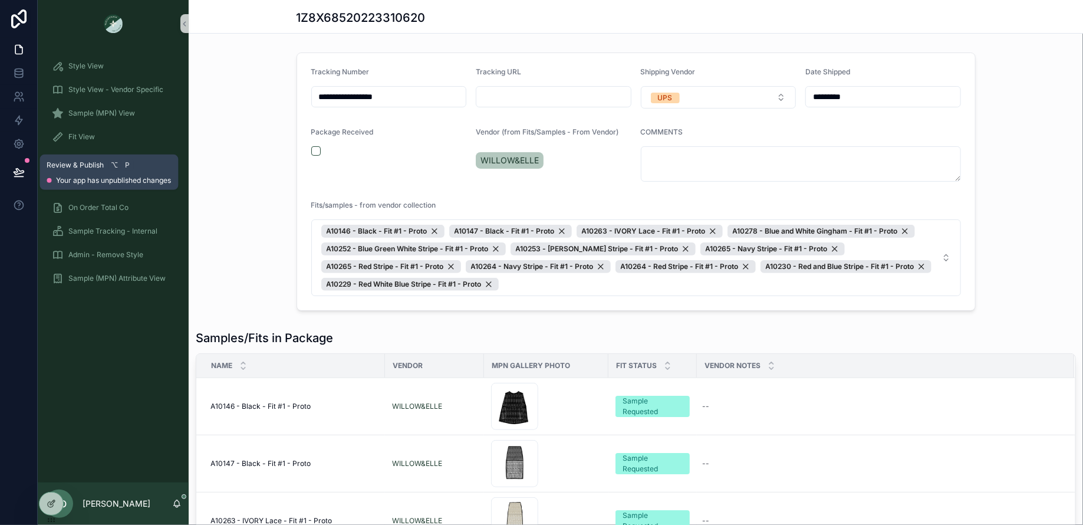
click at [17, 169] on icon at bounding box center [19, 172] width 12 height 12
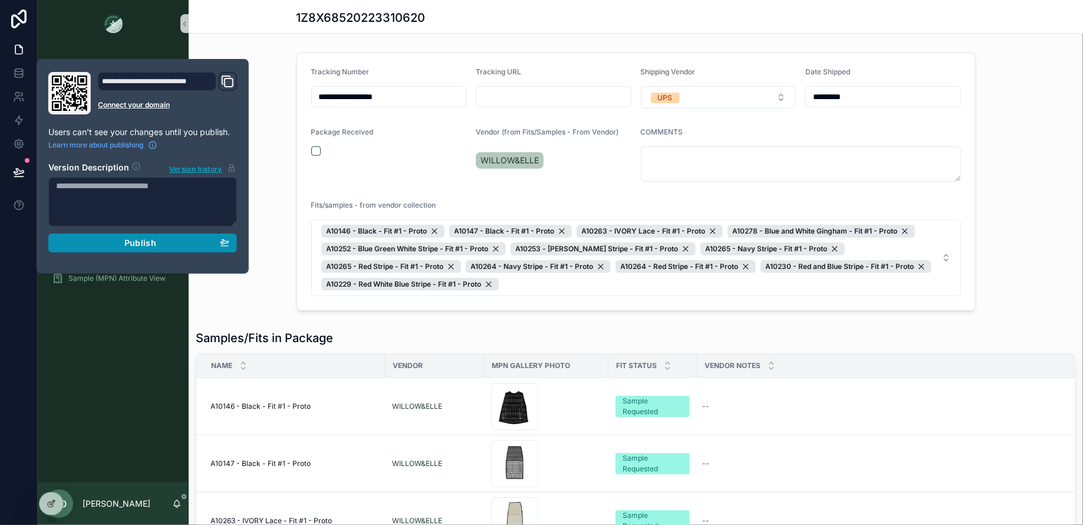
click at [154, 242] on span "Publish" at bounding box center [140, 243] width 32 height 11
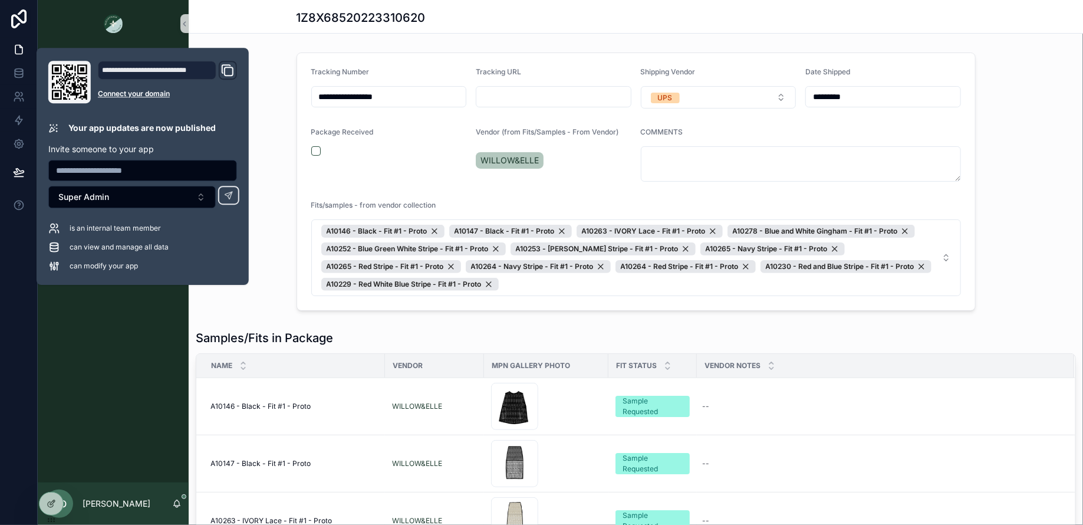
click at [276, 263] on div "**********" at bounding box center [636, 182] width 894 height 268
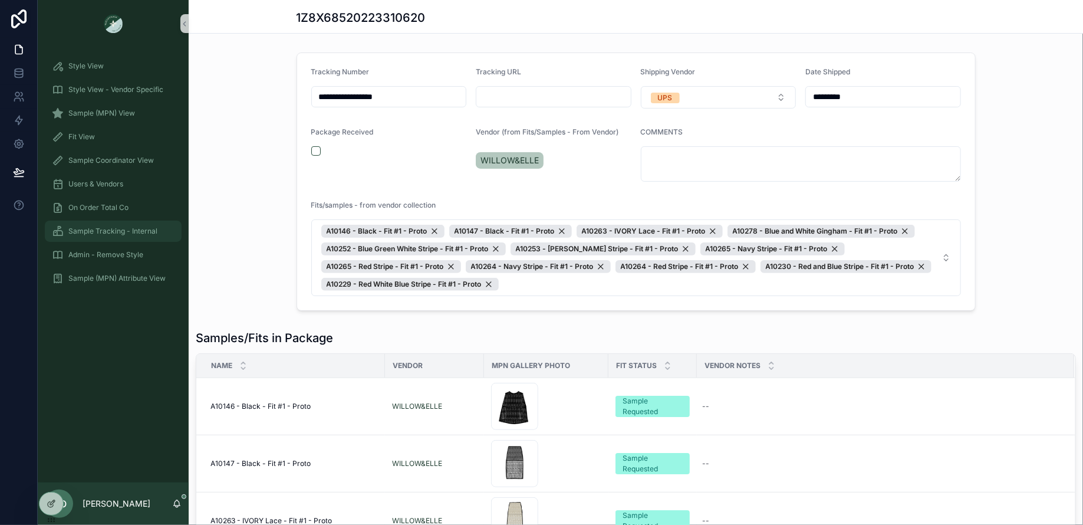
click at [123, 229] on span "Sample Tracking - Internal" at bounding box center [112, 230] width 89 height 9
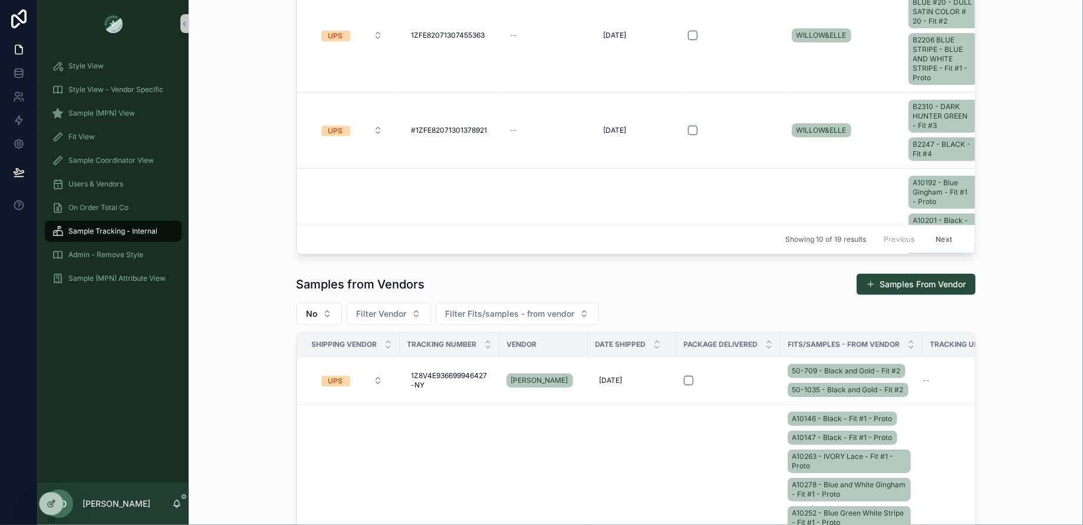
scroll to position [305, 0]
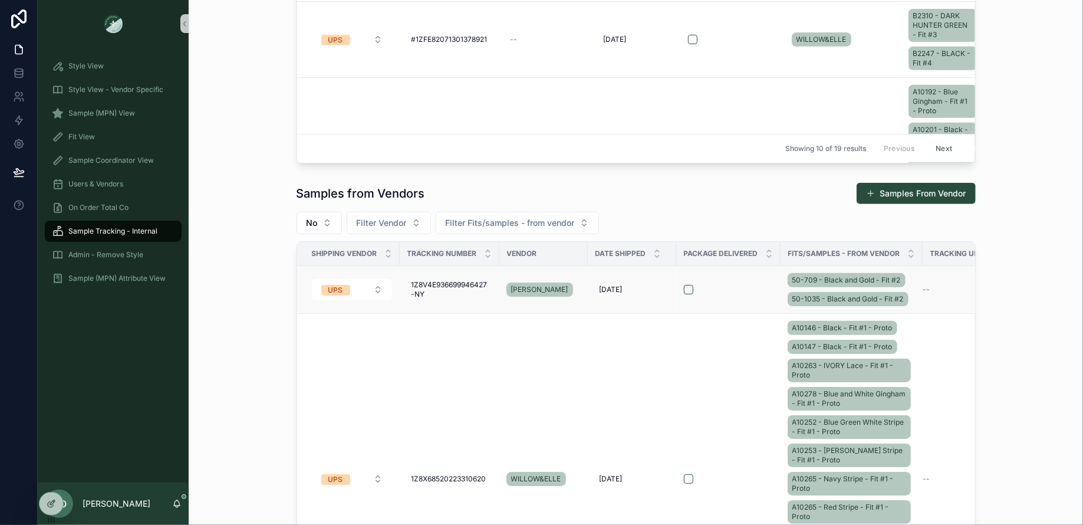
click at [924, 298] on td "--" at bounding box center [966, 289] width 88 height 48
click at [910, 285] on div "50-709 - Black and Gold - Fit #2 50-1035 - Black and Gold - Fit #2" at bounding box center [851, 290] width 128 height 38
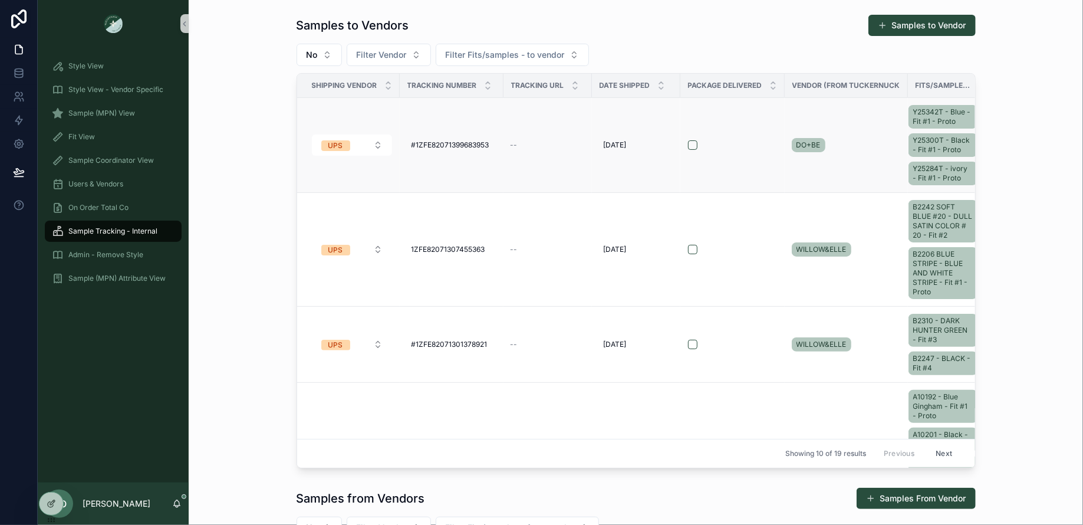
scroll to position [0, 21]
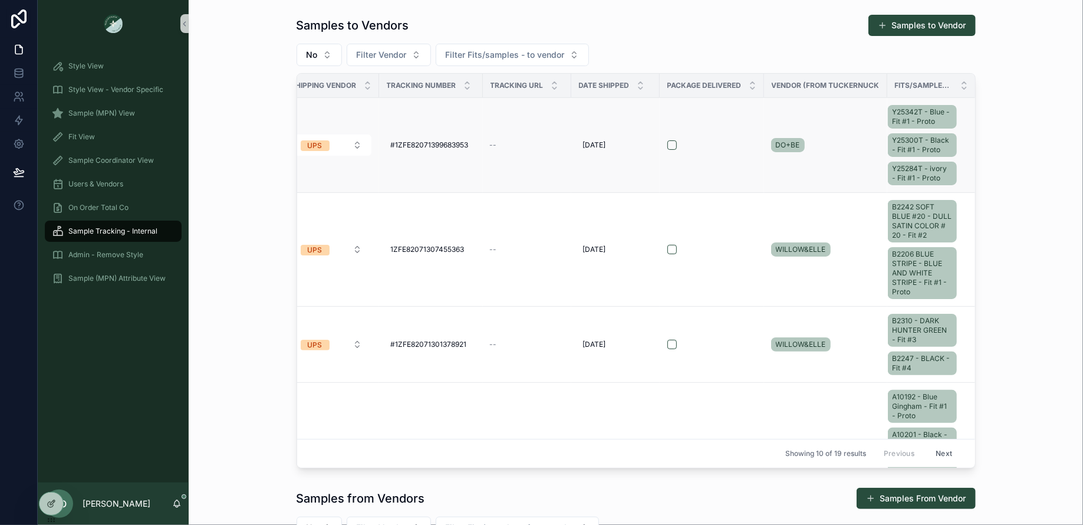
click at [958, 128] on div "Y25342T - Blue - Fit #1 - Proto Y25300T - Black - Fit #1 - Proto Y25284T - ivor…" at bounding box center [925, 145] width 74 height 85
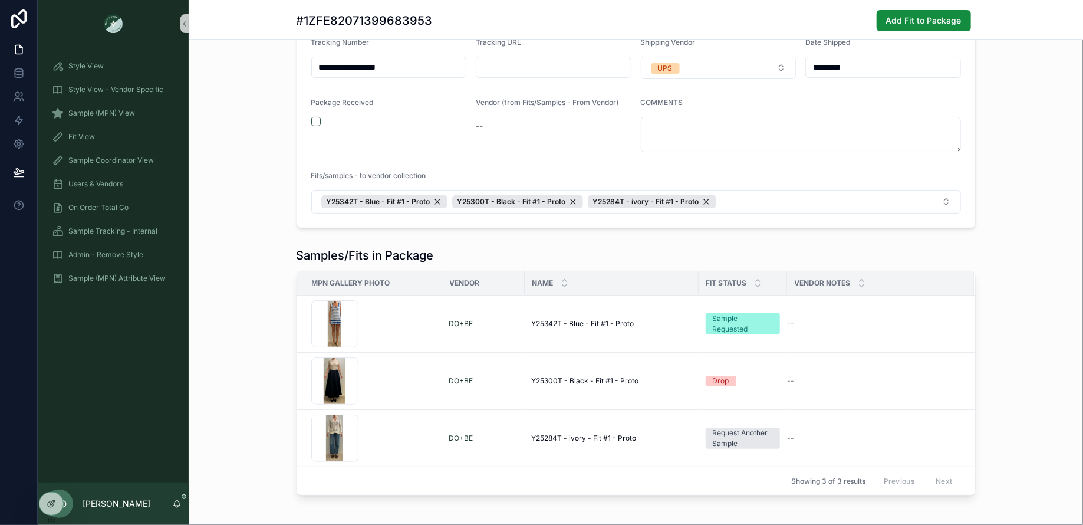
scroll to position [70, 0]
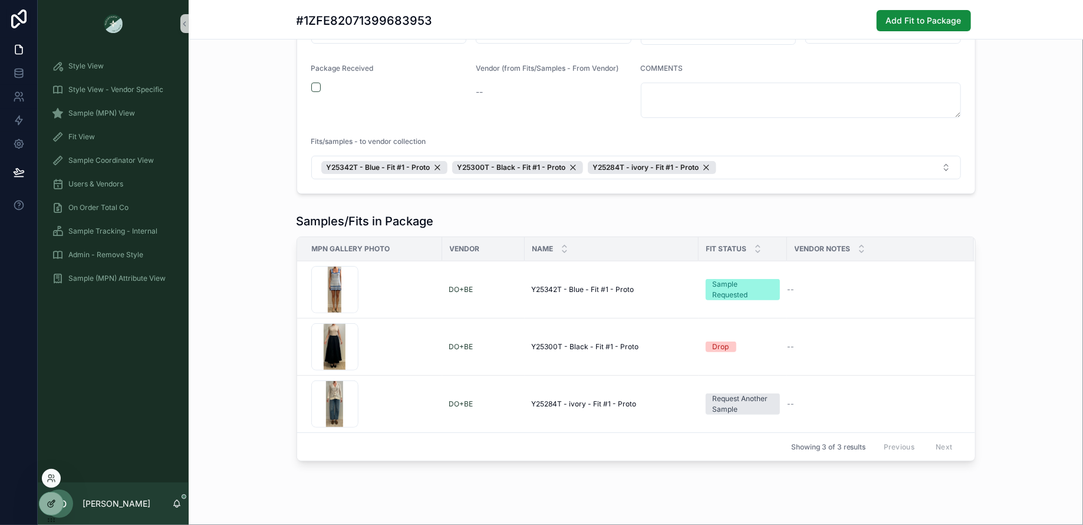
click at [52, 507] on icon at bounding box center [51, 503] width 9 height 9
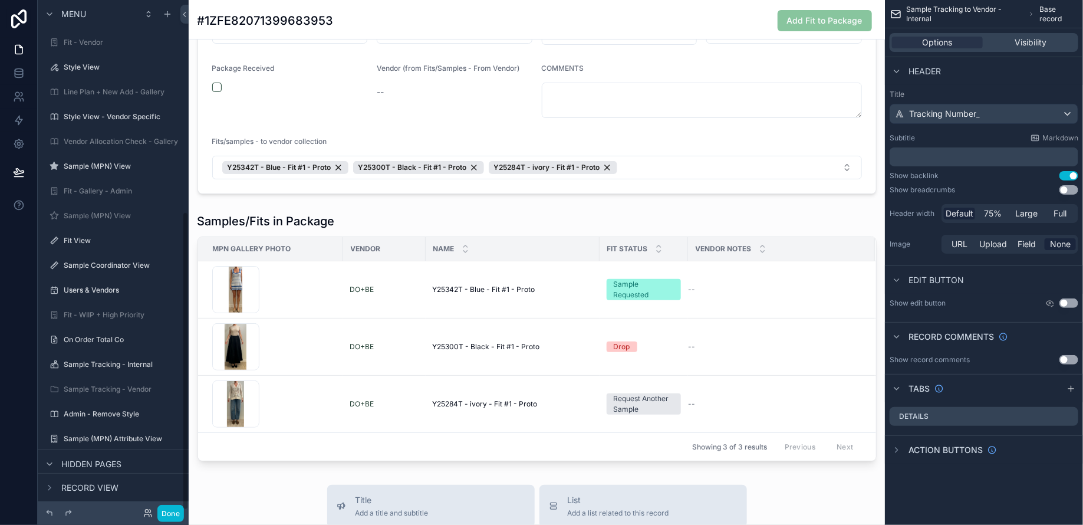
scroll to position [362, 0]
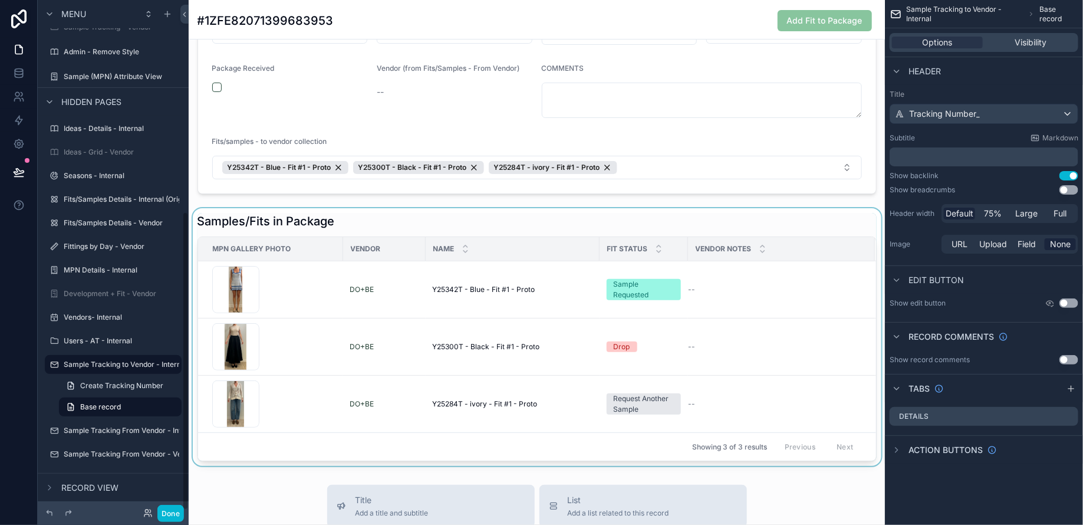
click at [334, 226] on div "scrollable content" at bounding box center [537, 337] width 696 height 258
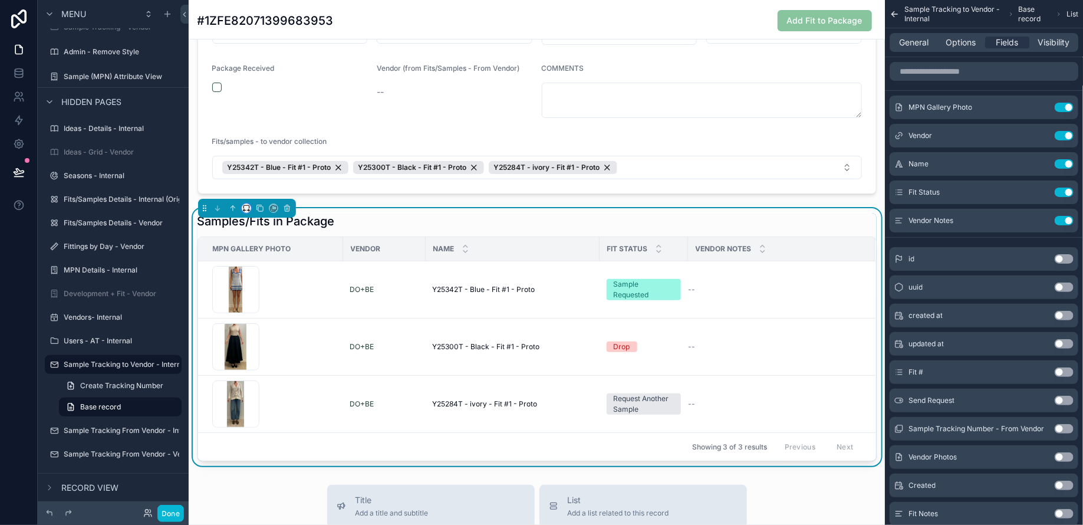
click at [248, 207] on icon "scrollable content" at bounding box center [246, 208] width 8 height 8
click at [265, 349] on span "Large" at bounding box center [263, 353] width 22 height 14
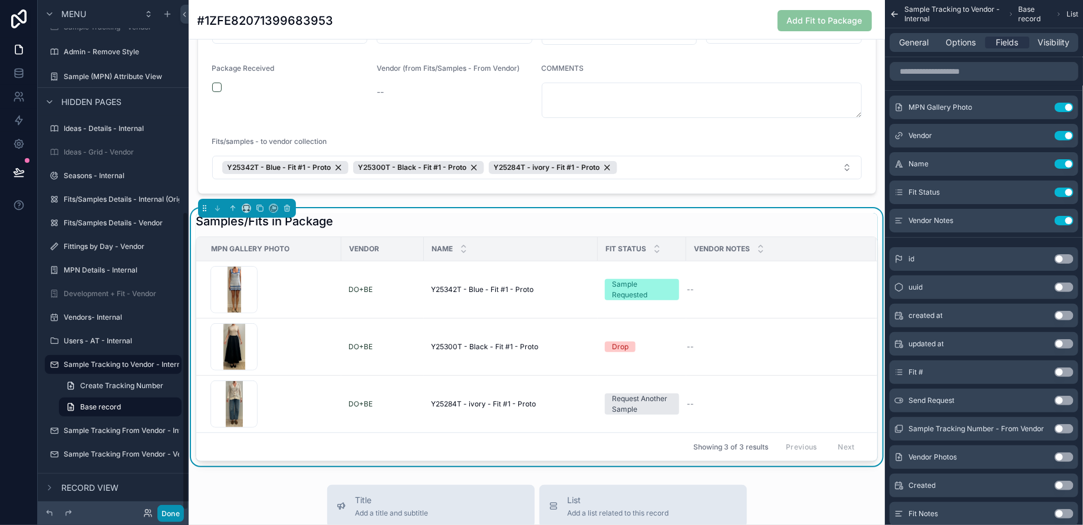
click at [174, 508] on button "Done" at bounding box center [170, 512] width 27 height 17
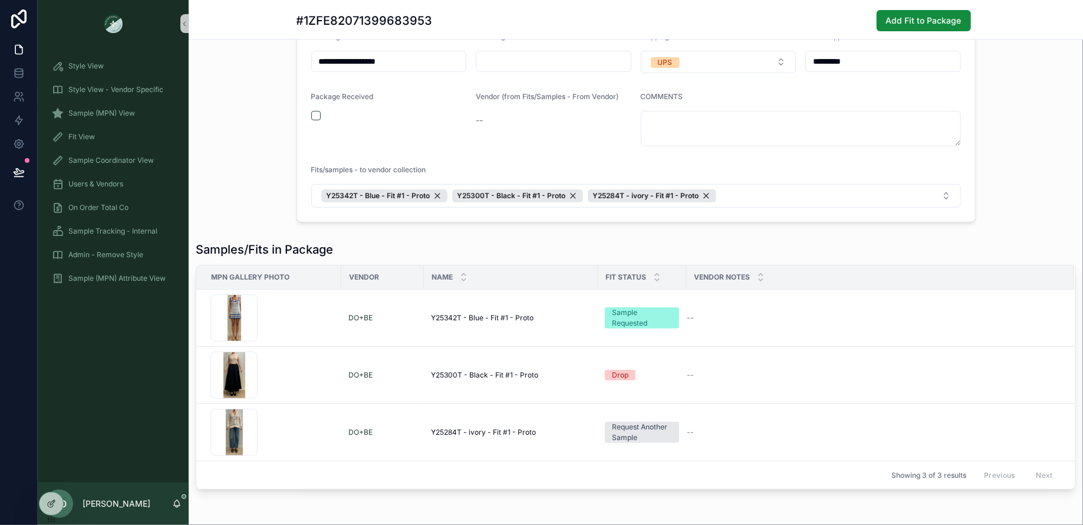
scroll to position [0, 0]
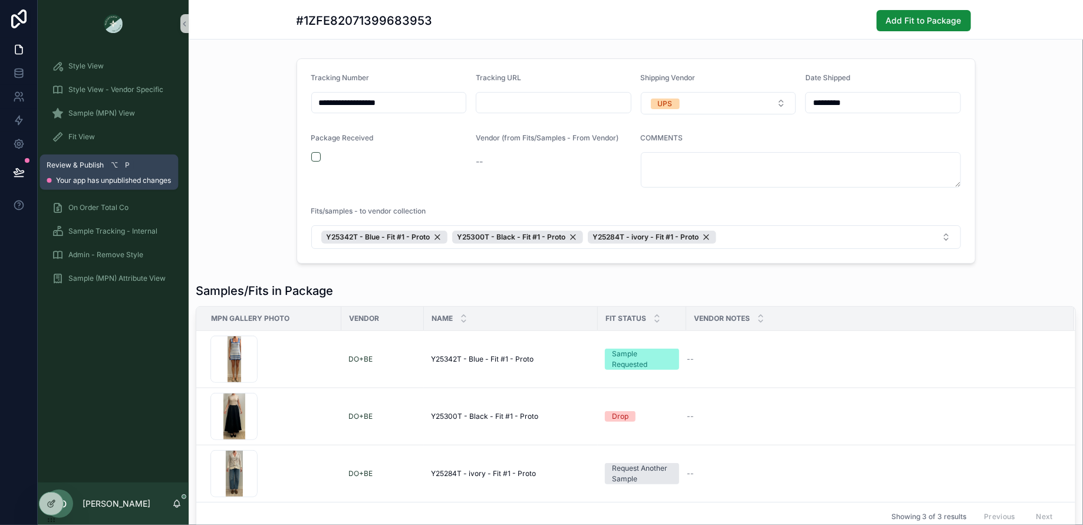
click at [17, 171] on icon at bounding box center [19, 172] width 10 height 6
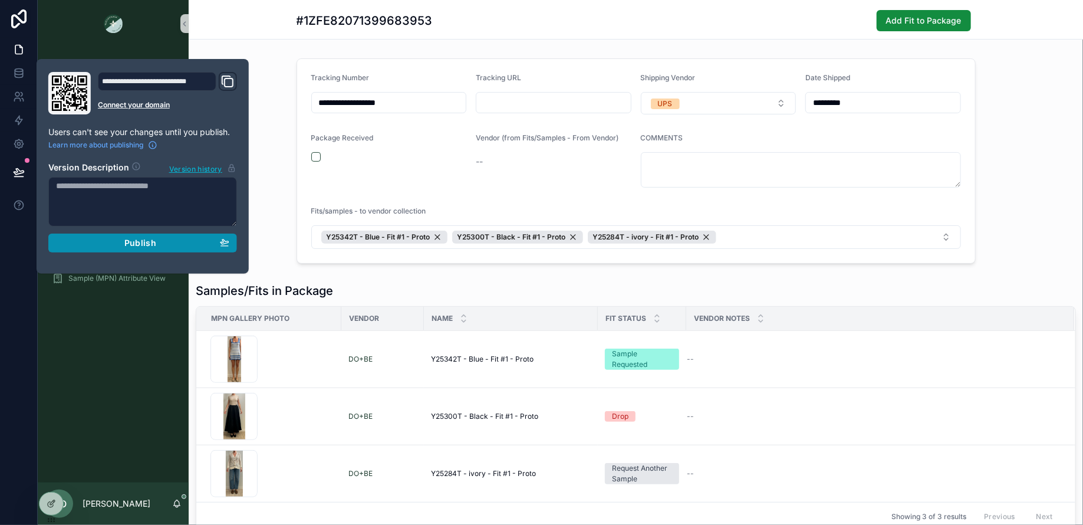
click at [145, 240] on span "Publish" at bounding box center [140, 243] width 32 height 11
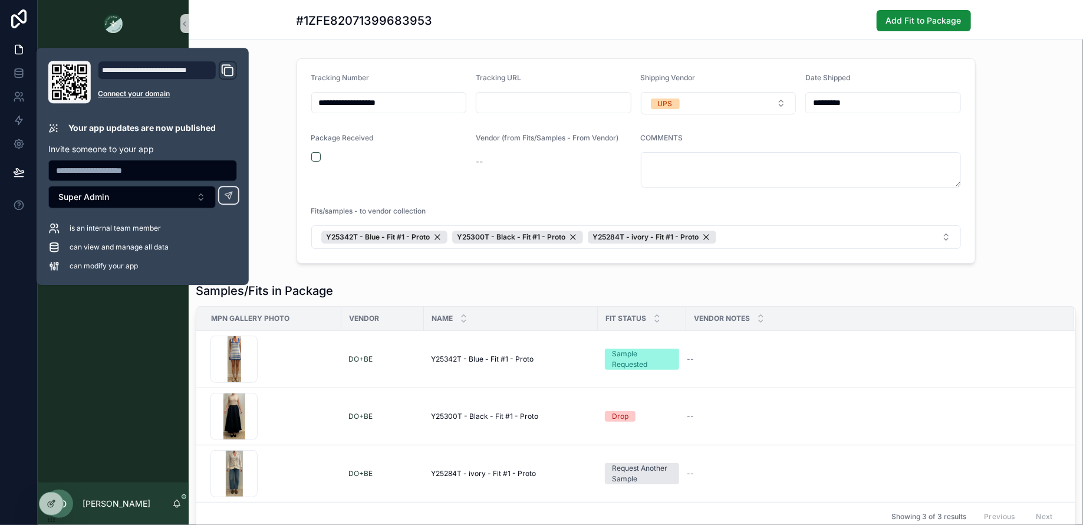
click at [91, 440] on div "Style View Style View - Vendor Specific Sample (MPN) View Fit View Sample Coord…" at bounding box center [113, 264] width 151 height 435
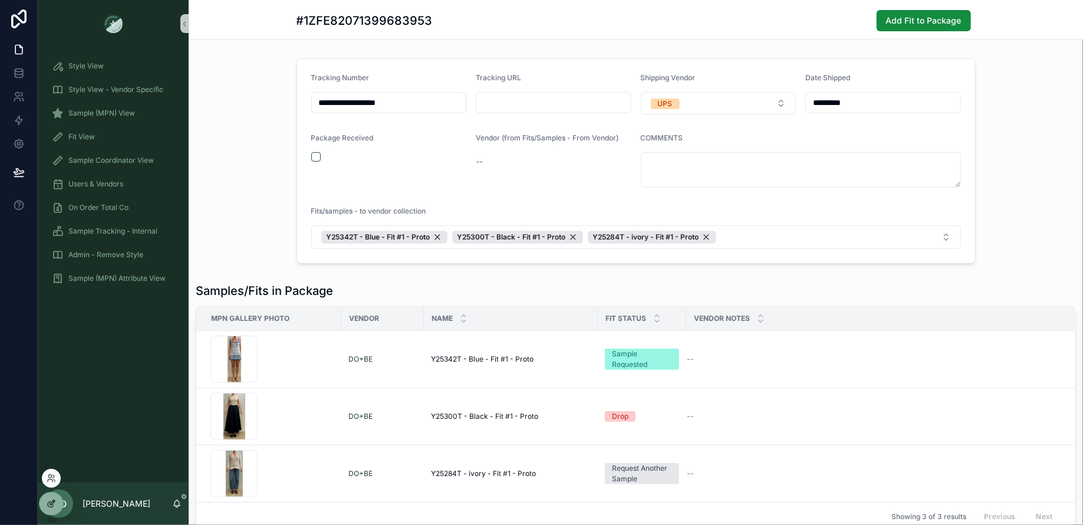
click at [50, 502] on icon at bounding box center [51, 503] width 9 height 9
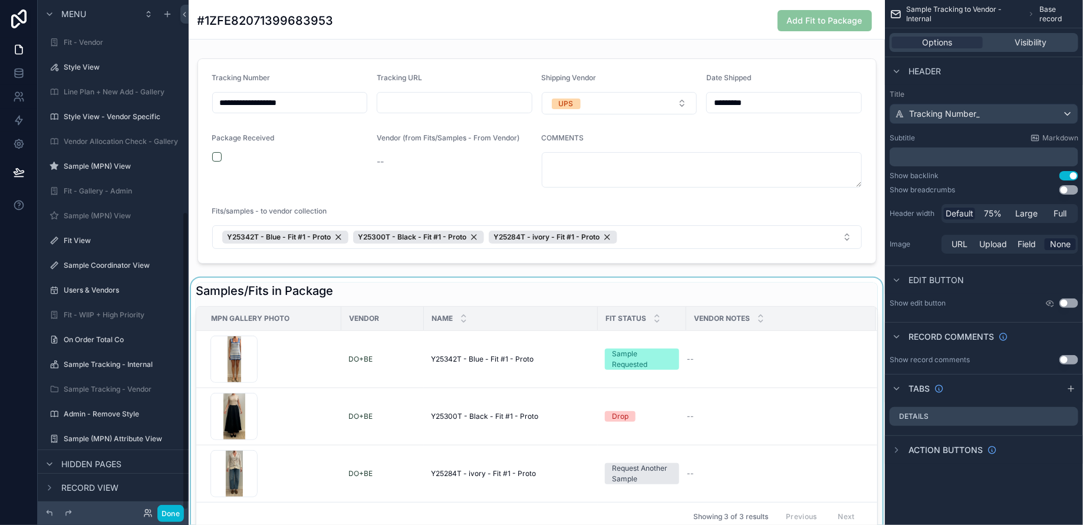
scroll to position [362, 0]
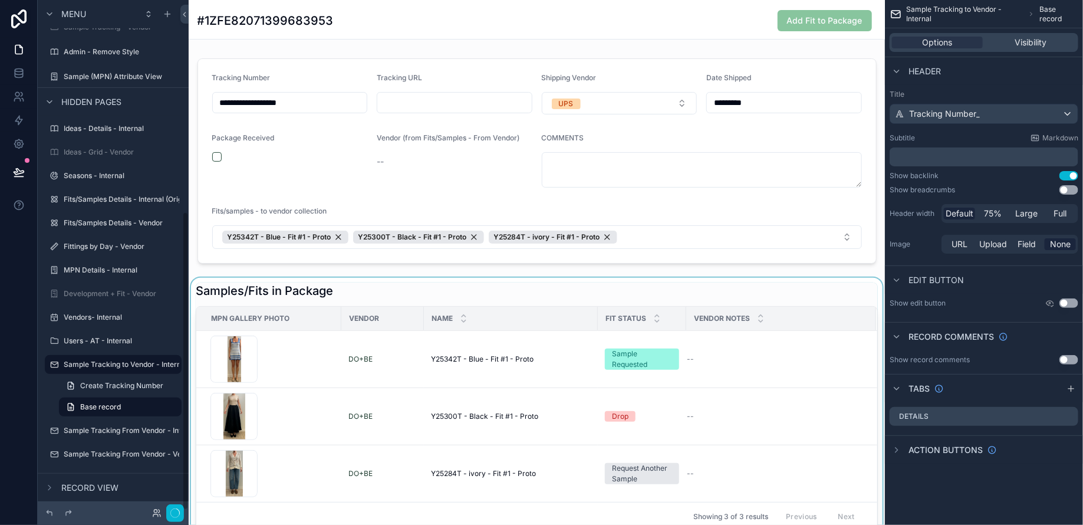
click at [776, 302] on div "scrollable content" at bounding box center [537, 407] width 696 height 258
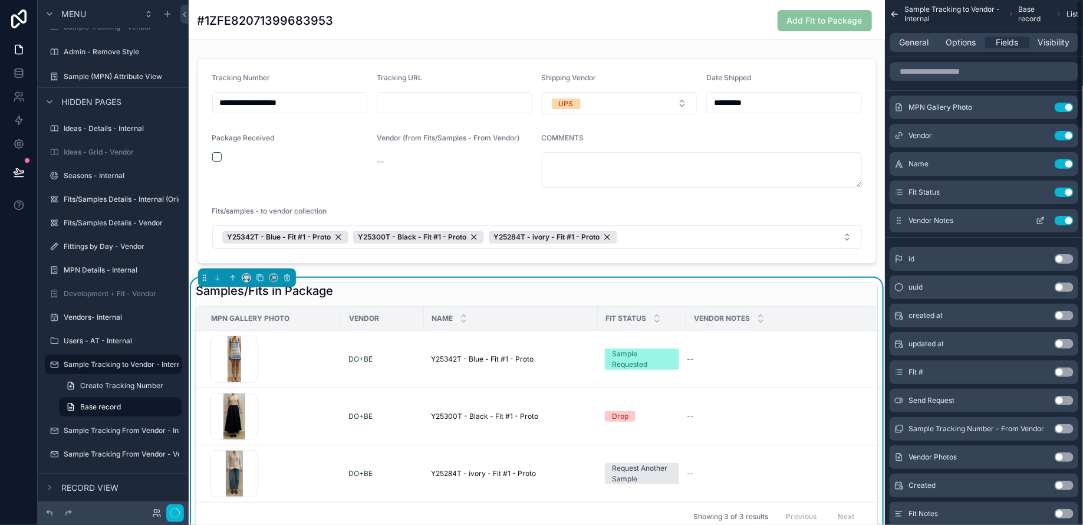
click at [1060, 217] on button "Use setting" at bounding box center [1063, 220] width 19 height 9
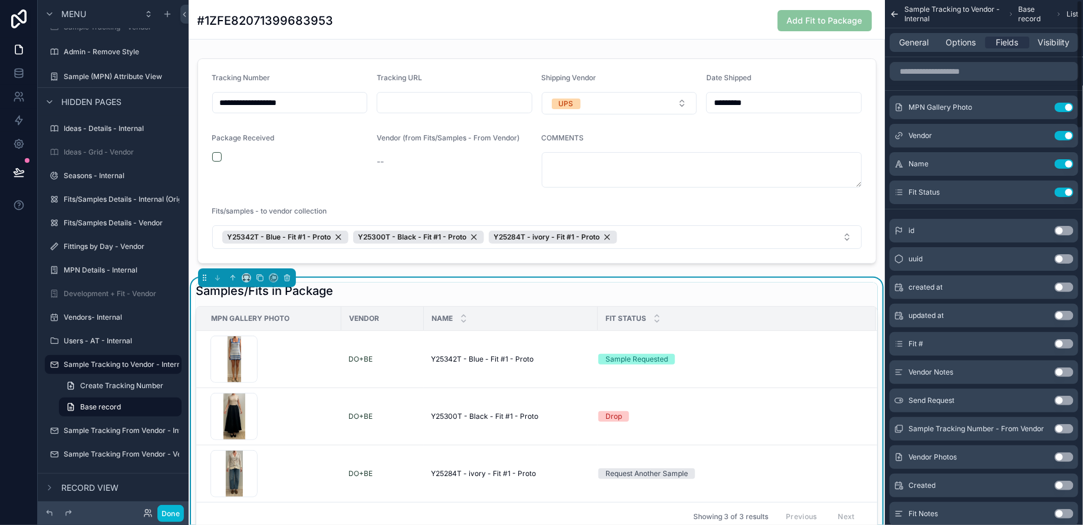
click at [968, 61] on div "scrollable content" at bounding box center [984, 71] width 198 height 28
click at [967, 71] on input "scrollable content" at bounding box center [983, 71] width 189 height 19
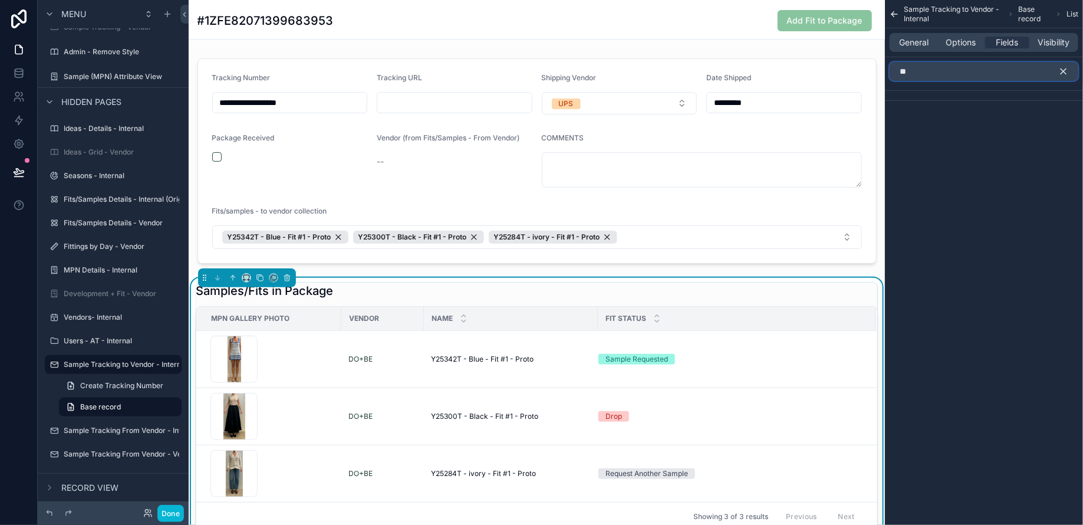
type input "*"
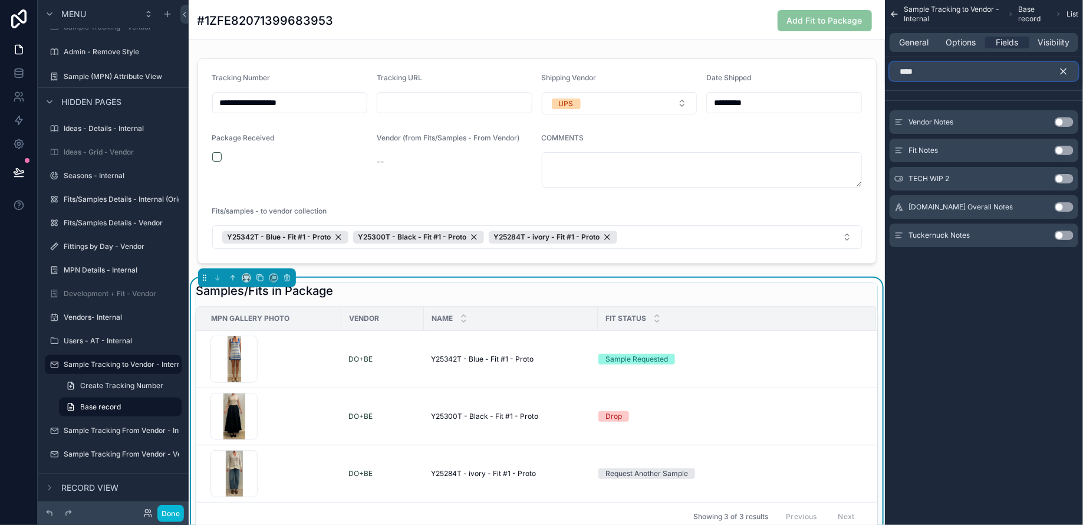
type input "****"
click at [1068, 234] on button "Use setting" at bounding box center [1063, 234] width 19 height 9
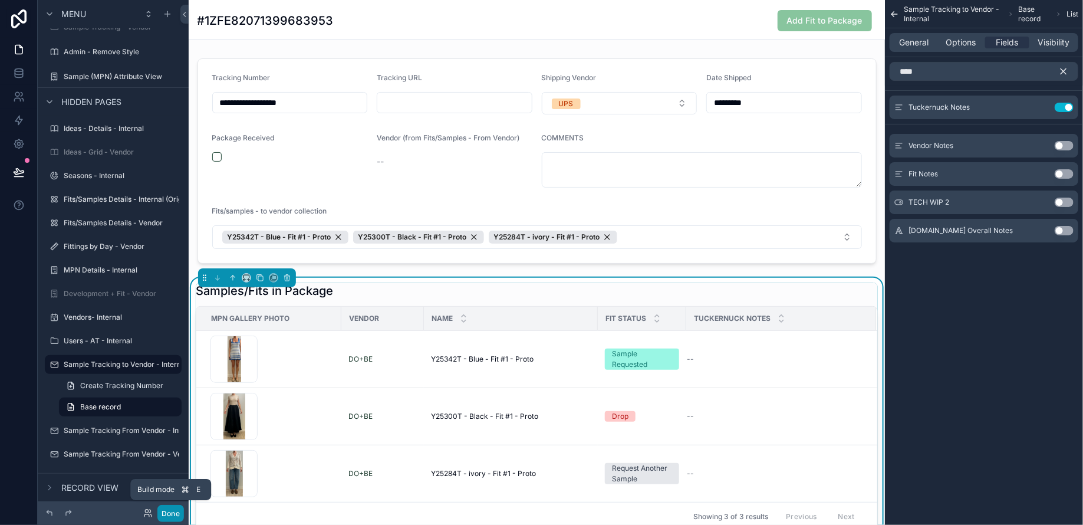
click at [173, 510] on button "Done" at bounding box center [170, 512] width 27 height 17
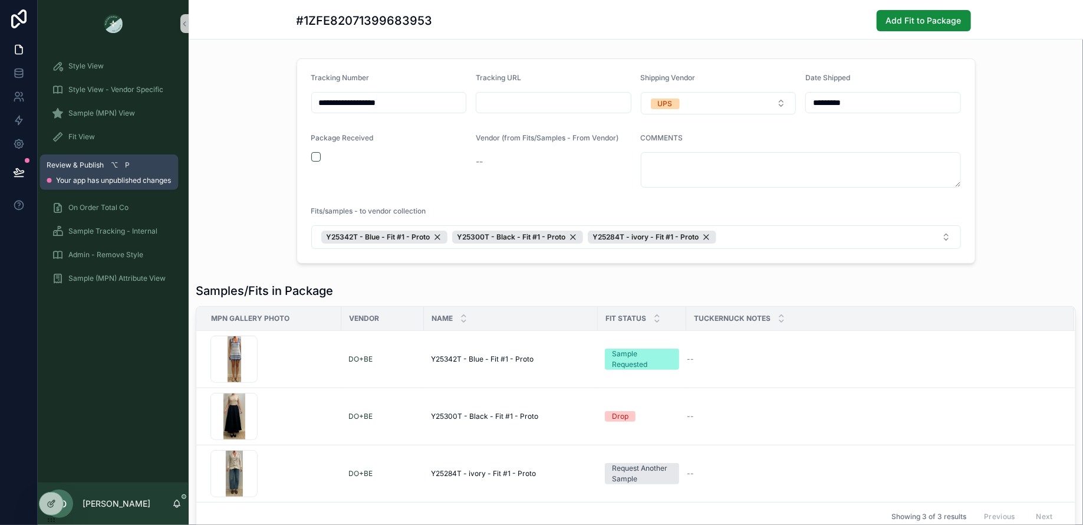
click at [22, 167] on icon at bounding box center [19, 172] width 12 height 12
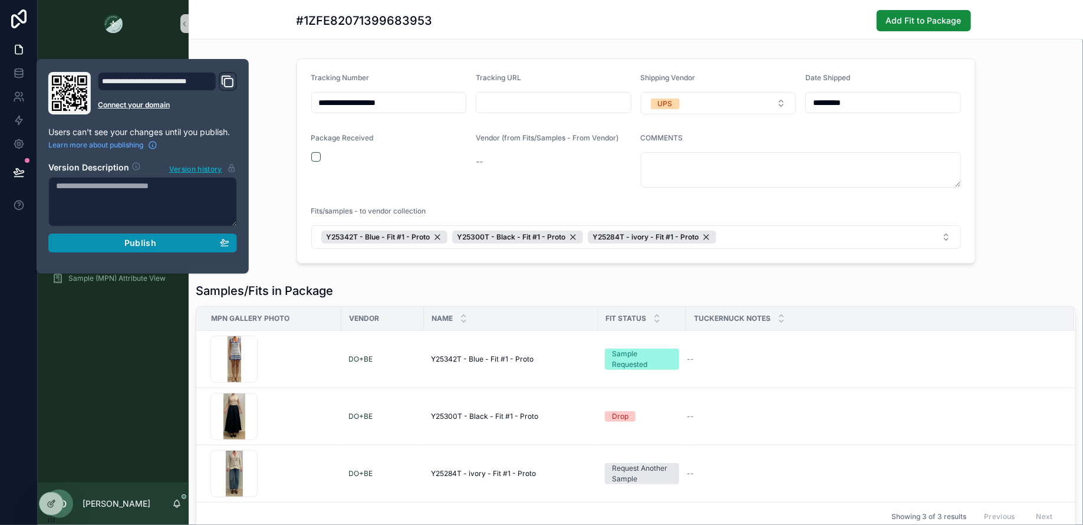
click at [114, 238] on div "Publish" at bounding box center [142, 243] width 173 height 11
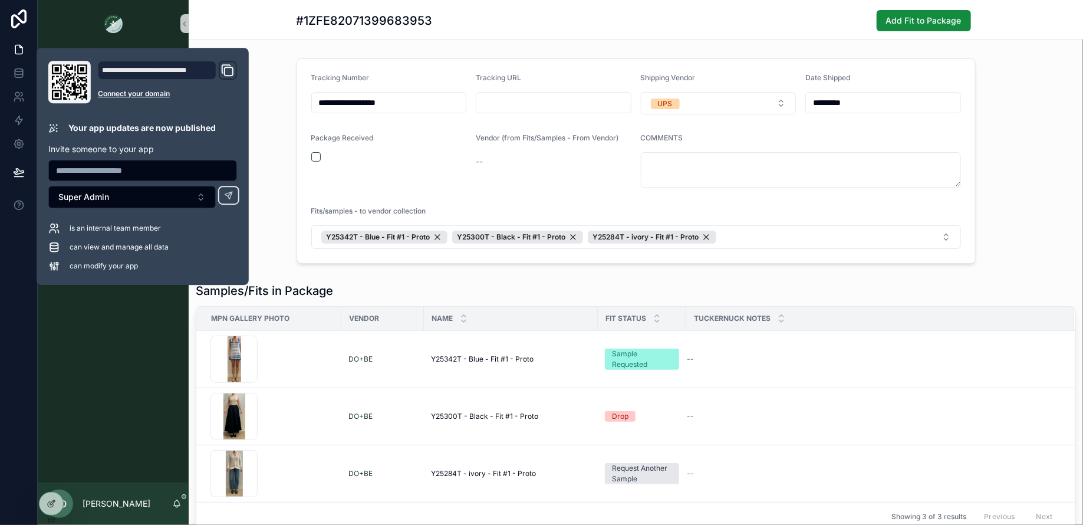
click at [279, 110] on div "**********" at bounding box center [636, 161] width 894 height 215
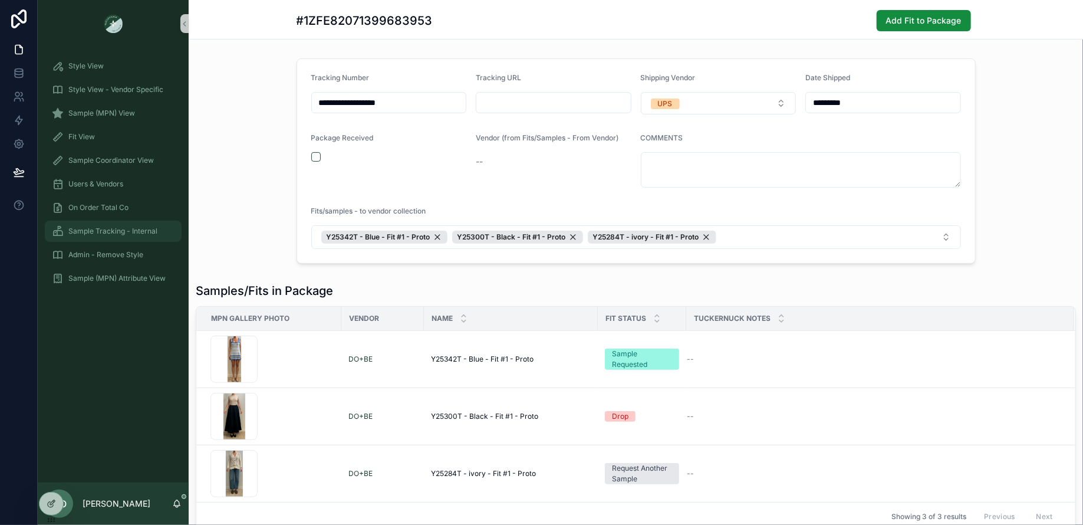
click at [141, 232] on span "Sample Tracking - Internal" at bounding box center [112, 230] width 89 height 9
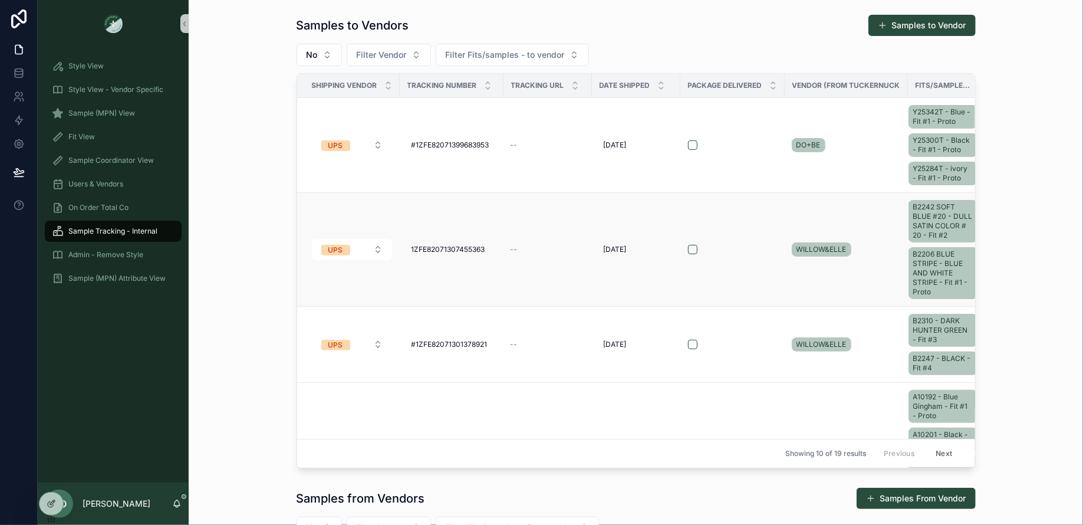
scroll to position [0, 21]
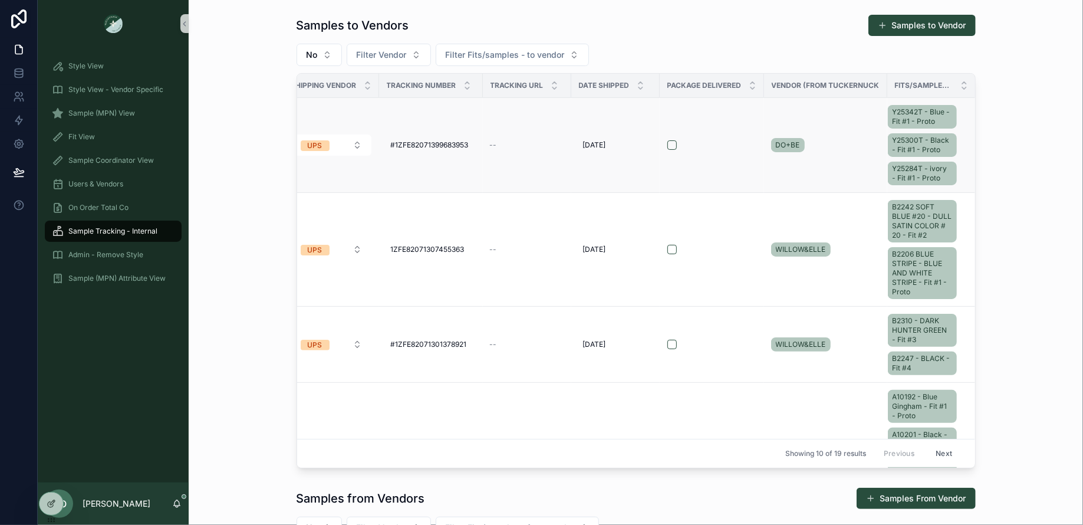
click at [955, 159] on div "Y25342T - Blue - Fit #1 - Proto Y25300T - Black - Fit #1 - Proto Y25284T - ivor…" at bounding box center [925, 145] width 74 height 85
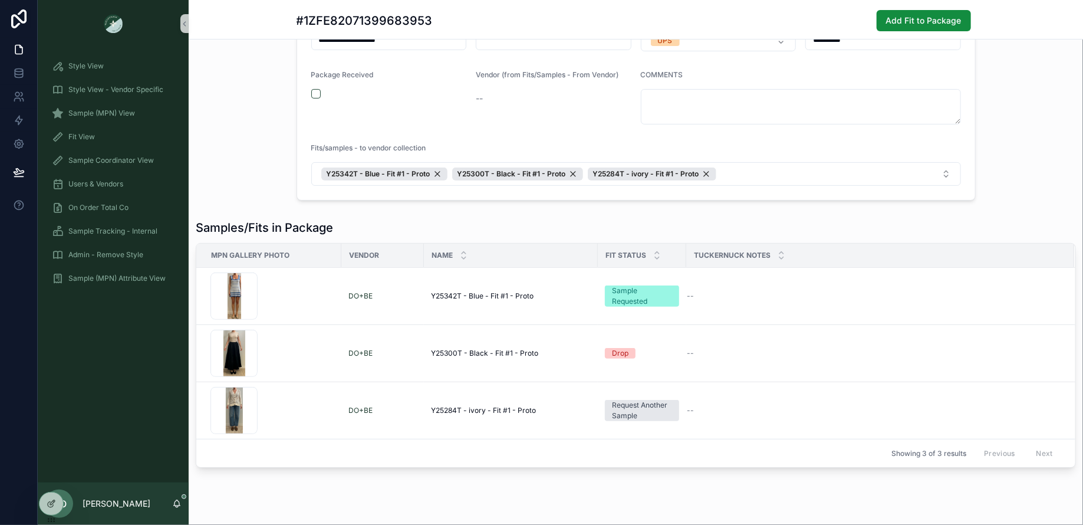
scroll to position [83, 0]
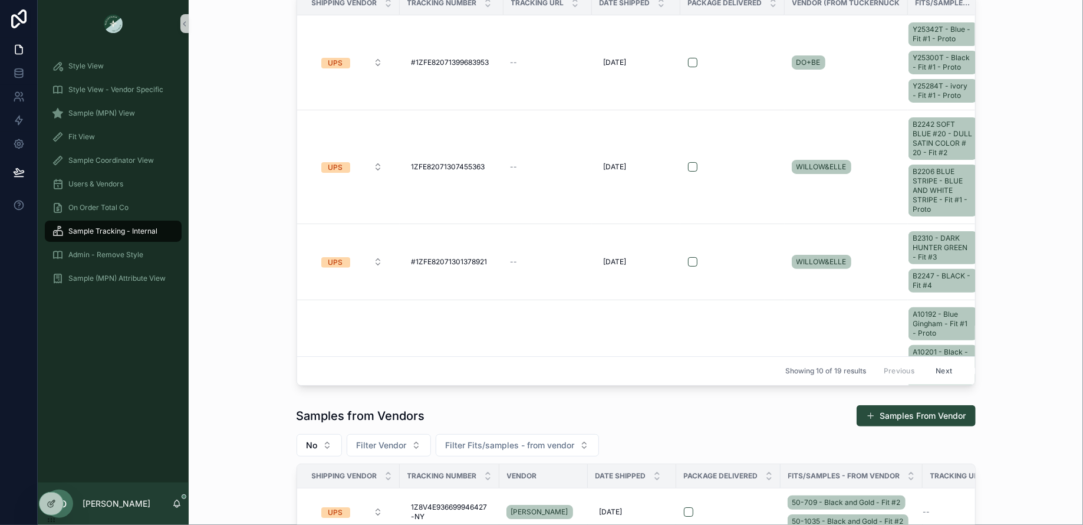
click at [51, 471] on div "Style View Style View - Vendor Specific Sample (MPN) View Fit View Sample Coord…" at bounding box center [113, 264] width 151 height 435
click at [51, 477] on icon at bounding box center [51, 477] width 9 height 9
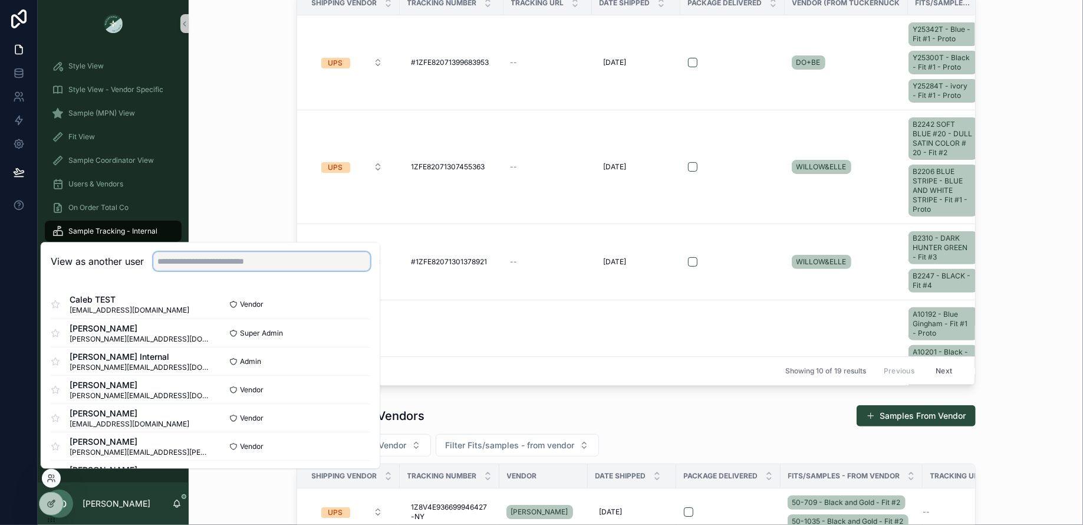
click at [197, 256] on input "text" at bounding box center [261, 261] width 217 height 19
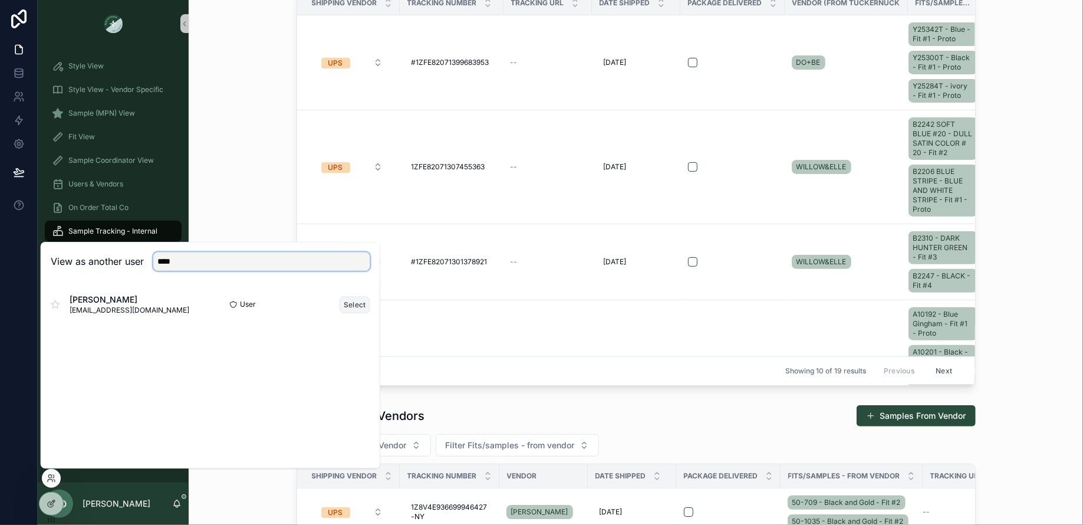
type input "****"
click at [364, 301] on button "Select" at bounding box center [354, 304] width 31 height 17
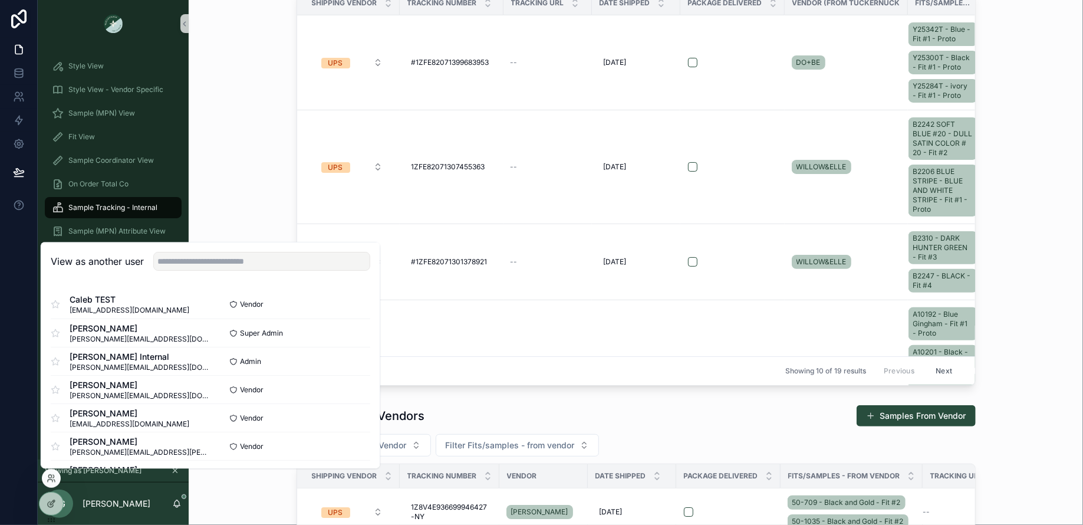
click at [279, 180] on div "Samples to Vendors Samples to Vendor No Filter Vendor Filter Fits/samples - to …" at bounding box center [635, 158] width 875 height 463
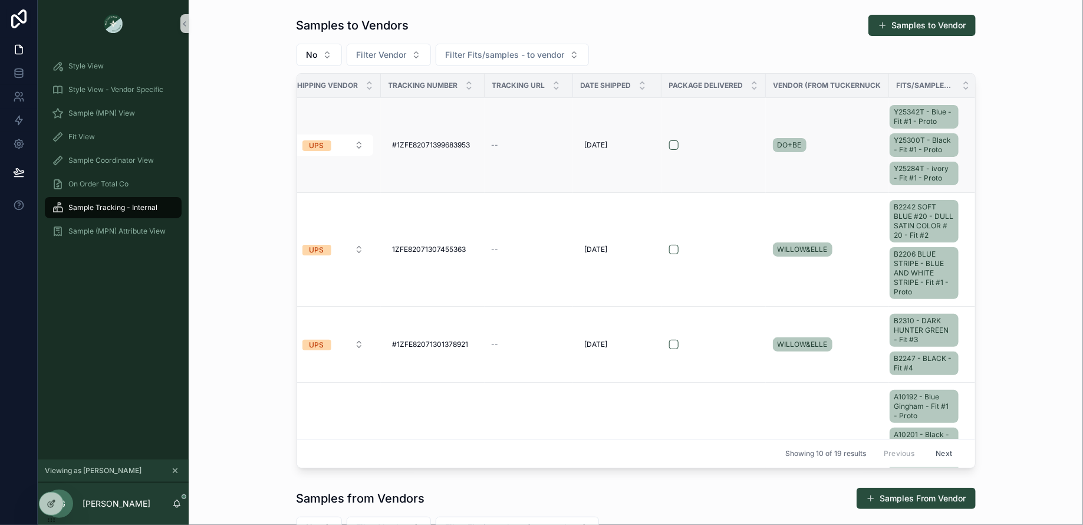
scroll to position [0, 21]
click at [956, 160] on div "Y25342T - Blue - Fit #1 - Proto Y25300T - Black - Fit #1 - Proto Y25284T - ivor…" at bounding box center [925, 145] width 74 height 85
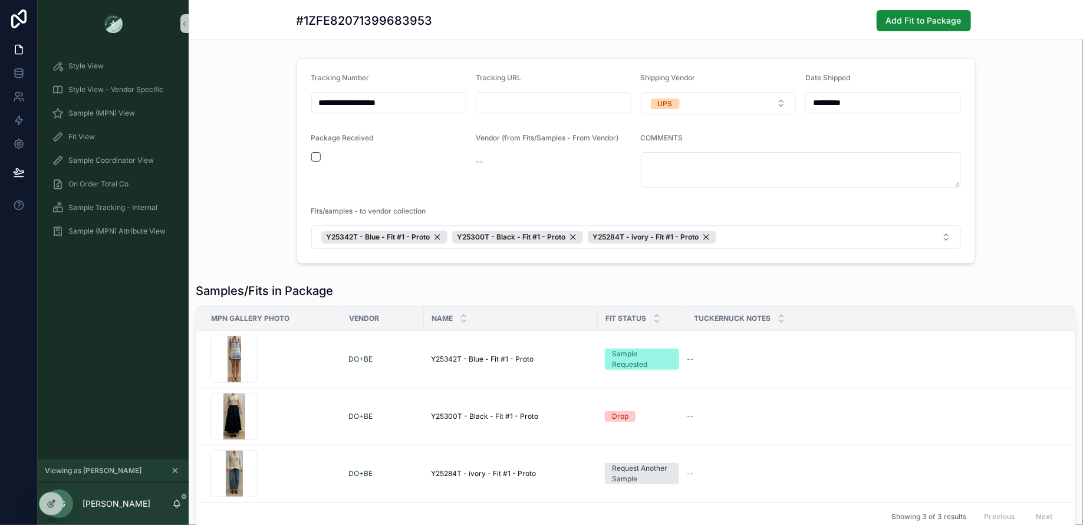
scroll to position [83, 0]
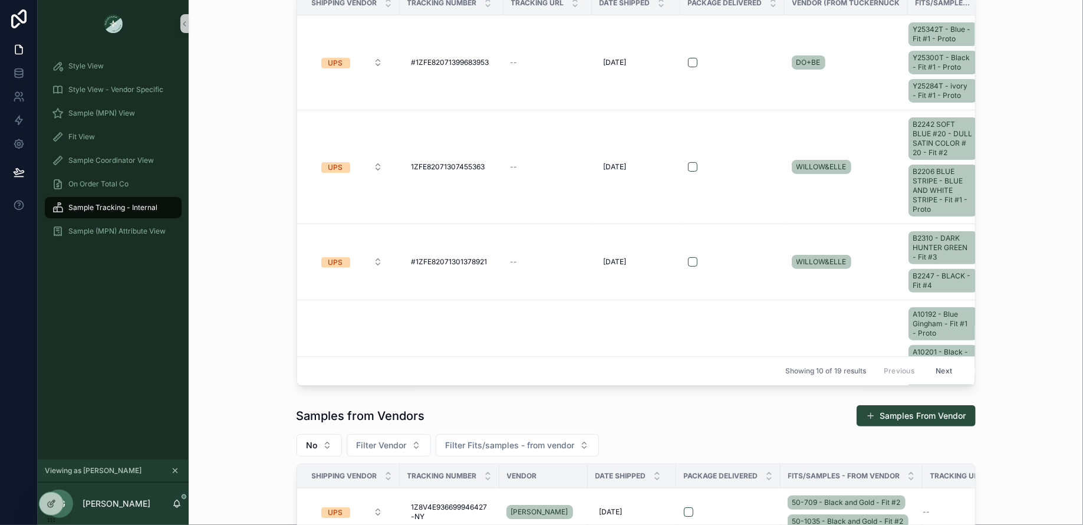
scroll to position [513, 0]
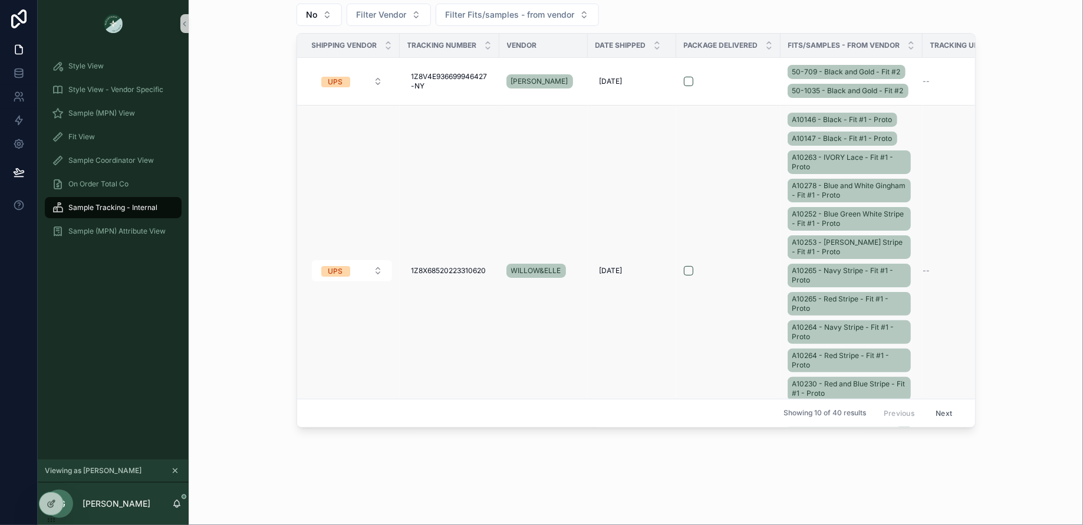
click at [906, 134] on div "A10146 - Black - Fit #1 - Proto A10147 - Black - Fit #1 - Proto A10263 - IVORY …" at bounding box center [851, 270] width 128 height 321
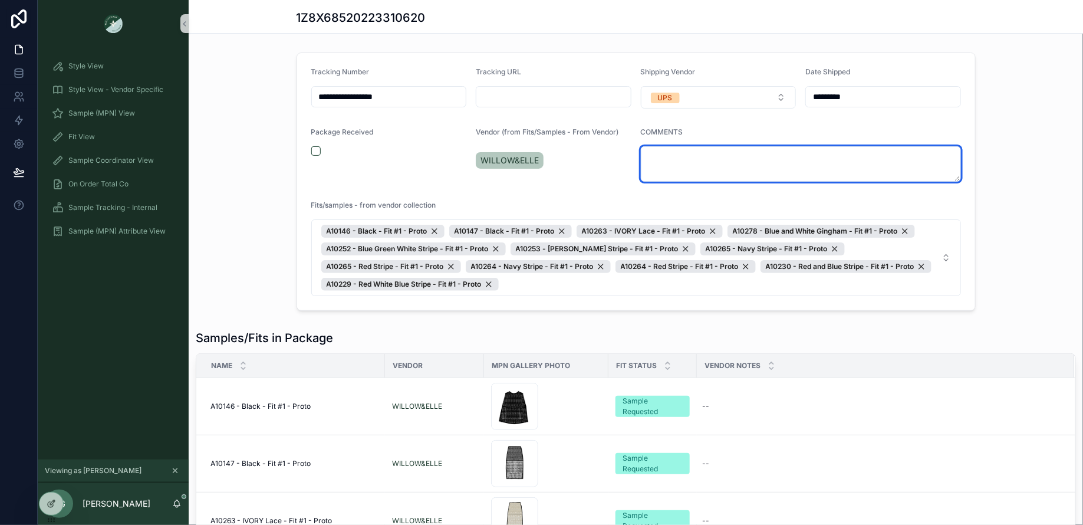
click at [878, 163] on textarea "scrollable content" at bounding box center [801, 163] width 320 height 35
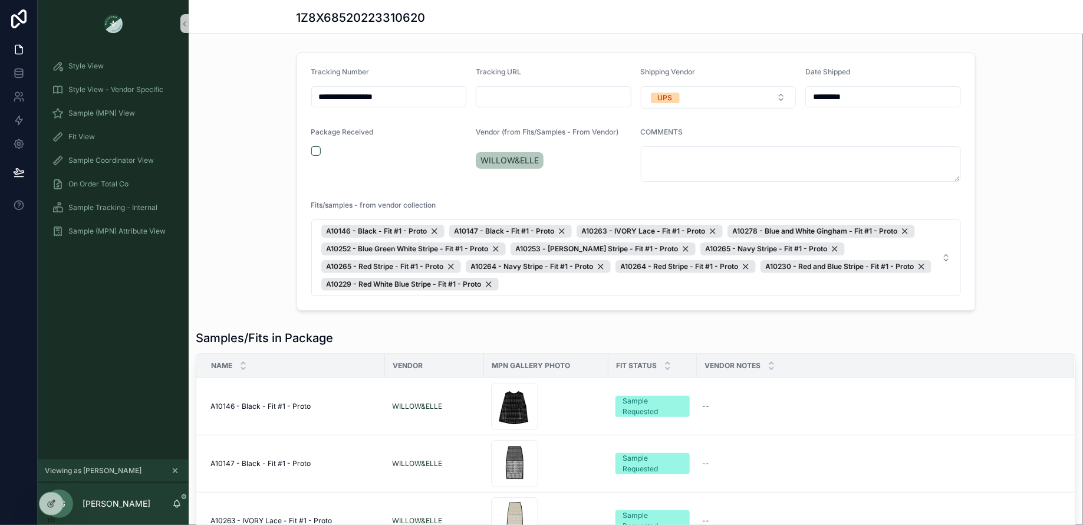
click at [1044, 144] on div "**********" at bounding box center [636, 182] width 894 height 268
click at [75, 107] on div "Sample (MPN) View" at bounding box center [113, 113] width 123 height 19
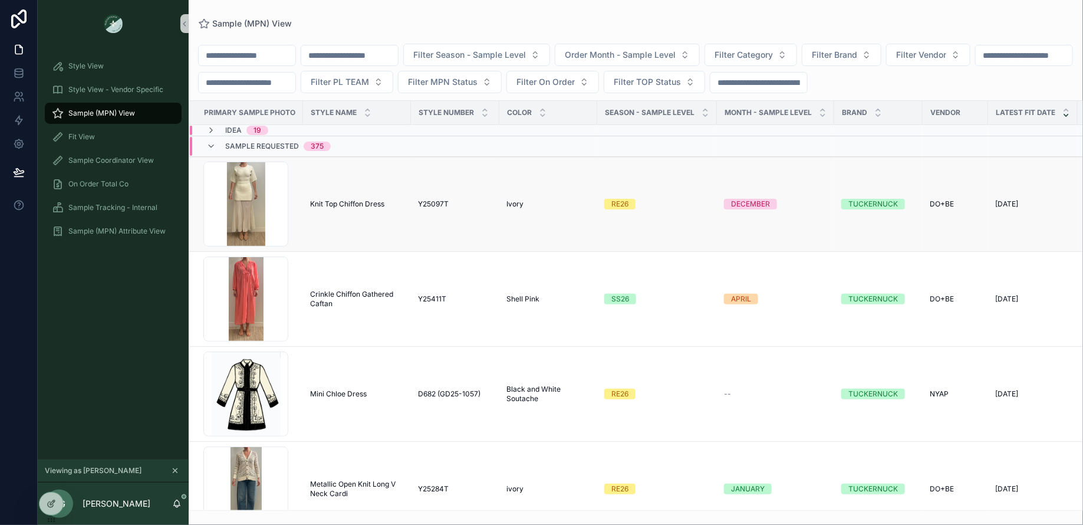
click at [368, 205] on span "Knit Top Chiffon Dress" at bounding box center [347, 203] width 74 height 9
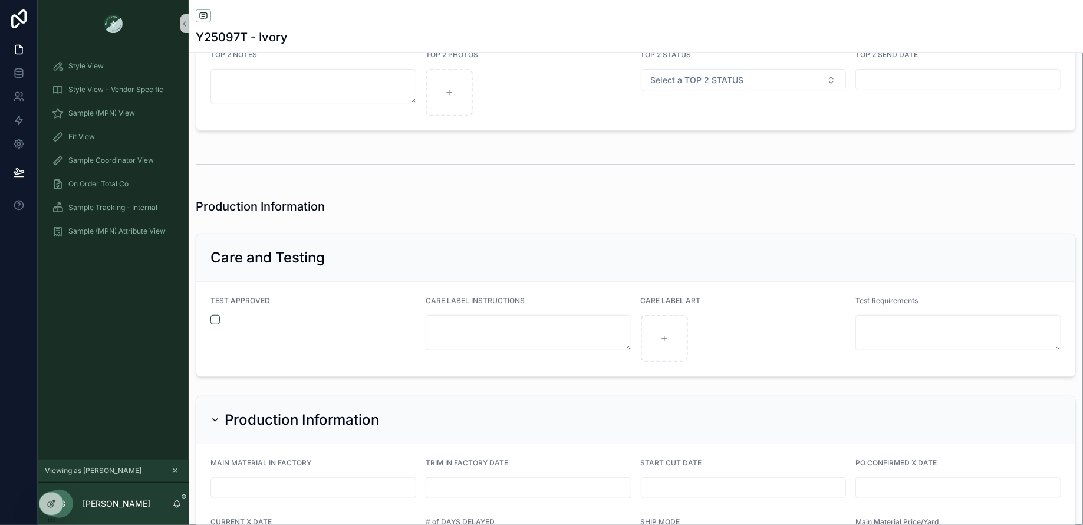
scroll to position [2482, 0]
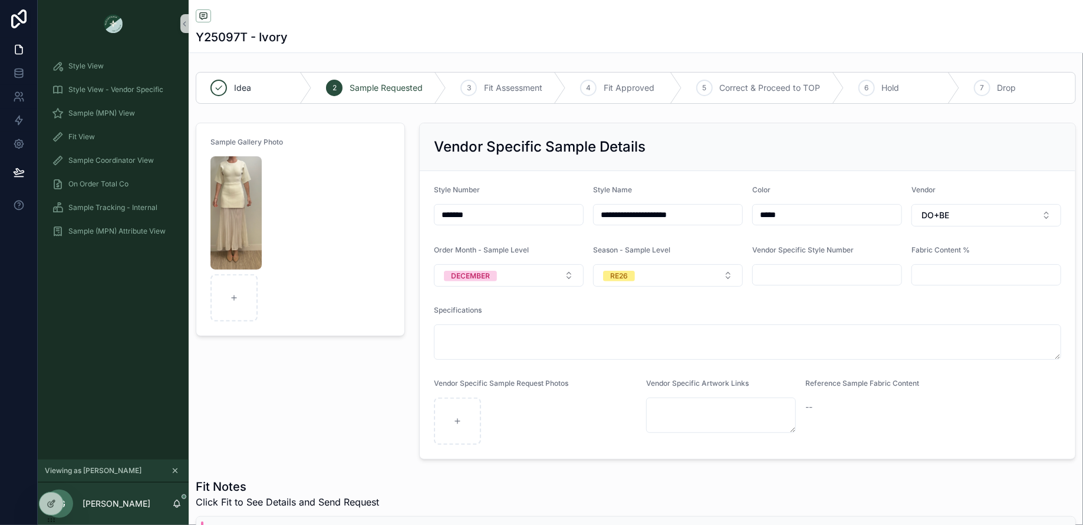
scroll to position [2482, 0]
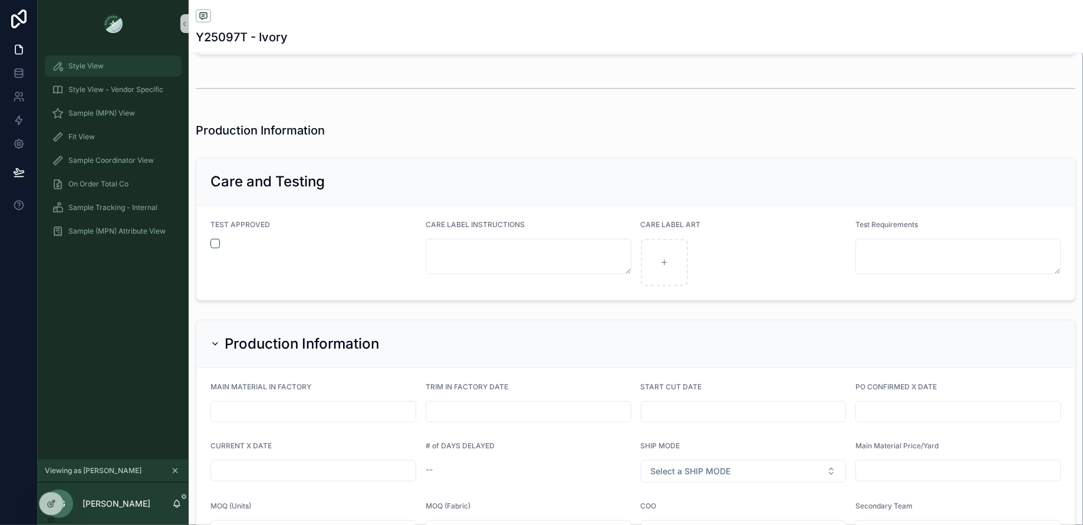
click at [83, 62] on span "Style View" at bounding box center [85, 65] width 35 height 9
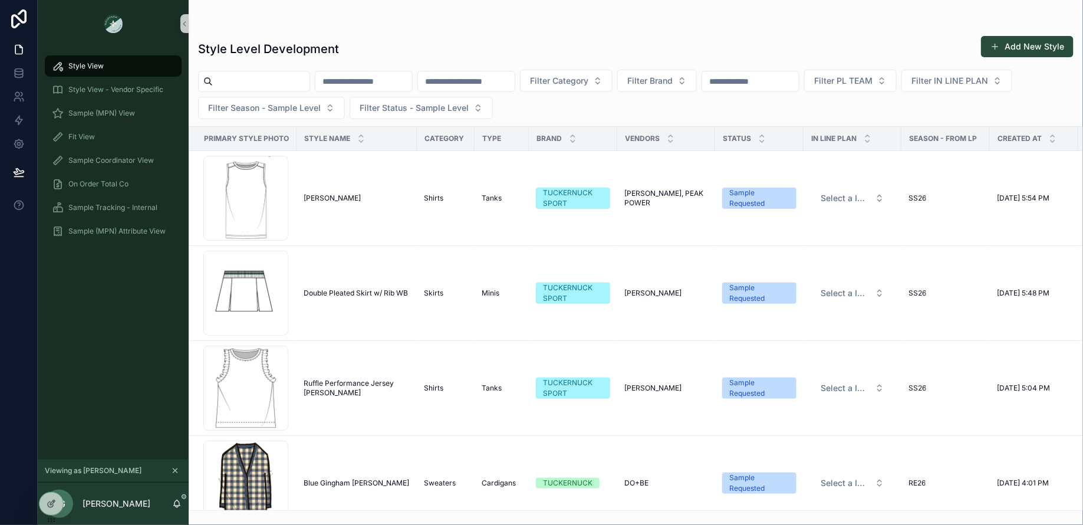
click at [254, 83] on input "scrollable content" at bounding box center [261, 81] width 97 height 17
type input "******"
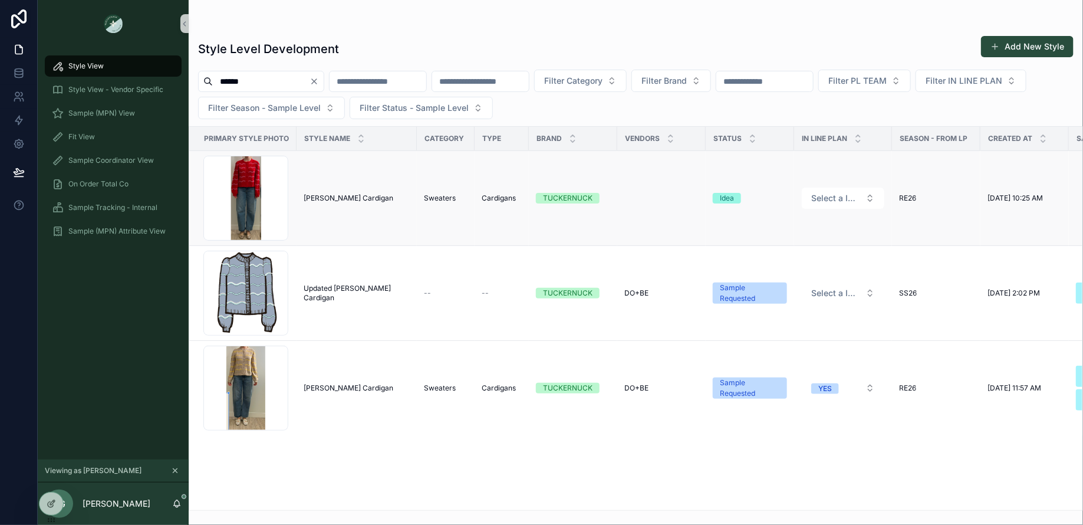
click at [325, 189] on td "[PERSON_NAME] Cardigan [PERSON_NAME] Cardigan" at bounding box center [356, 198] width 120 height 95
click at [322, 200] on span "[PERSON_NAME] Cardigan" at bounding box center [349, 197] width 90 height 9
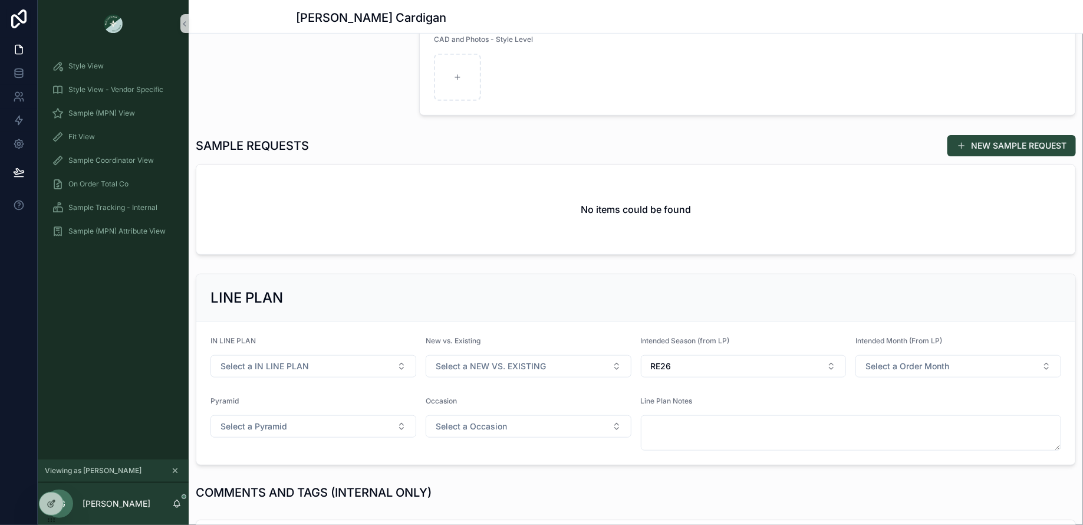
scroll to position [123, 0]
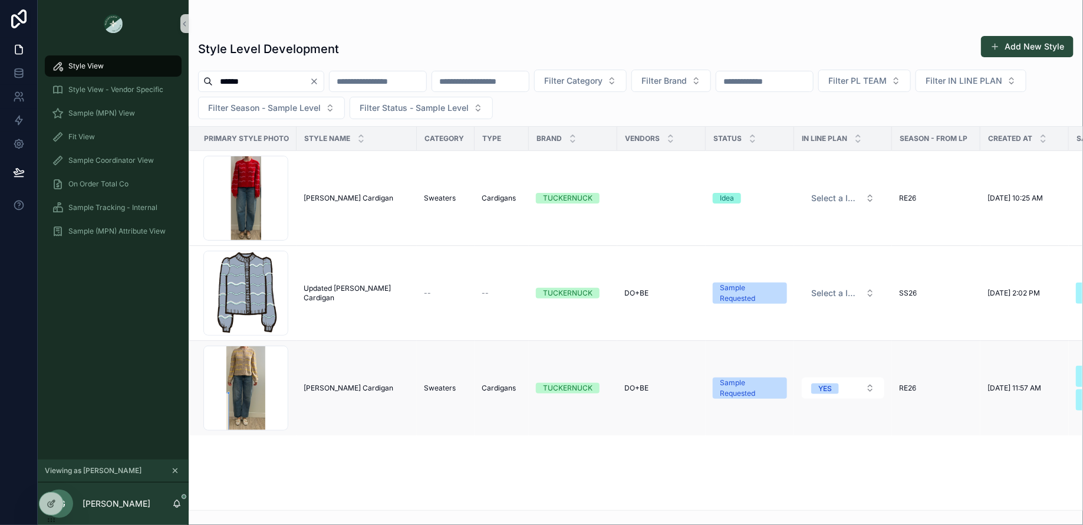
click at [337, 388] on span "[PERSON_NAME] Cardigan" at bounding box center [349, 387] width 90 height 9
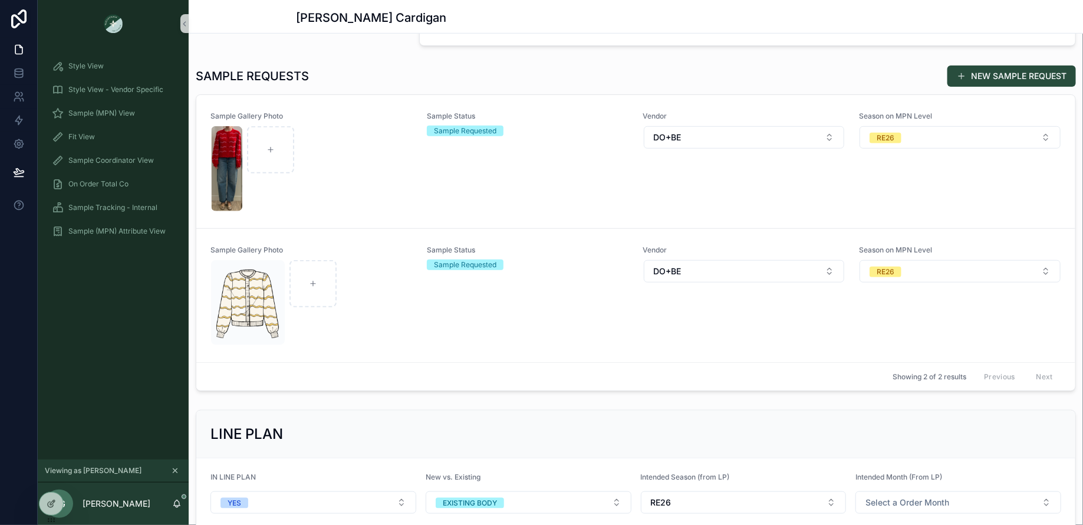
scroll to position [360, 0]
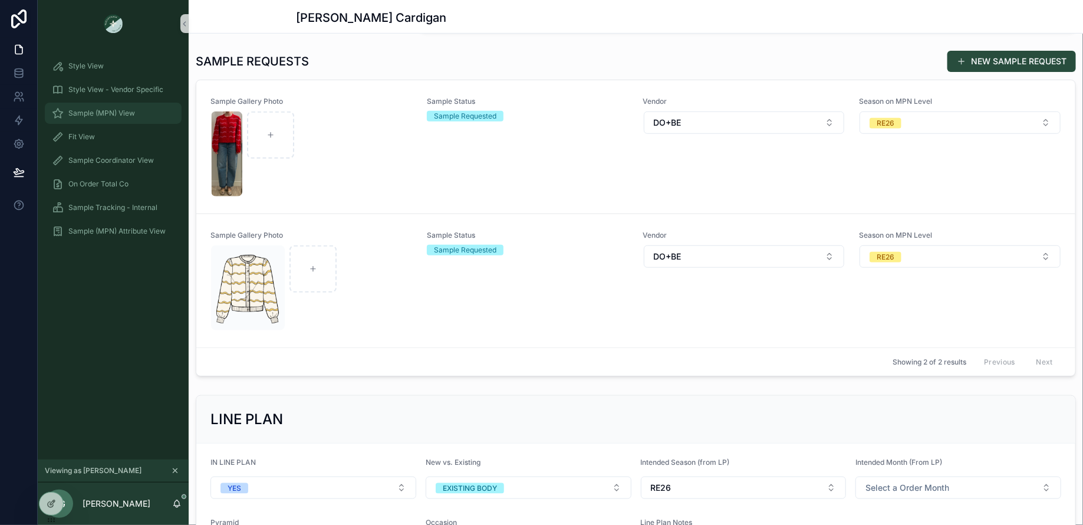
click at [118, 113] on span "Sample (MPN) View" at bounding box center [101, 112] width 67 height 9
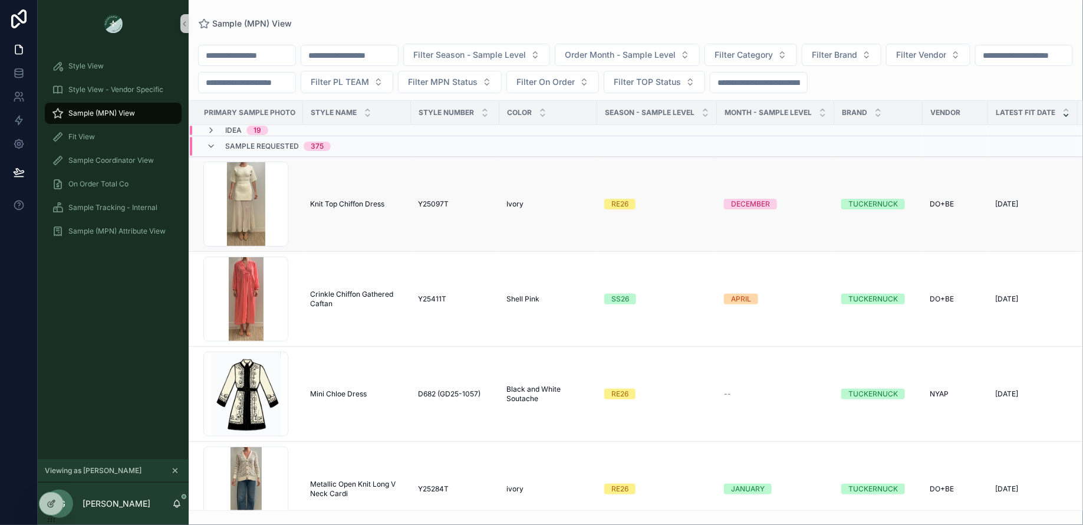
click at [344, 206] on span "Knit Top Chiffon Dress" at bounding box center [347, 203] width 74 height 9
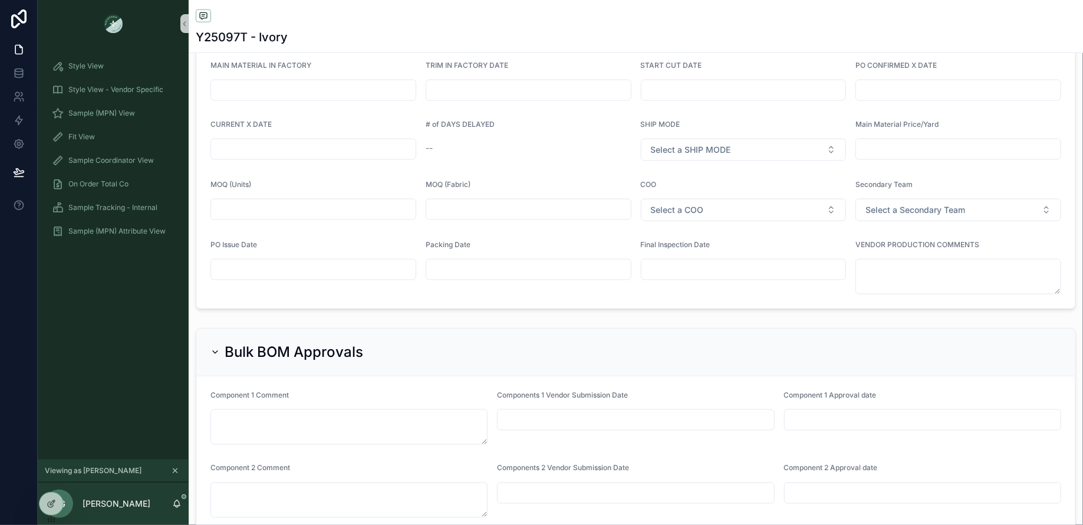
scroll to position [3046, 0]
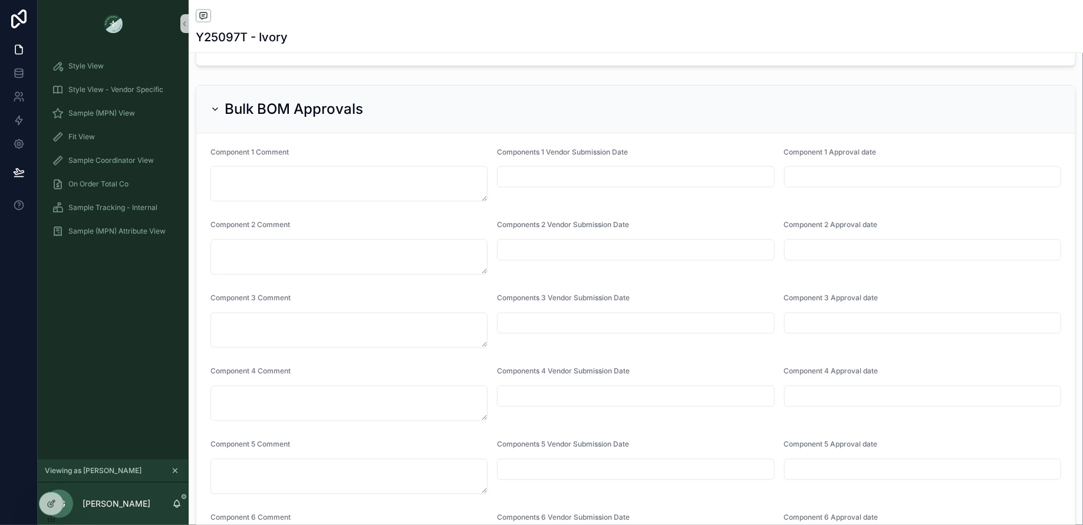
click at [228, 102] on h2 "Bulk BOM Approvals" at bounding box center [294, 109] width 138 height 19
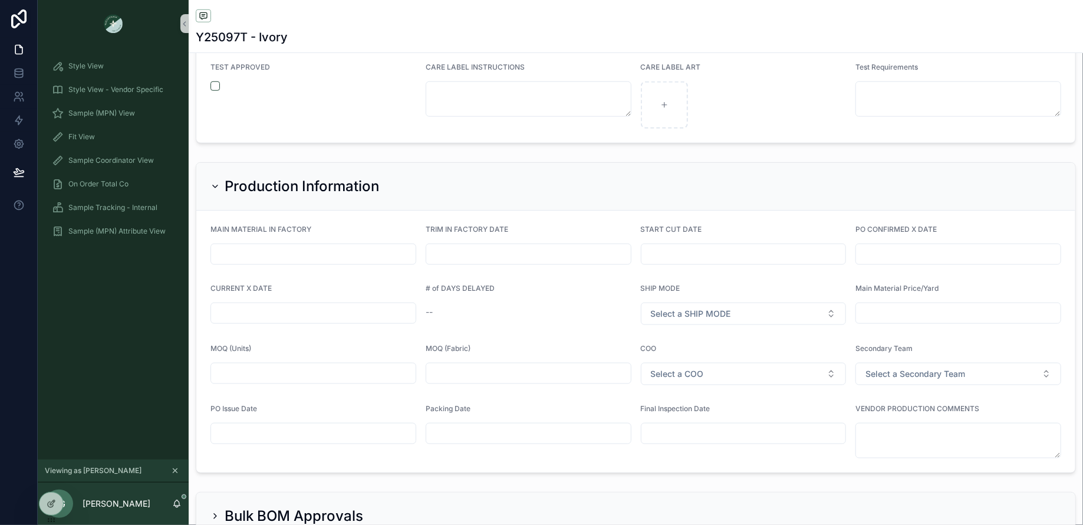
scroll to position [2643, 0]
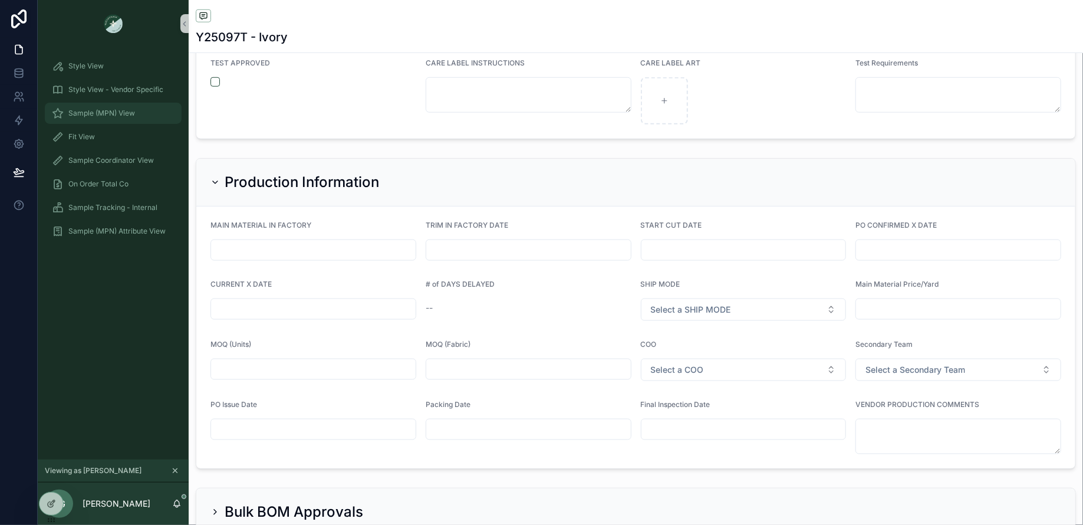
click at [132, 105] on div "Sample (MPN) View" at bounding box center [113, 113] width 123 height 19
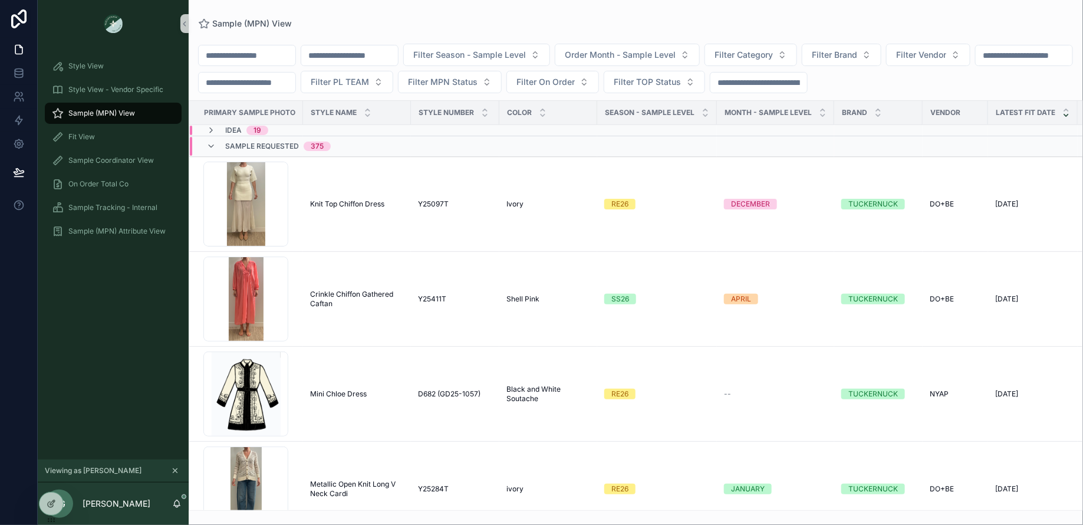
click at [264, 53] on input "scrollable content" at bounding box center [247, 55] width 97 height 17
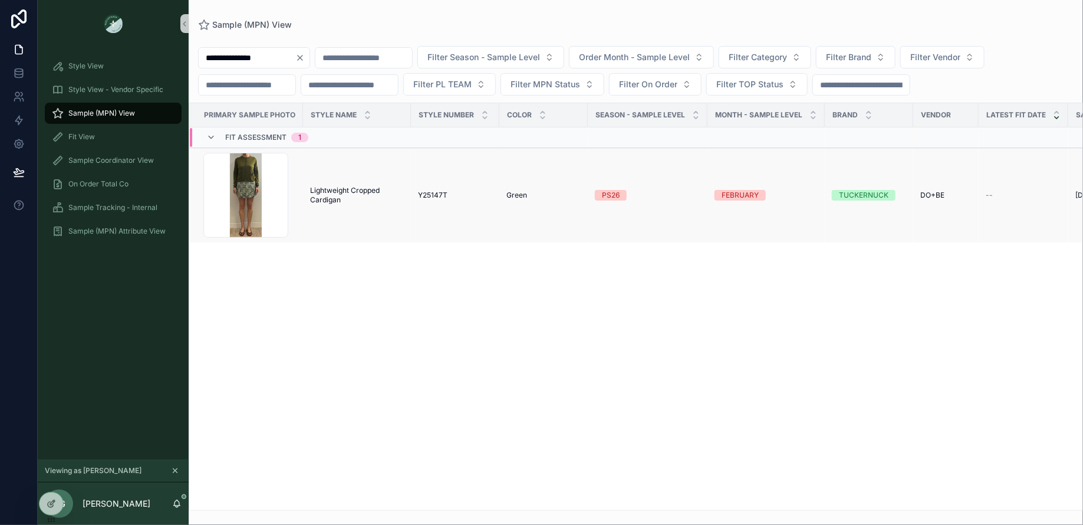
type input "**********"
click at [332, 187] on span "Lightweight Cropped Cardigan" at bounding box center [357, 195] width 94 height 19
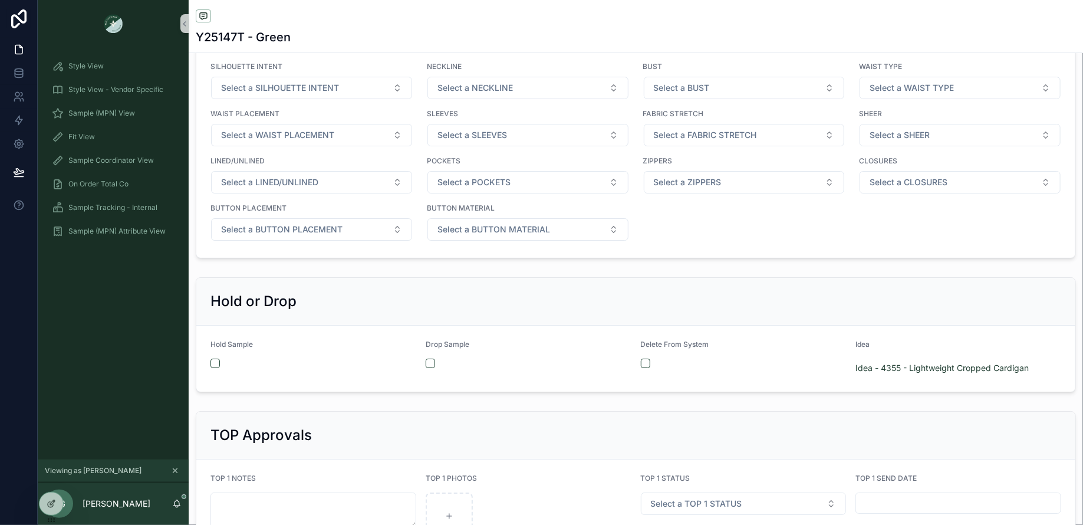
scroll to position [1895, 0]
click at [126, 113] on span "Sample (MPN) View" at bounding box center [101, 112] width 67 height 9
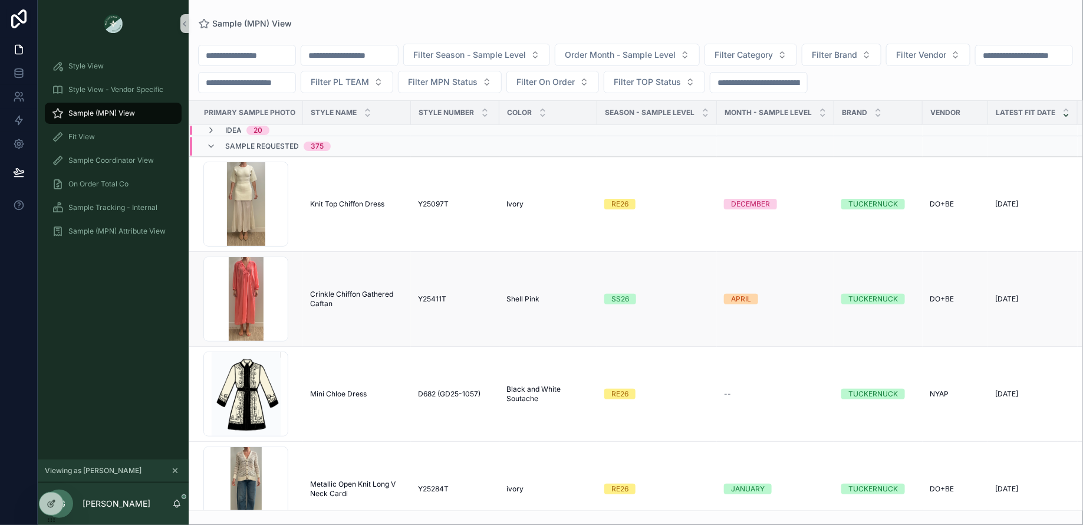
scroll to position [47, 0]
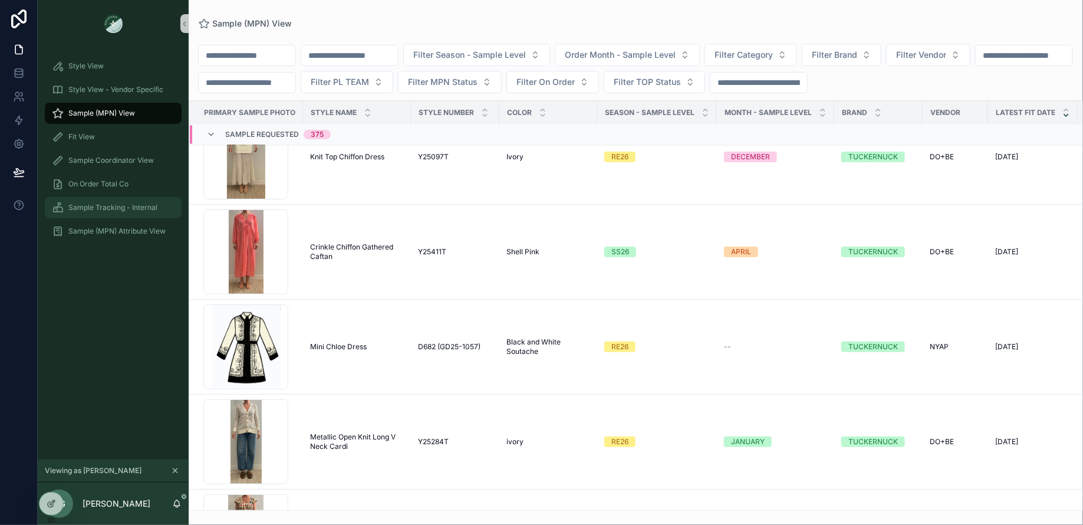
click at [82, 212] on div "Sample Tracking - Internal" at bounding box center [113, 207] width 123 height 19
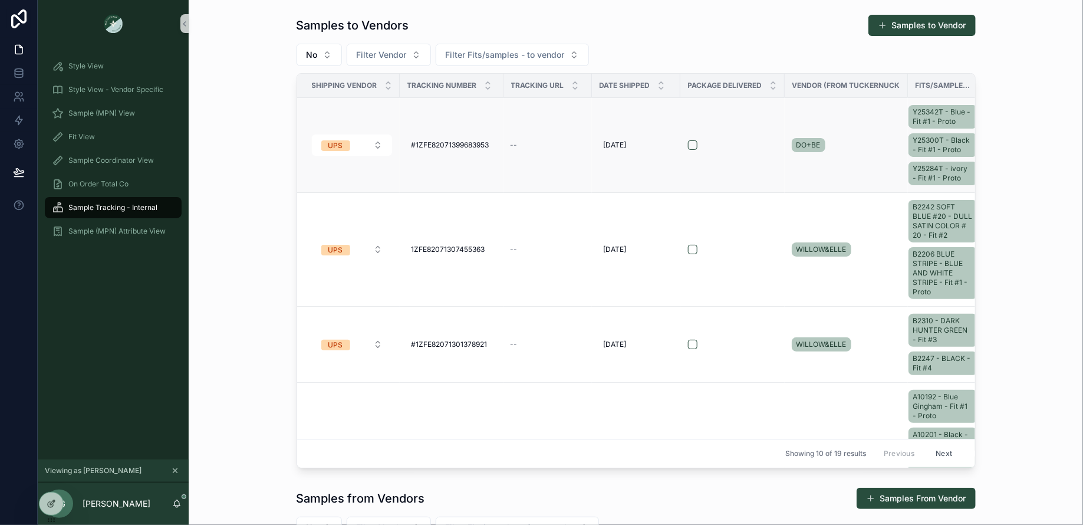
scroll to position [0, 21]
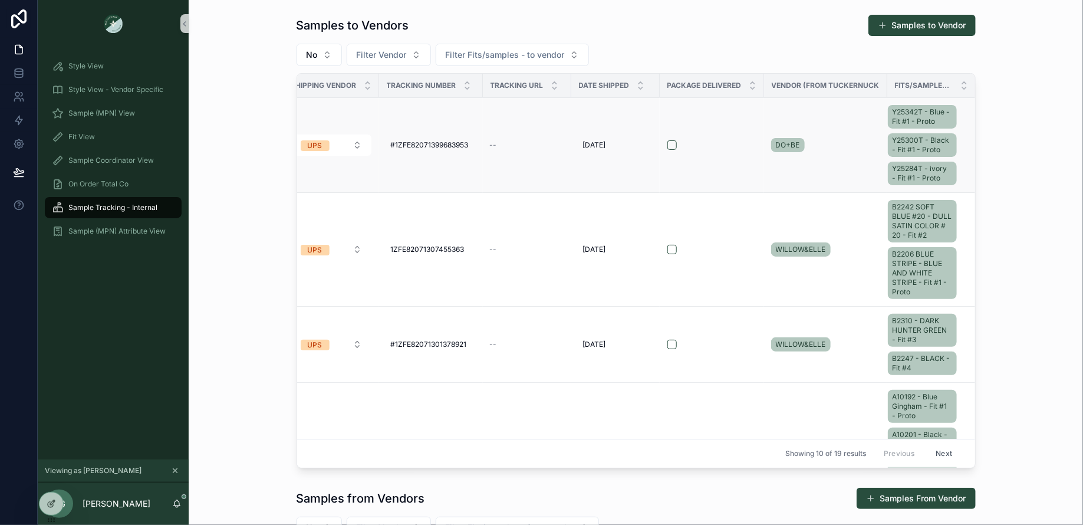
click at [957, 160] on div "Y25342T - Blue - Fit #1 - Proto Y25300T - Black - Fit #1 - Proto Y25284T - ivor…" at bounding box center [925, 145] width 74 height 85
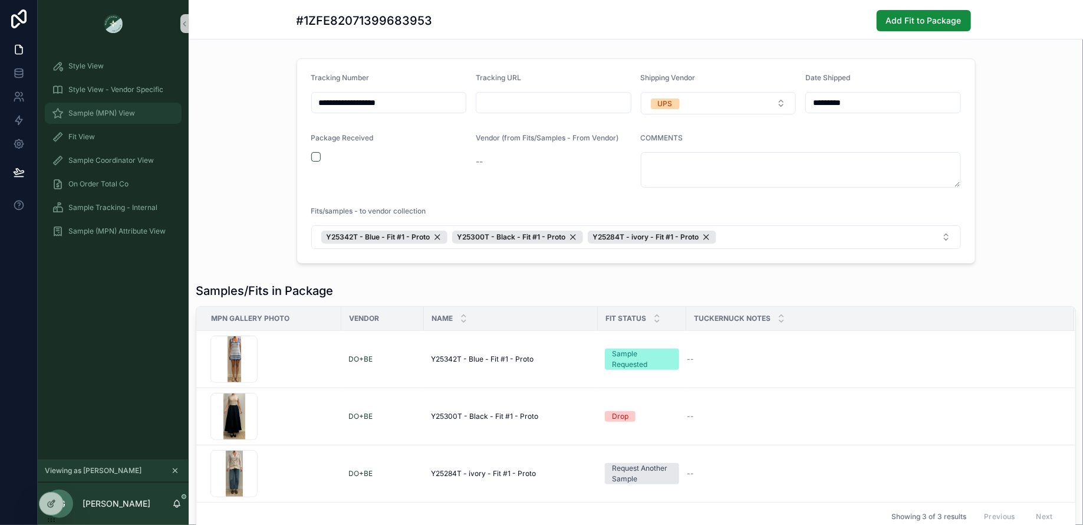
click at [100, 114] on span "Sample (MPN) View" at bounding box center [101, 112] width 67 height 9
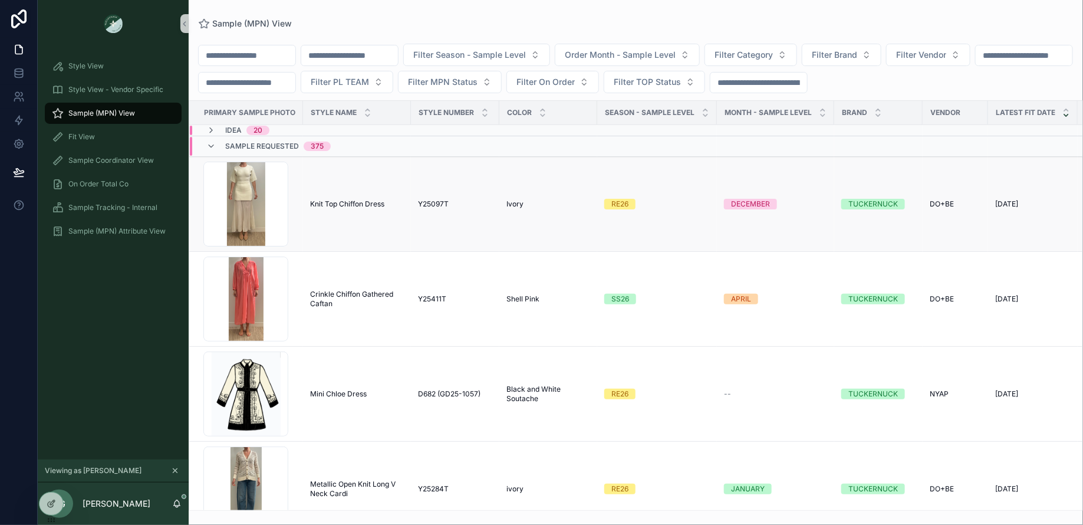
click at [341, 193] on td "Knit Top Chiffon Dress Knit Top Chiffon Dress" at bounding box center [357, 204] width 108 height 95
click at [337, 203] on span "Knit Top Chiffon Dress" at bounding box center [347, 203] width 74 height 9
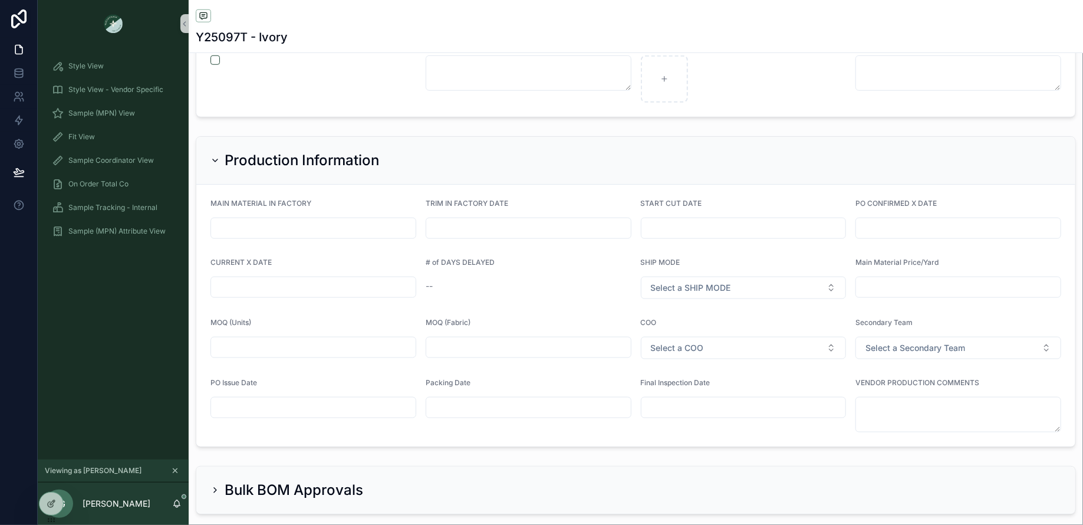
scroll to position [2682, 0]
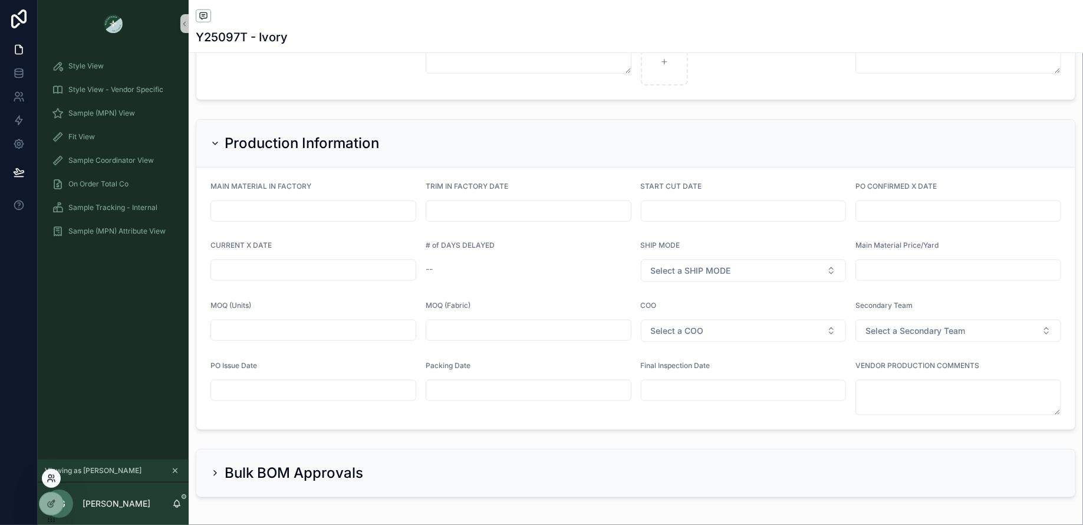
click at [55, 478] on icon at bounding box center [51, 477] width 9 height 9
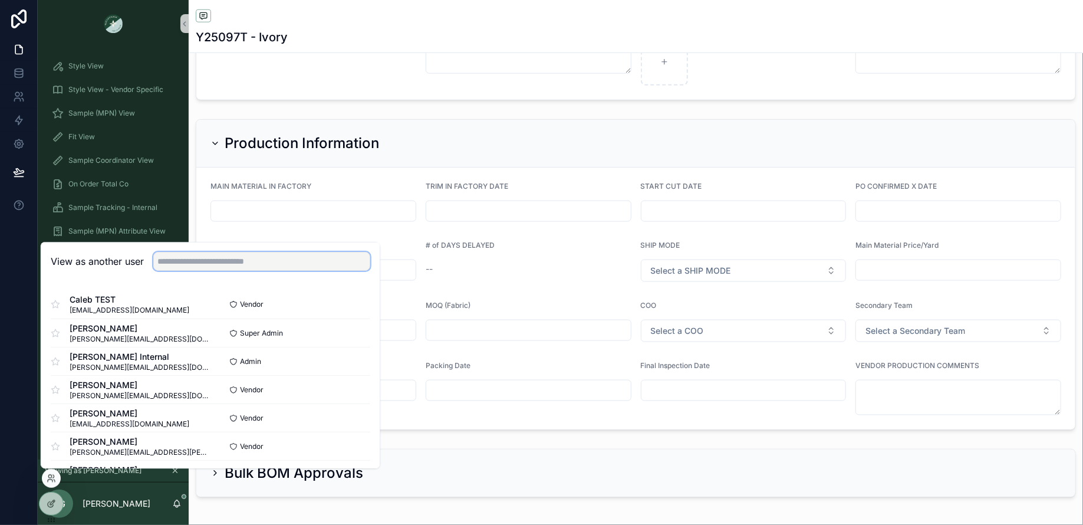
click at [277, 262] on input "text" at bounding box center [261, 261] width 217 height 19
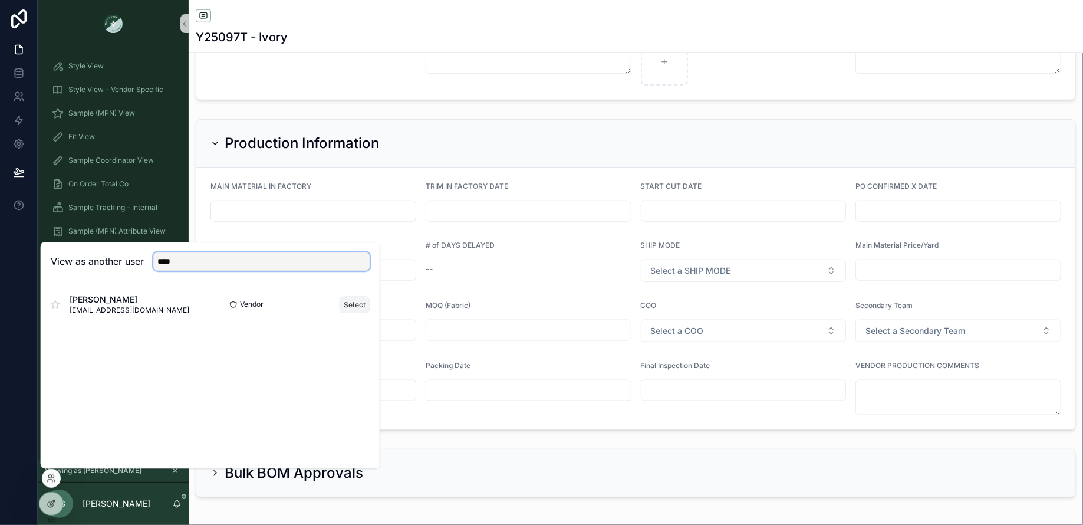
type input "****"
click at [353, 302] on button "Select" at bounding box center [354, 304] width 31 height 17
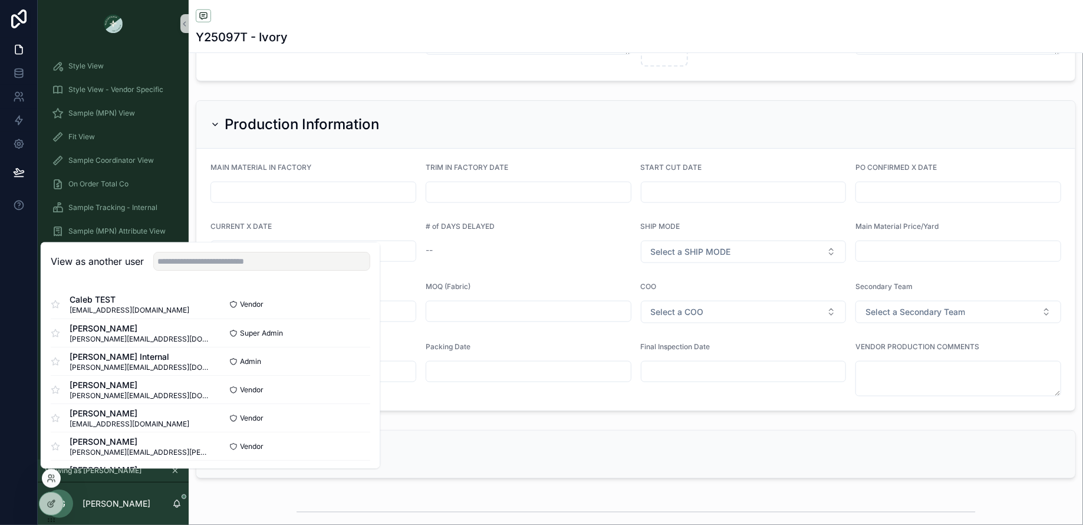
scroll to position [2663, 0]
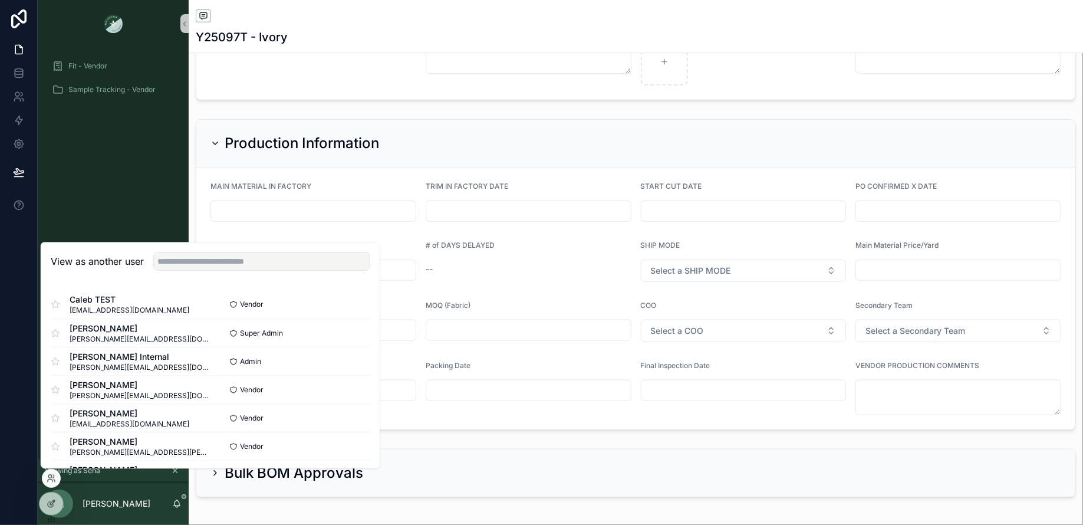
click at [695, 134] on div "Production Information" at bounding box center [635, 143] width 850 height 19
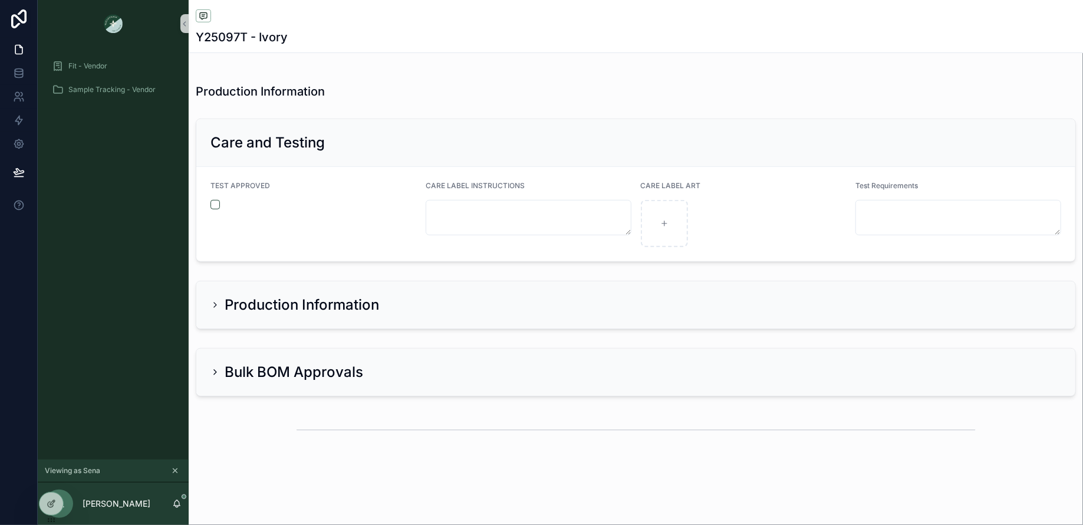
scroll to position [2491, 0]
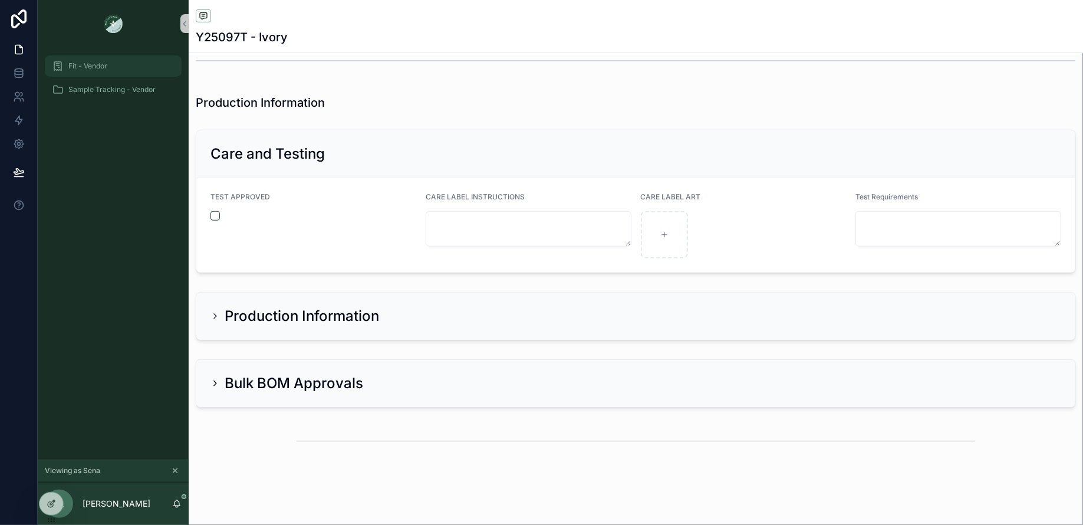
click at [119, 71] on div "Fit - Vendor" at bounding box center [113, 66] width 123 height 19
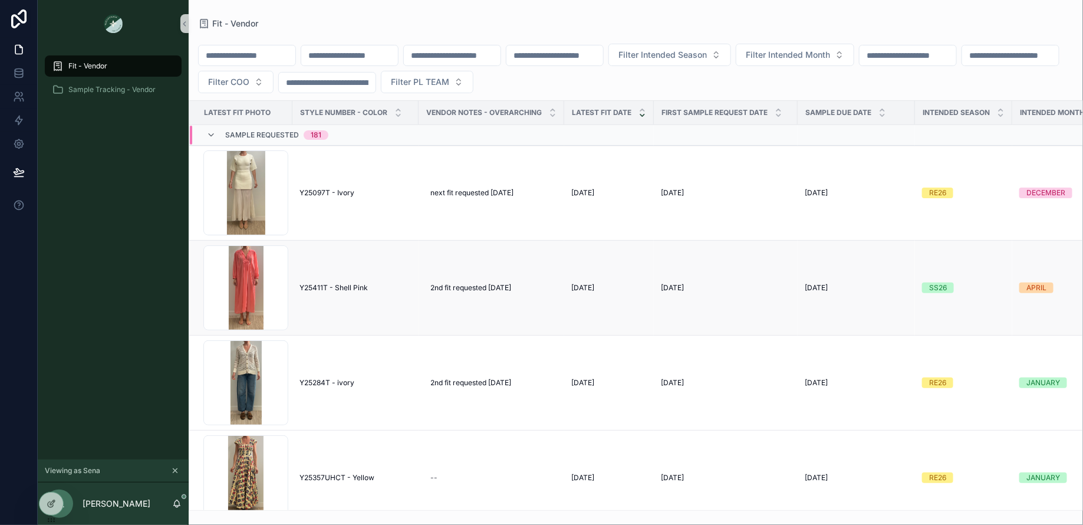
click at [350, 286] on span "Y25411T - Shell Pink" at bounding box center [333, 287] width 68 height 9
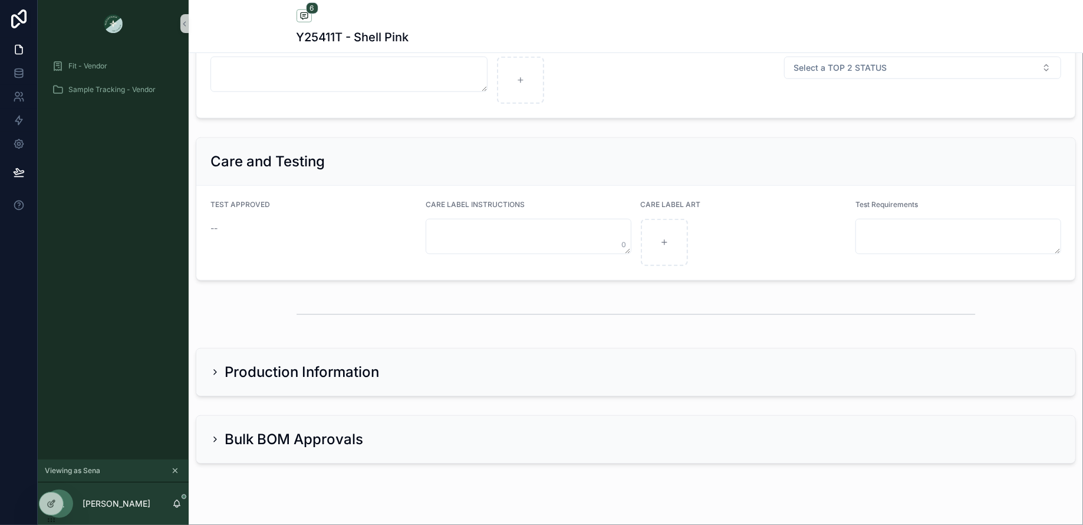
scroll to position [2699, 0]
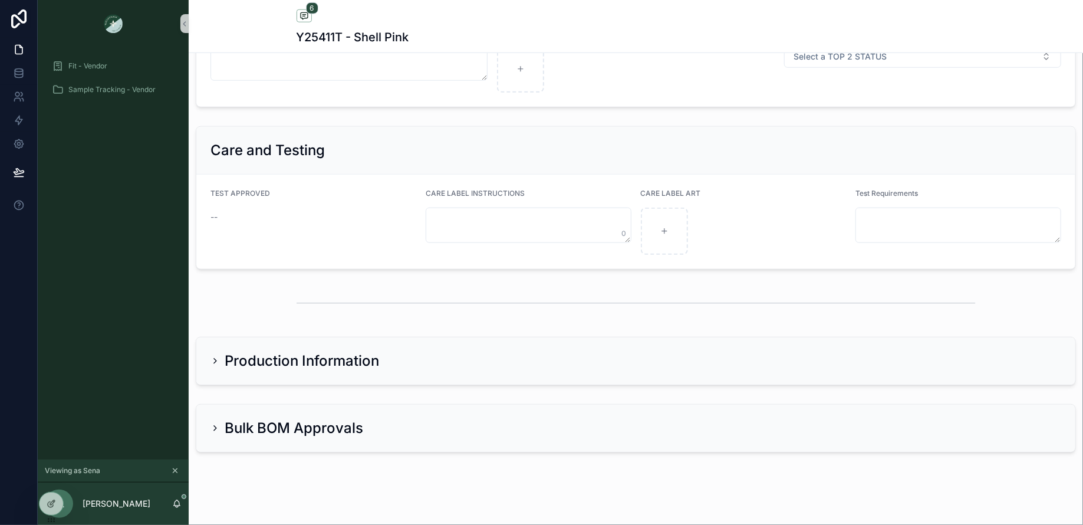
click at [546, 351] on div "Production Information" at bounding box center [635, 360] width 850 height 19
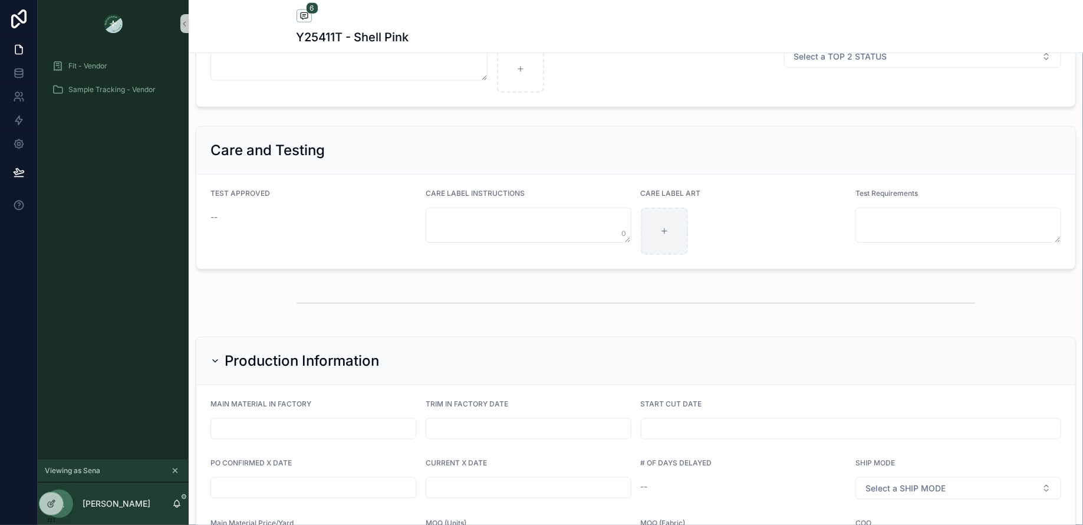
scroll to position [2946, 0]
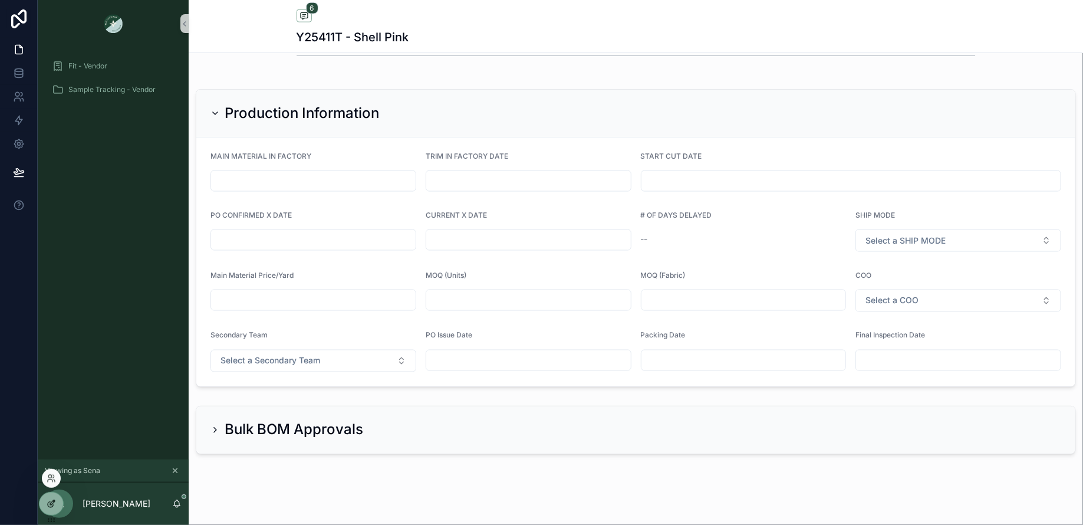
click at [52, 507] on icon at bounding box center [51, 503] width 9 height 9
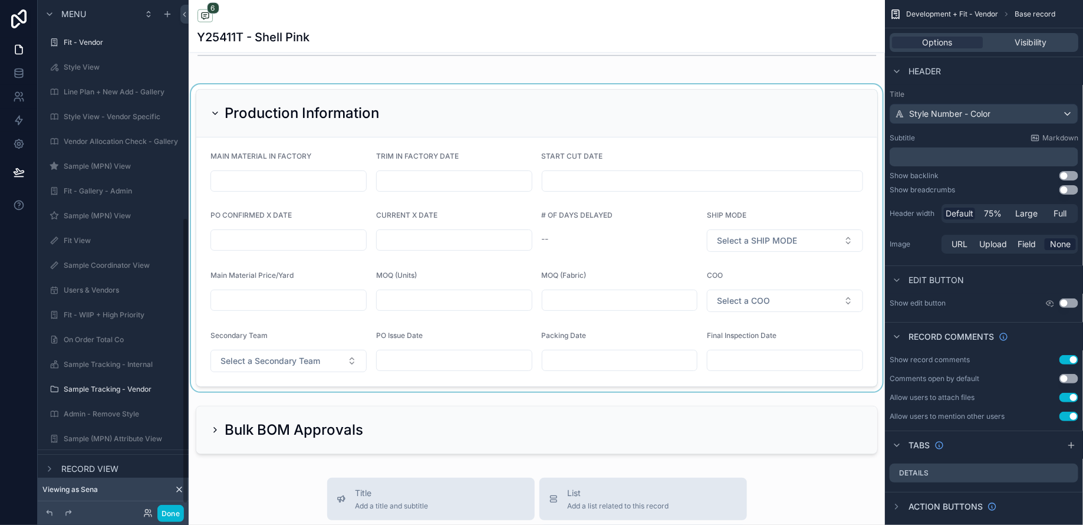
scroll to position [388, 0]
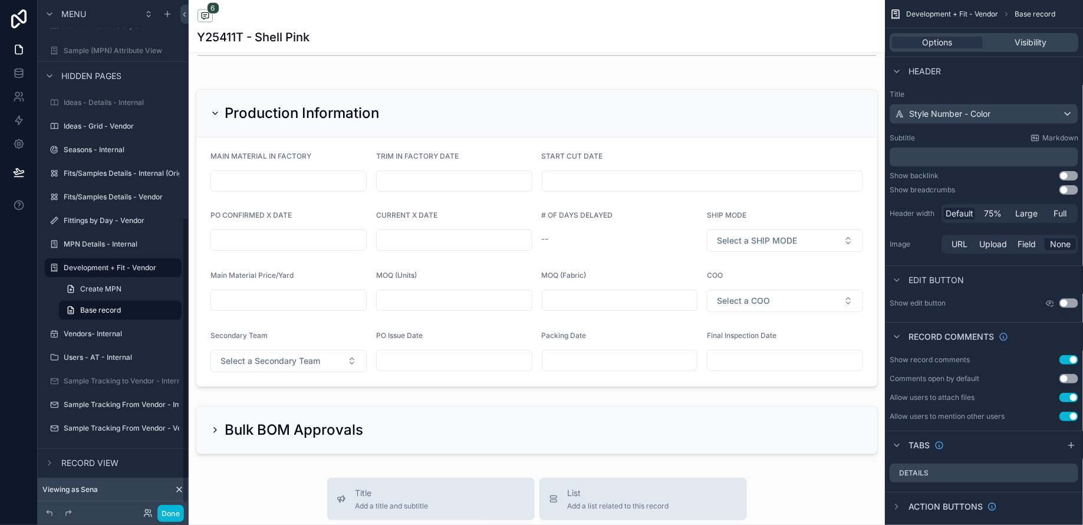
click at [775, 147] on div "scrollable content" at bounding box center [537, 237] width 696 height 307
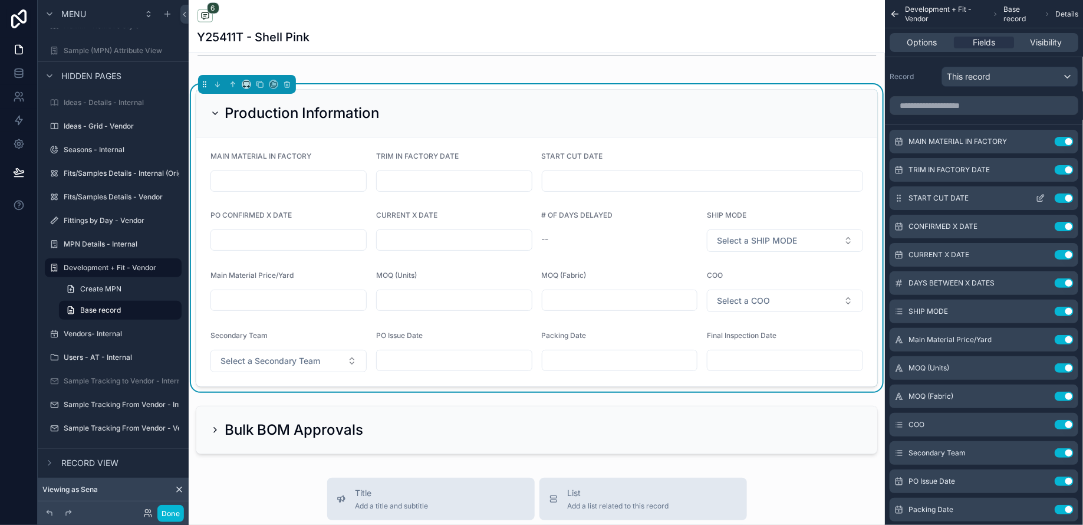
click at [1043, 199] on icon "scrollable content" at bounding box center [1039, 197] width 9 height 9
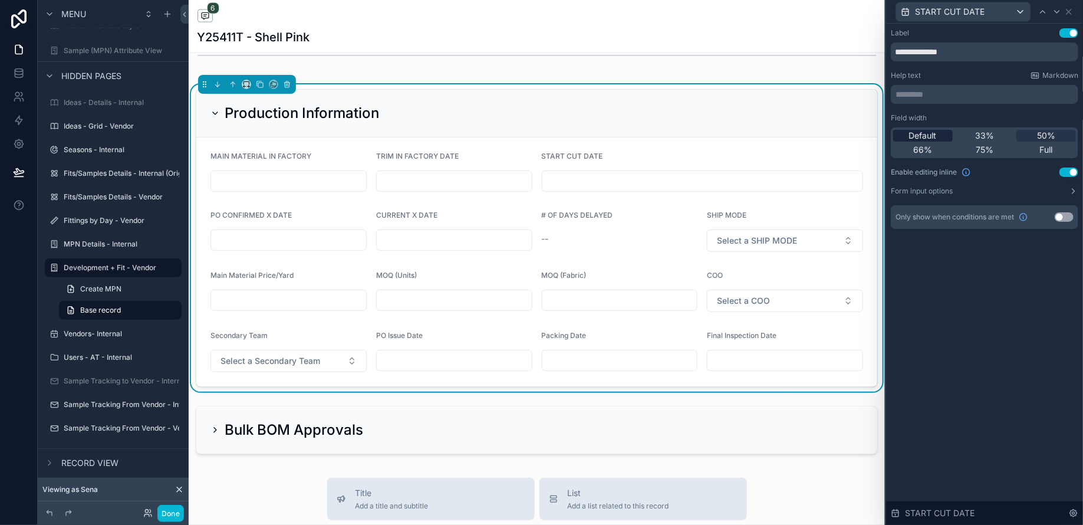
click at [933, 137] on span "Default" at bounding box center [923, 136] width 28 height 12
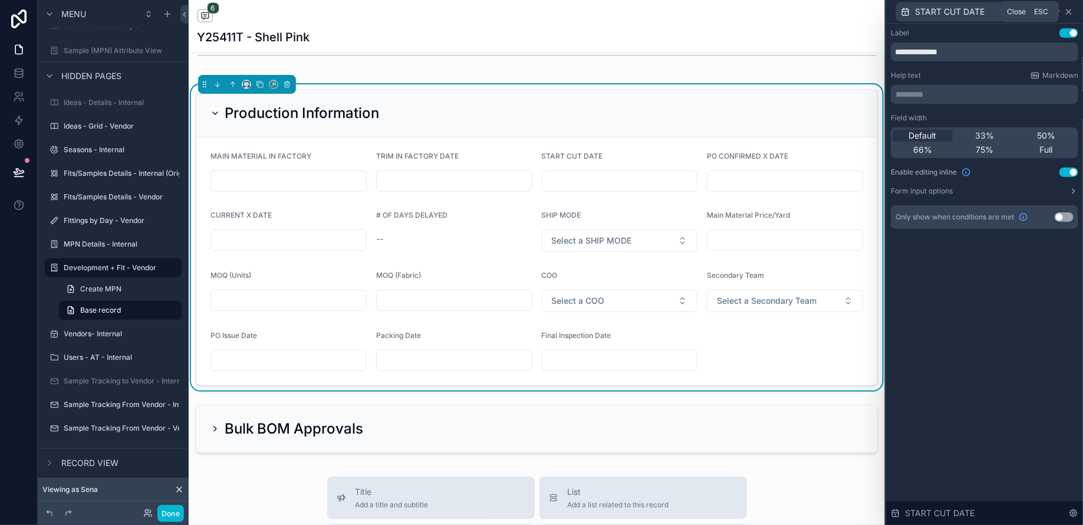
click at [1071, 14] on icon at bounding box center [1068, 11] width 5 height 5
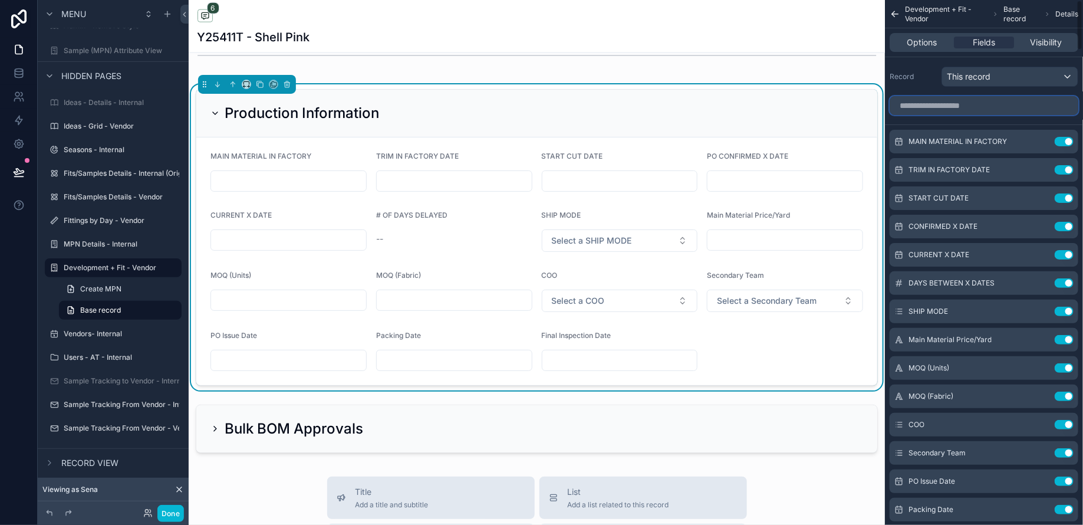
click at [937, 111] on input "scrollable content" at bounding box center [983, 105] width 189 height 19
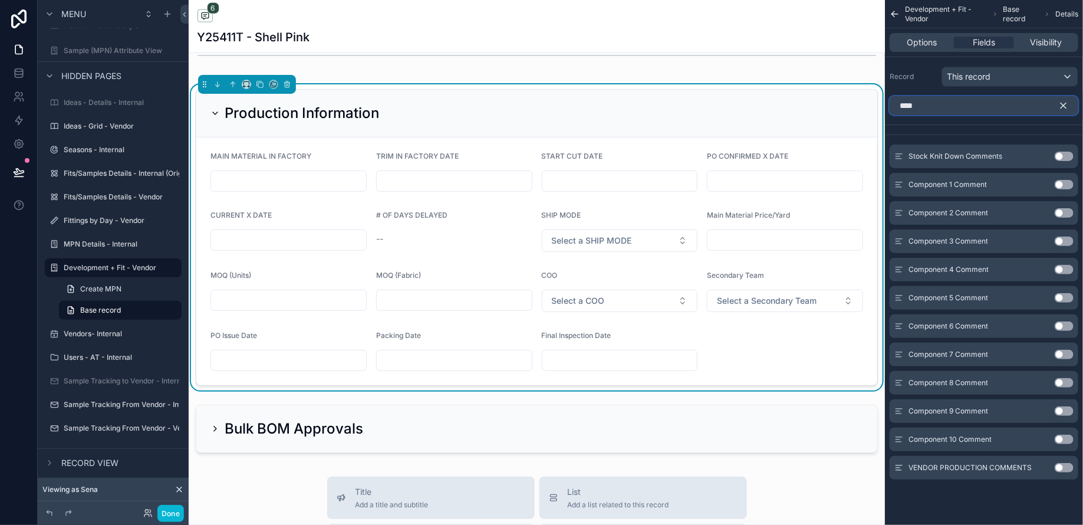
type input "****"
click at [1058, 466] on button "Use setting" at bounding box center [1063, 467] width 19 height 9
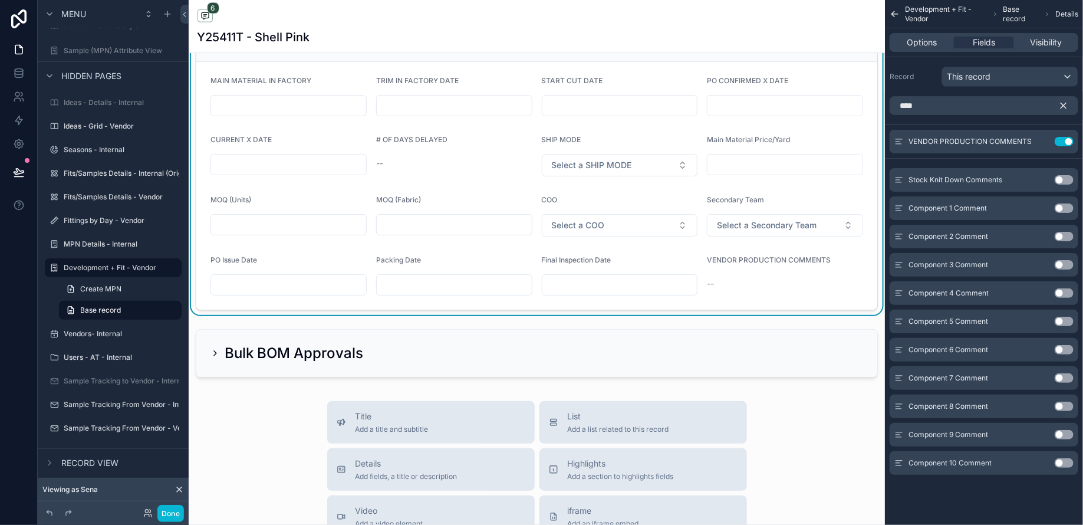
scroll to position [3026, 0]
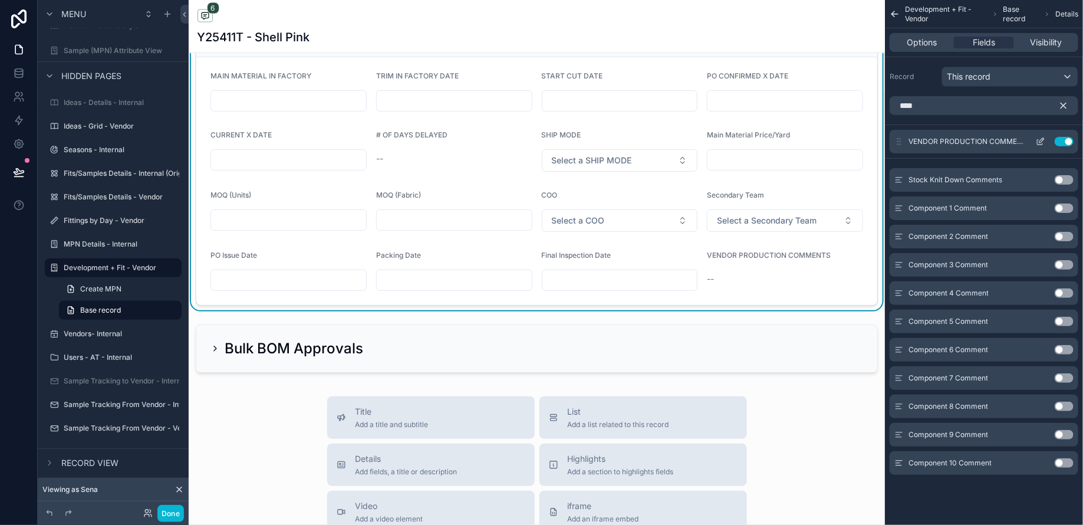
click at [1041, 142] on icon "scrollable content" at bounding box center [1039, 141] width 9 height 9
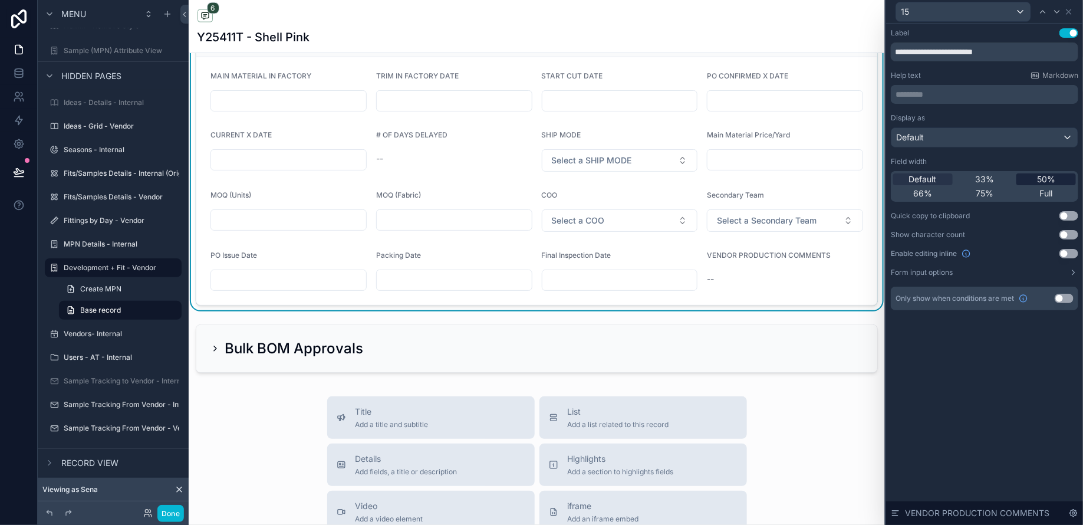
click at [1040, 179] on span "50%" at bounding box center [1046, 179] width 18 height 12
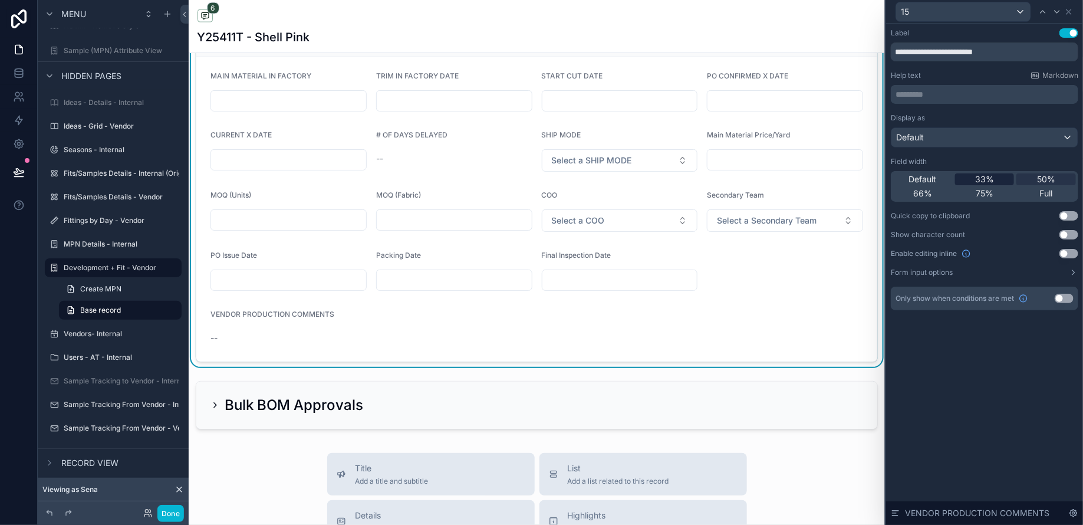
click at [993, 179] on div "33%" at bounding box center [985, 179] width 60 height 12
click at [1071, 252] on button "Use setting" at bounding box center [1068, 253] width 19 height 9
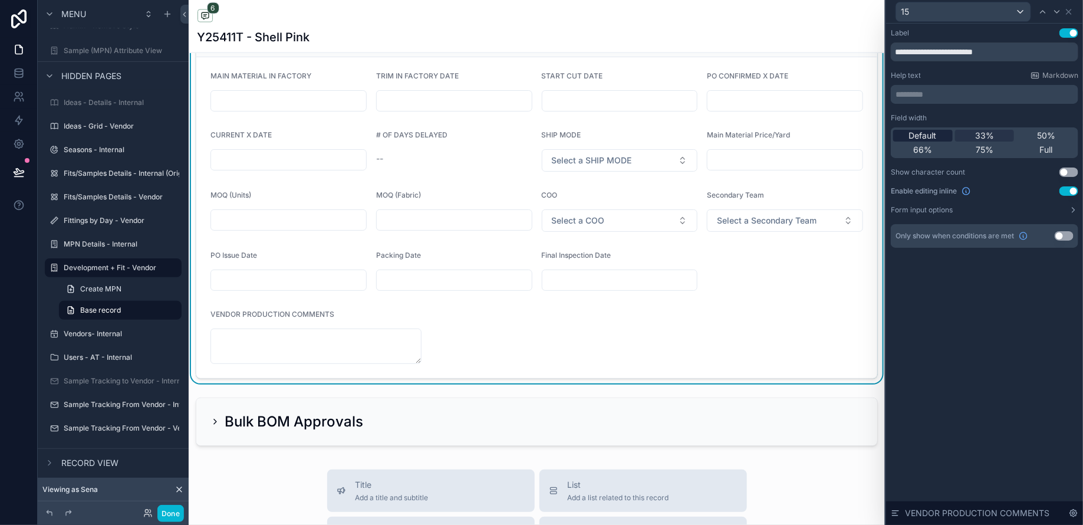
click at [919, 136] on span "Default" at bounding box center [923, 136] width 28 height 12
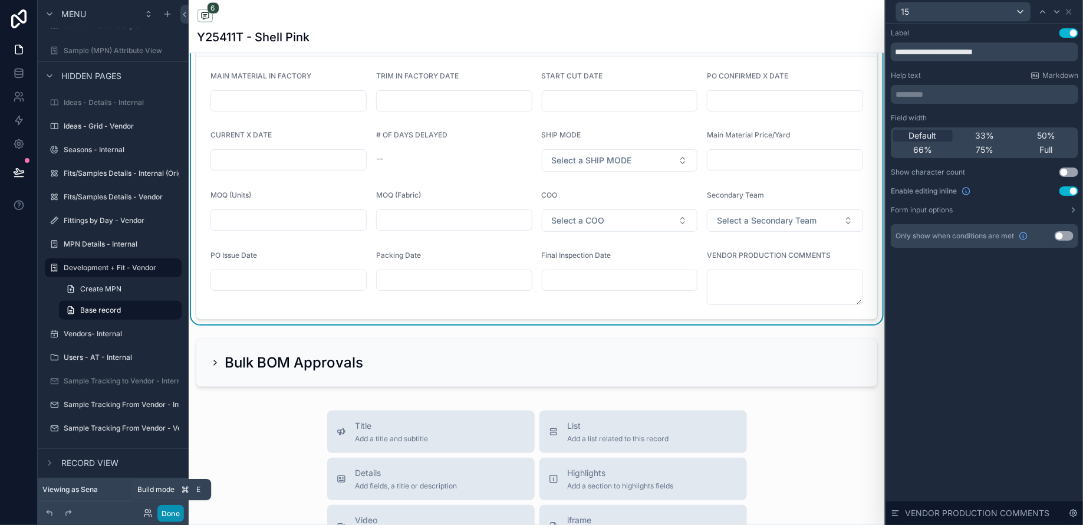
click at [169, 510] on button "Done" at bounding box center [170, 512] width 27 height 17
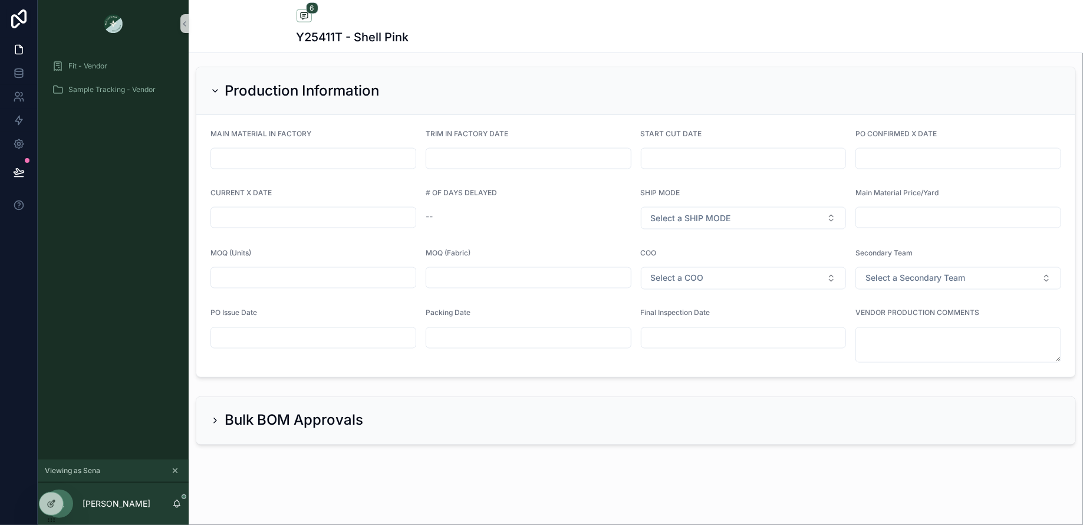
scroll to position [2960, 0]
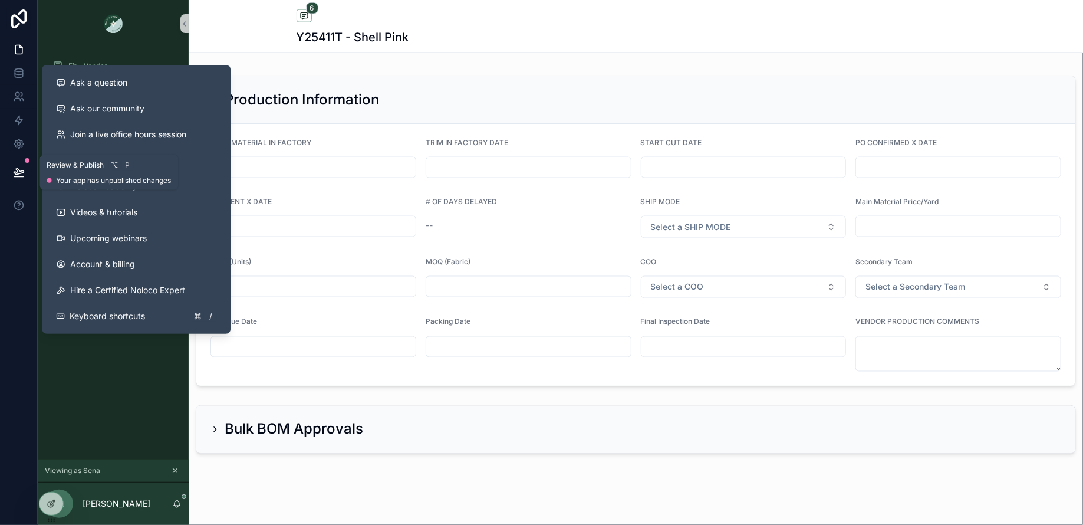
click at [15, 169] on icon at bounding box center [19, 172] width 12 height 12
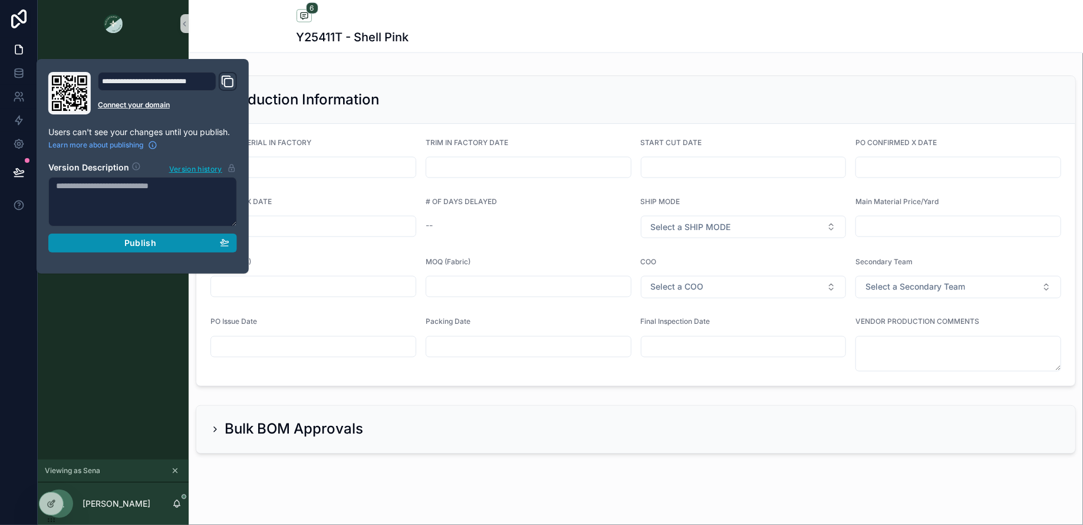
click at [172, 240] on div "Publish" at bounding box center [142, 243] width 173 height 11
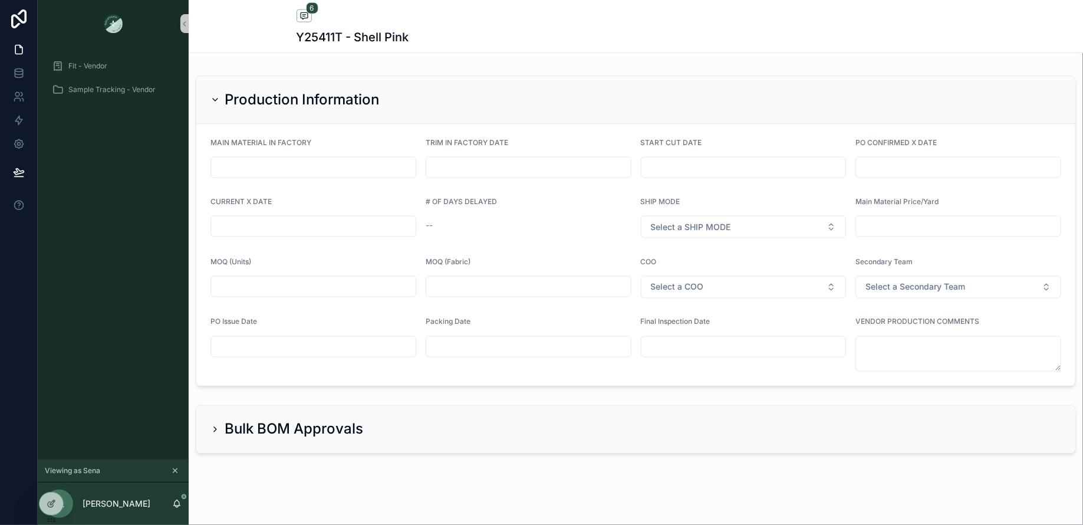
click at [567, 407] on div "Bulk BOM Approvals" at bounding box center [635, 428] width 879 height 47
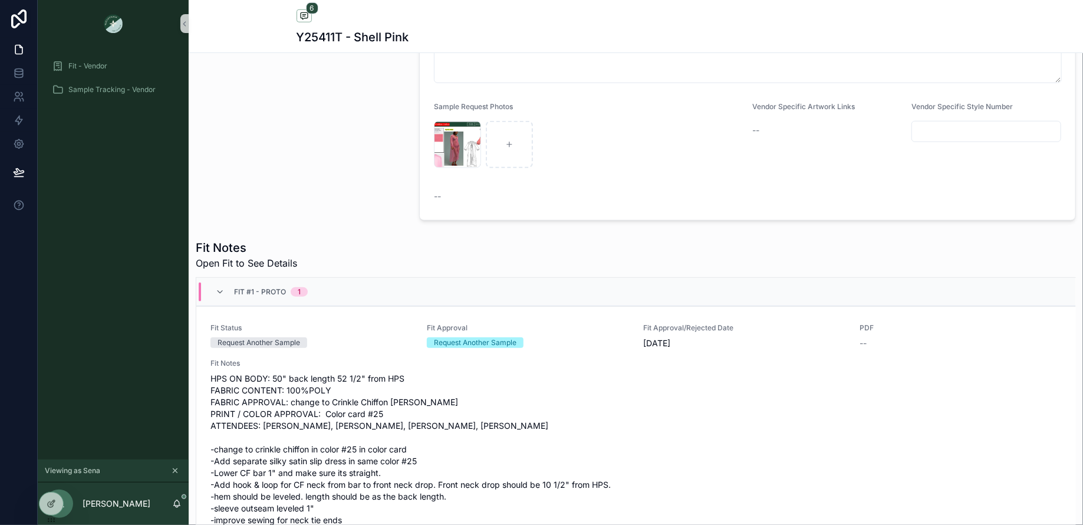
scroll to position [367, 0]
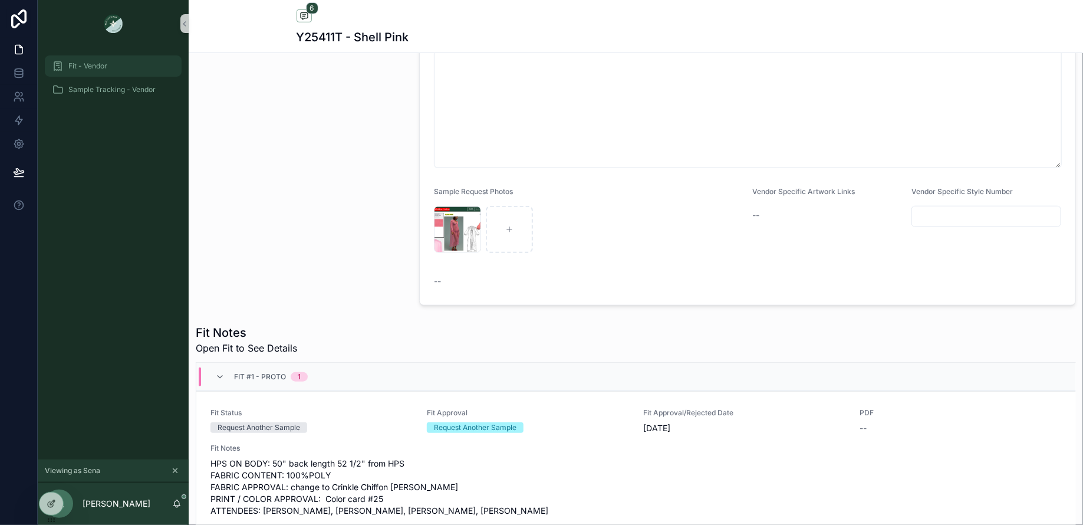
drag, startPoint x: 85, startPoint y: 65, endPoint x: 143, endPoint y: 16, distance: 75.2
click at [85, 65] on span "Fit - Vendor" at bounding box center [87, 65] width 39 height 9
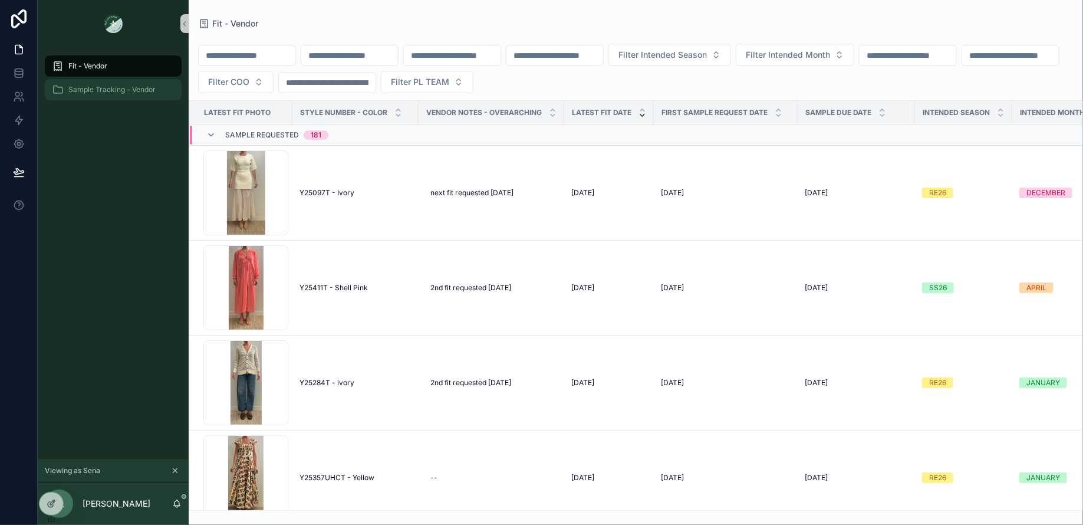
click at [106, 84] on div "Sample Tracking - Vendor" at bounding box center [113, 89] width 123 height 19
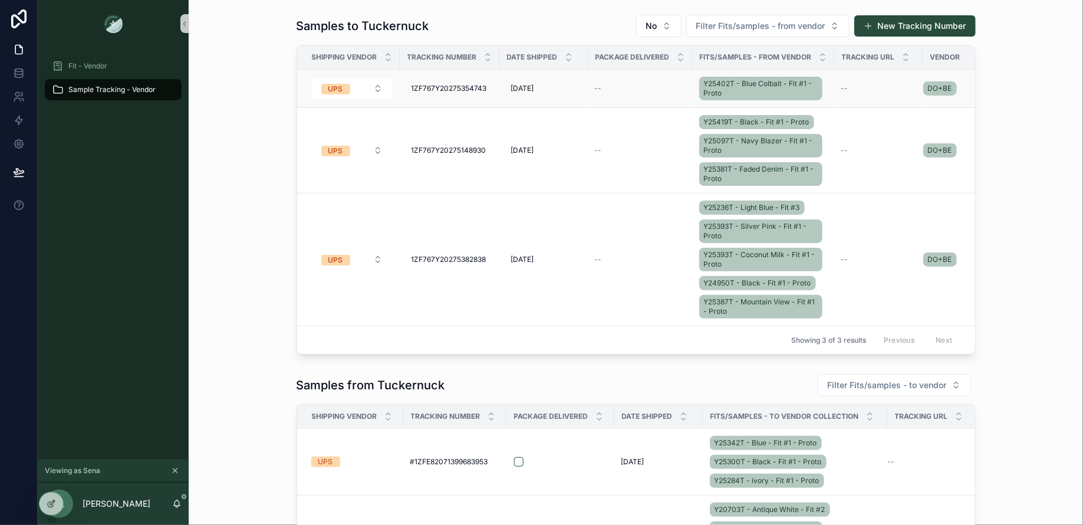
click at [826, 100] on div "Y25402T - Blue Colbalt - Fit #1 - Proto" at bounding box center [763, 88] width 128 height 28
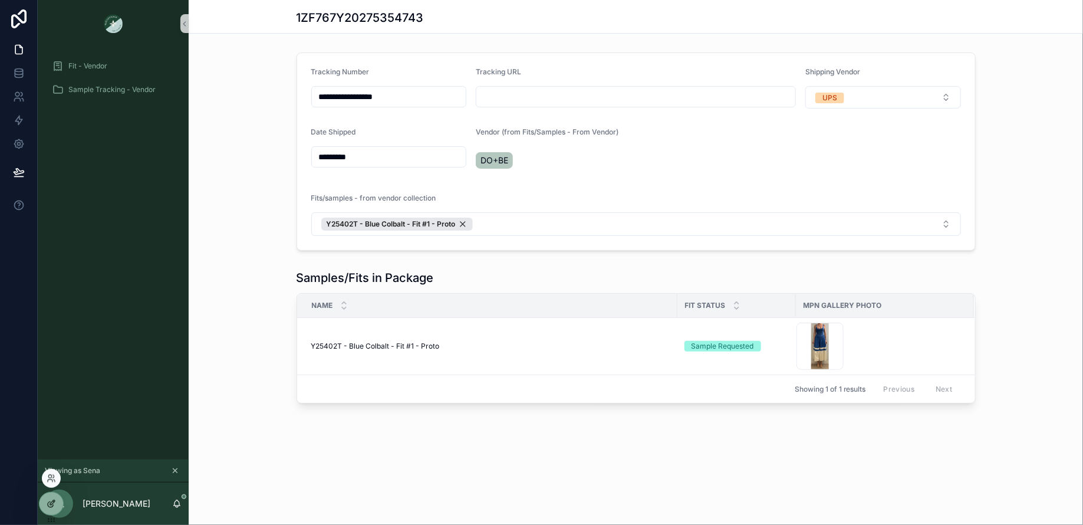
click at [49, 512] on div at bounding box center [51, 503] width 24 height 22
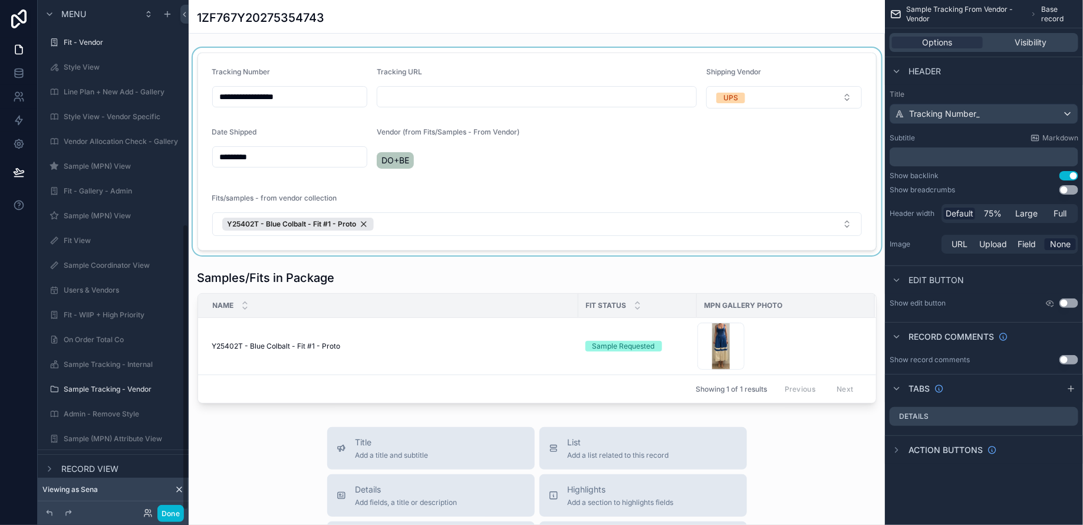
scroll to position [400, 0]
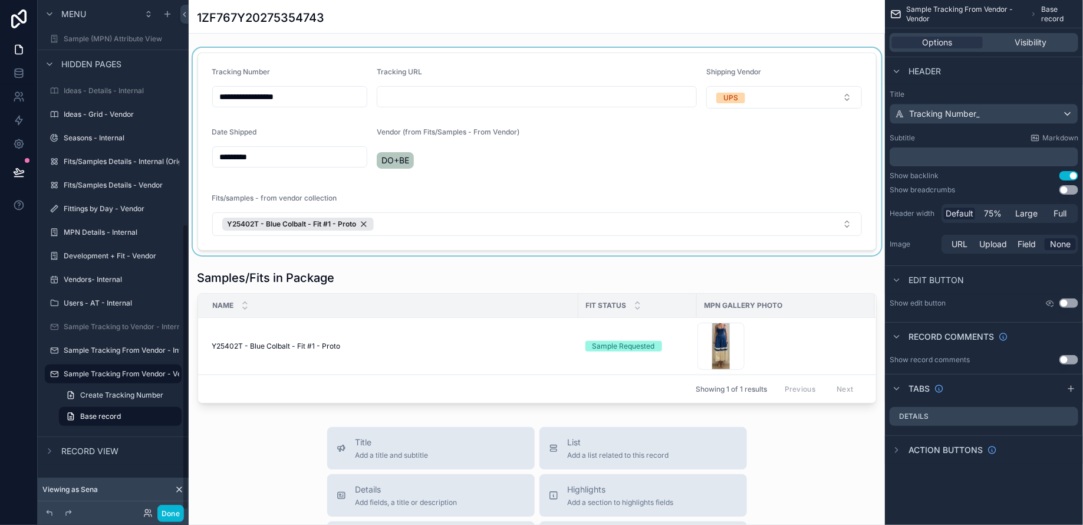
click at [671, 184] on div "scrollable content" at bounding box center [537, 151] width 696 height 207
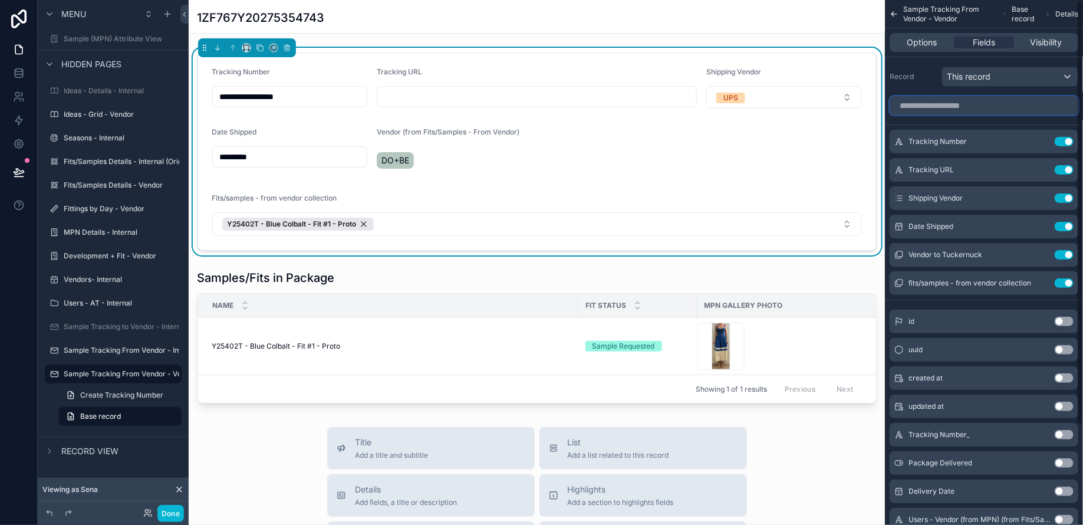
click at [962, 105] on input "scrollable content" at bounding box center [983, 105] width 189 height 19
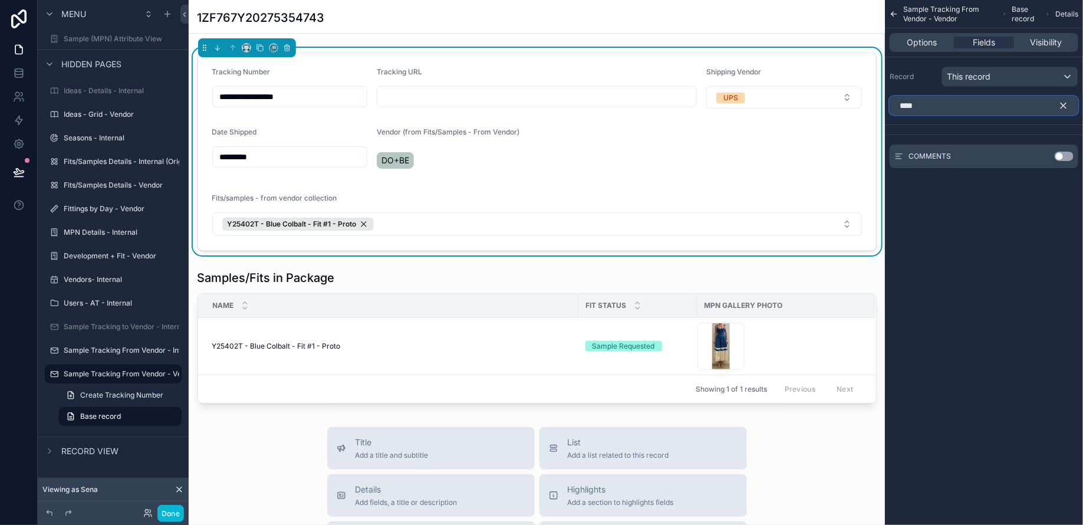
type input "****"
click at [1061, 156] on button "Use setting" at bounding box center [1063, 155] width 19 height 9
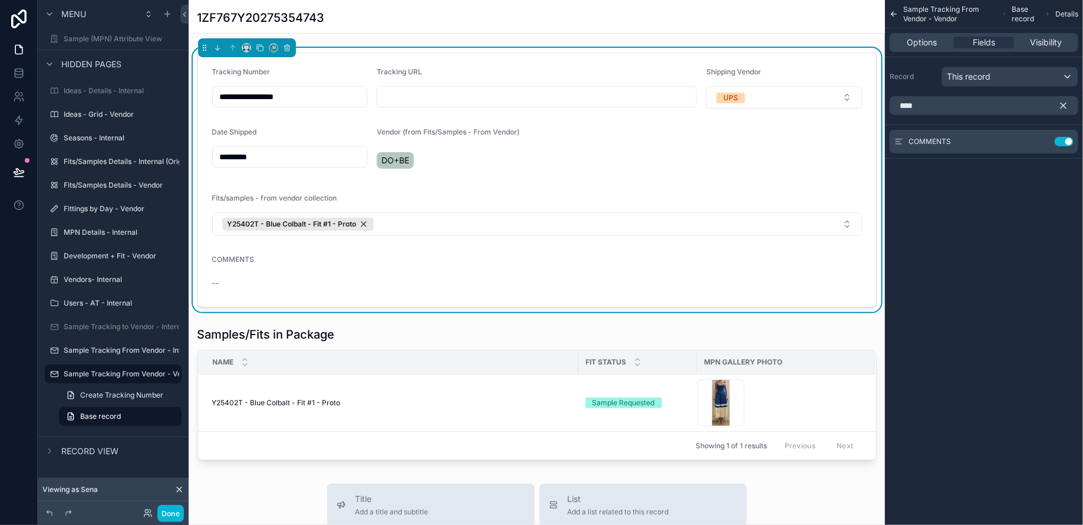
click at [1063, 101] on icon "scrollable content" at bounding box center [1063, 105] width 11 height 11
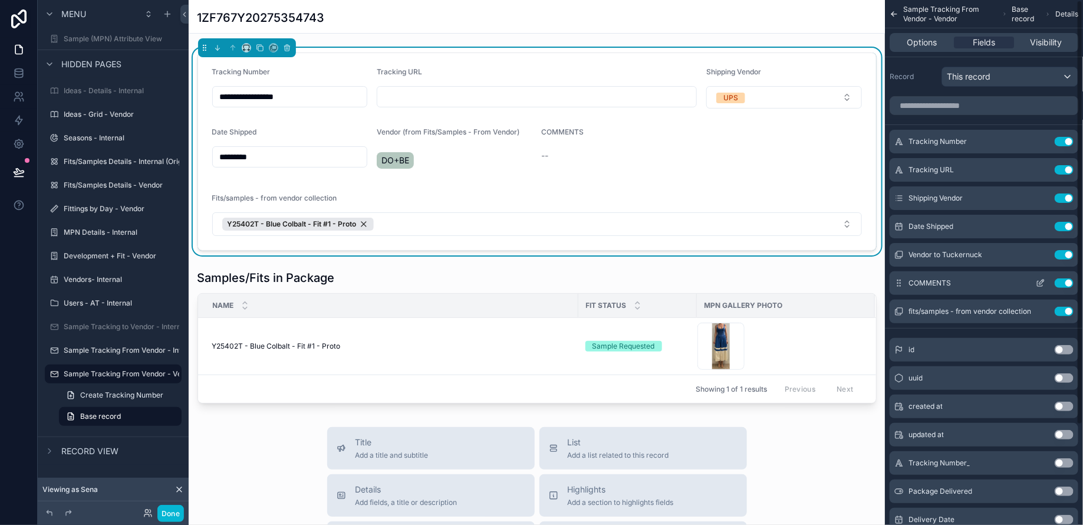
click at [1039, 284] on icon "scrollable content" at bounding box center [1039, 282] width 9 height 9
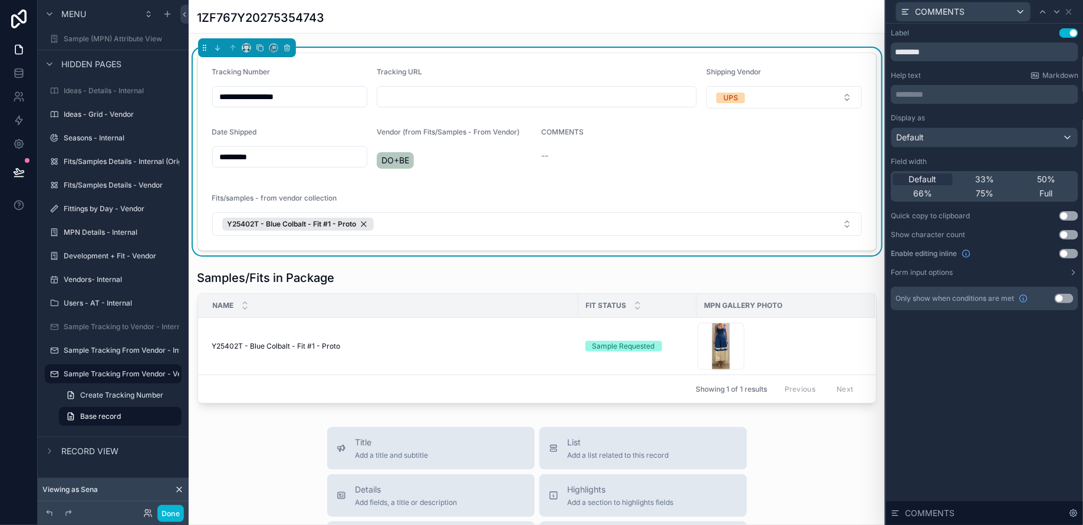
click at [1071, 253] on button "Use setting" at bounding box center [1068, 253] width 19 height 9
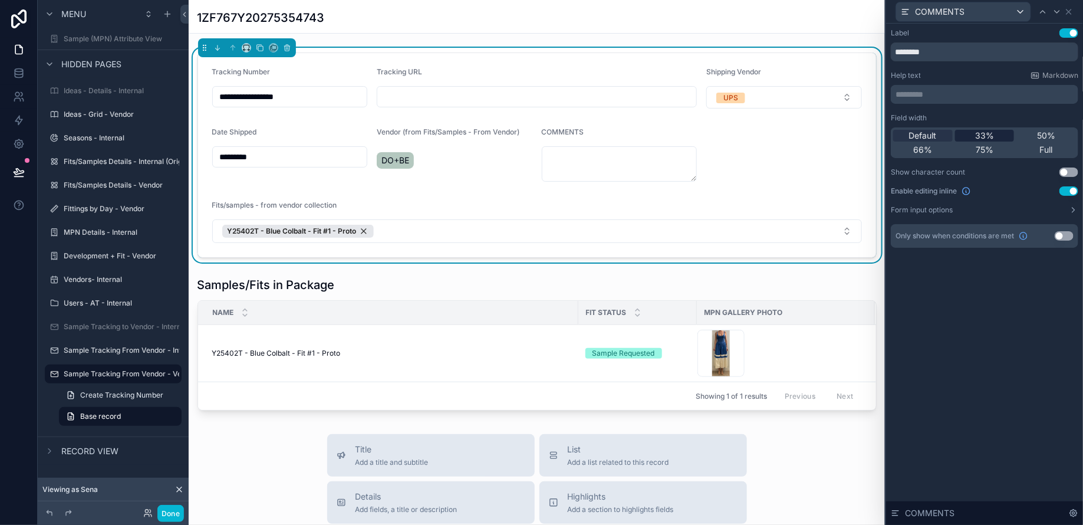
click at [988, 136] on span "33%" at bounding box center [984, 136] width 19 height 12
click at [1070, 11] on icon at bounding box center [1068, 11] width 9 height 9
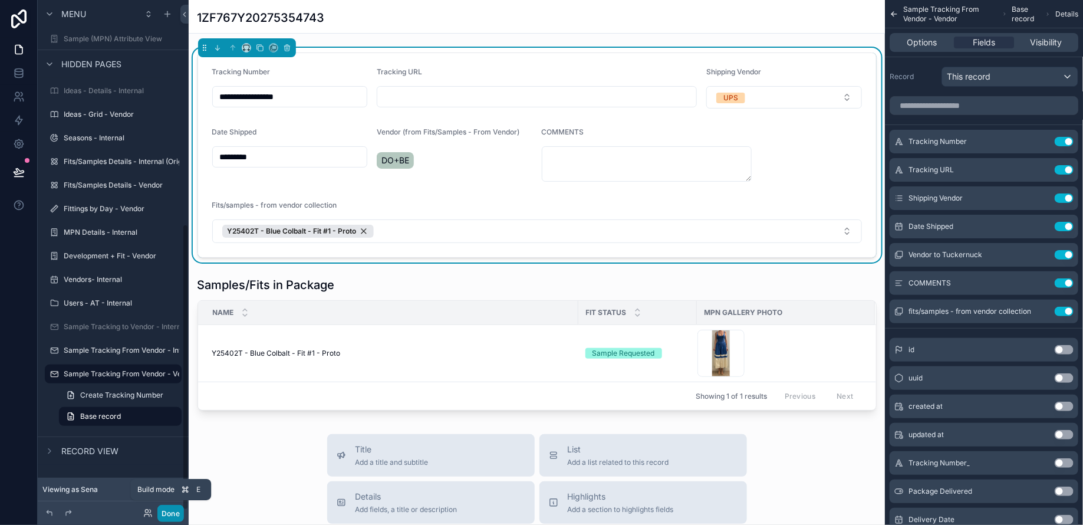
click at [176, 510] on button "Done" at bounding box center [170, 512] width 27 height 17
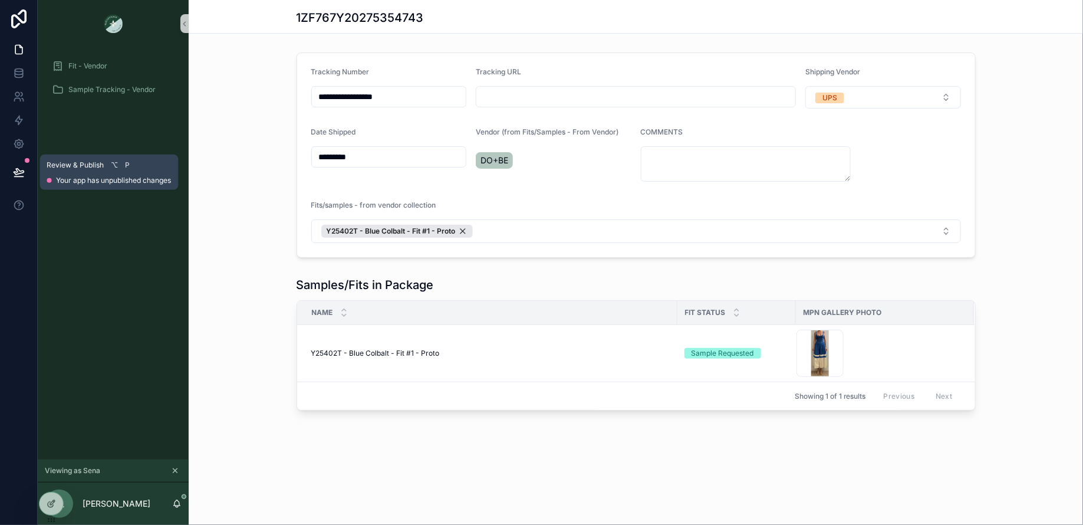
click at [15, 166] on icon at bounding box center [19, 172] width 12 height 12
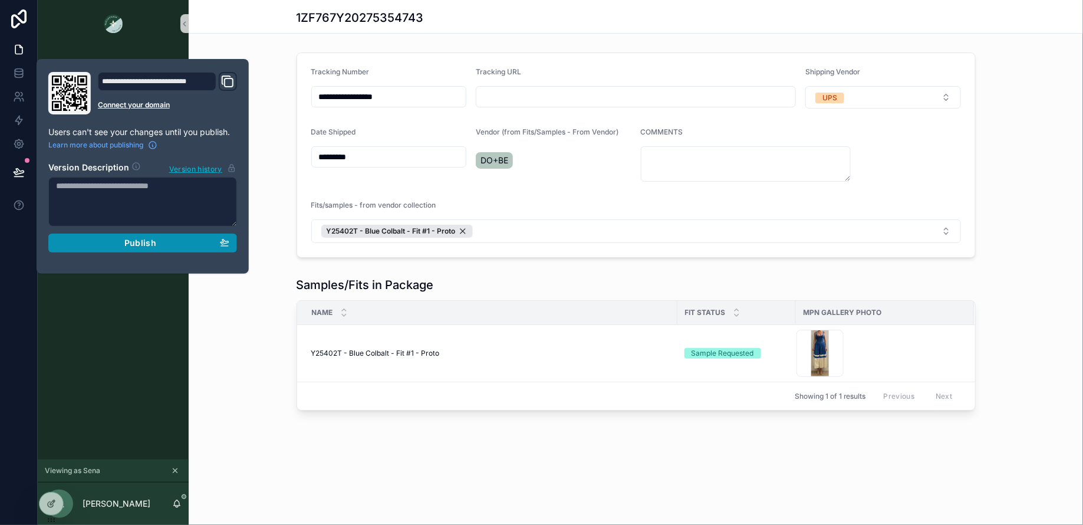
click at [106, 242] on div "Publish" at bounding box center [142, 243] width 173 height 11
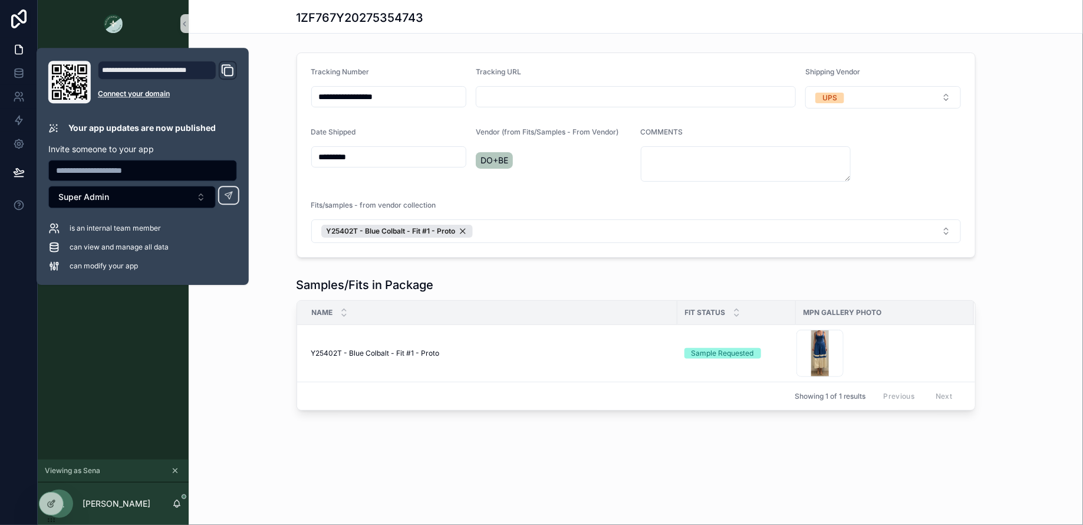
click at [207, 349] on div "Samples/Fits in Package Name Fit Status MPN Gallery Photo Y25402T - Blue Colbal…" at bounding box center [636, 343] width 894 height 143
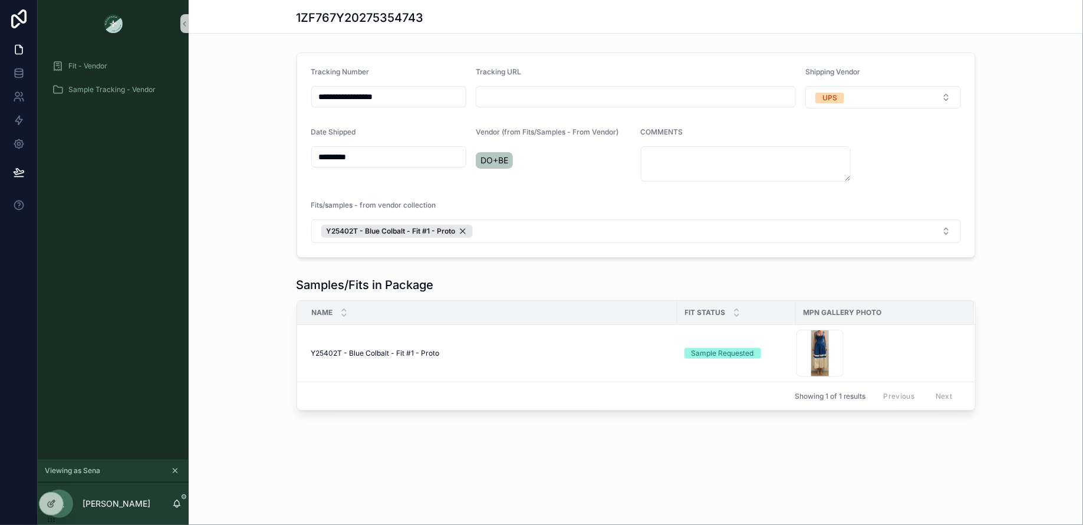
click at [174, 468] on icon "scrollable content" at bounding box center [175, 470] width 8 height 8
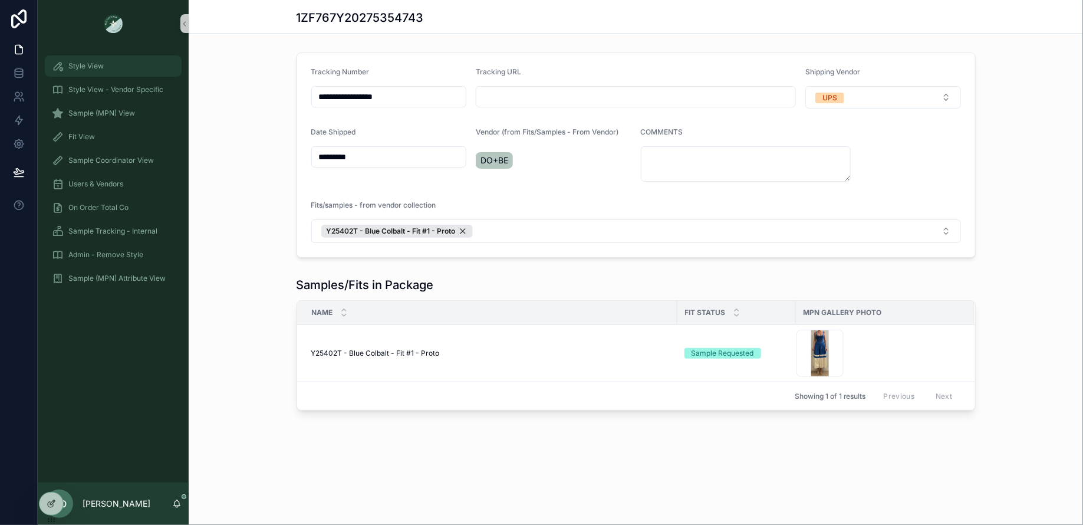
click at [85, 65] on span "Style View" at bounding box center [85, 65] width 35 height 9
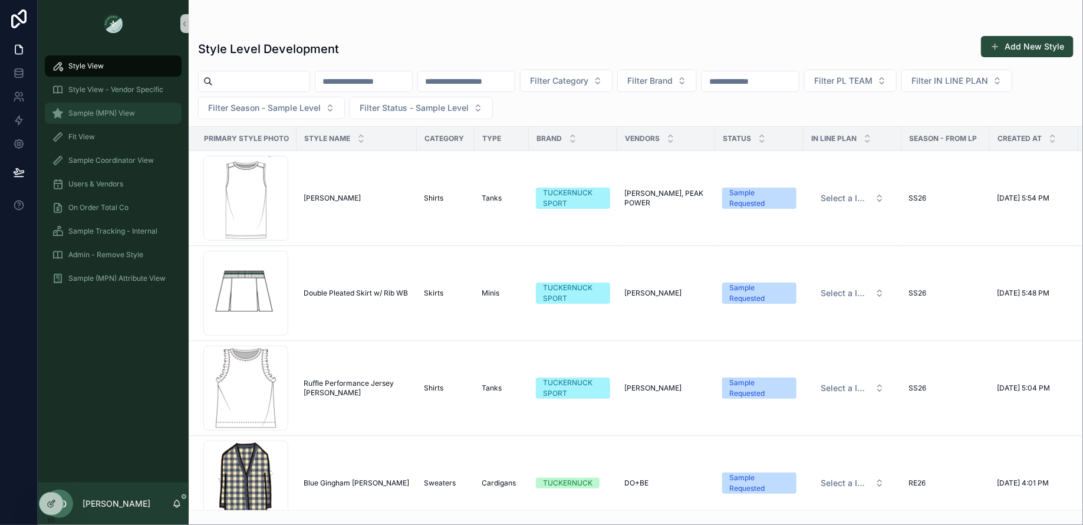
click at [80, 112] on span "Sample (MPN) View" at bounding box center [101, 112] width 67 height 9
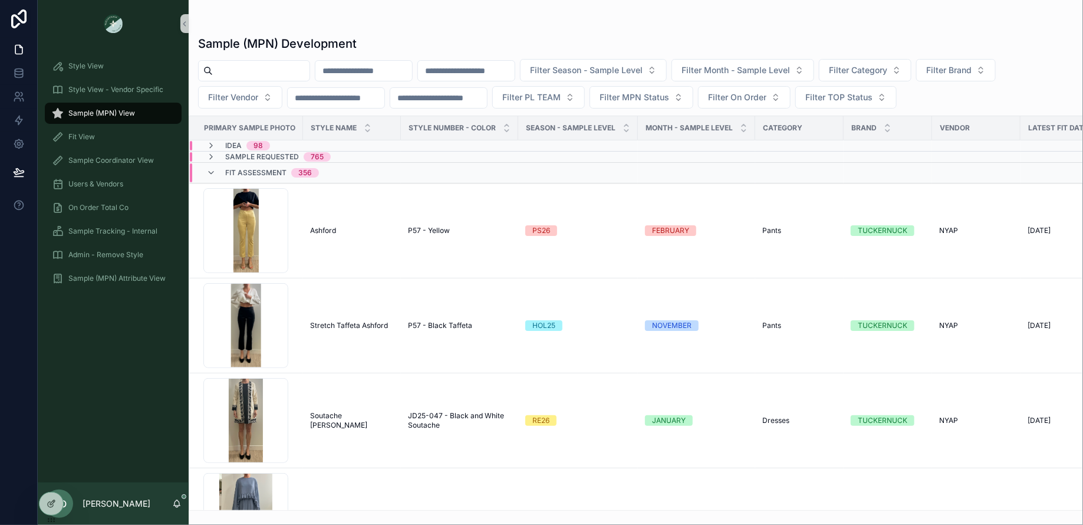
click at [271, 83] on div "Filter Season - Sample Level Filter Month - Sample Level Filter Category Filter…" at bounding box center [636, 84] width 894 height 50
click at [266, 70] on input "scrollable content" at bounding box center [261, 70] width 97 height 17
type input "********"
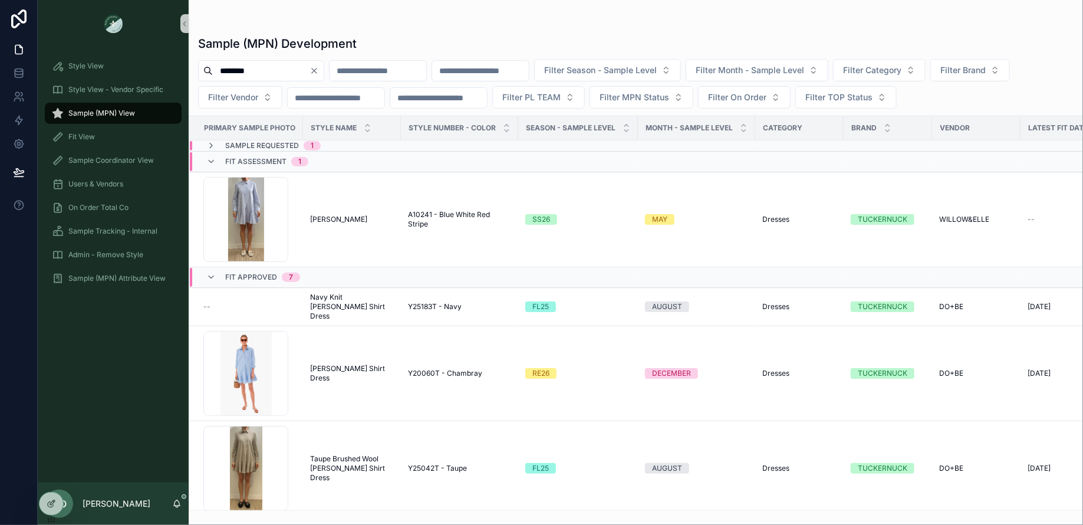
click at [325, 144] on div "Sample Requested 1" at bounding box center [263, 145] width 143 height 9
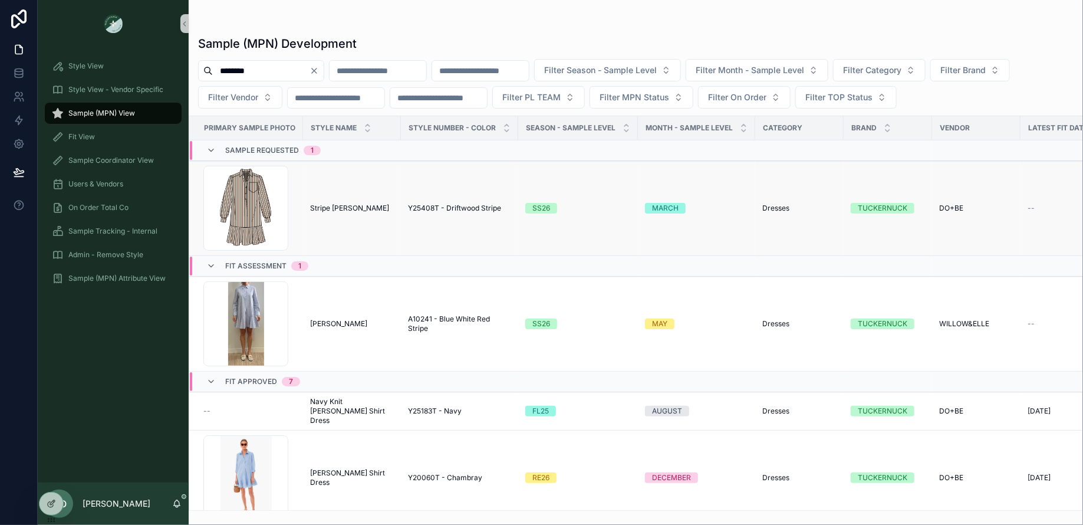
click at [446, 205] on span "Y25408T - Driftwood Stripe" at bounding box center [454, 207] width 93 height 9
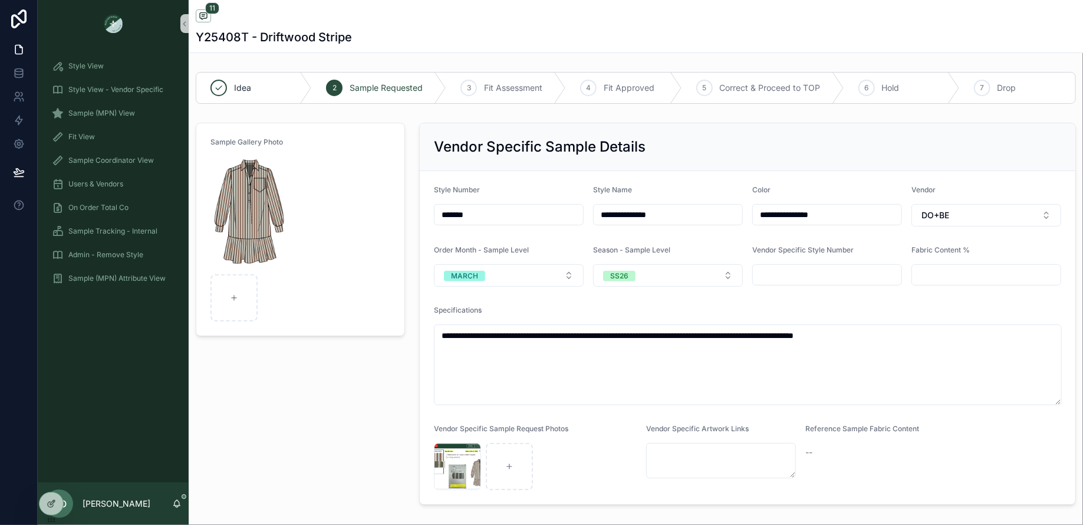
scroll to position [349, 0]
click at [370, 401] on div "Sample Gallery Photo" at bounding box center [300, 313] width 223 height 391
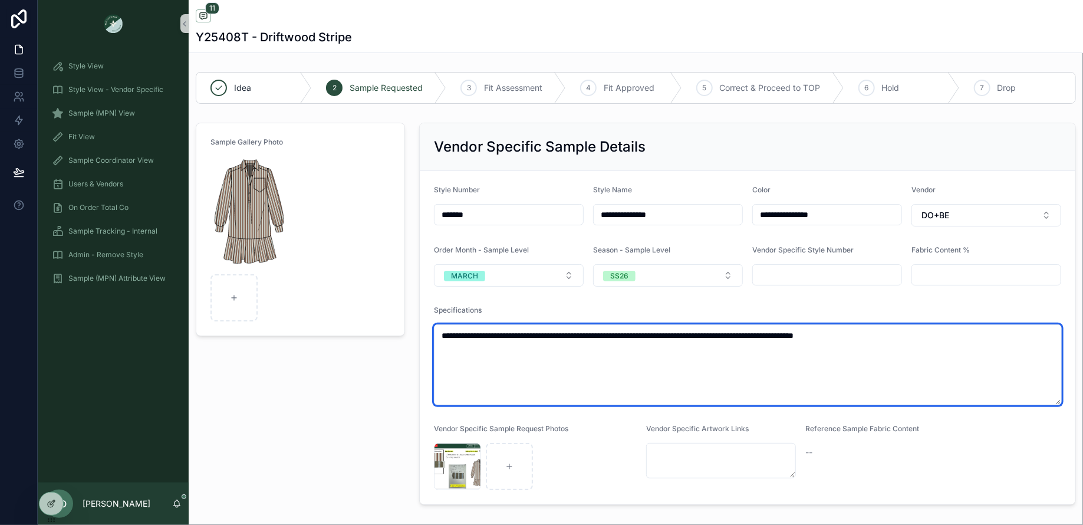
click at [553, 339] on textarea "**********" at bounding box center [748, 364] width 628 height 81
click at [681, 324] on textarea "**********" at bounding box center [748, 364] width 628 height 81
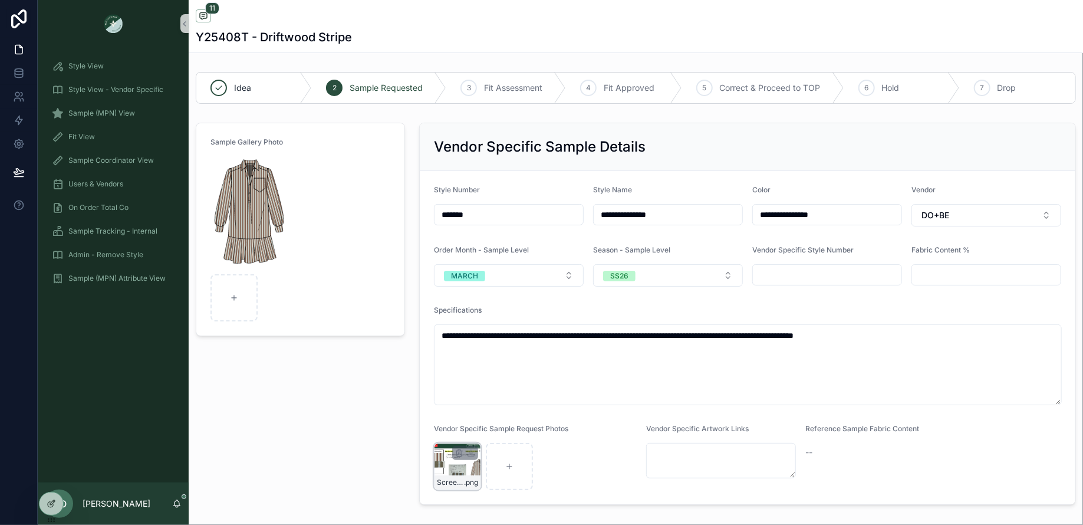
click at [456, 457] on div "scrollable content" at bounding box center [465, 453] width 26 height 14
click at [440, 469] on div "Screenshot-2025-07-10-at-2.36.29-PM .png" at bounding box center [457, 466] width 47 height 47
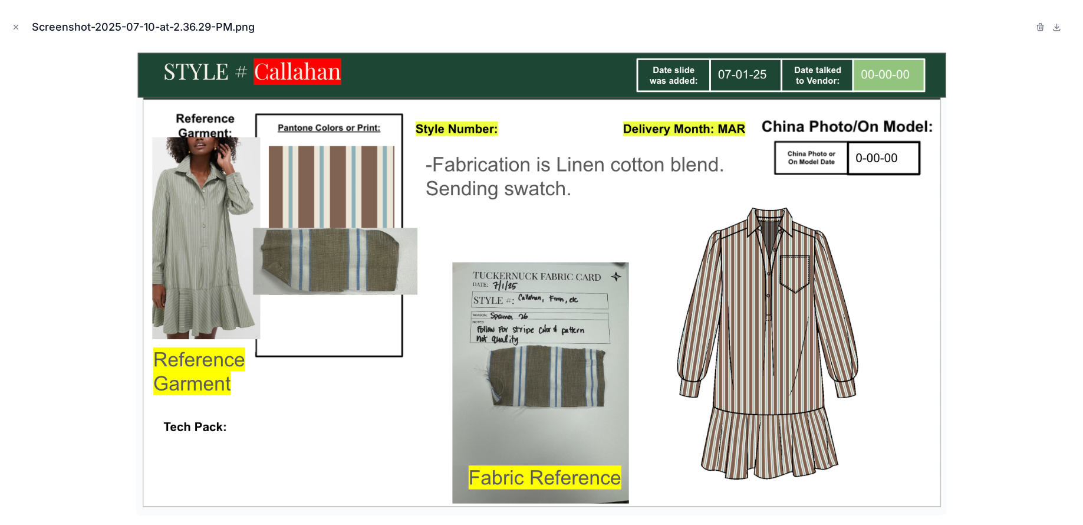
click at [88, 387] on div at bounding box center [541, 283] width 1064 height 466
click at [19, 25] on icon "Close modal" at bounding box center [16, 27] width 8 height 8
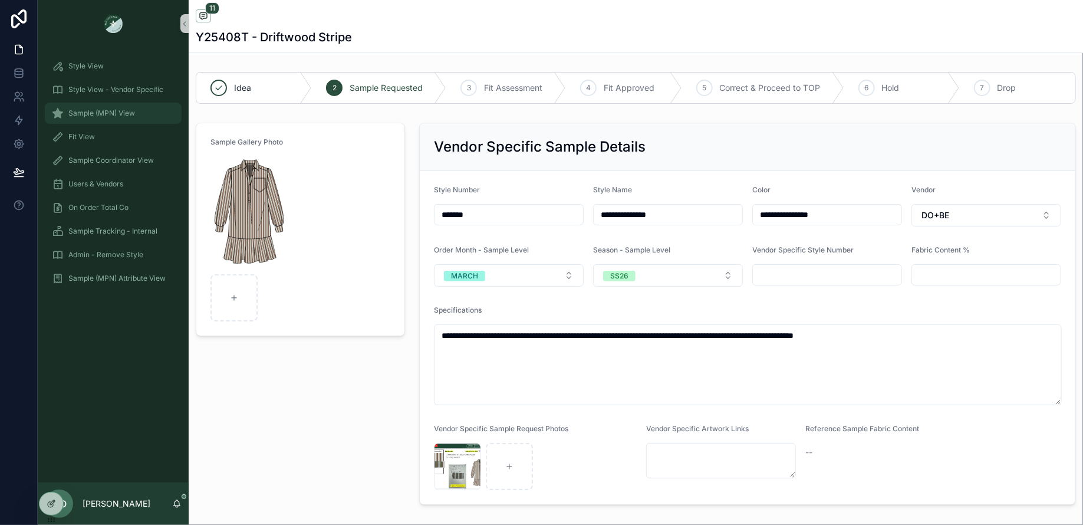
click at [96, 116] on span "Sample (MPN) View" at bounding box center [101, 112] width 67 height 9
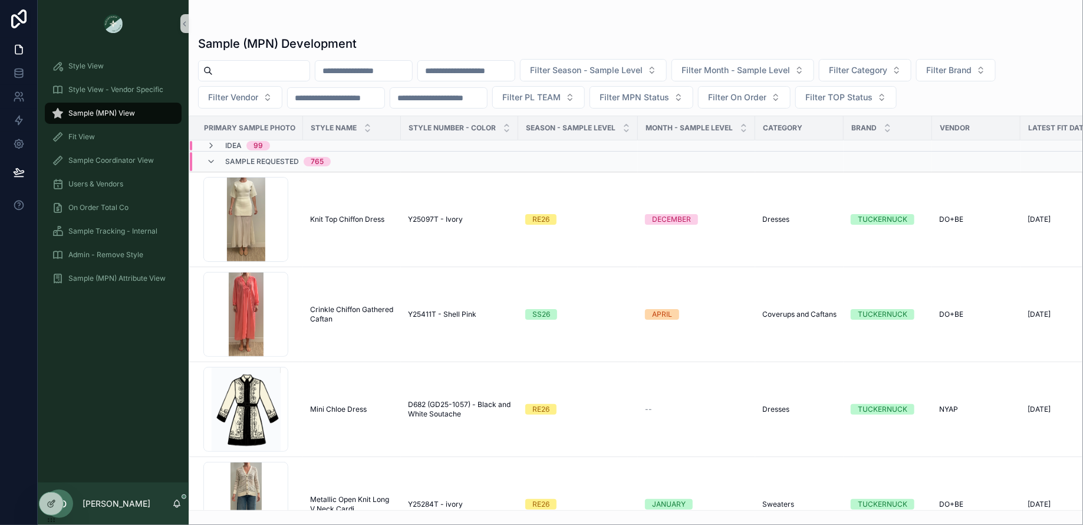
click at [270, 77] on input "scrollable content" at bounding box center [261, 70] width 97 height 17
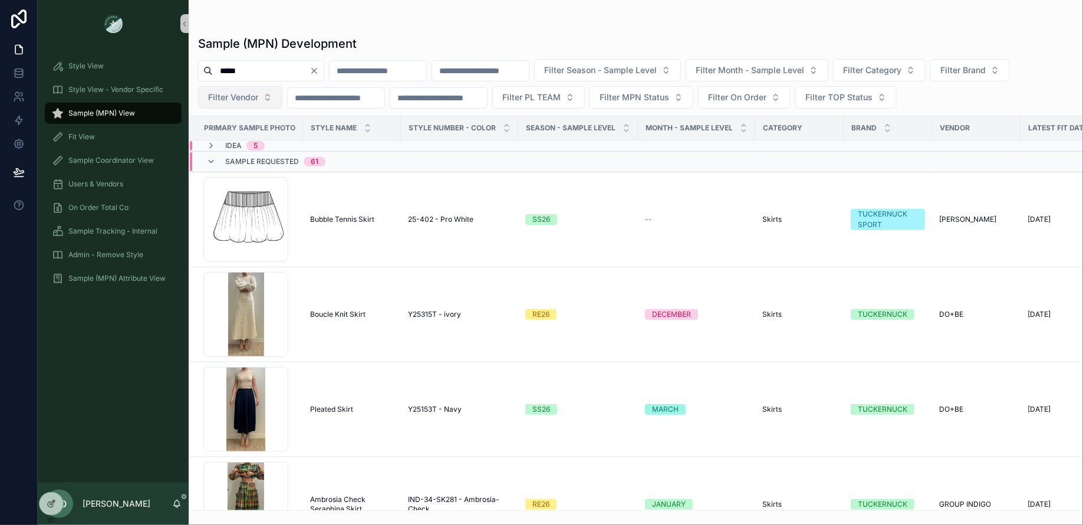
type input "*****"
click at [238, 97] on span "Filter Vendor" at bounding box center [233, 97] width 50 height 12
type input "**"
click at [227, 166] on div "DO+BE" at bounding box center [240, 162] width 141 height 19
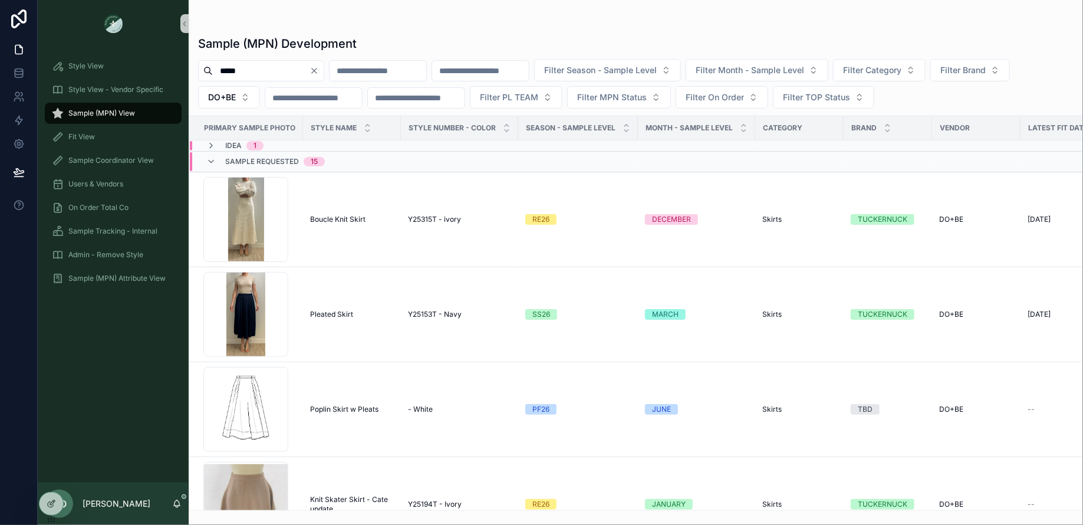
scroll to position [4, 0]
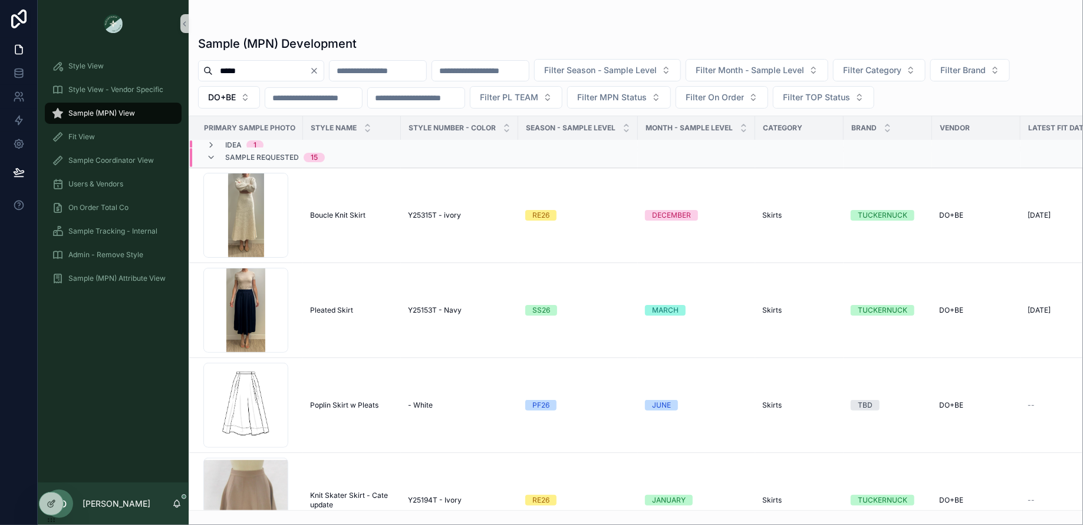
click at [248, 76] on input "*****" at bounding box center [261, 70] width 97 height 17
click at [229, 102] on span "DO+BE" at bounding box center [222, 97] width 28 height 12
type input "***"
click at [209, 133] on div "WILLOW&ELLE" at bounding box center [229, 144] width 146 height 24
click at [209, 142] on span "WILLOW&ELLE" at bounding box center [192, 144] width 58 height 12
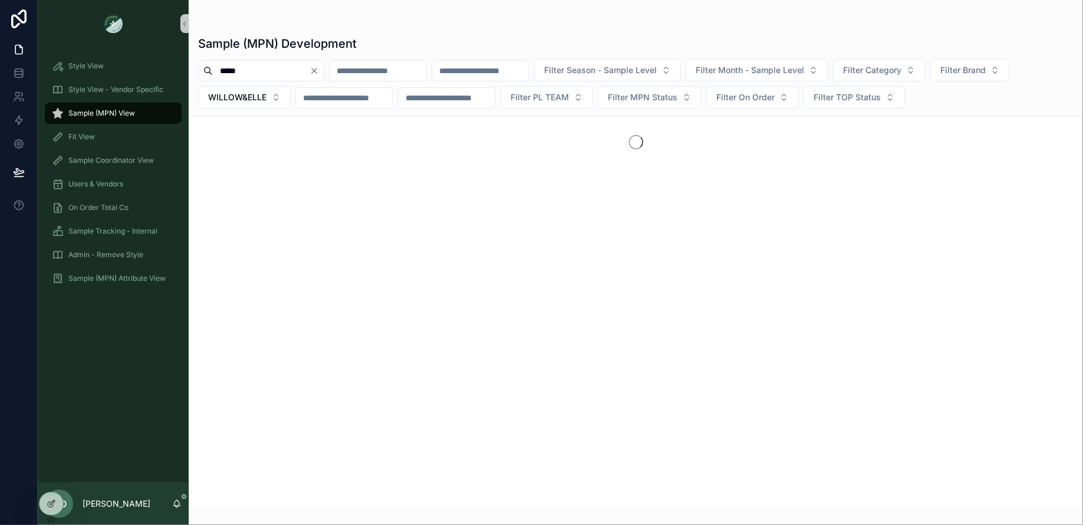
click at [253, 61] on div "*****" at bounding box center [261, 70] width 126 height 21
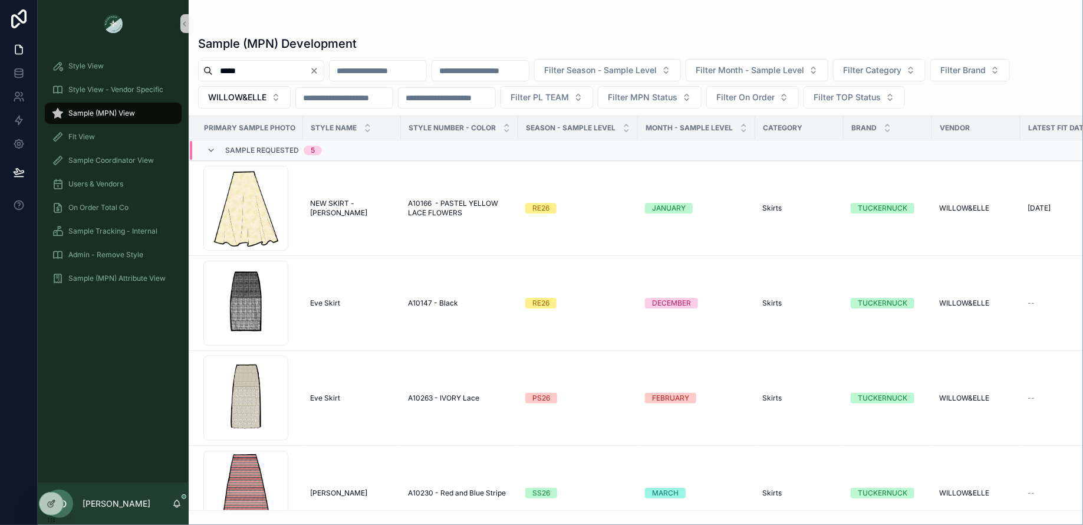
click at [248, 65] on input "*****" at bounding box center [261, 70] width 97 height 17
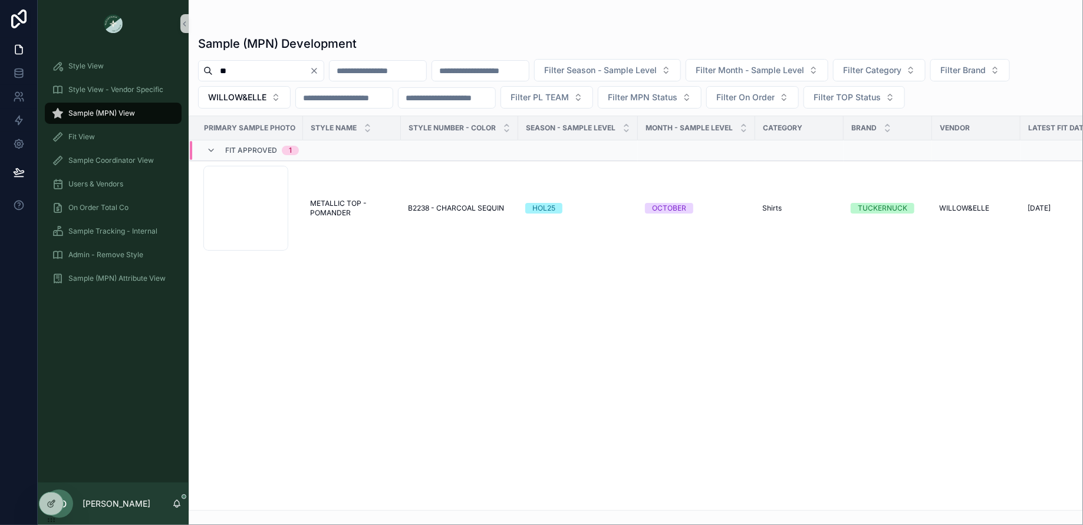
type input "*"
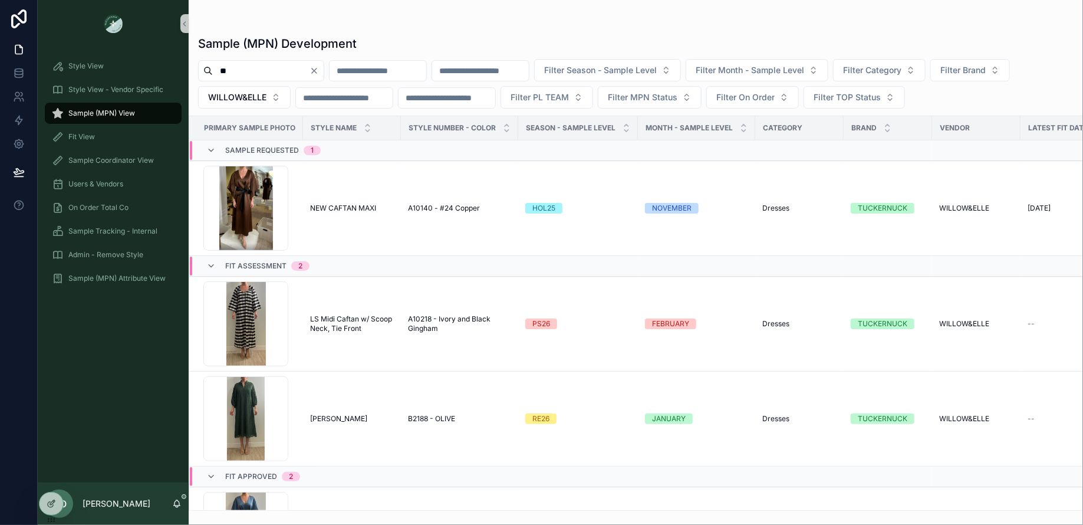
type input "*"
type input "*****"
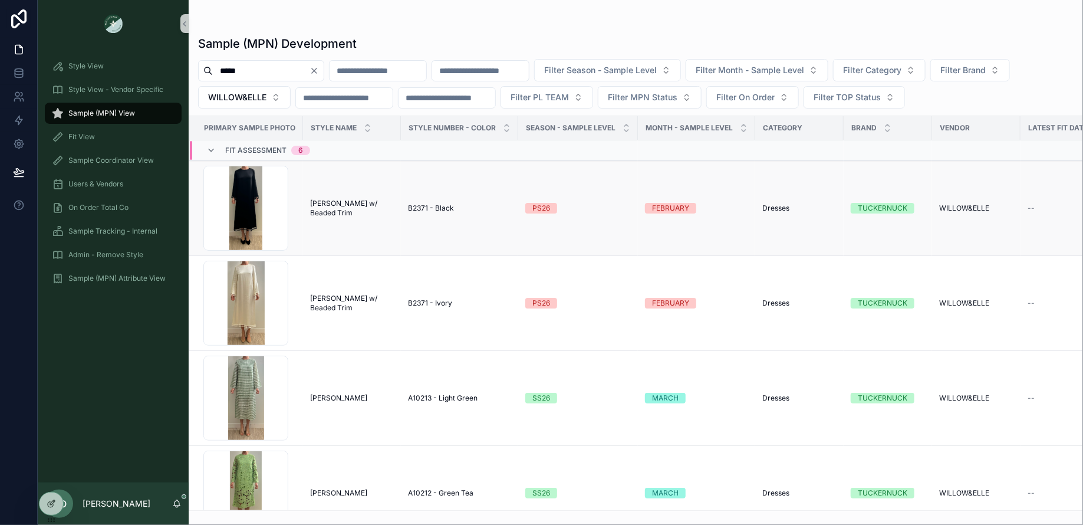
click at [334, 209] on span "[PERSON_NAME] w/ Beaded Trim" at bounding box center [352, 208] width 84 height 19
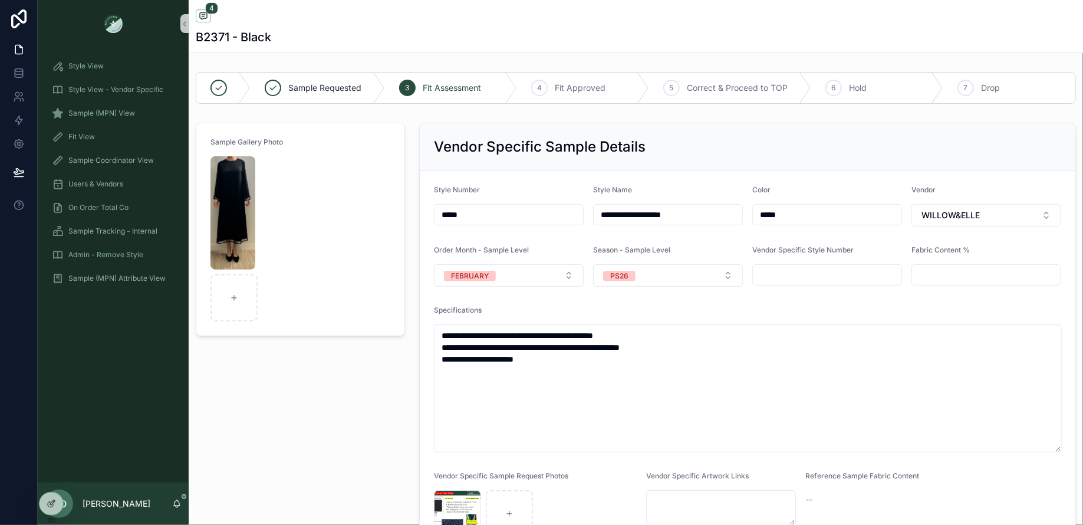
scroll to position [44, 0]
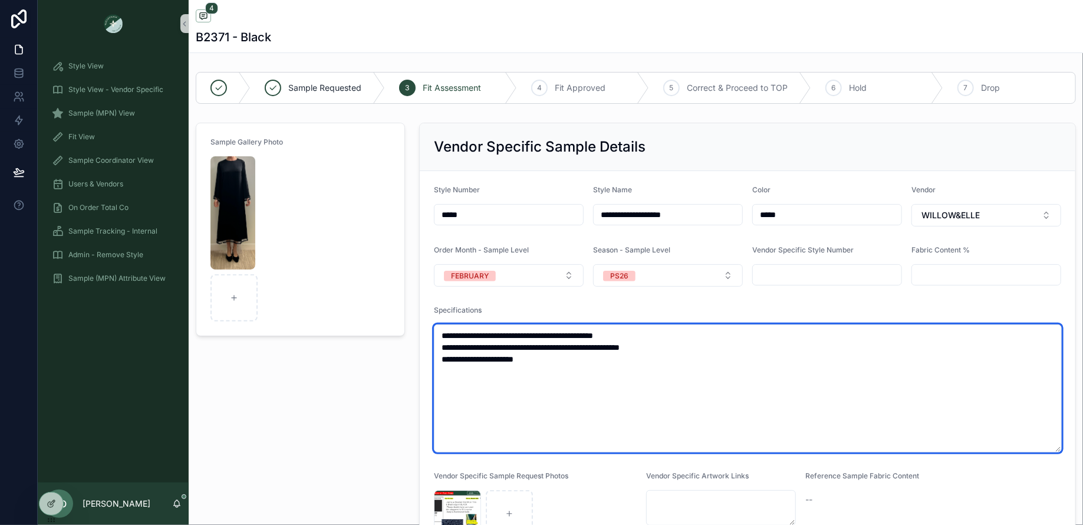
click at [677, 374] on textarea "**********" at bounding box center [748, 388] width 628 height 128
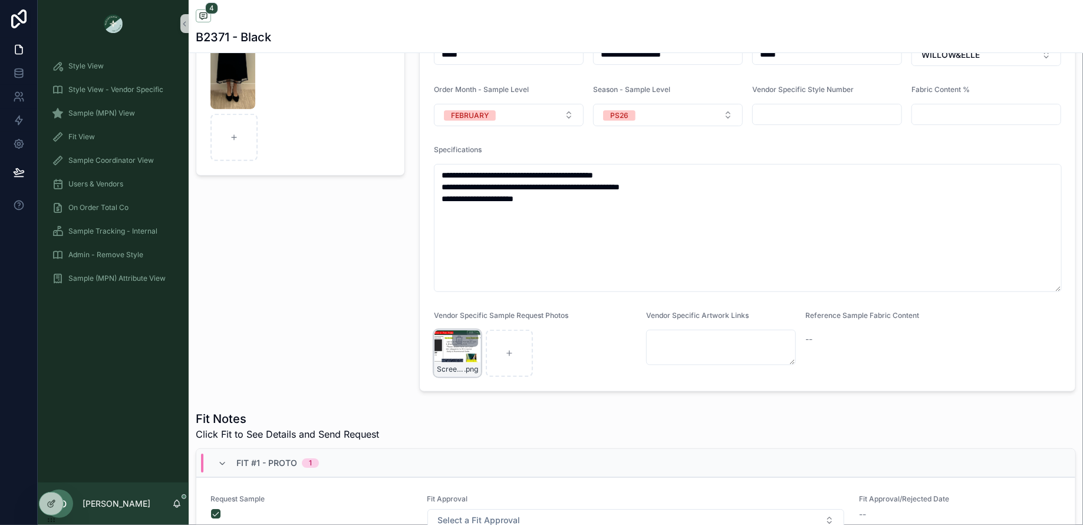
click at [449, 347] on div "Screenshot-2025-07-29-at-9.40.02-AM .png" at bounding box center [457, 352] width 47 height 47
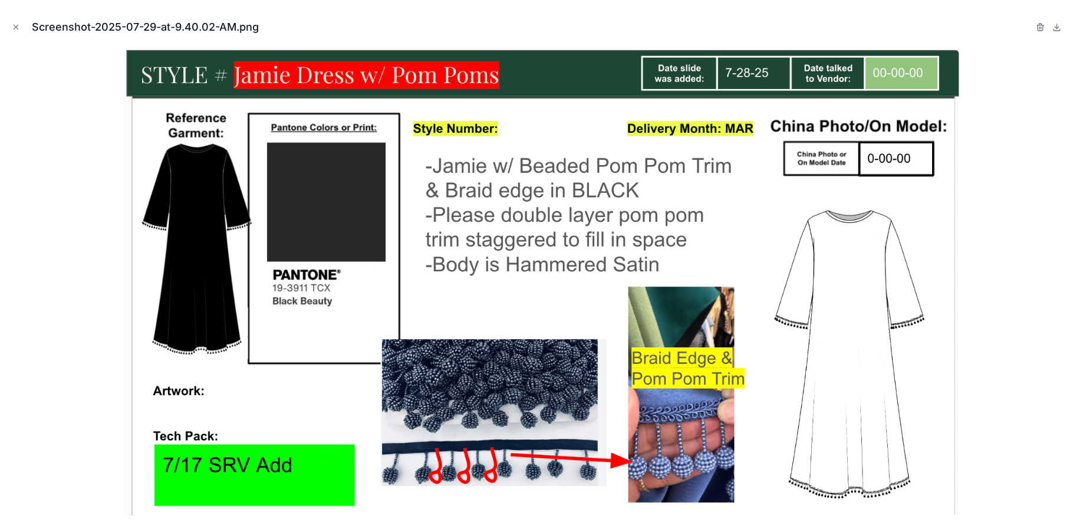
click at [72, 244] on div at bounding box center [541, 283] width 1064 height 466
click at [17, 32] on button "Close modal" at bounding box center [15, 27] width 13 height 13
